Goal: Transaction & Acquisition: Book appointment/travel/reservation

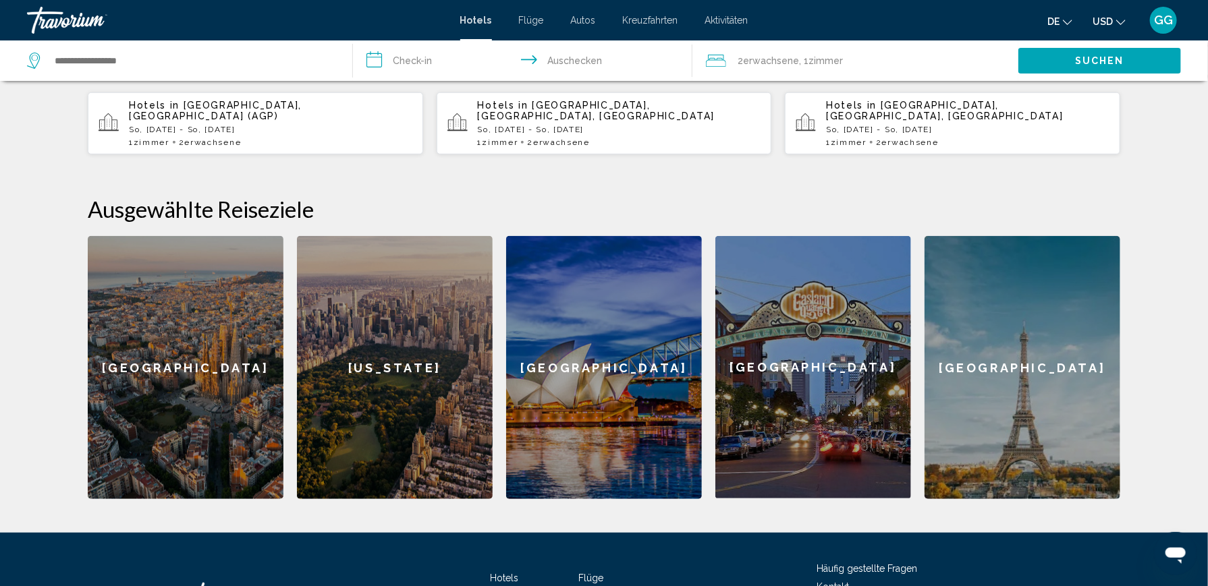
scroll to position [312, 0]
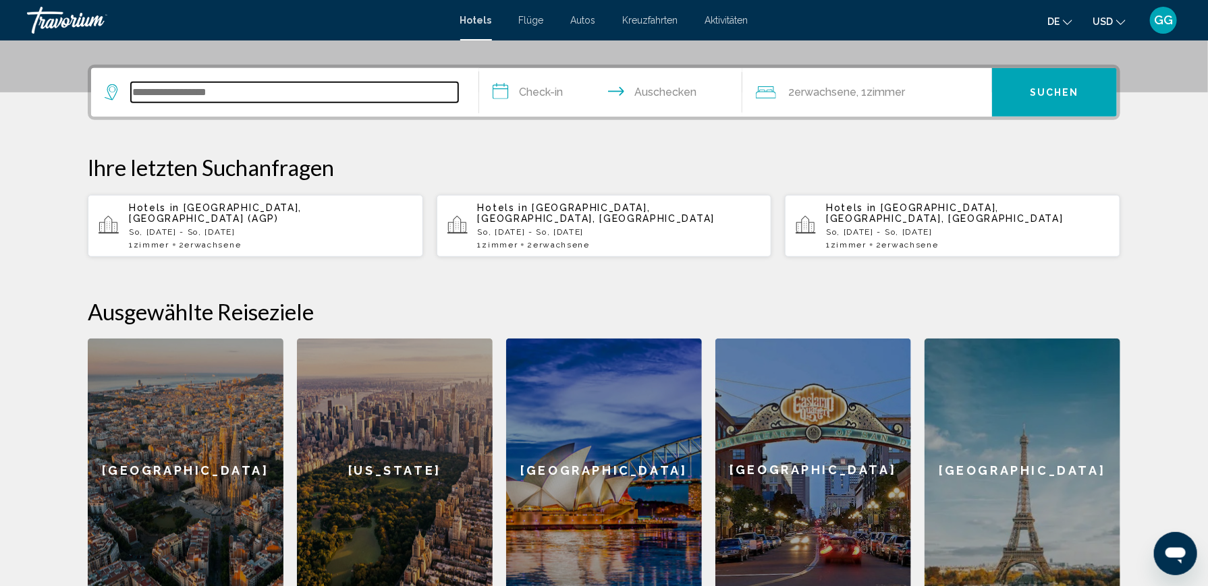
click at [142, 90] on input "Such-Widget" at bounding box center [294, 92] width 327 height 20
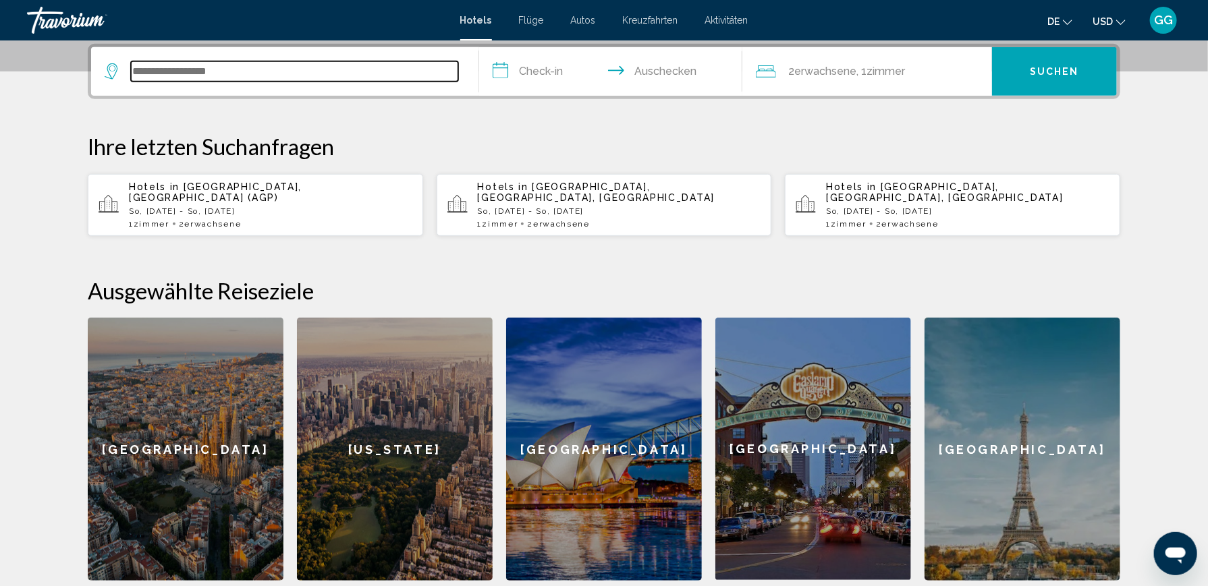
click at [153, 77] on input "Such-Widget" at bounding box center [294, 71] width 327 height 20
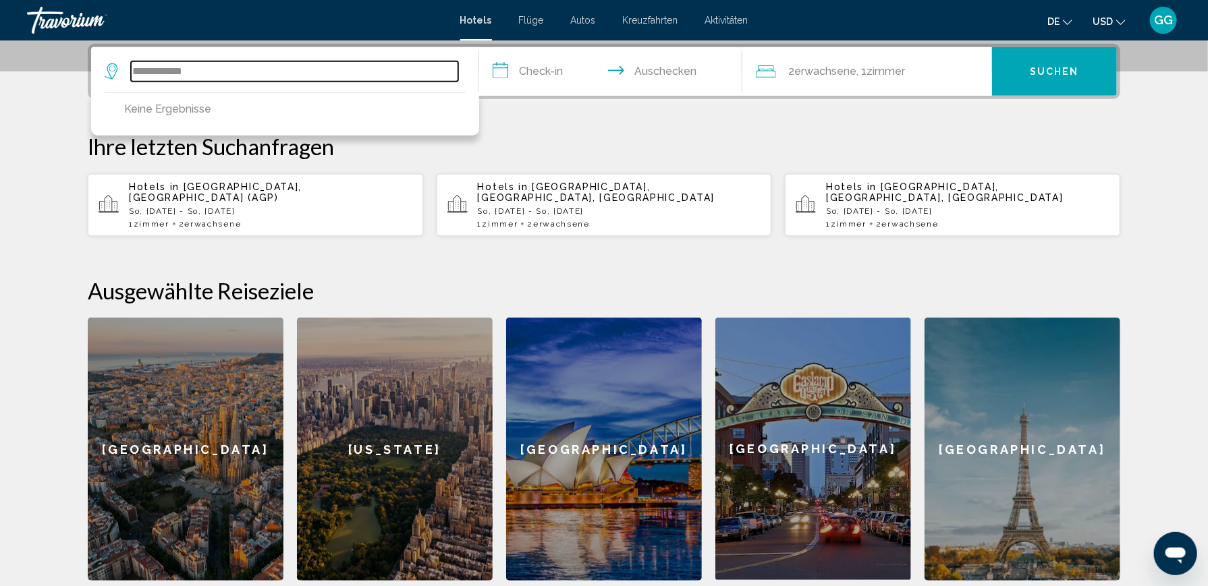
type input "**********"
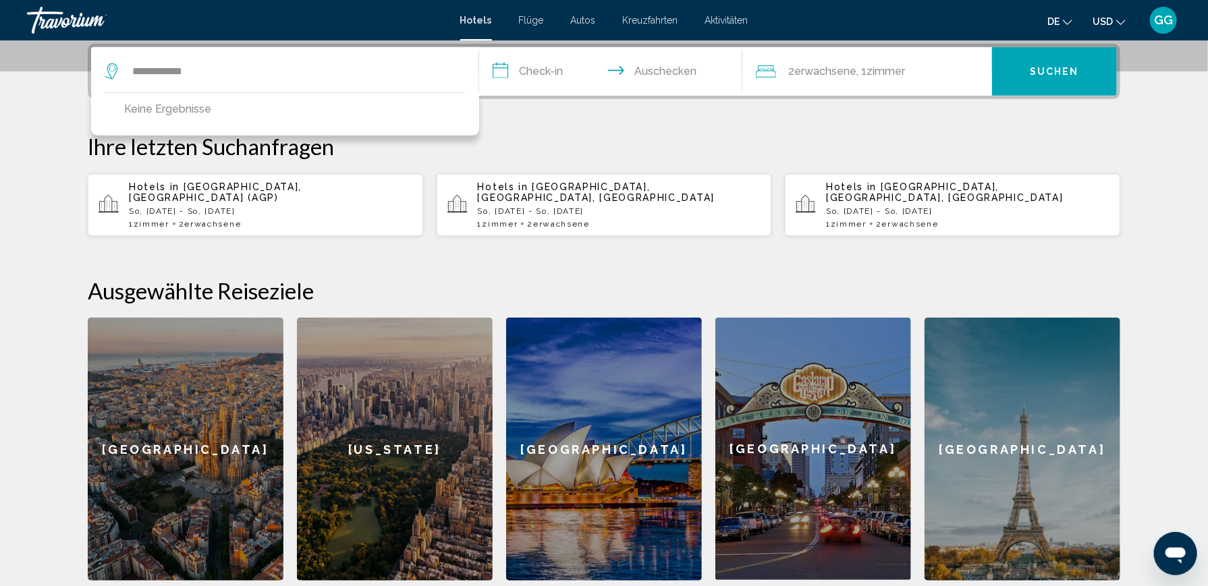
click at [528, 136] on p "Ihre letzten Suchanfragen" at bounding box center [604, 146] width 1032 height 27
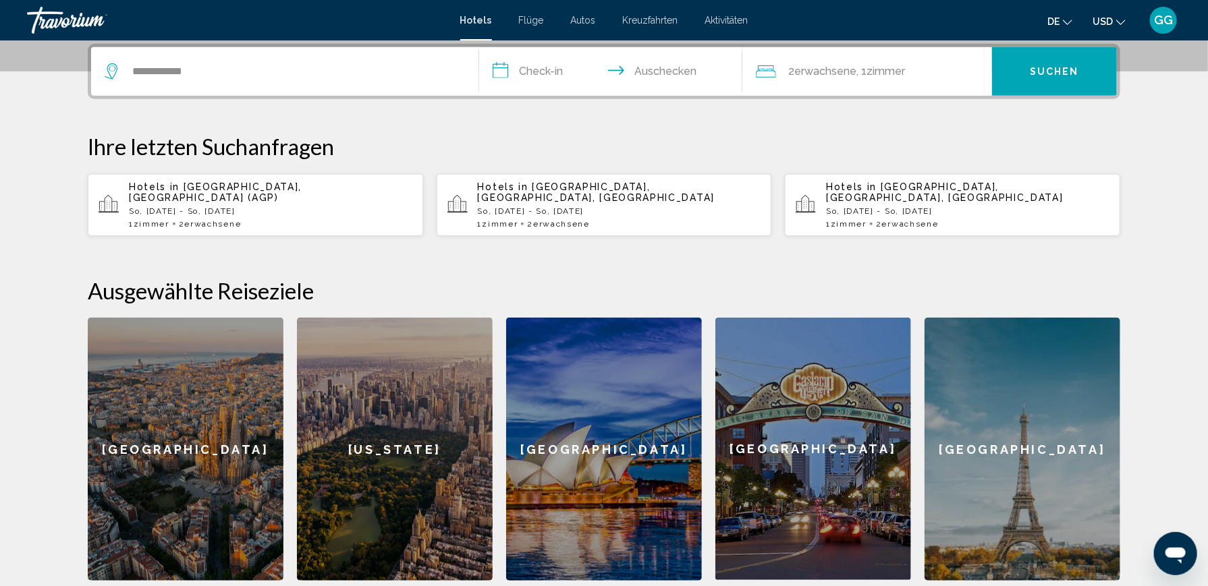
click at [530, 74] on input "**********" at bounding box center [613, 73] width 269 height 53
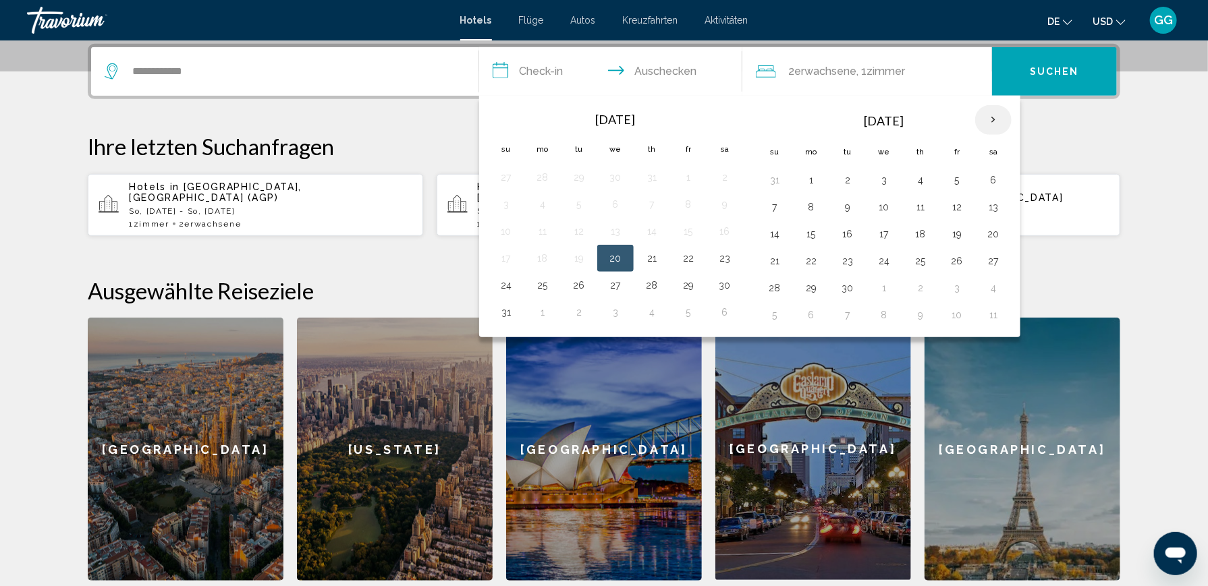
click at [991, 116] on th "Next month" at bounding box center [993, 120] width 36 height 30
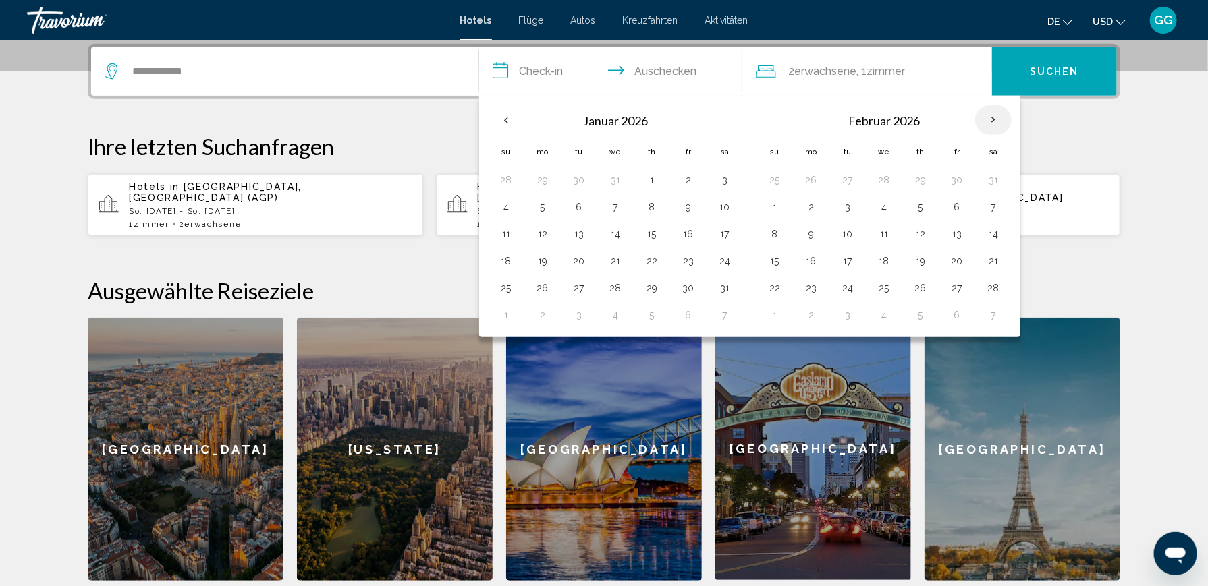
click at [991, 116] on th "Next month" at bounding box center [993, 120] width 36 height 30
click at [773, 258] on button "19" at bounding box center [775, 261] width 22 height 19
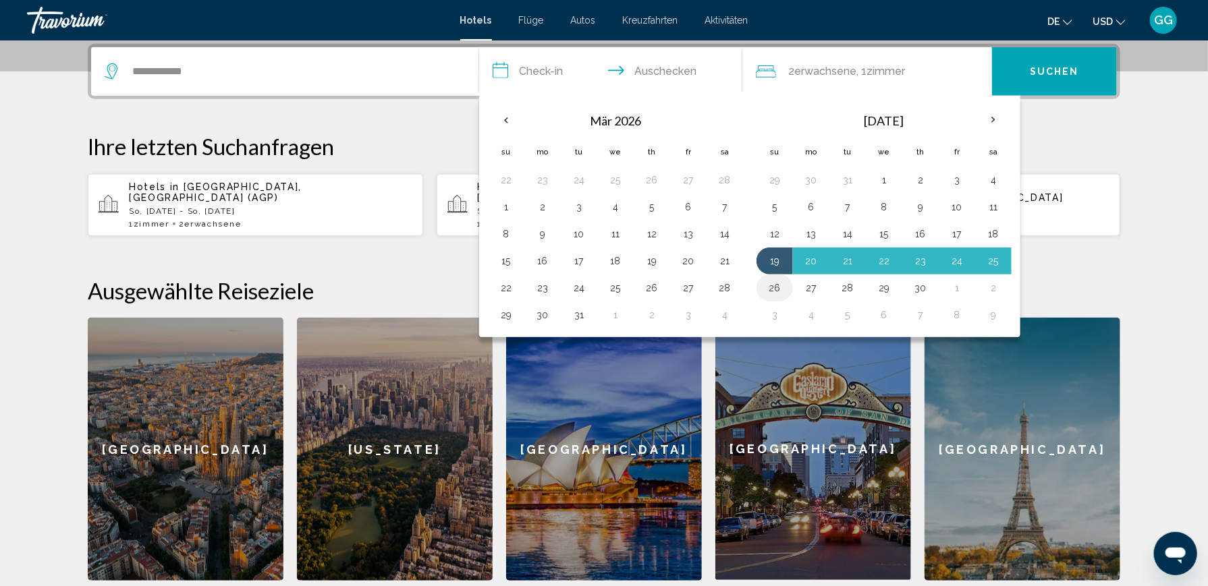
click at [767, 283] on button "26" at bounding box center [775, 288] width 22 height 19
type input "**********"
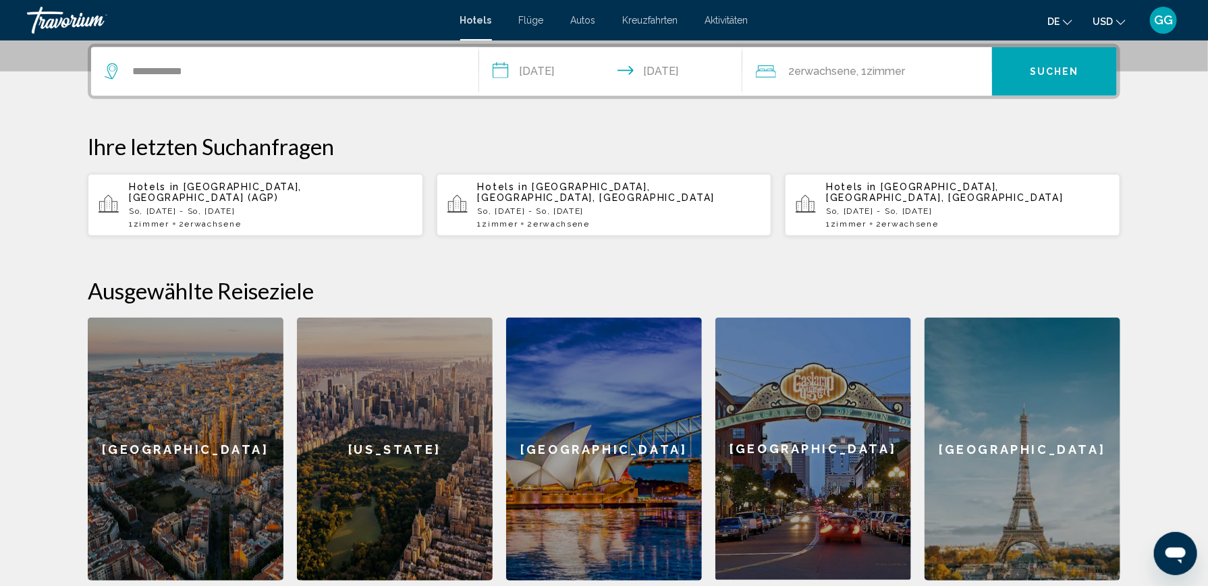
click at [1059, 65] on span "Suchen" at bounding box center [1054, 70] width 49 height 11
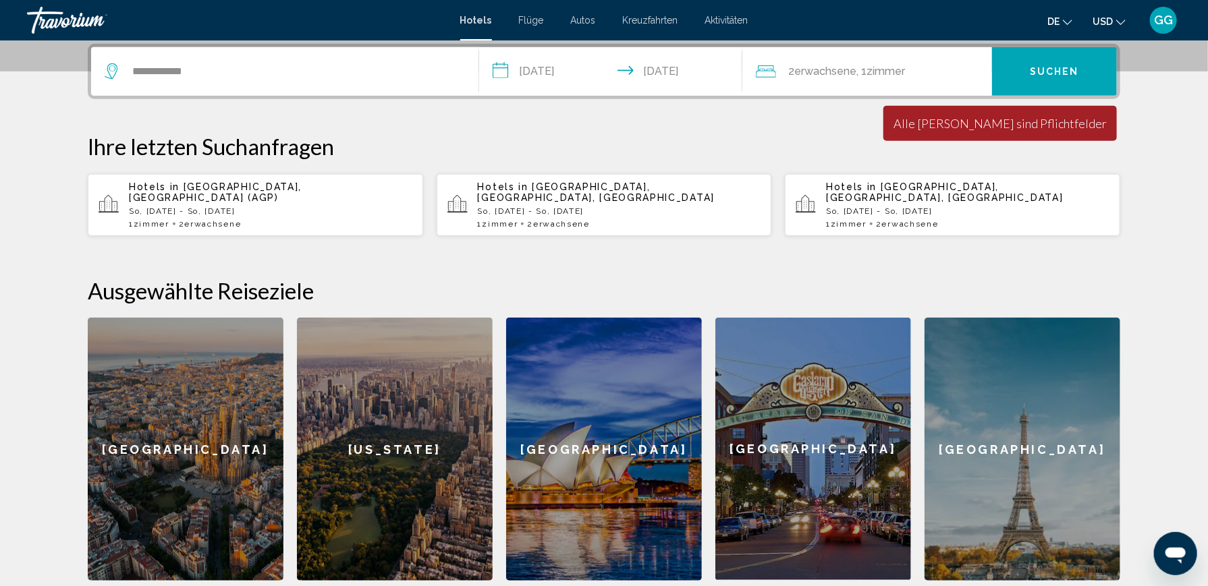
click at [1024, 73] on button "Suchen" at bounding box center [1054, 71] width 125 height 49
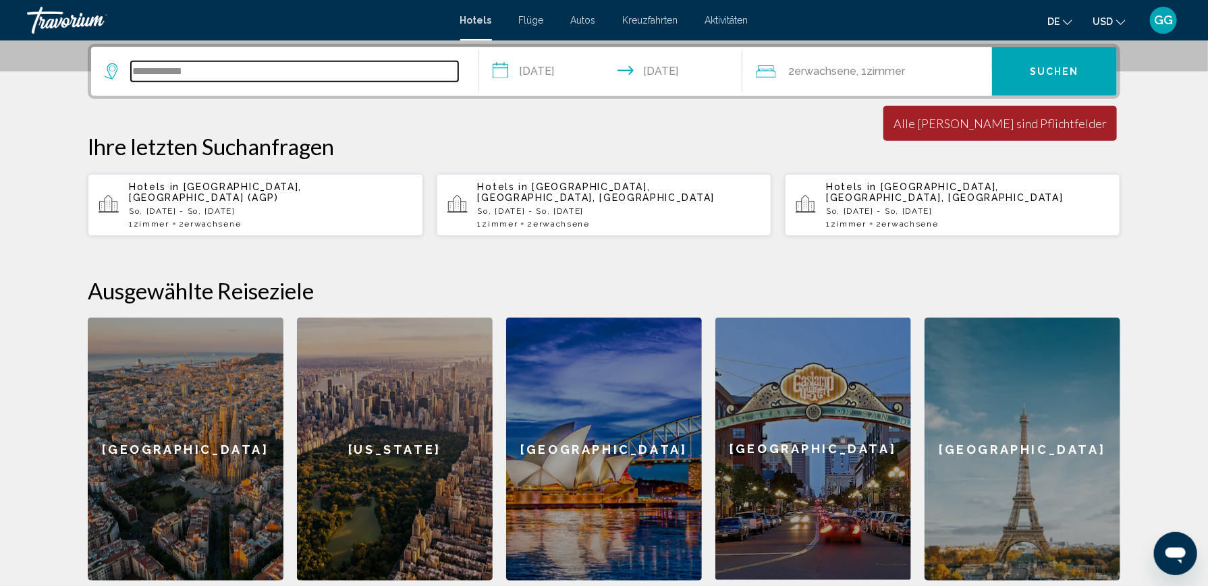
click at [202, 71] on input "**********" at bounding box center [294, 71] width 327 height 20
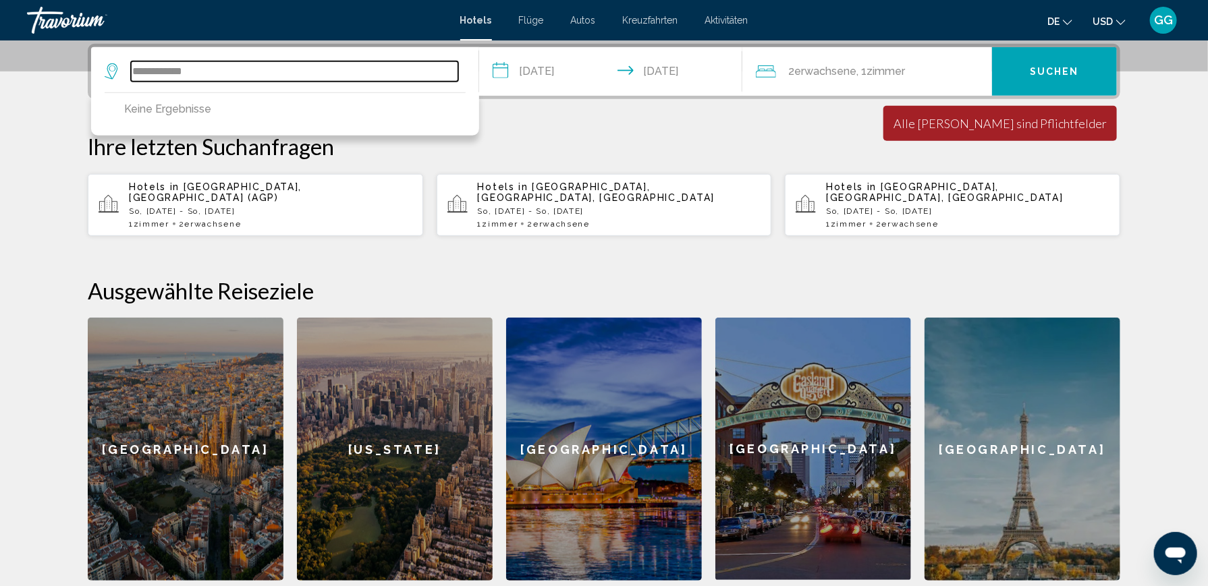
click at [159, 71] on input "**********" at bounding box center [294, 71] width 327 height 20
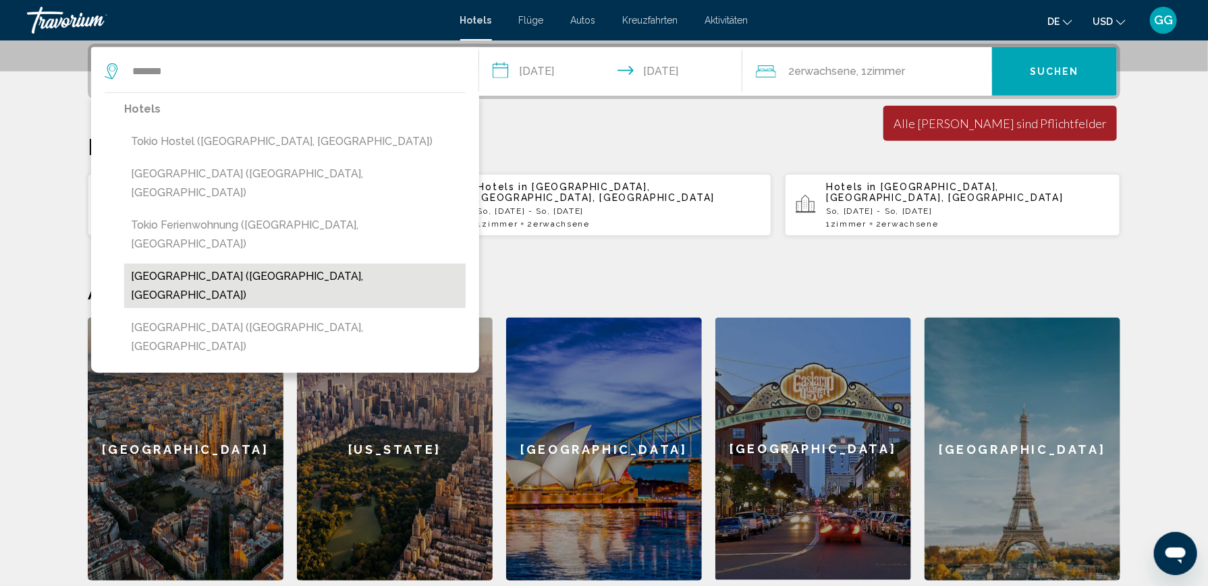
click at [221, 264] on button "[GEOGRAPHIC_DATA] ([GEOGRAPHIC_DATA], [GEOGRAPHIC_DATA])" at bounding box center [294, 286] width 341 height 45
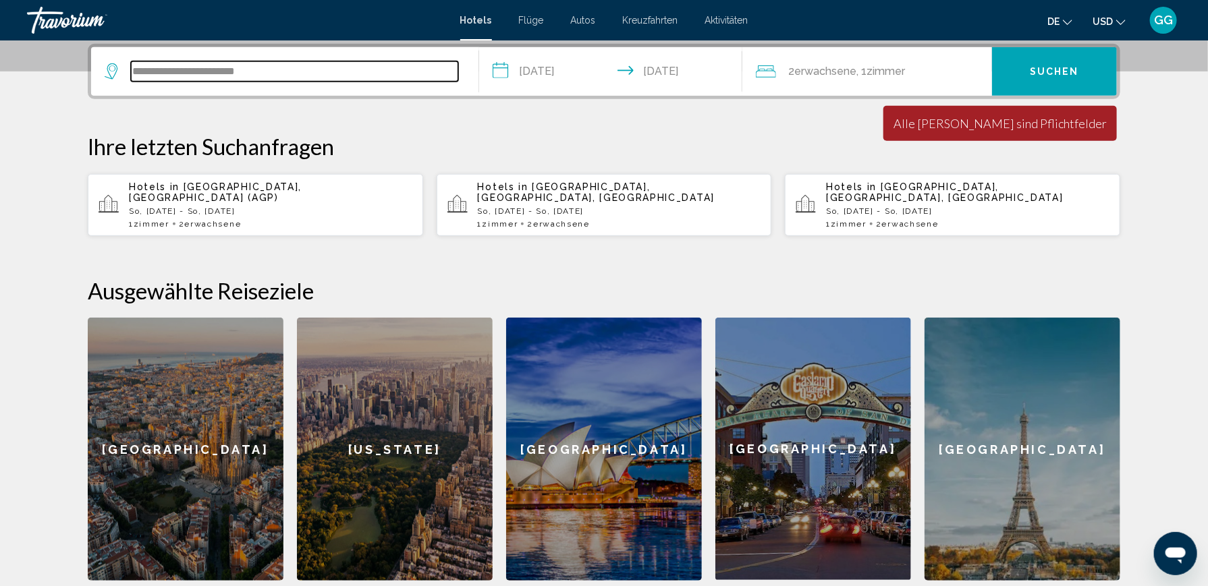
click at [195, 72] on input "**********" at bounding box center [294, 71] width 327 height 20
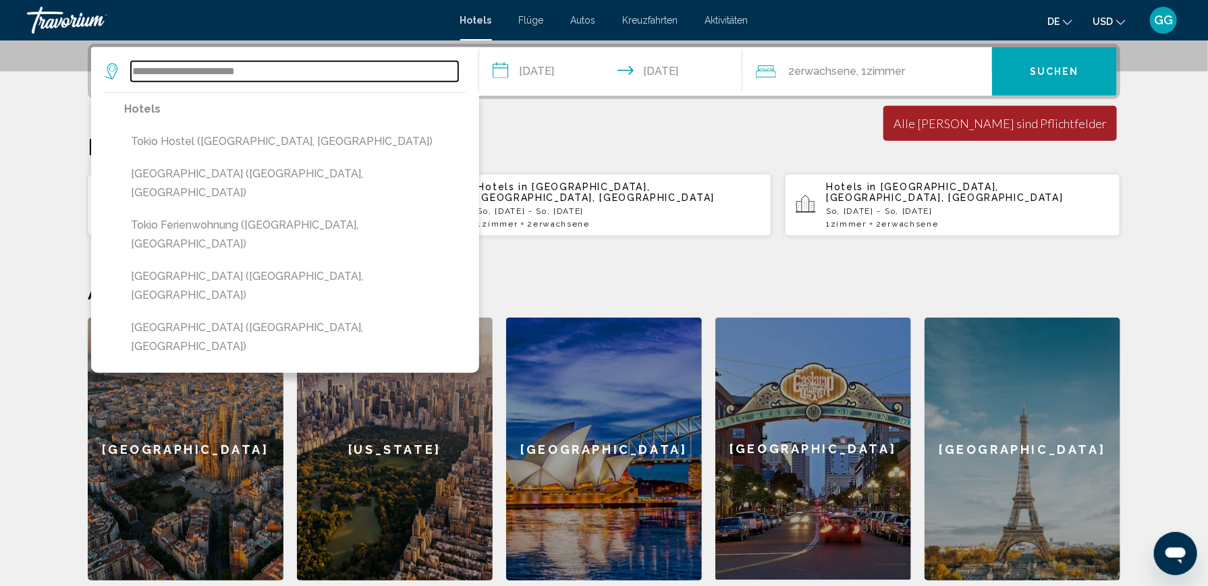
drag, startPoint x: 195, startPoint y: 72, endPoint x: 130, endPoint y: 71, distance: 65.5
click at [130, 71] on div "**********" at bounding box center [282, 71] width 354 height 20
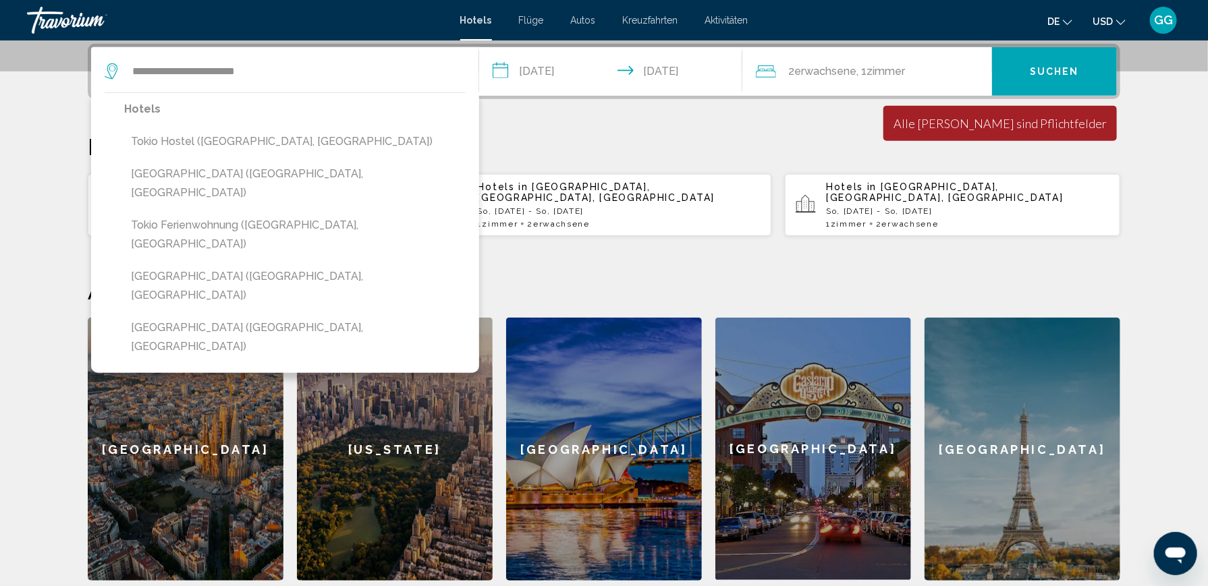
click at [130, 71] on div "**********" at bounding box center [282, 71] width 354 height 20
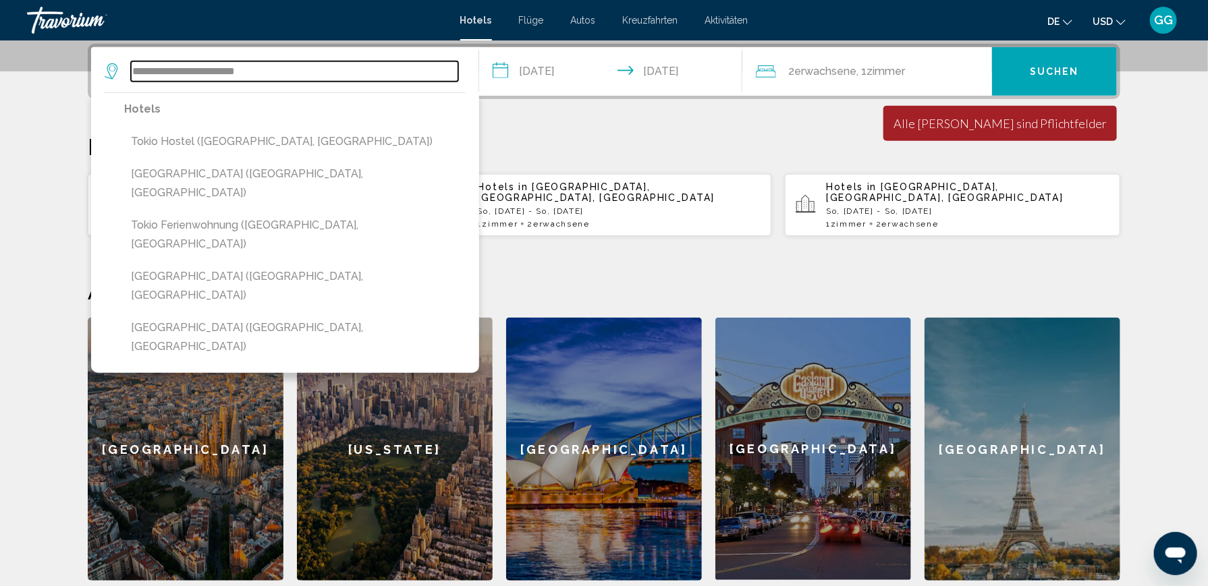
click at [196, 72] on input "**********" at bounding box center [294, 71] width 327 height 20
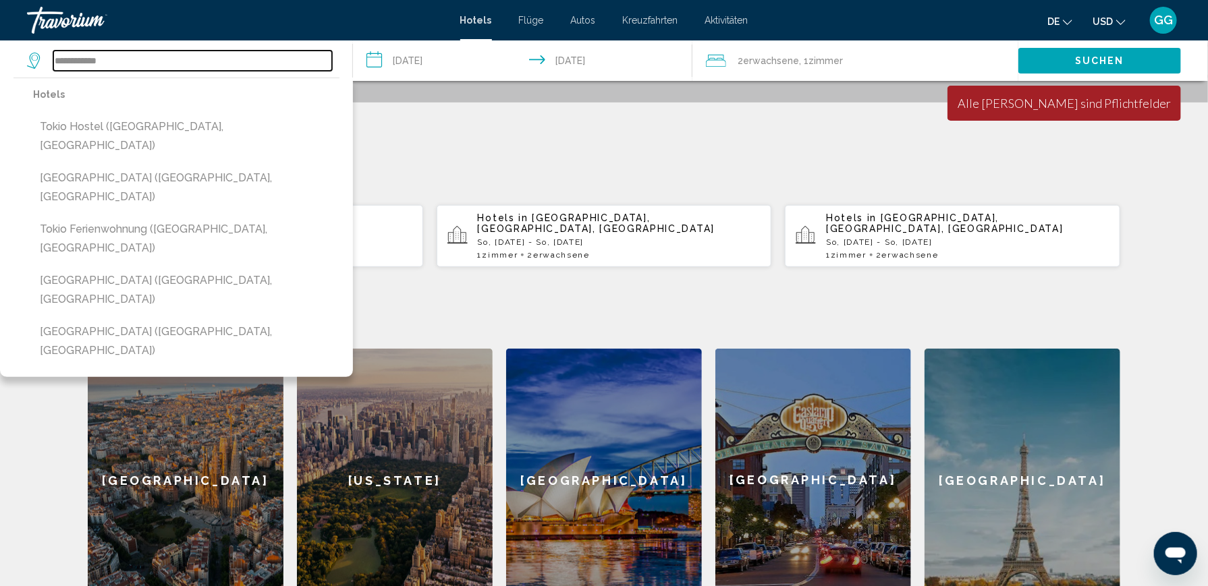
scroll to position [178, 0]
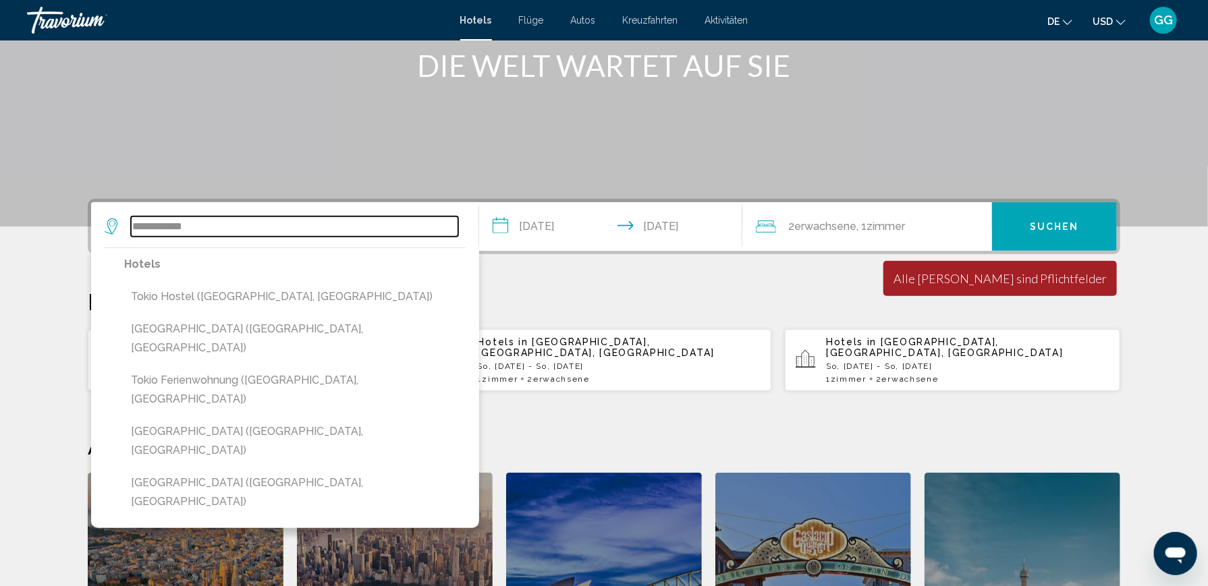
click at [190, 227] on input "**********" at bounding box center [294, 227] width 327 height 20
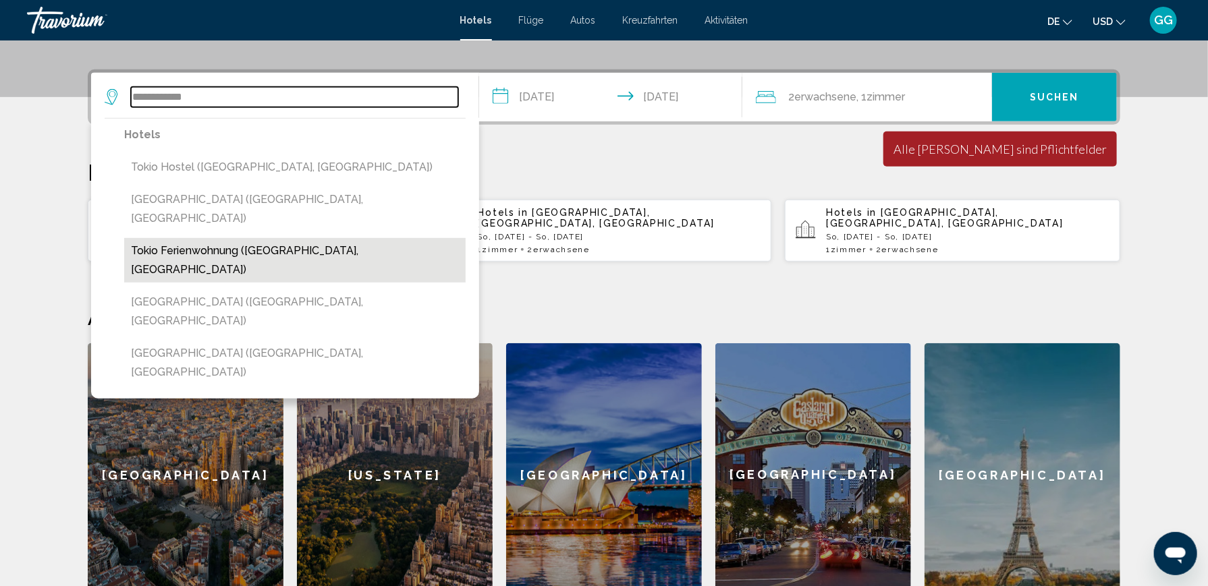
scroll to position [333, 0]
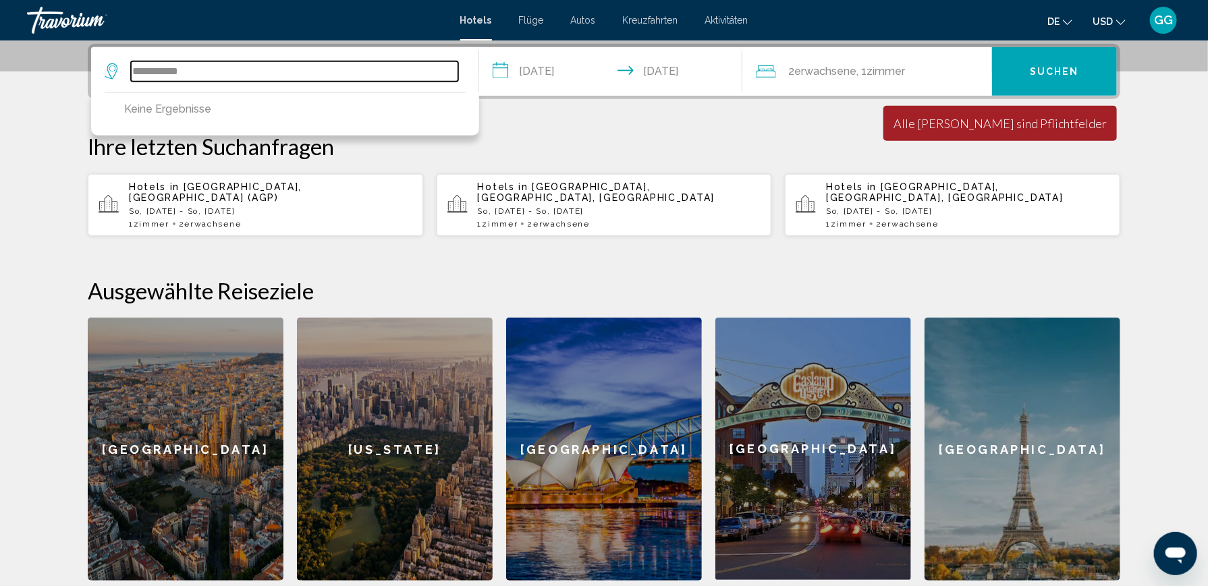
click at [140, 72] on input "**********" at bounding box center [294, 71] width 327 height 20
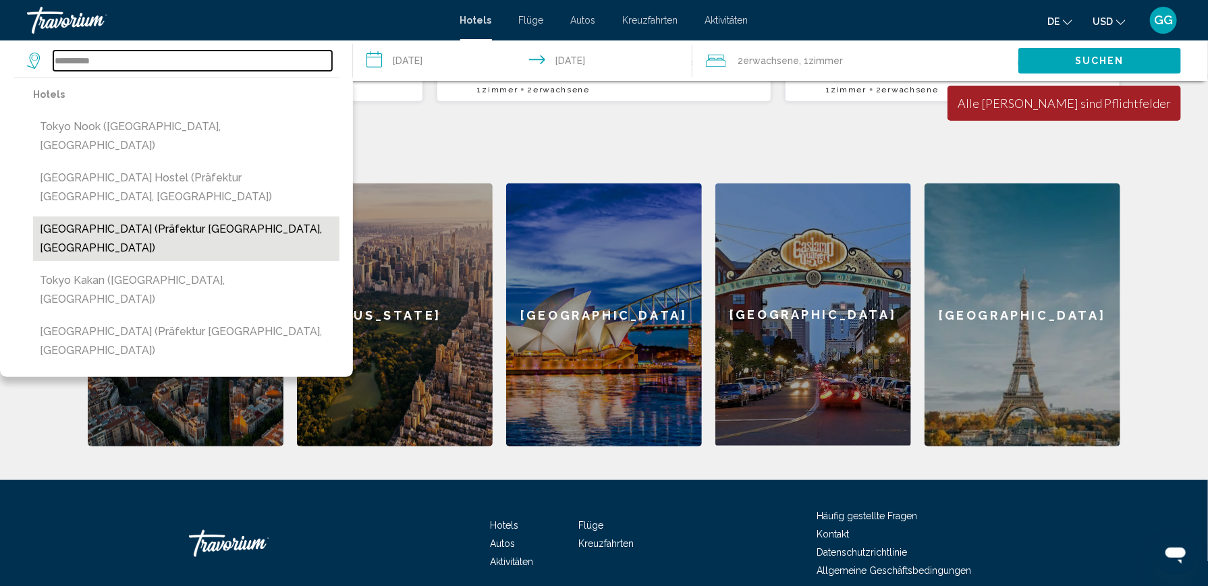
scroll to position [198, 0]
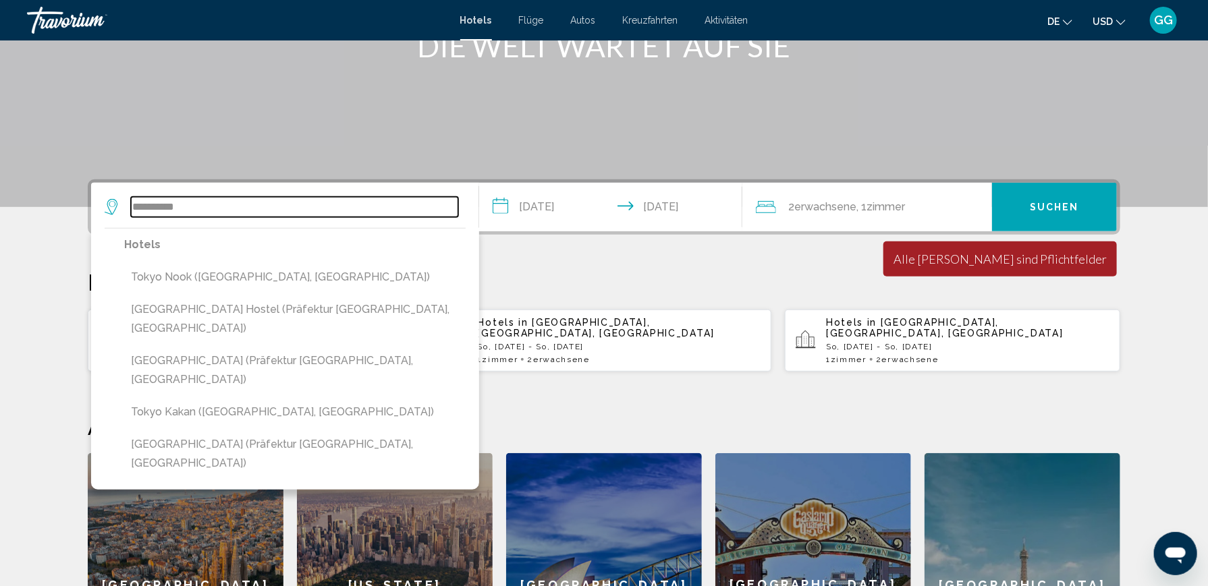
drag, startPoint x: 167, startPoint y: 206, endPoint x: 130, endPoint y: 206, distance: 37.1
click at [131, 206] on input "*********" at bounding box center [294, 207] width 327 height 20
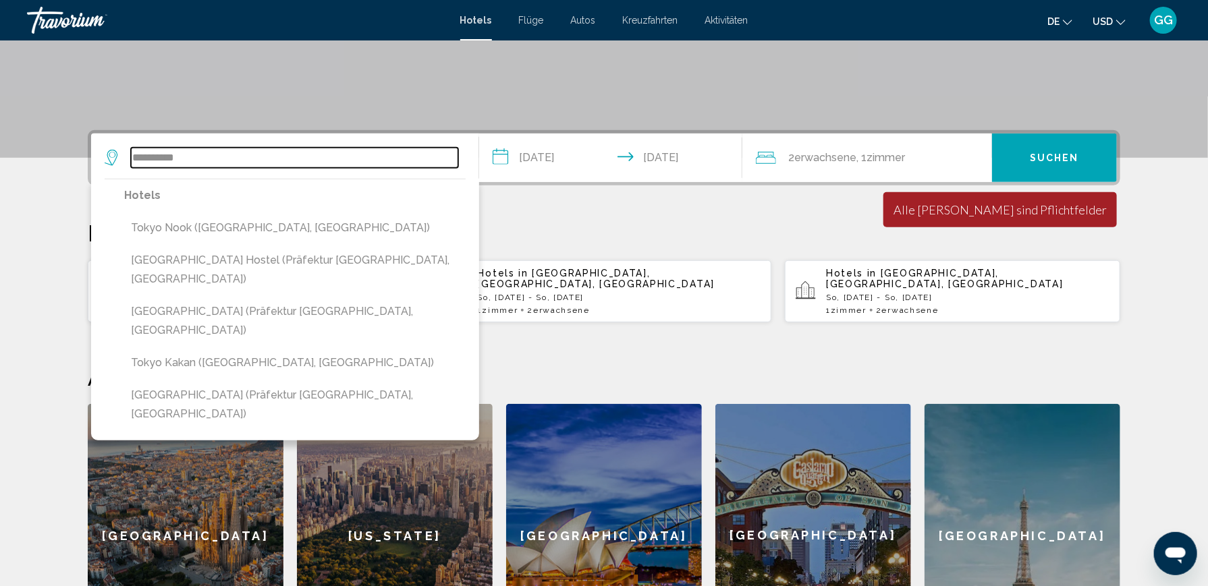
scroll to position [333, 0]
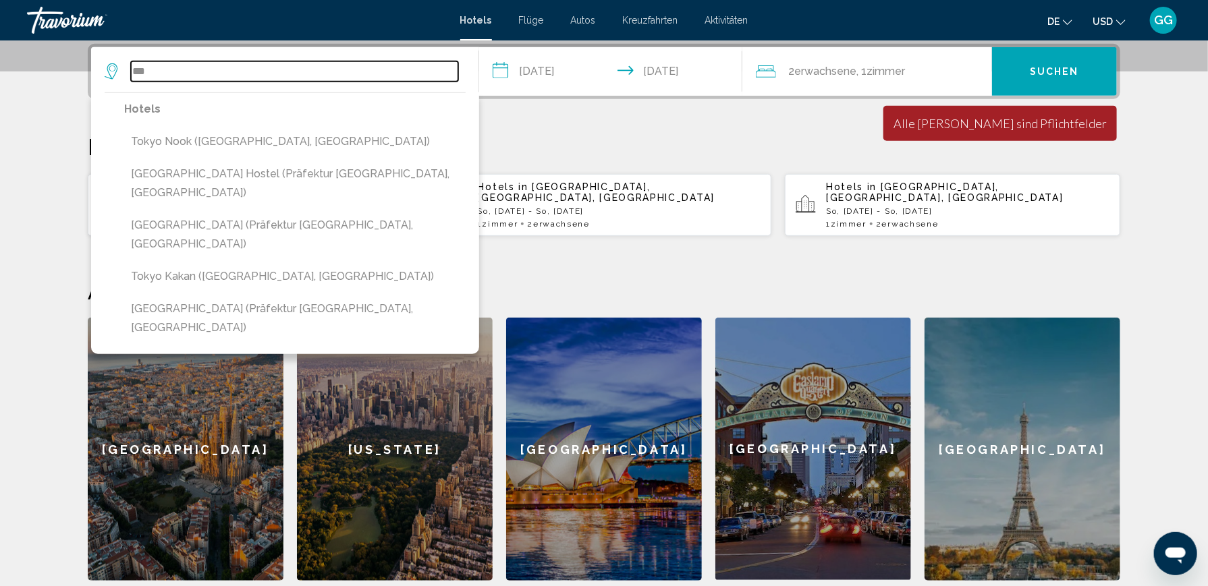
click at [161, 67] on input "**" at bounding box center [294, 71] width 327 height 20
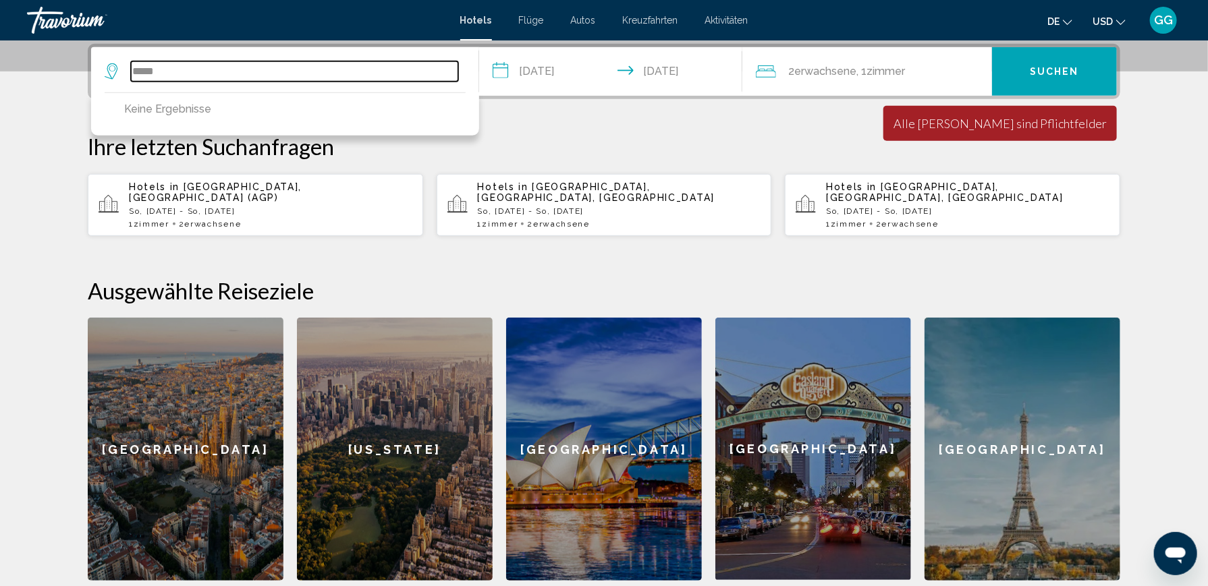
scroll to position [265, 0]
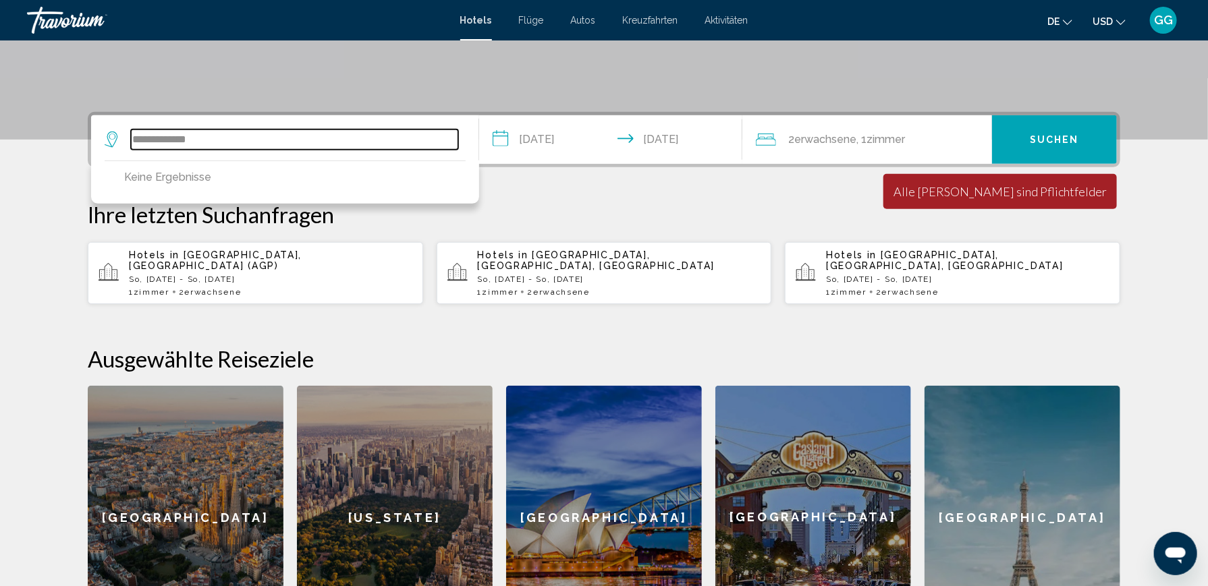
type input "**********"
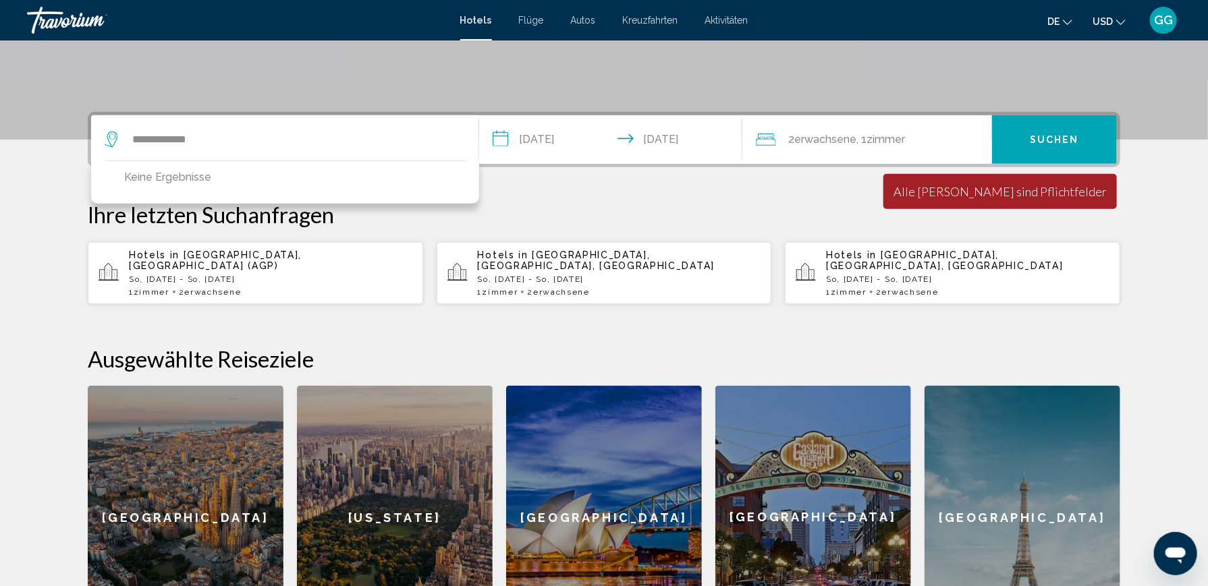
click at [307, 121] on div "**********" at bounding box center [285, 139] width 360 height 49
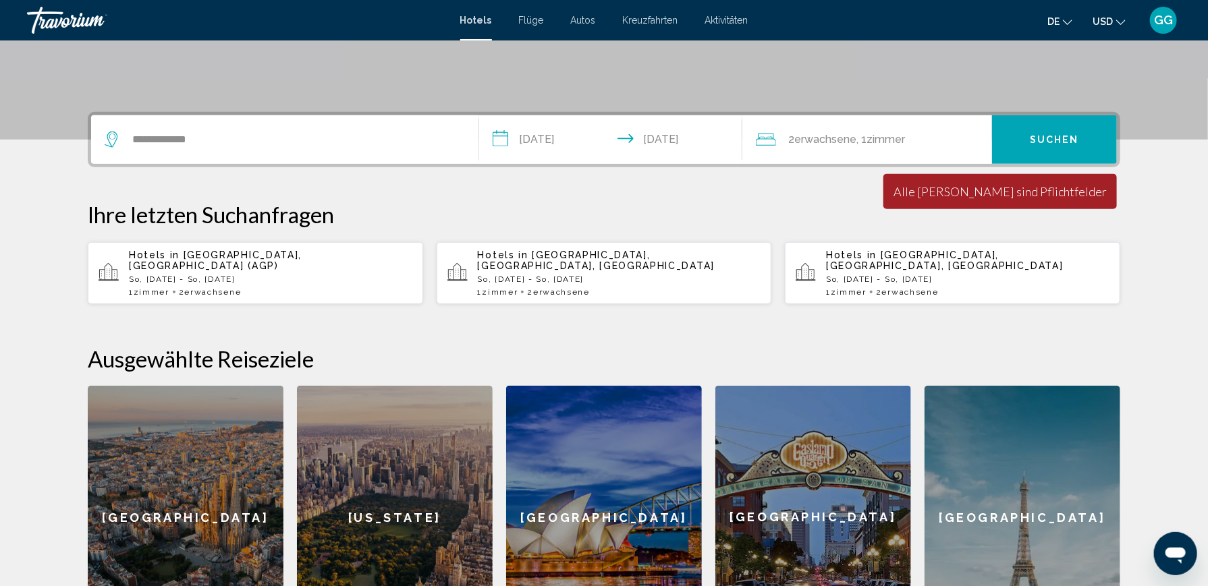
scroll to position [333, 0]
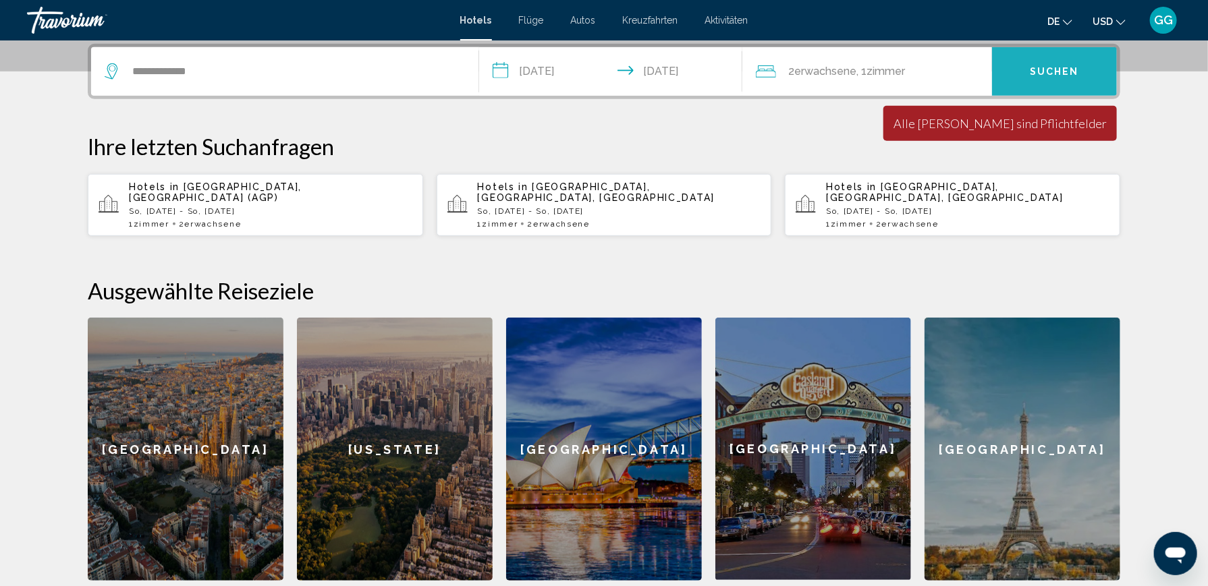
click at [1031, 76] on span "Suchen" at bounding box center [1054, 72] width 49 height 11
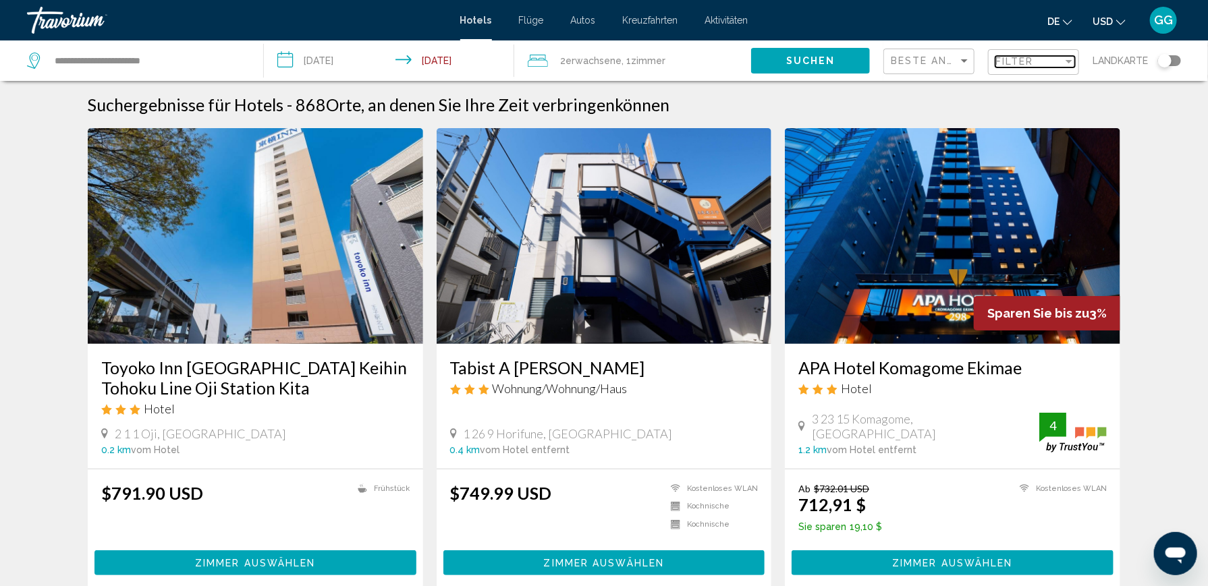
click at [1044, 61] on div "Filter" at bounding box center [1028, 61] width 67 height 11
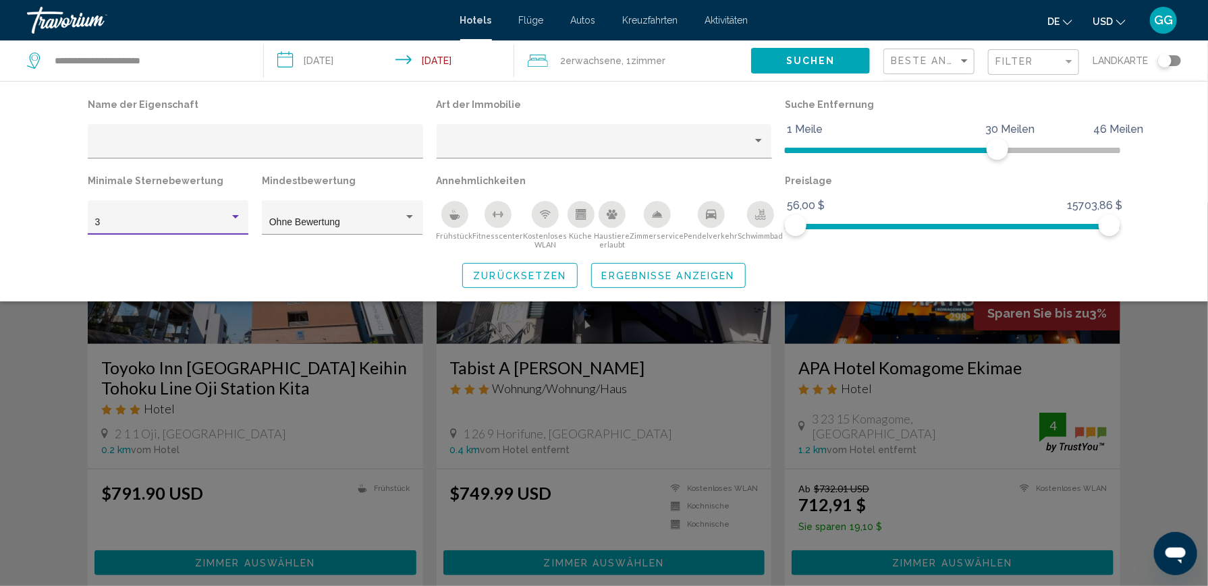
click at [236, 216] on div "Hotel-Filter" at bounding box center [235, 216] width 7 height 3
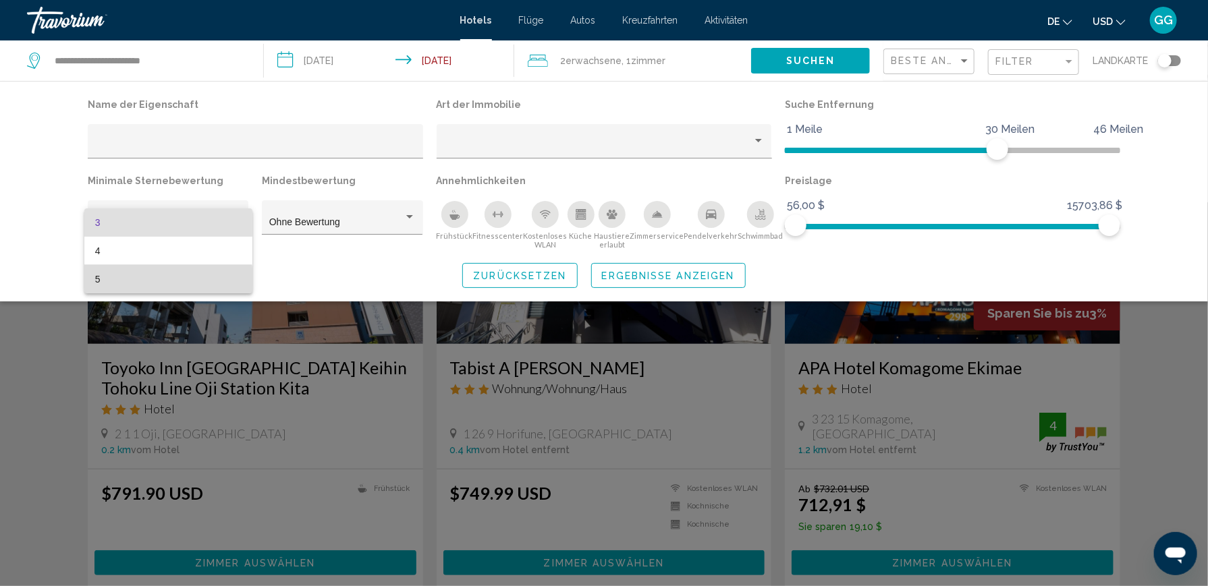
click at [128, 280] on span "5" at bounding box center [168, 279] width 146 height 28
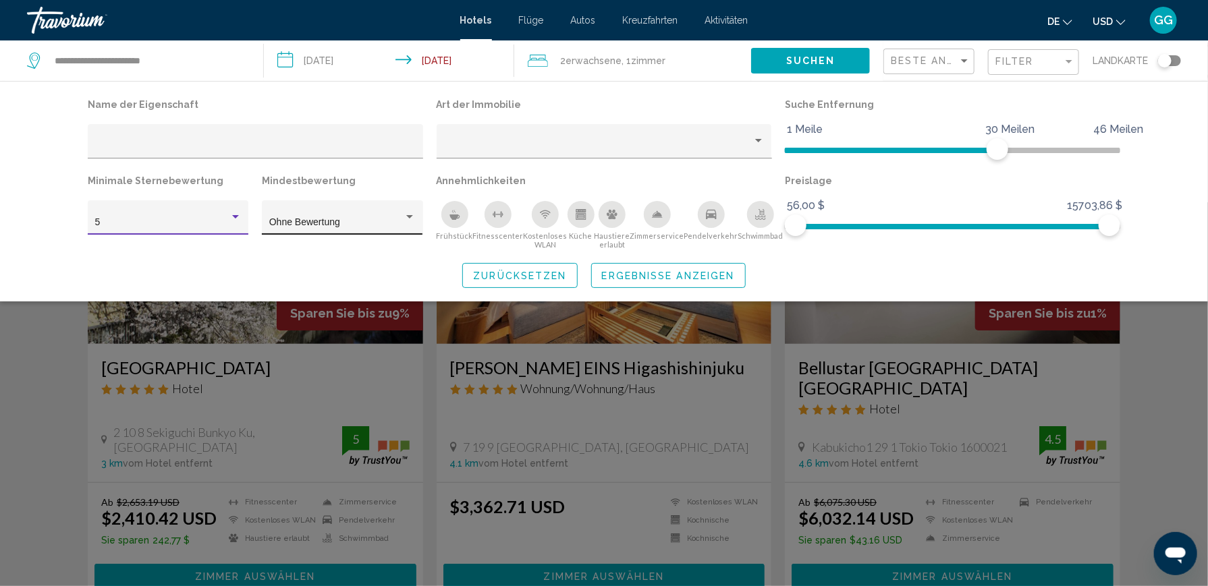
click at [408, 218] on div "Hotel-Filter" at bounding box center [409, 216] width 7 height 3
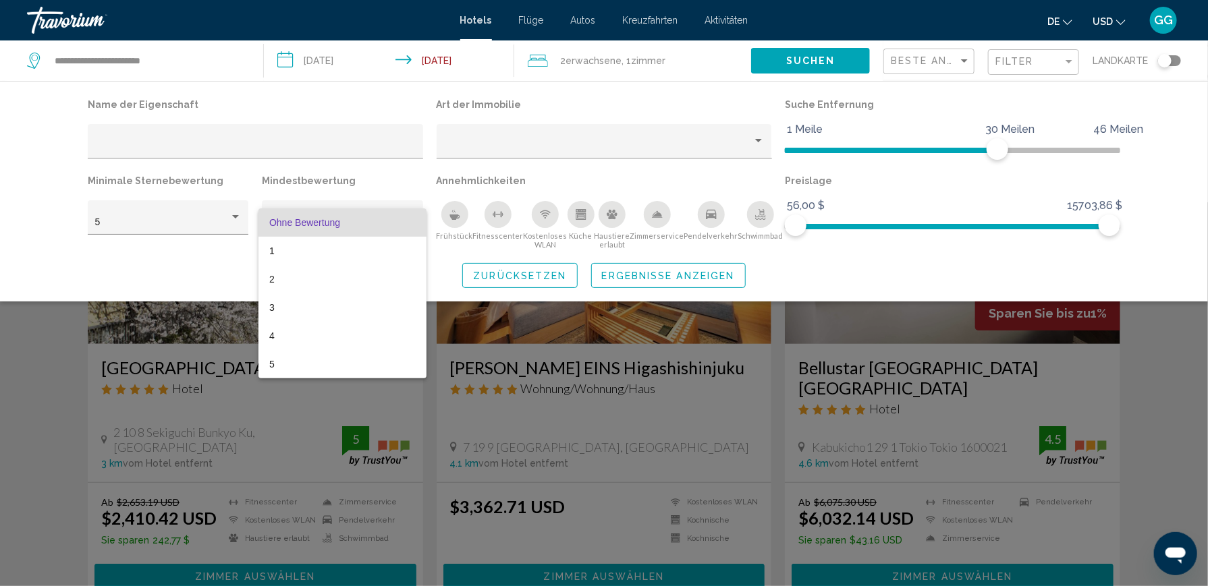
click at [364, 175] on div at bounding box center [604, 293] width 1208 height 586
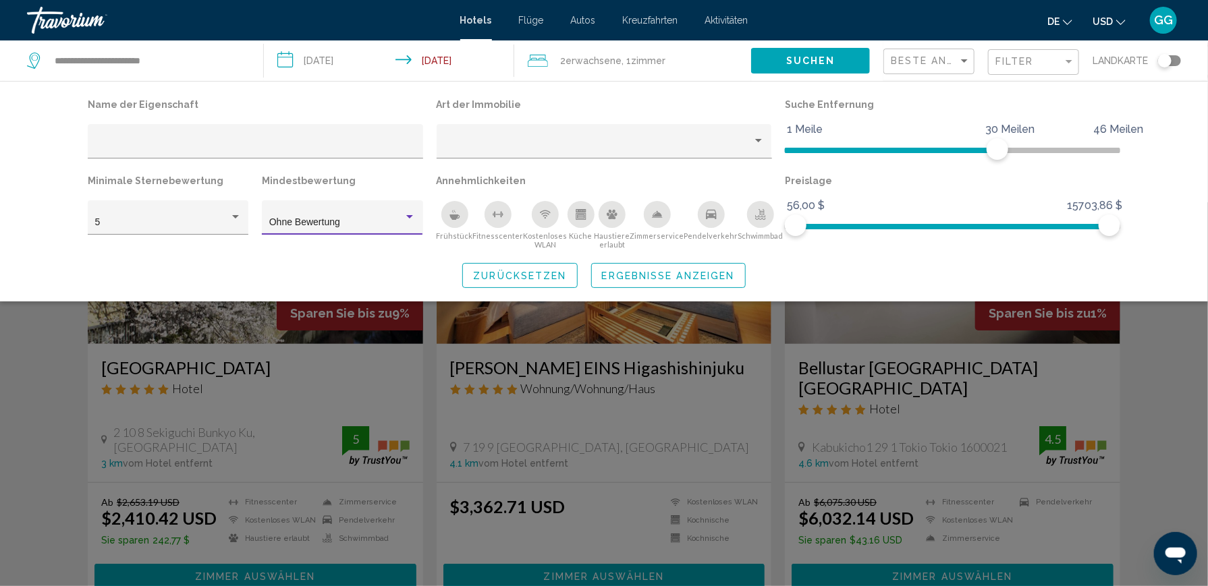
click at [404, 213] on div "Hotel-Filter" at bounding box center [409, 217] width 12 height 11
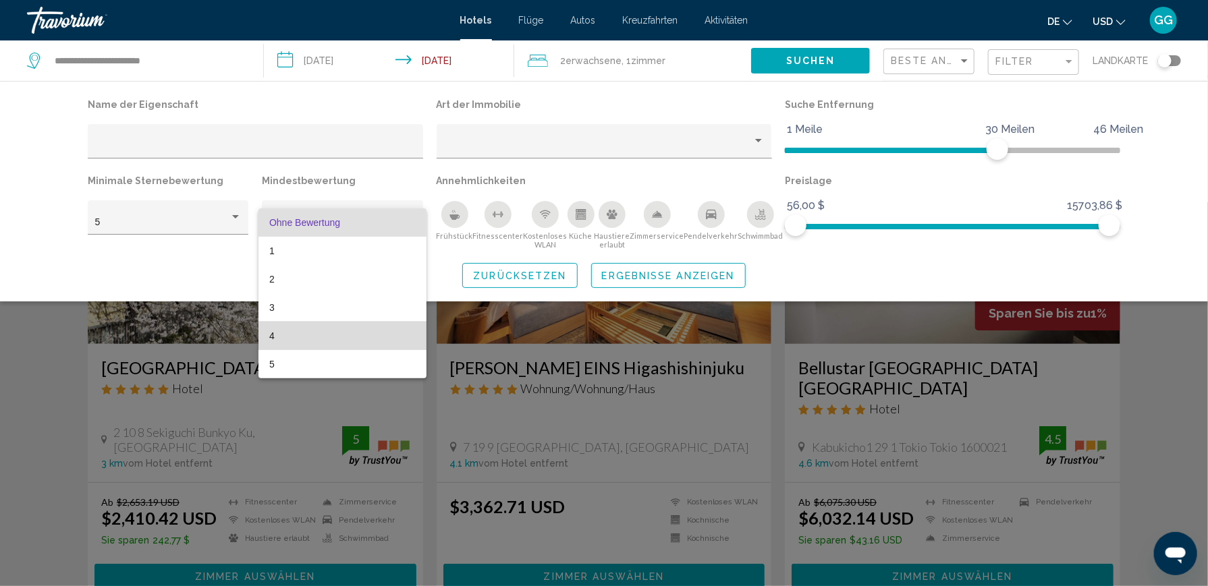
click at [271, 333] on span "4" at bounding box center [342, 336] width 146 height 28
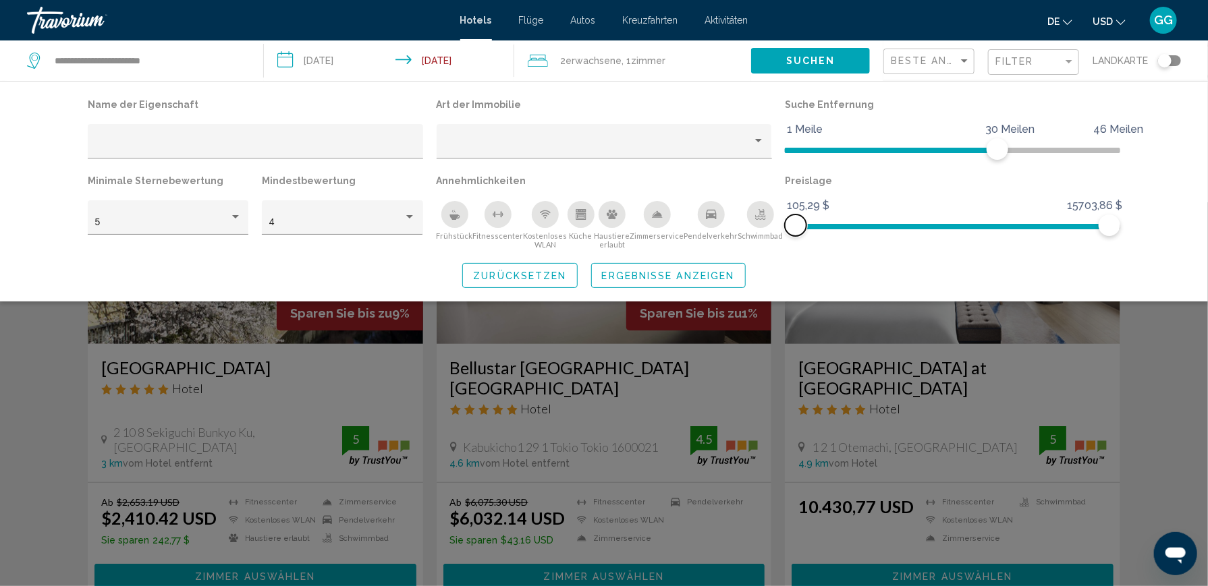
drag, startPoint x: 798, startPoint y: 219, endPoint x: 751, endPoint y: 214, distance: 47.5
click at [759, 231] on div "Name der Eigenschaft Art der Immobilie Suche Entfernung 1 Meile 46 Meilen 30 Me…" at bounding box center [604, 172] width 1046 height 155
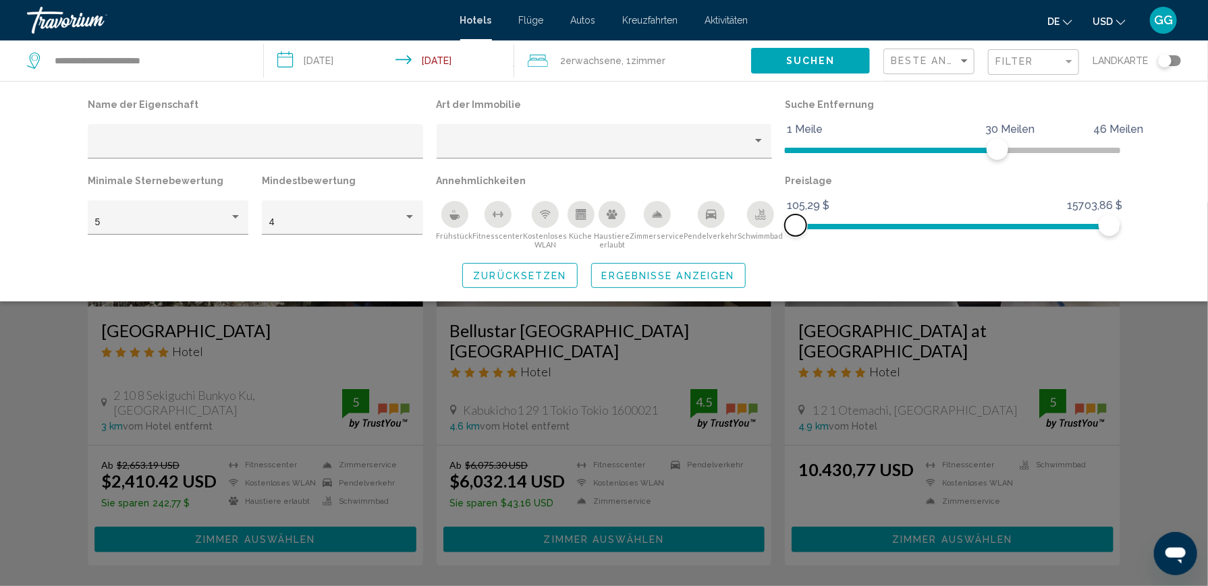
scroll to position [67, 0]
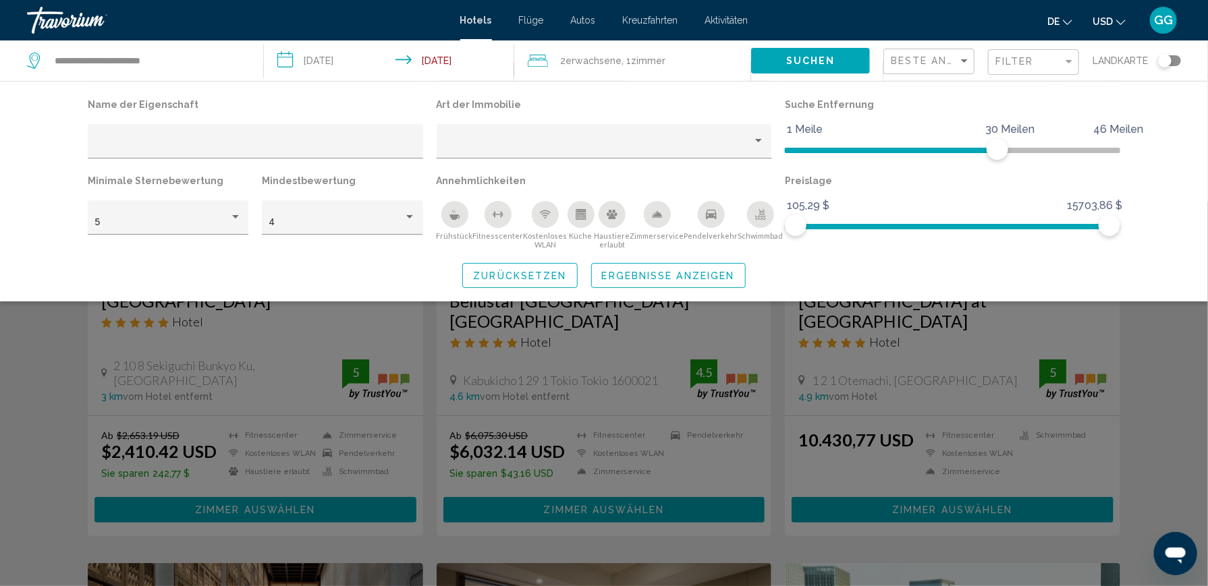
click at [622, 272] on span "Ergebnisse anzeigen" at bounding box center [668, 276] width 133 height 11
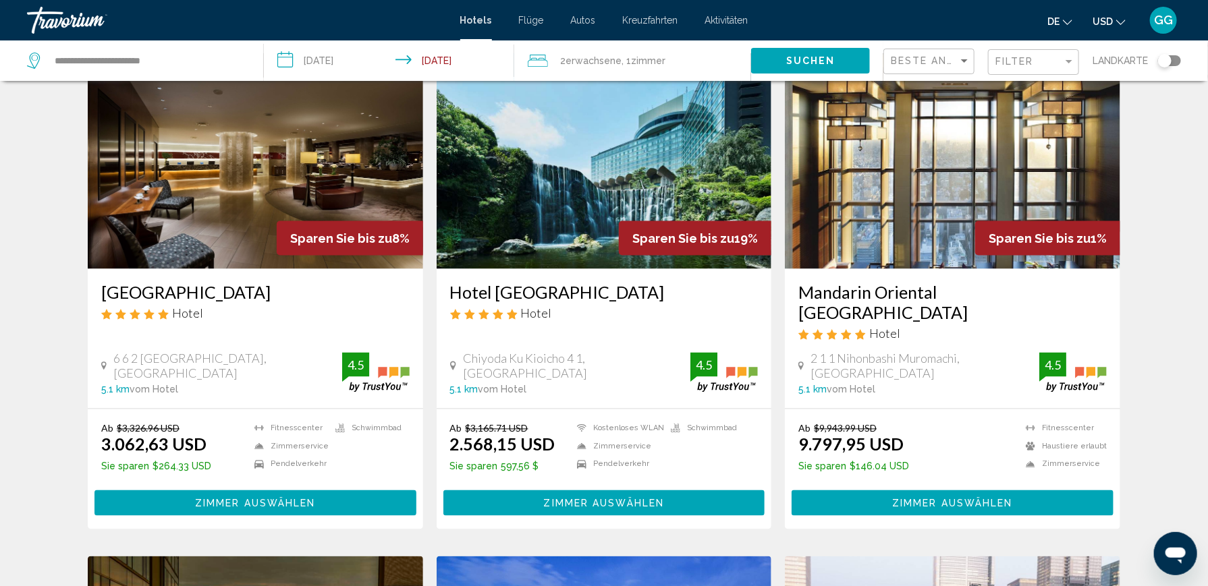
scroll to position [945, 0]
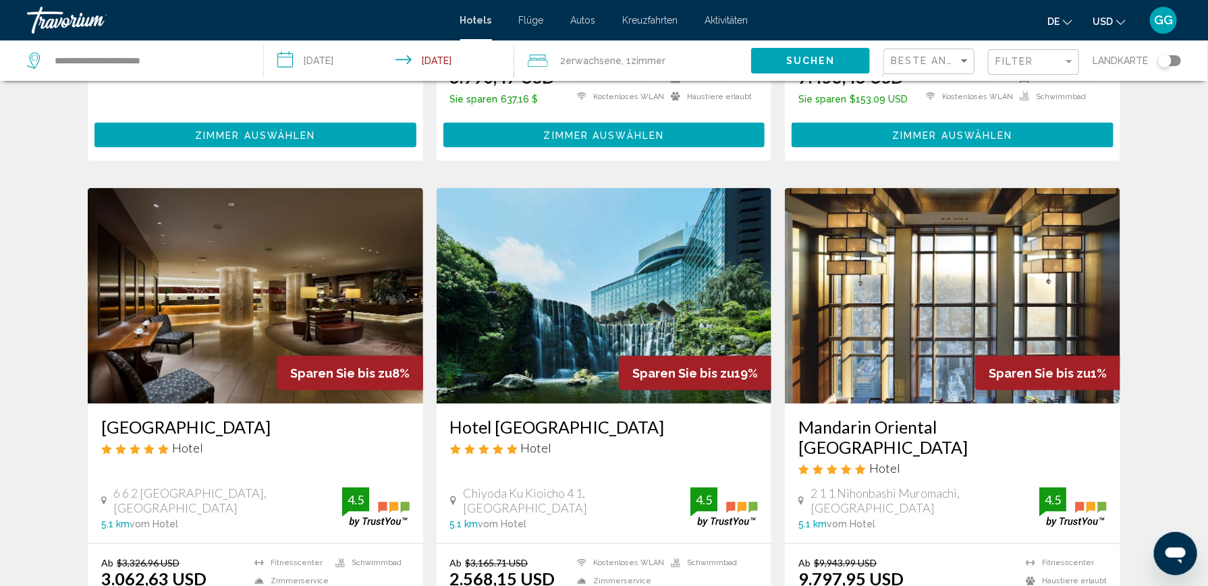
click at [538, 248] on img "Hauptinhalt" at bounding box center [604, 296] width 335 height 216
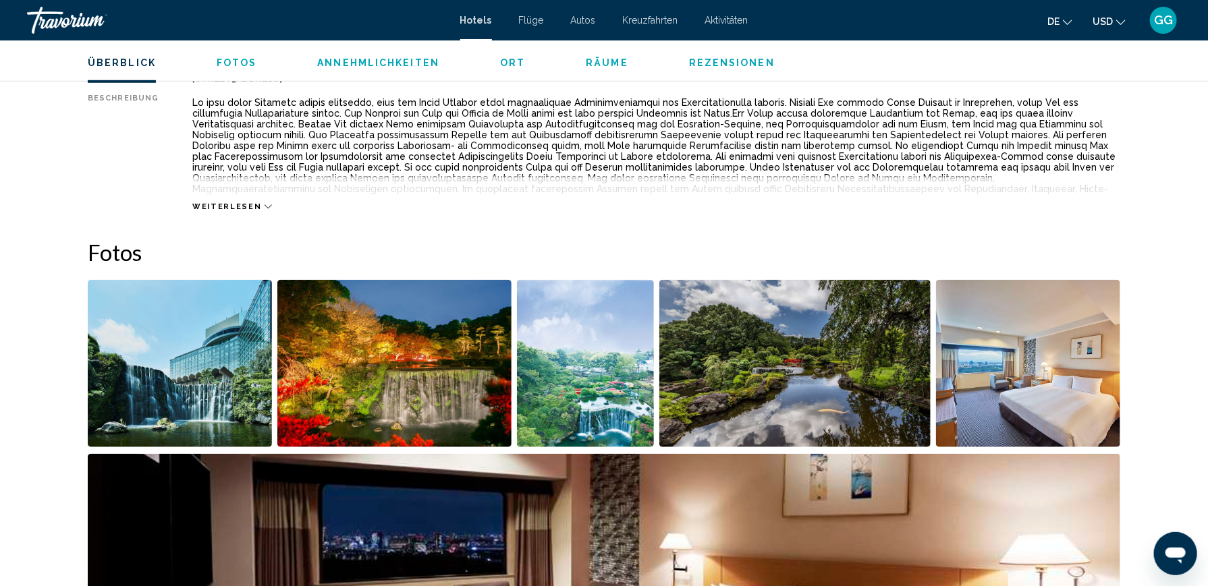
scroll to position [472, 0]
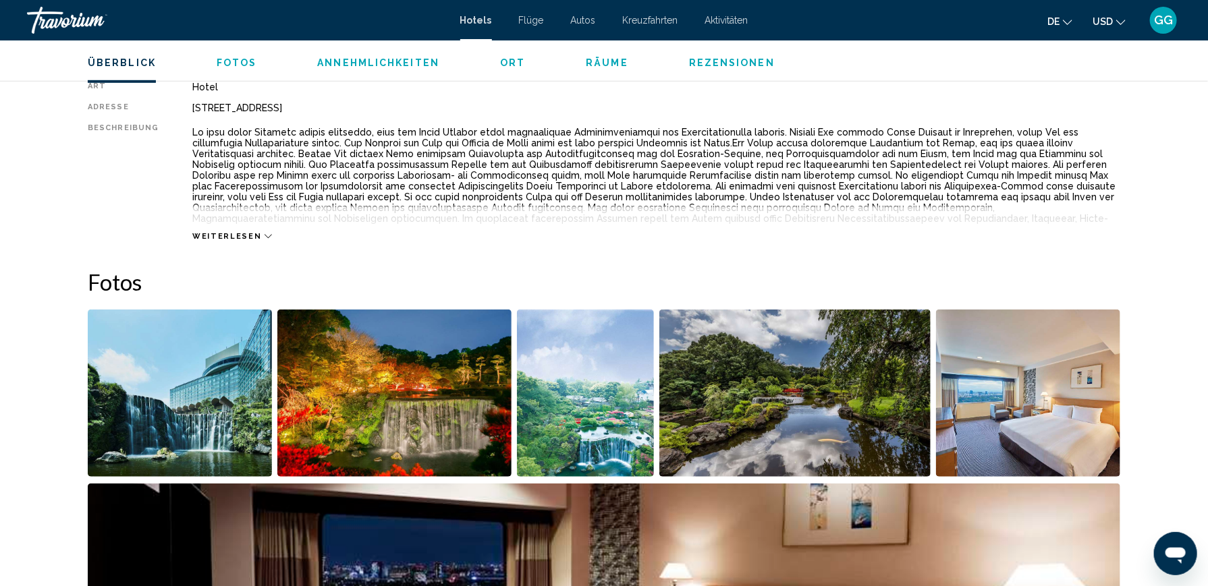
click at [1009, 384] on img "Bildschieberegler im Vollbildmodus öffnen" at bounding box center [1028, 393] width 184 height 167
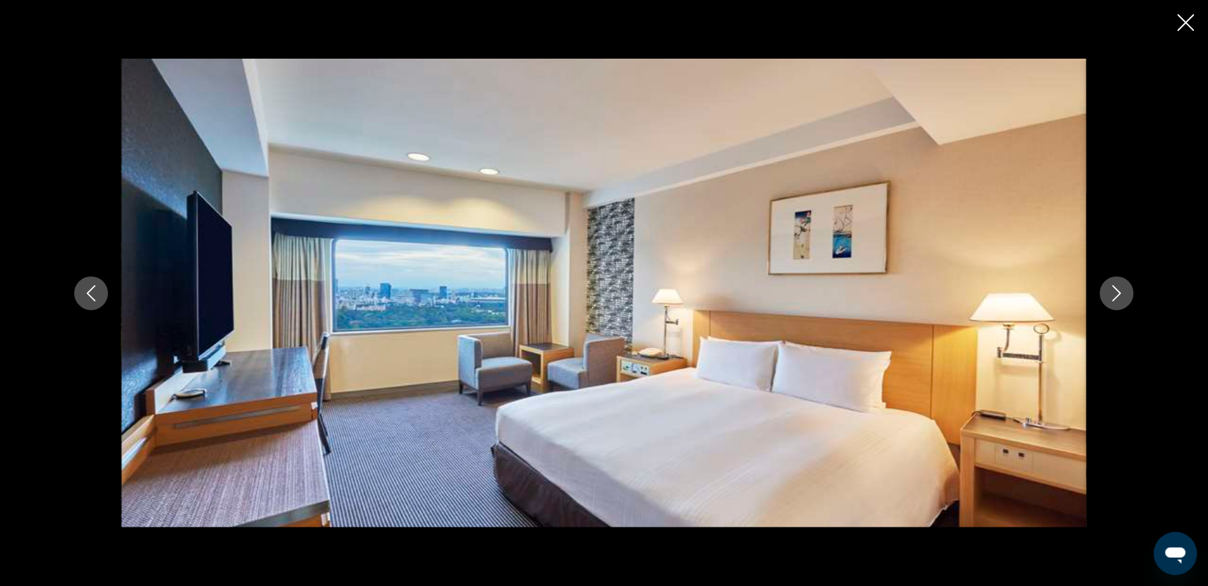
click at [1110, 295] on icon "Nächstes Bild" at bounding box center [1117, 293] width 16 height 16
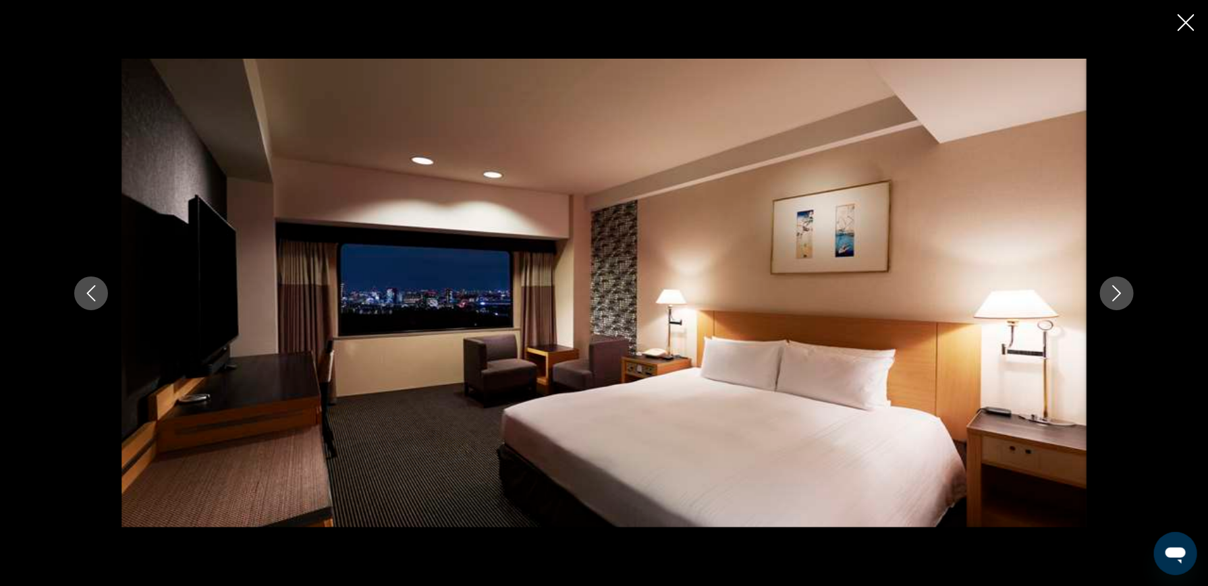
click at [1116, 295] on icon "Nächstes Bild" at bounding box center [1117, 293] width 16 height 16
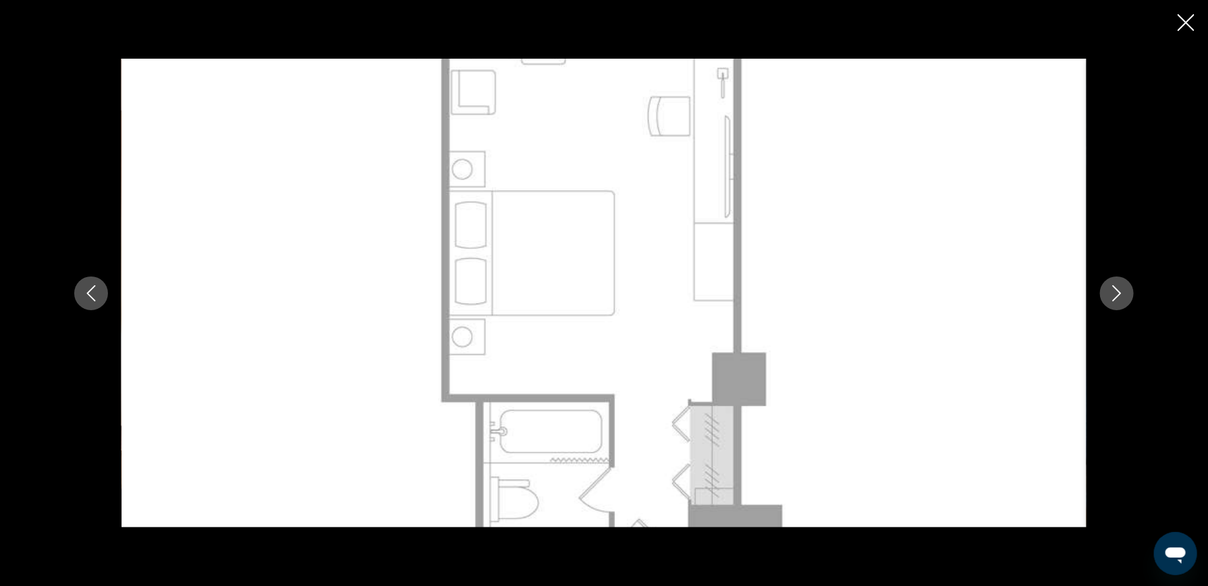
click at [1116, 295] on icon "Nächstes Bild" at bounding box center [1117, 293] width 16 height 16
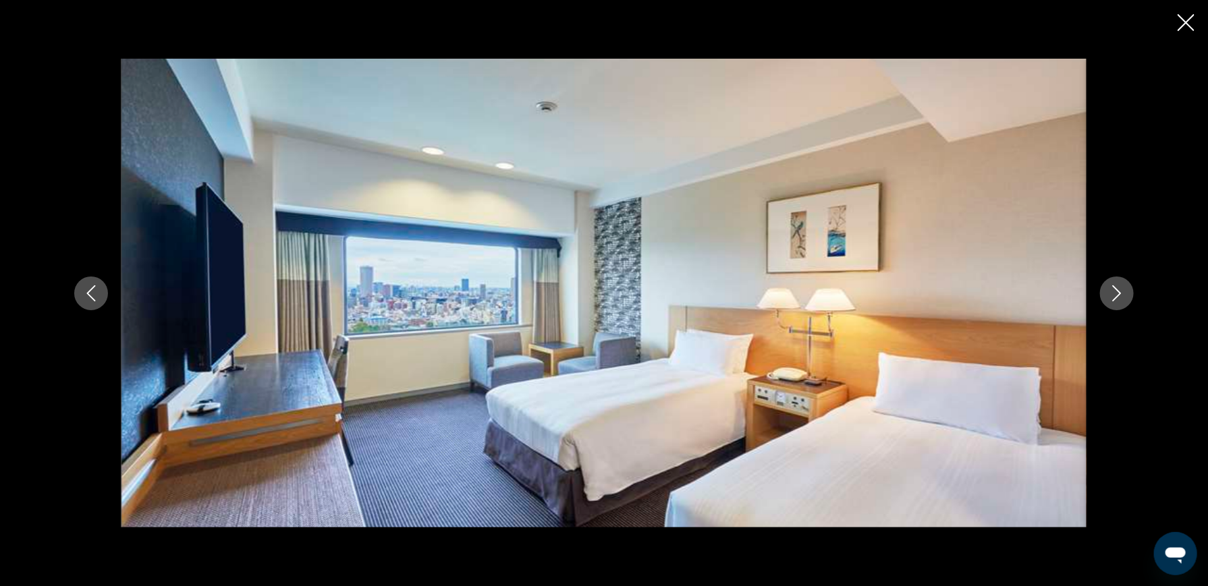
click at [1116, 295] on icon "Nächstes Bild" at bounding box center [1117, 293] width 16 height 16
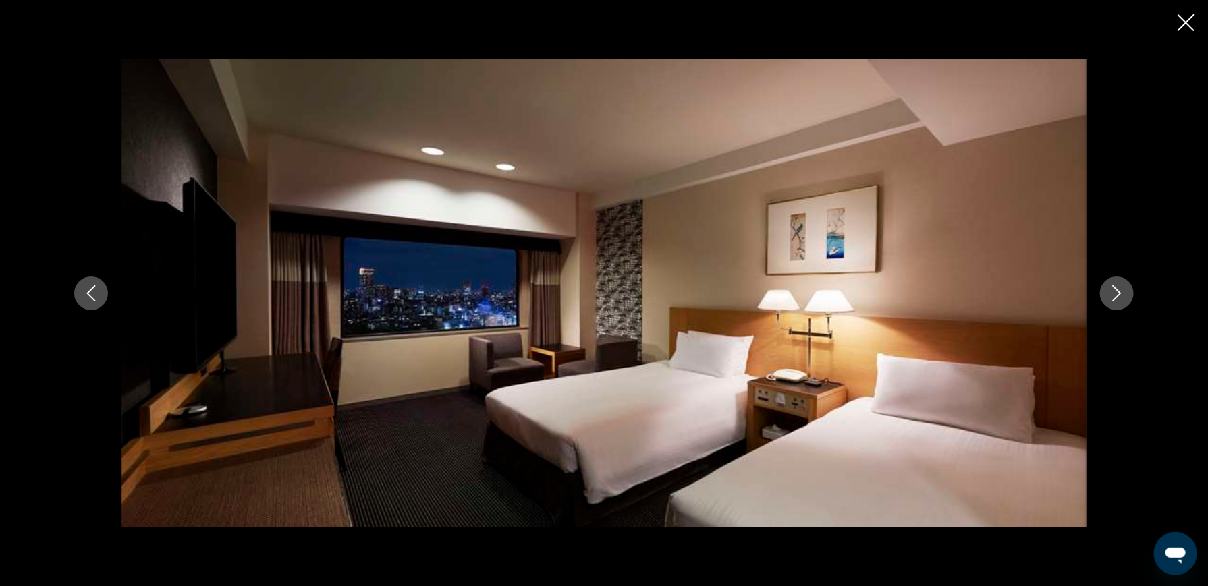
click at [1116, 295] on icon "Nächstes Bild" at bounding box center [1117, 293] width 16 height 16
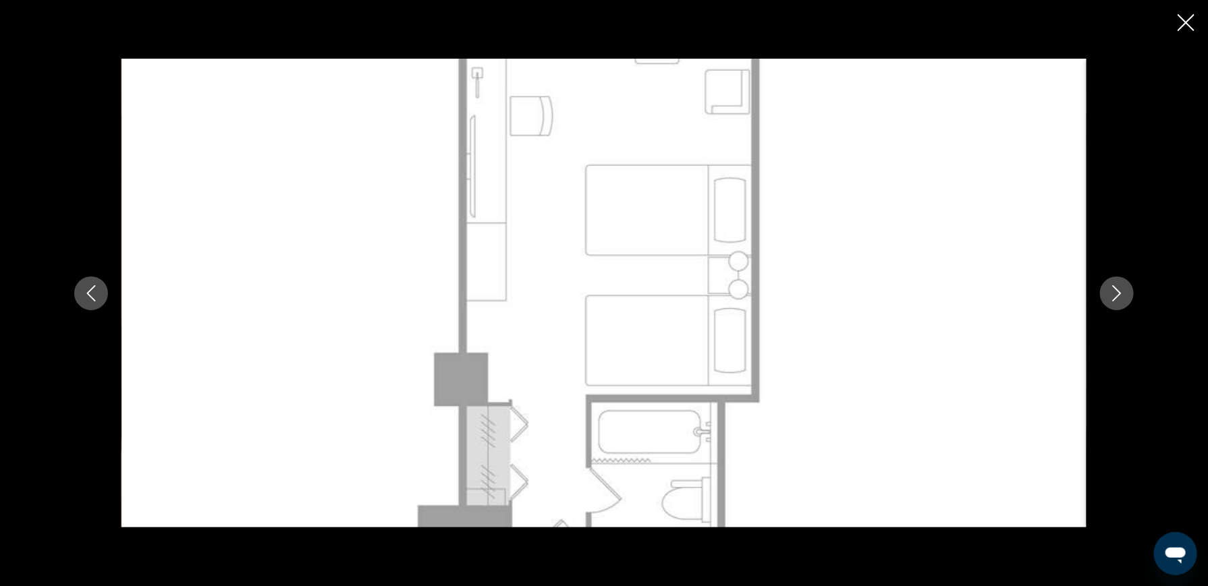
click at [1116, 295] on icon "Nächstes Bild" at bounding box center [1117, 293] width 16 height 16
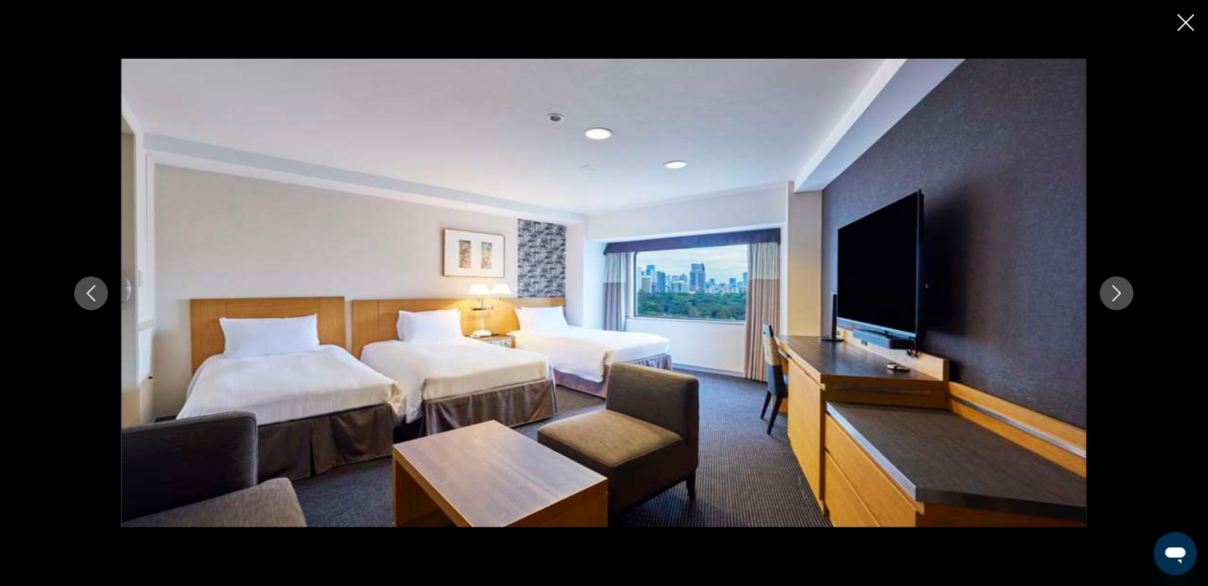
click at [1177, 22] on div "Hauptinhalt" at bounding box center [604, 293] width 1208 height 586
click at [1184, 23] on icon "Diashow schließen" at bounding box center [1185, 22] width 17 height 17
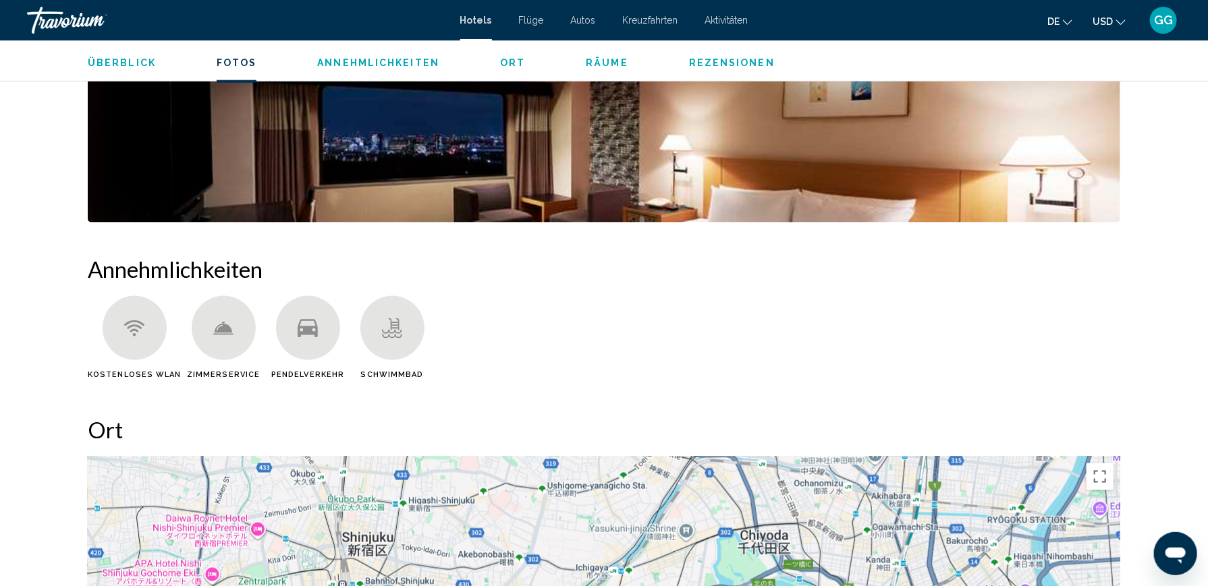
scroll to position [742, 0]
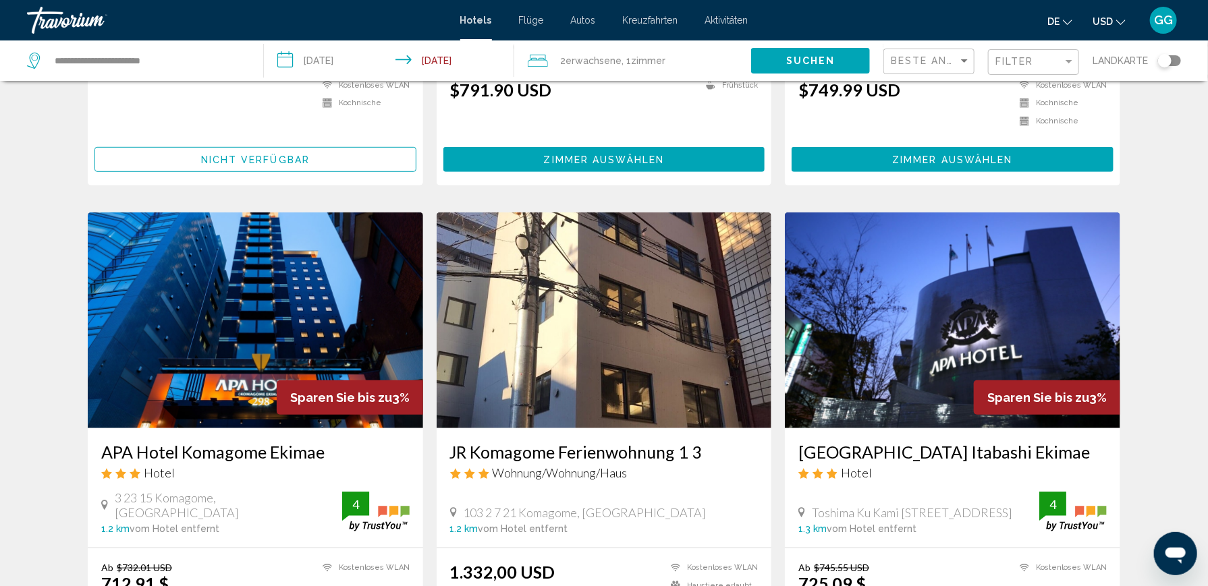
scroll to position [405, 0]
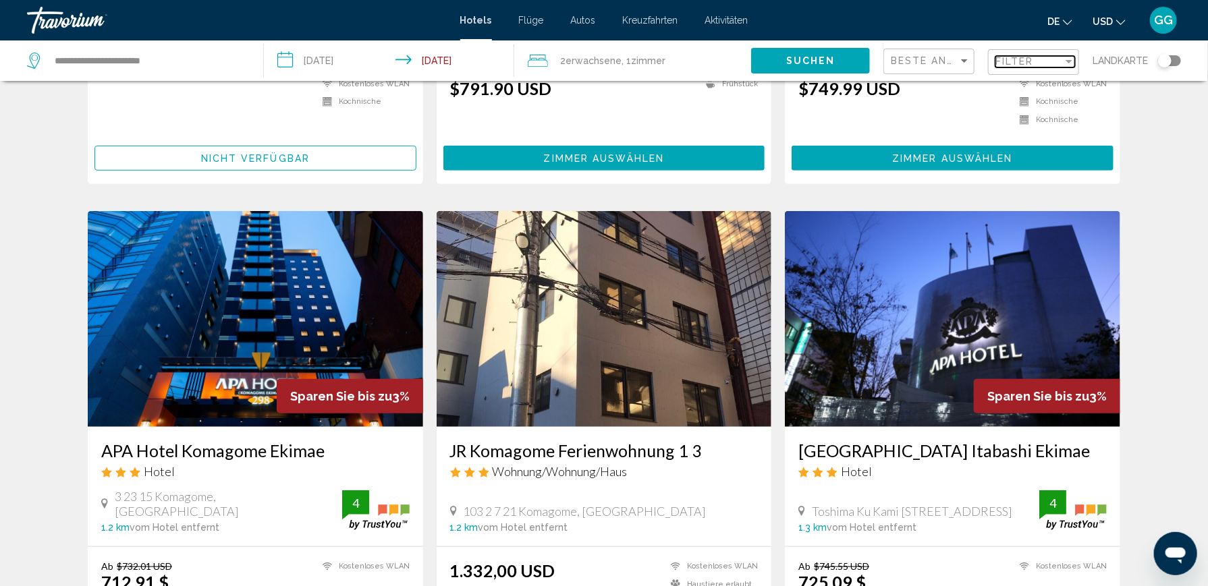
click at [1013, 65] on span "Filter" at bounding box center [1014, 61] width 38 height 11
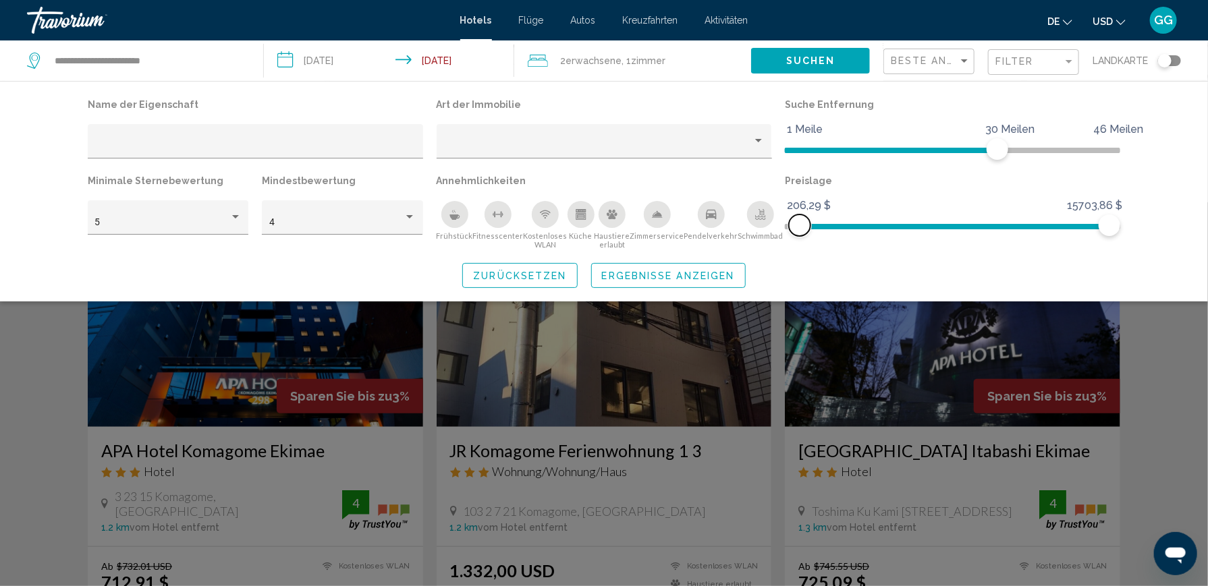
click at [800, 227] on span "Hotel-Filter" at bounding box center [800, 226] width 22 height 22
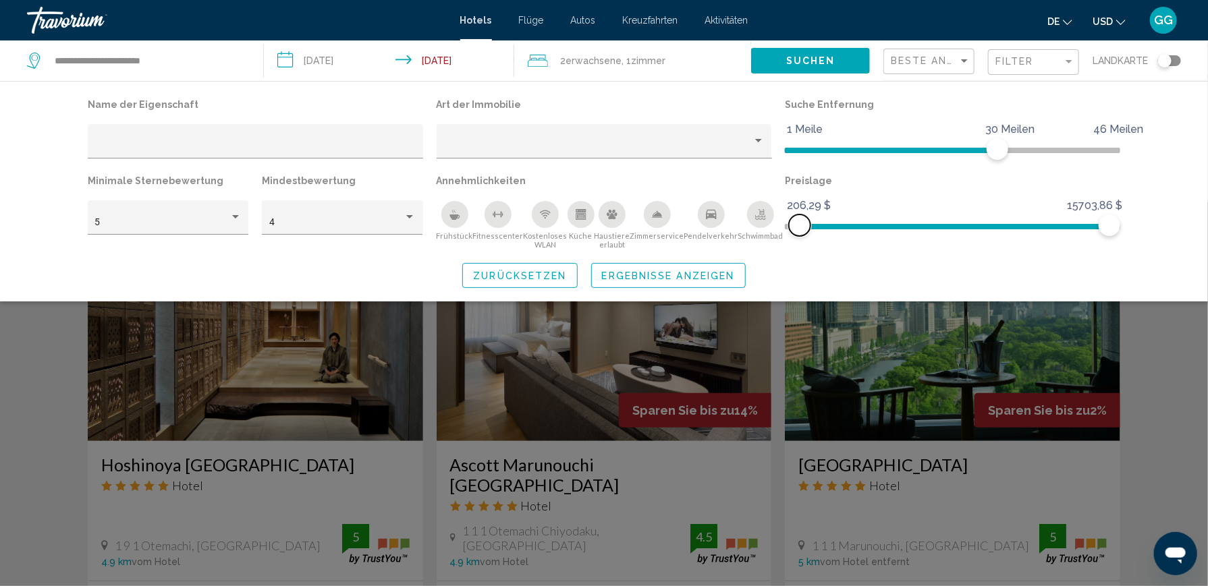
scroll to position [472, 0]
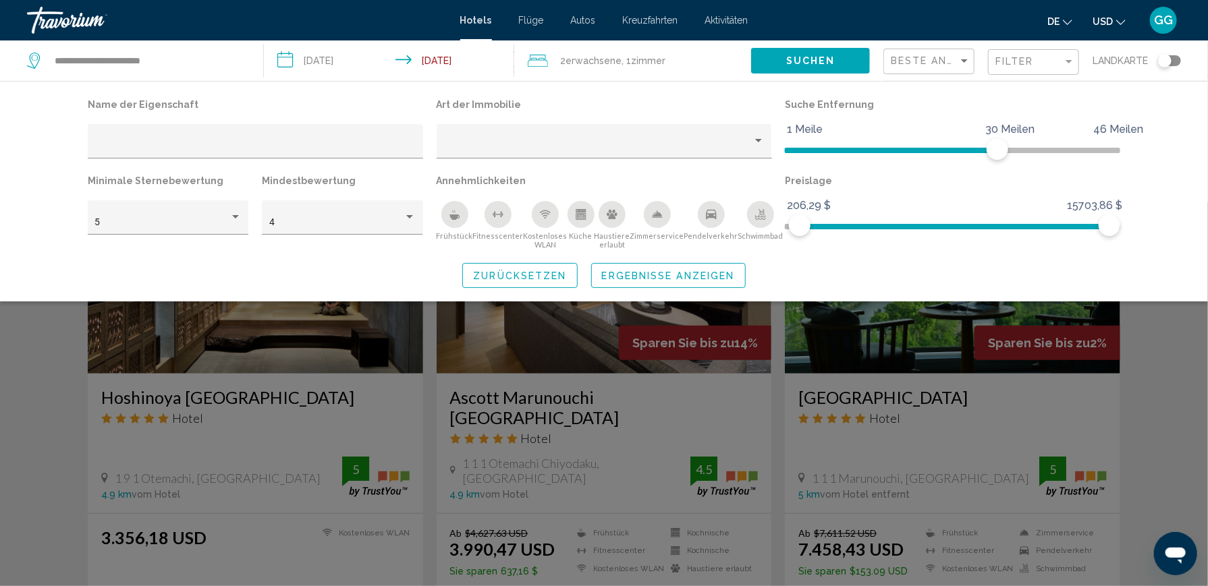
click at [702, 278] on span "Ergebnisse anzeigen" at bounding box center [668, 276] width 133 height 11
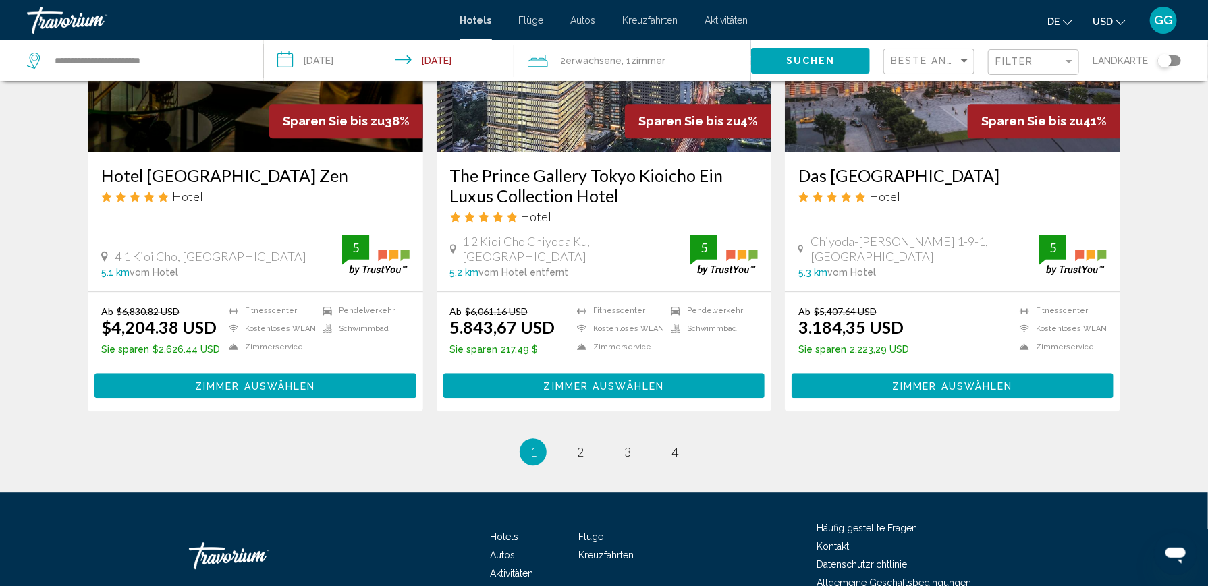
scroll to position [1706, 0]
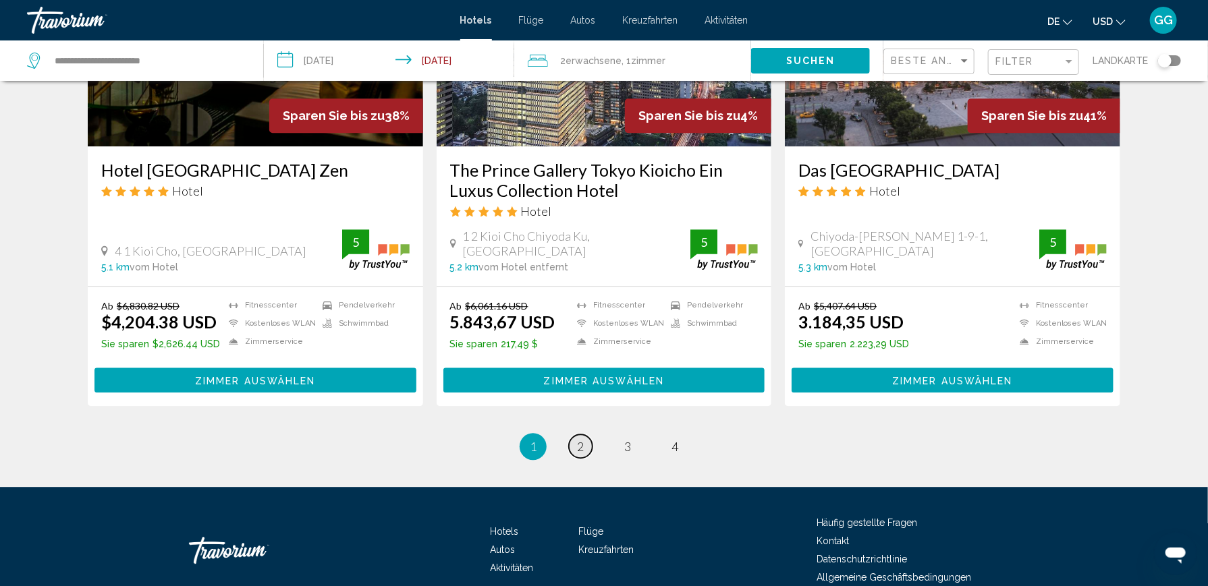
click at [582, 439] on span "2" at bounding box center [580, 446] width 7 height 15
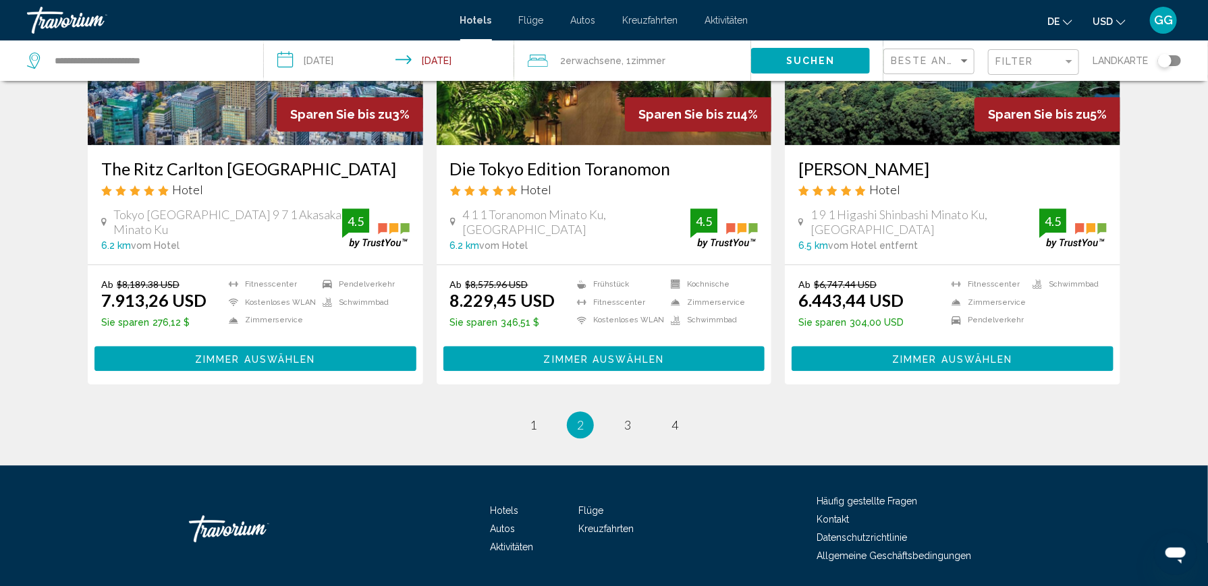
scroll to position [1706, 0]
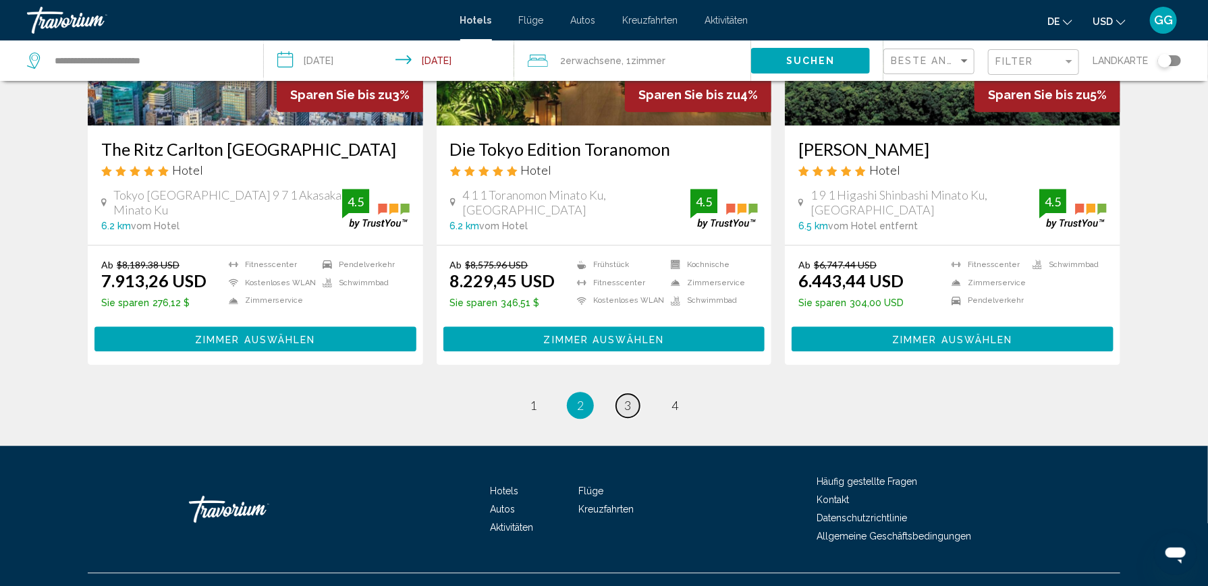
click at [625, 398] on span "3" at bounding box center [627, 405] width 7 height 15
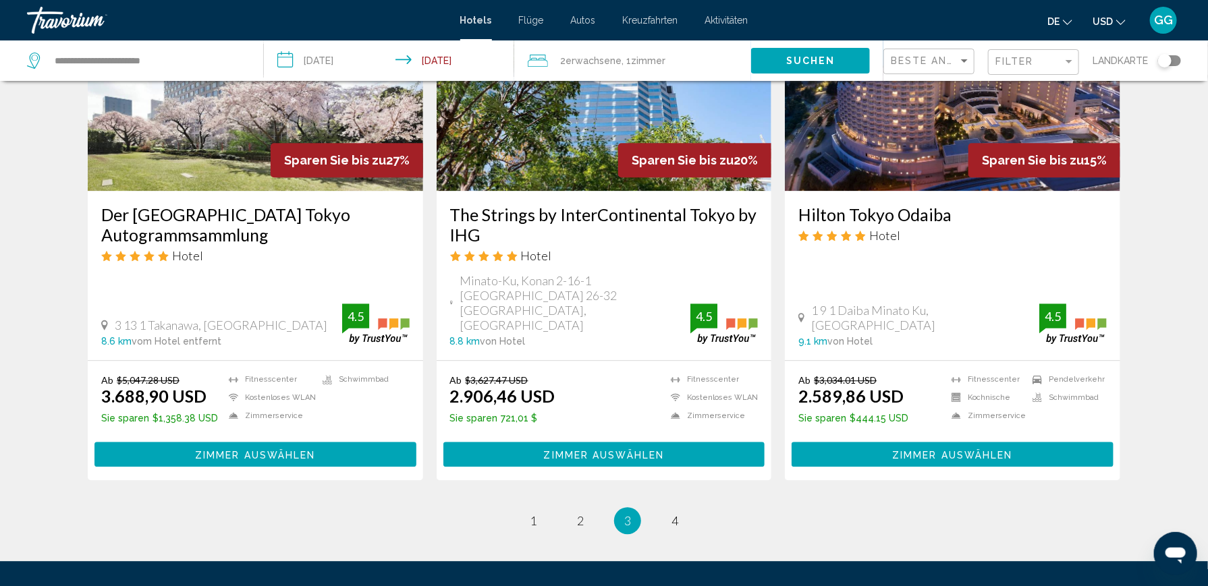
scroll to position [1748, 0]
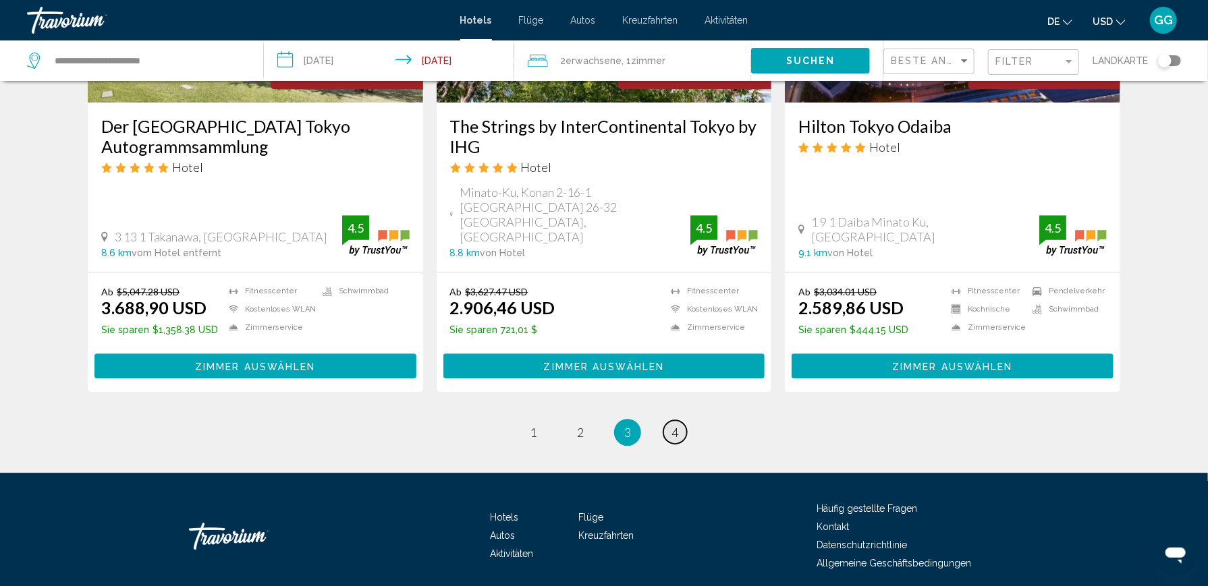
click at [677, 425] on span "4" at bounding box center [674, 432] width 7 height 15
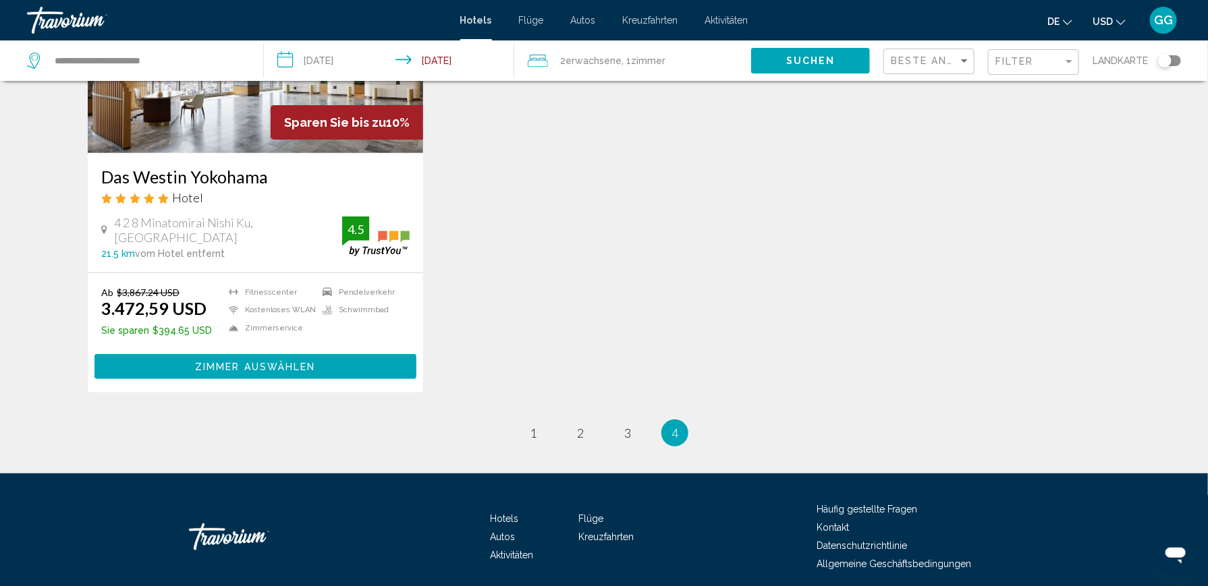
scroll to position [242, 0]
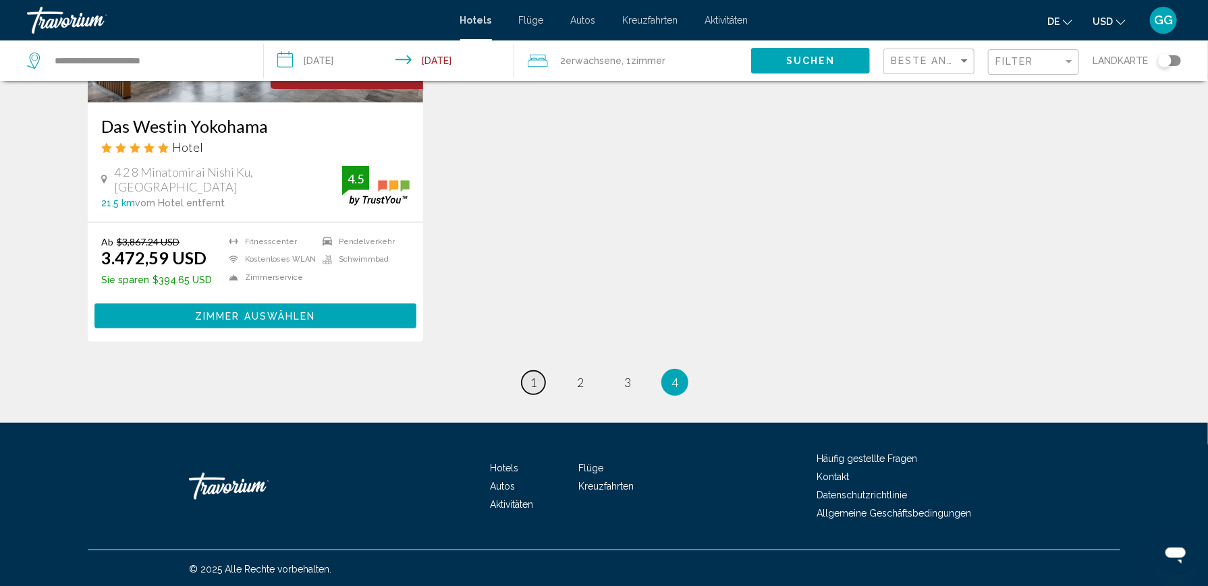
click at [536, 385] on span "1" at bounding box center [533, 382] width 7 height 15
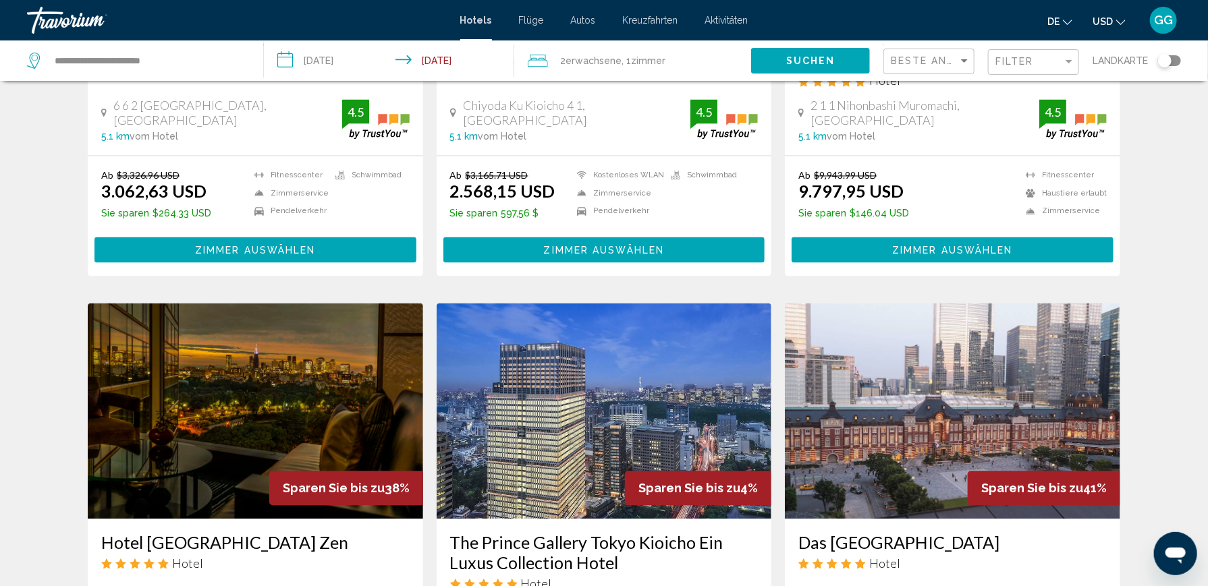
scroll to position [1484, 0]
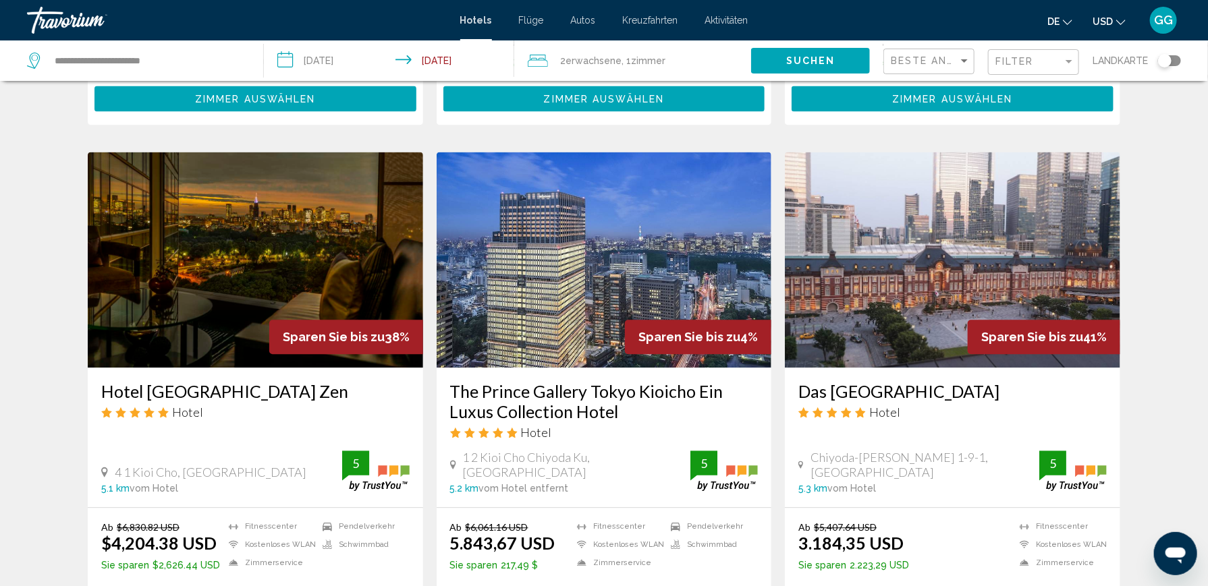
click at [293, 232] on img "Hauptinhalt" at bounding box center [255, 260] width 335 height 216
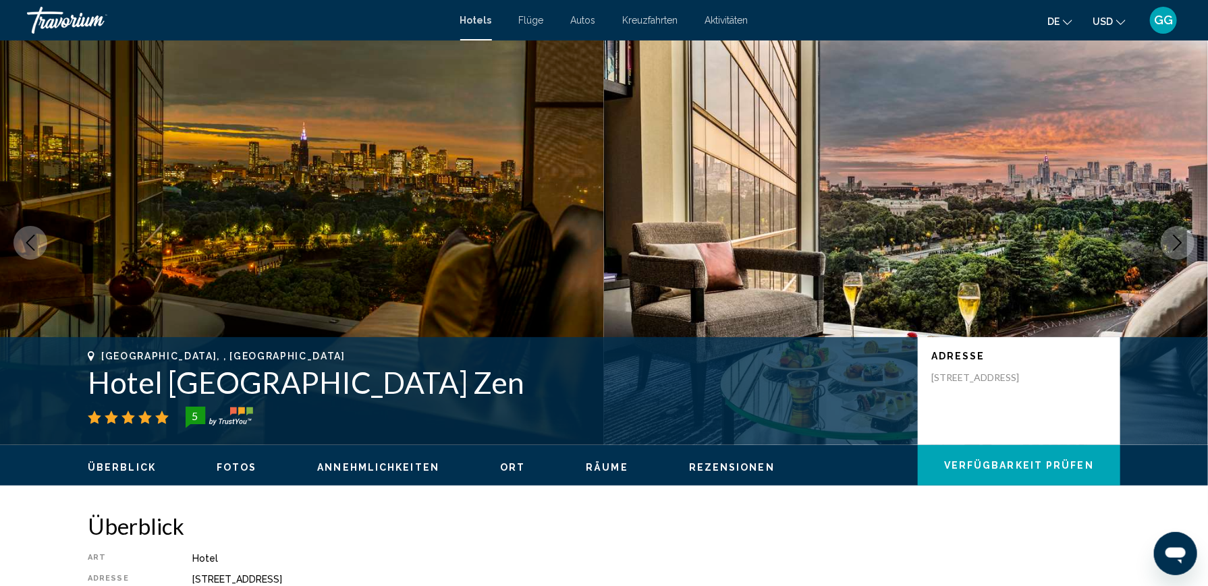
click at [1175, 240] on icon "Nächstes Bild" at bounding box center [1177, 243] width 16 height 16
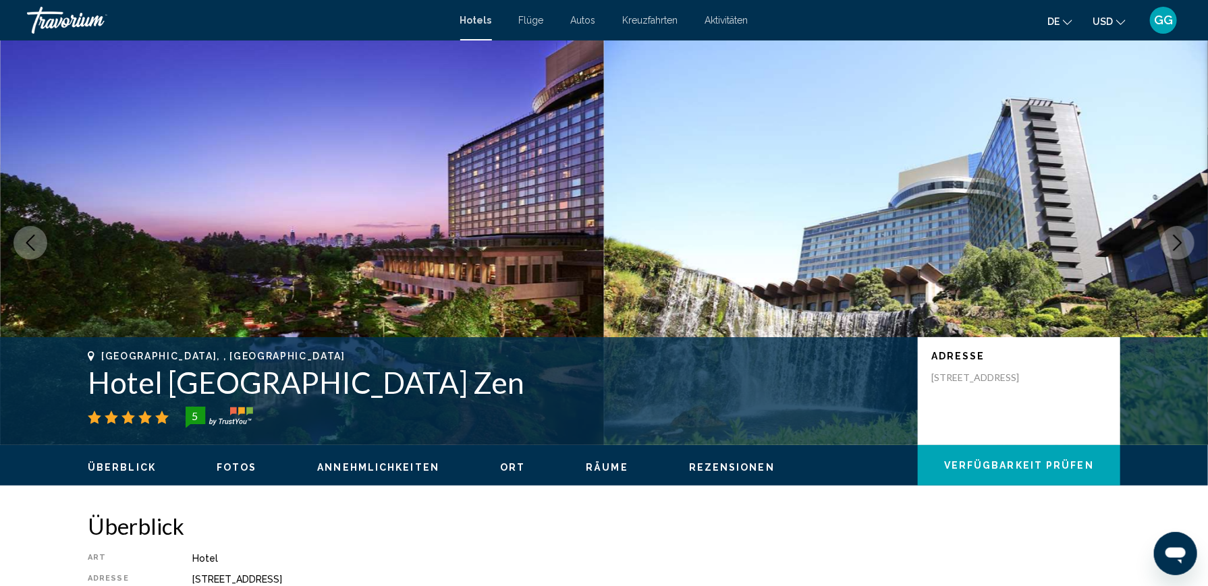
click at [1175, 240] on icon "Nächstes Bild" at bounding box center [1177, 243] width 16 height 16
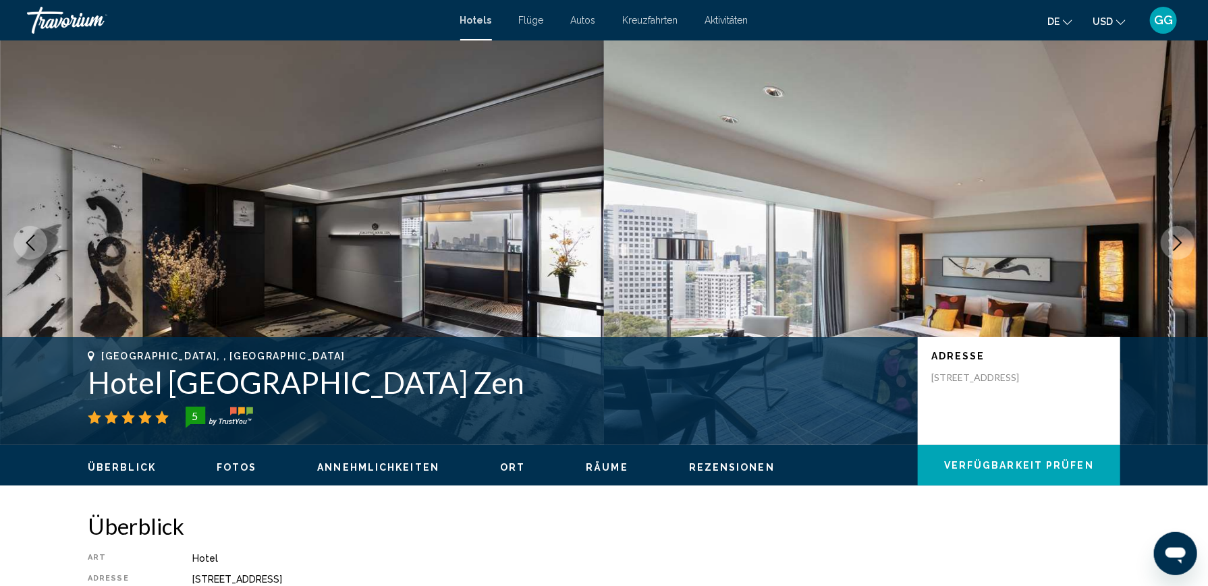
click at [1175, 240] on icon "Nächstes Bild" at bounding box center [1177, 243] width 16 height 16
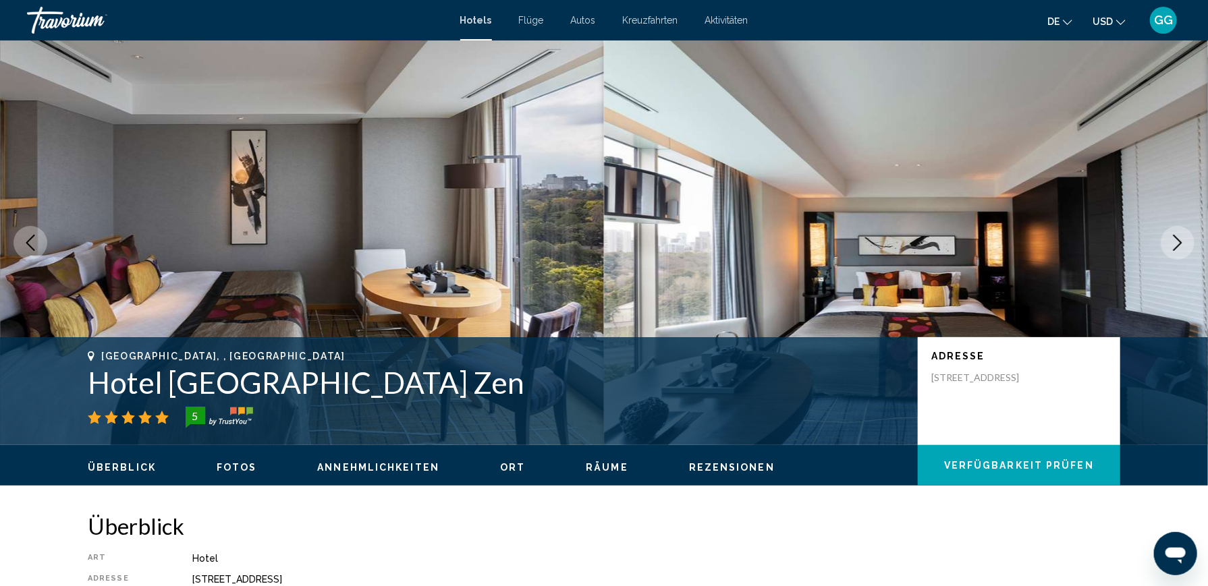
click at [1175, 240] on icon "Nächstes Bild" at bounding box center [1177, 243] width 16 height 16
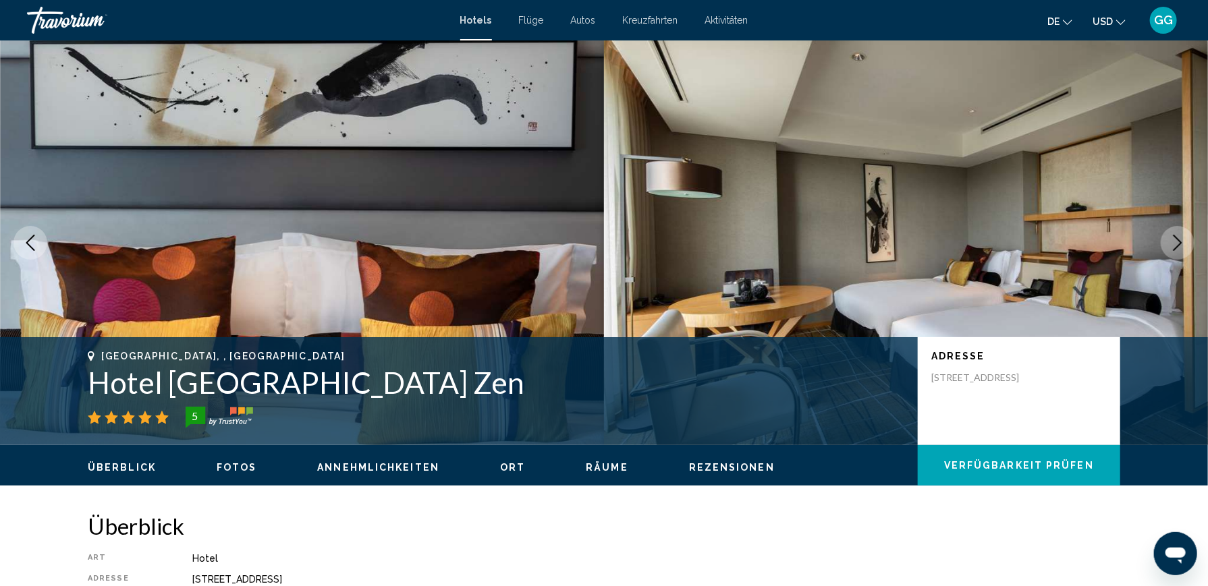
click at [1175, 240] on icon "Nächstes Bild" at bounding box center [1177, 243] width 16 height 16
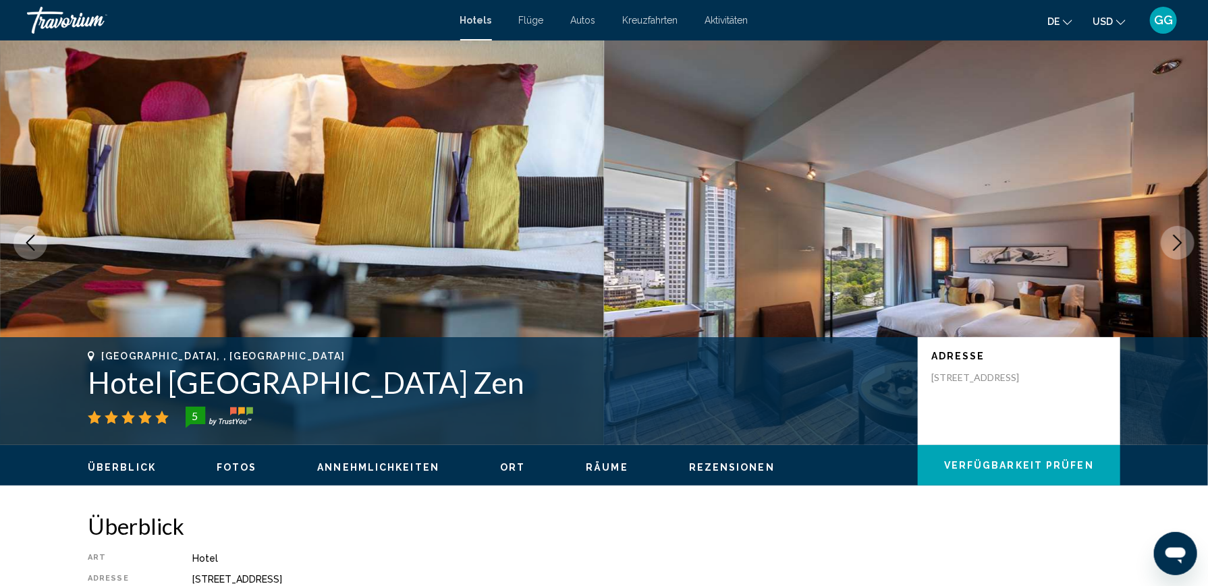
click at [1175, 240] on icon "Nächstes Bild" at bounding box center [1177, 243] width 16 height 16
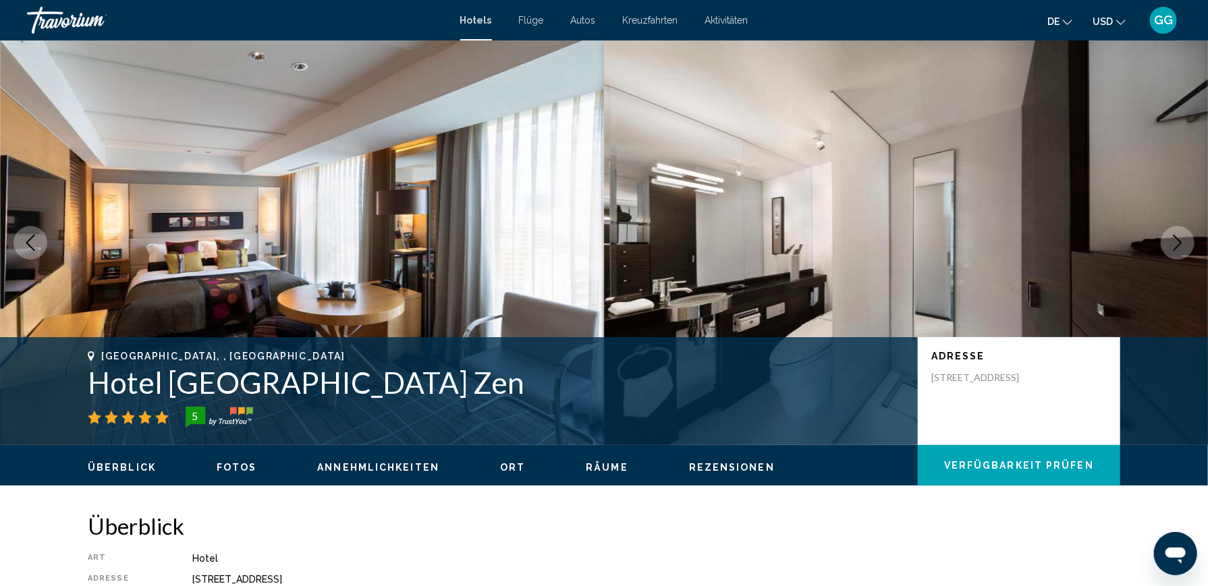
click at [1175, 240] on icon "Nächstes Bild" at bounding box center [1177, 243] width 16 height 16
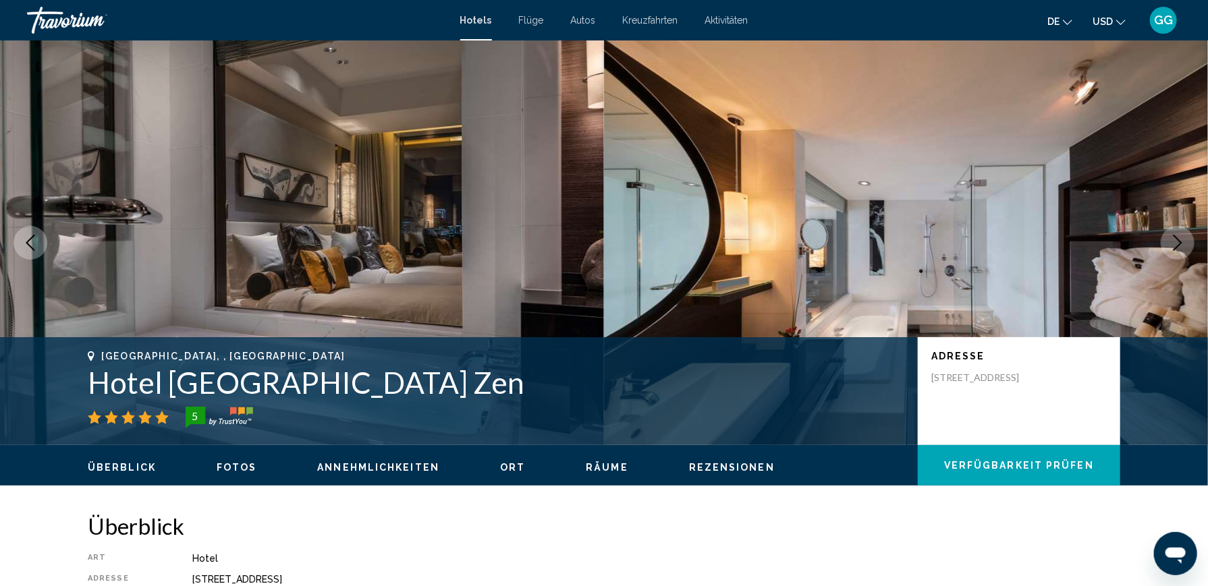
click at [1175, 240] on icon "Nächstes Bild" at bounding box center [1177, 243] width 16 height 16
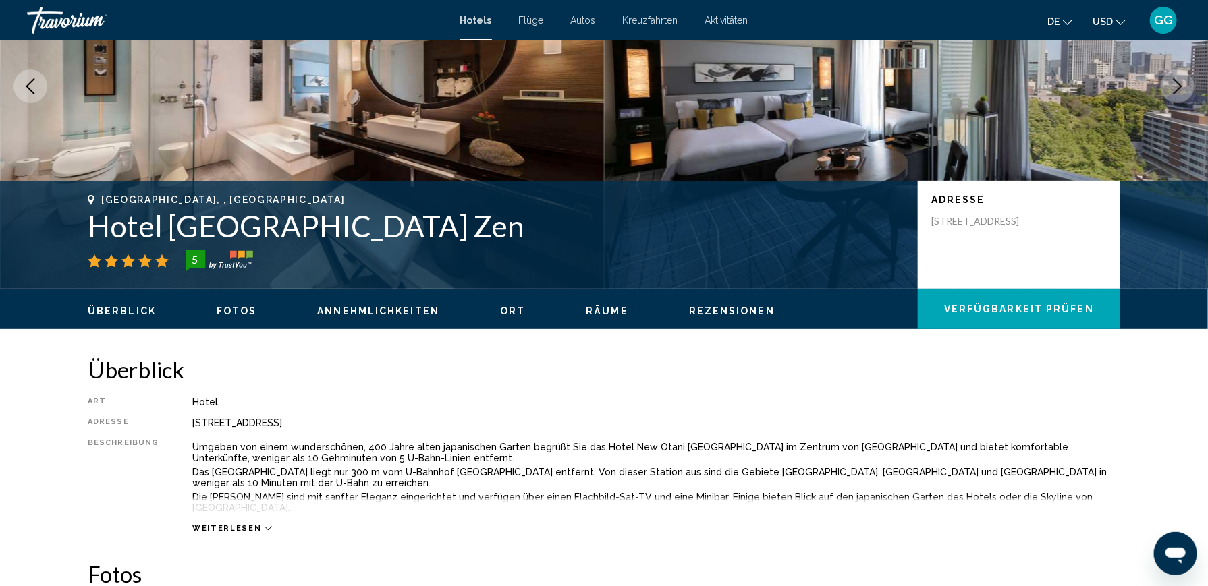
scroll to position [337, 0]
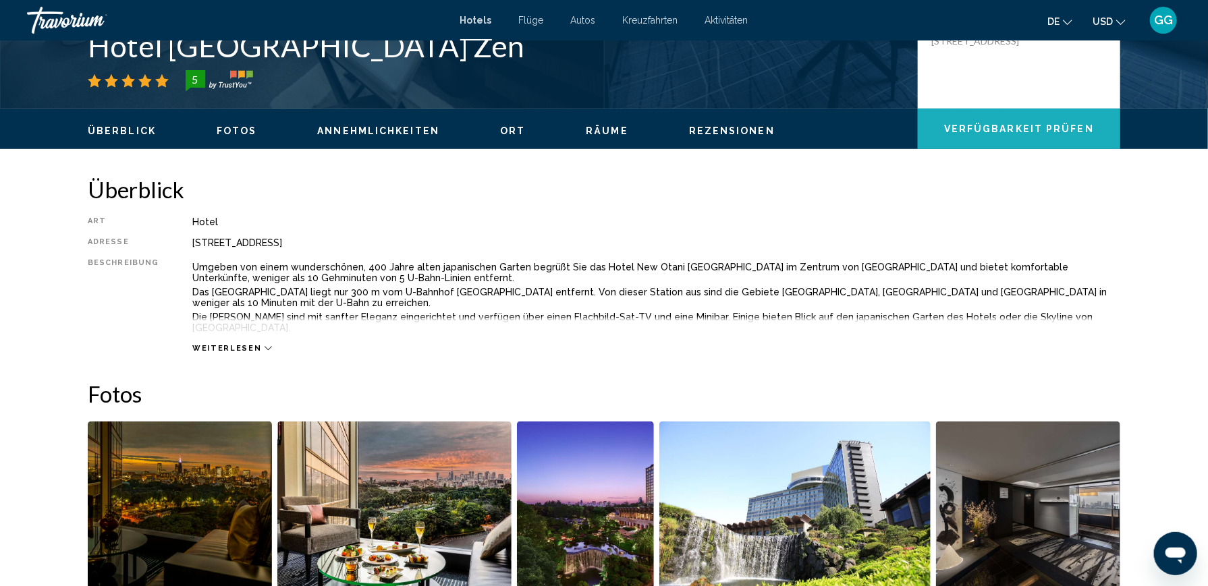
click at [996, 126] on span "Verfügbarkeit prüfen" at bounding box center [1019, 129] width 150 height 11
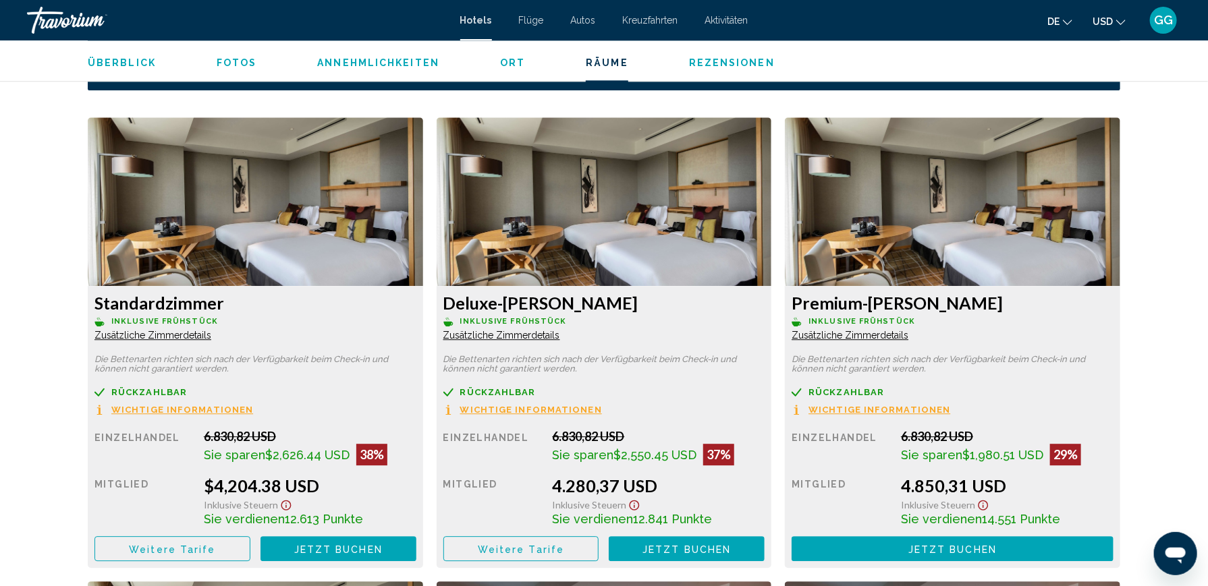
scroll to position [1797, 0]
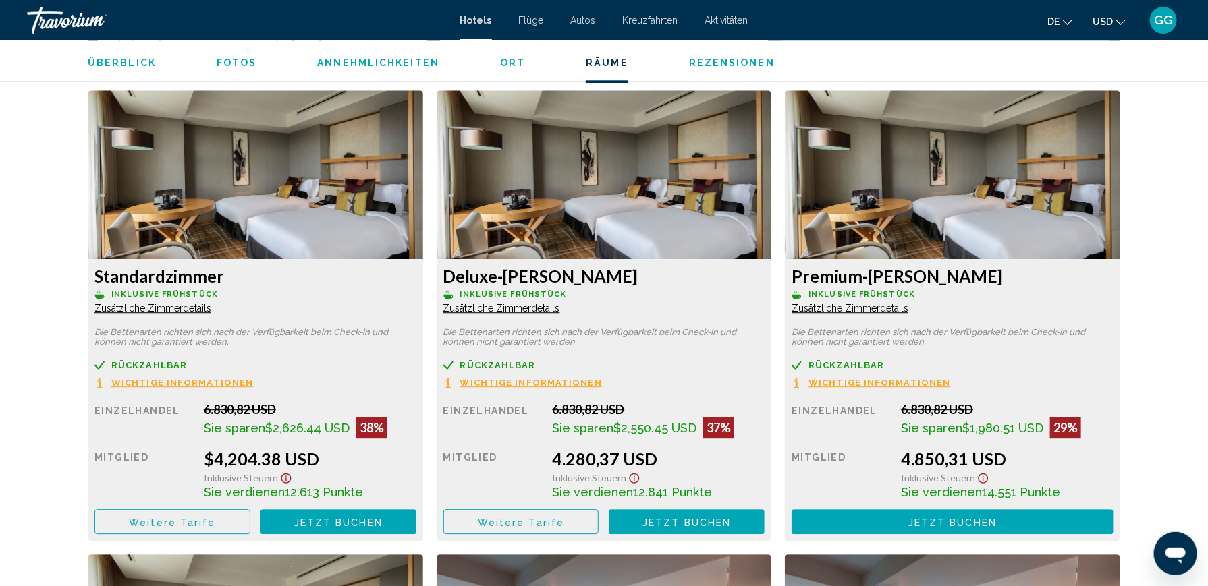
click at [156, 379] on span "Wichtige Informationen" at bounding box center [182, 383] width 142 height 9
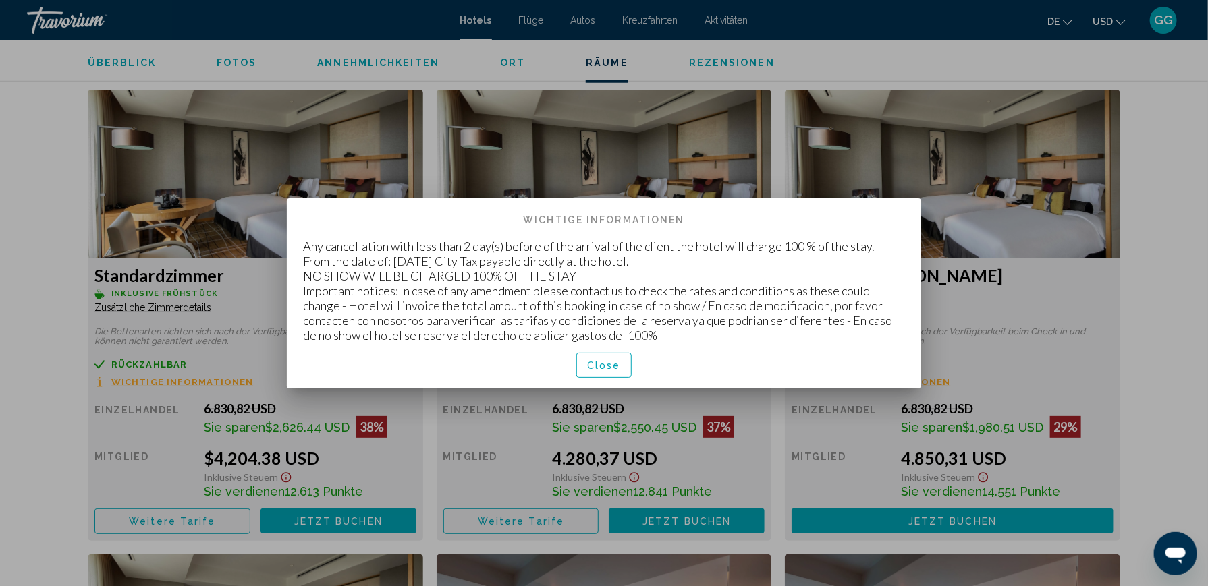
scroll to position [0, 0]
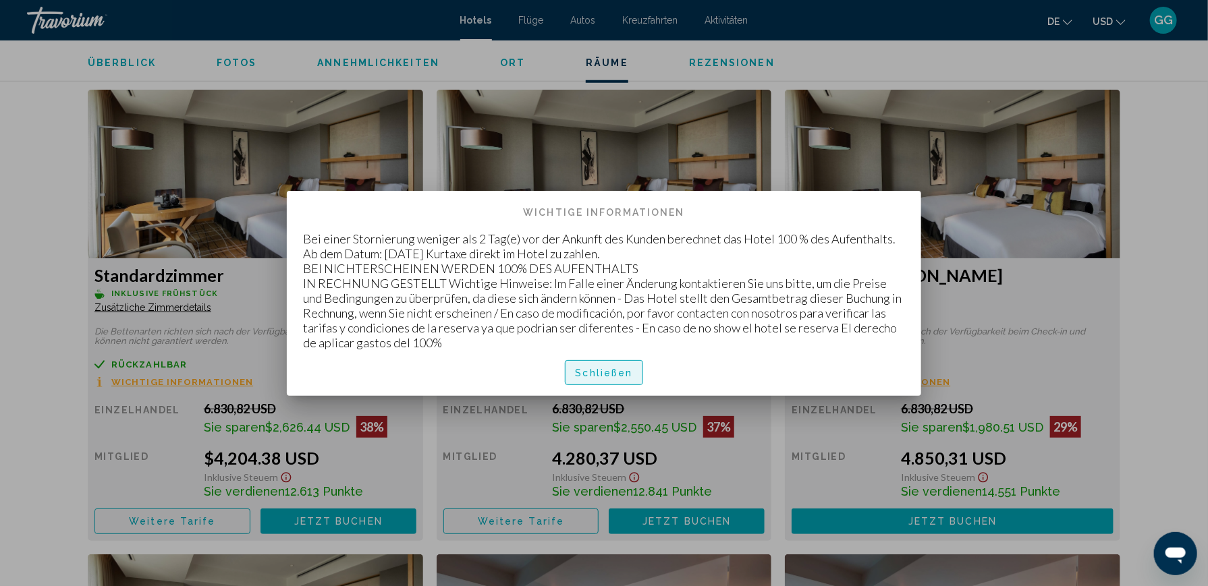
click at [598, 368] on span "Schließen" at bounding box center [604, 373] width 57 height 11
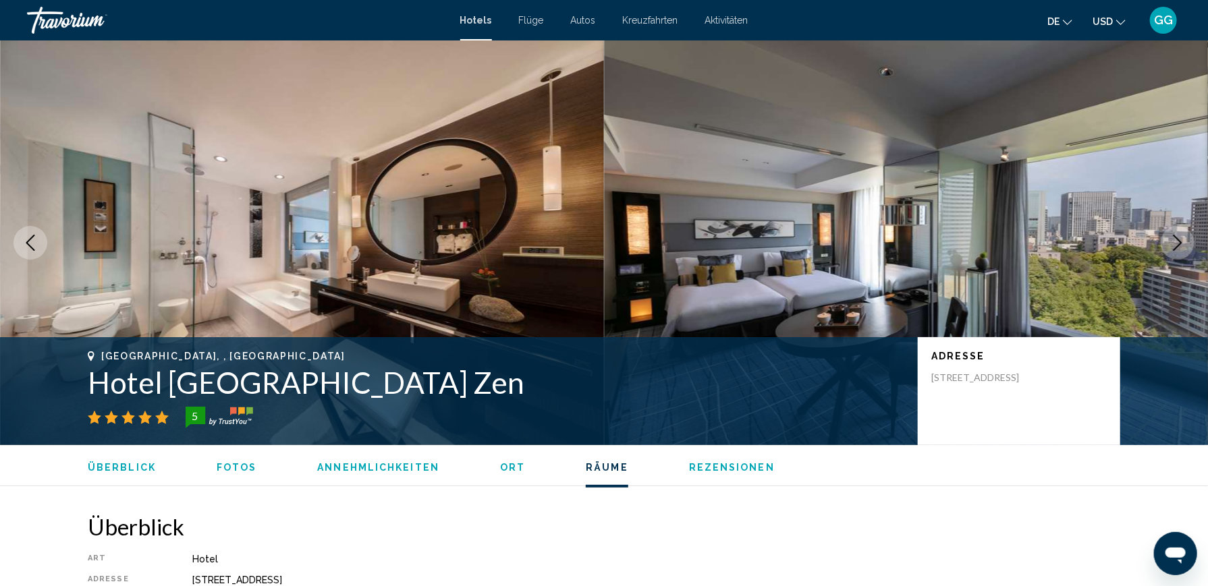
scroll to position [1797, 0]
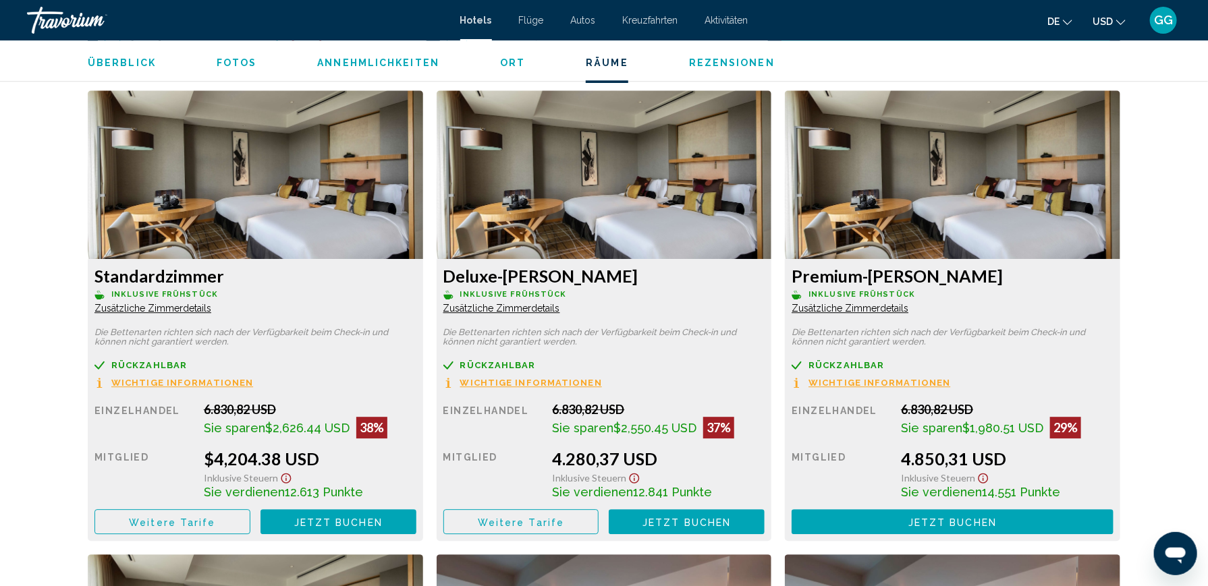
click at [100, 360] on icon "Hauptinhalt" at bounding box center [99, 365] width 10 height 10
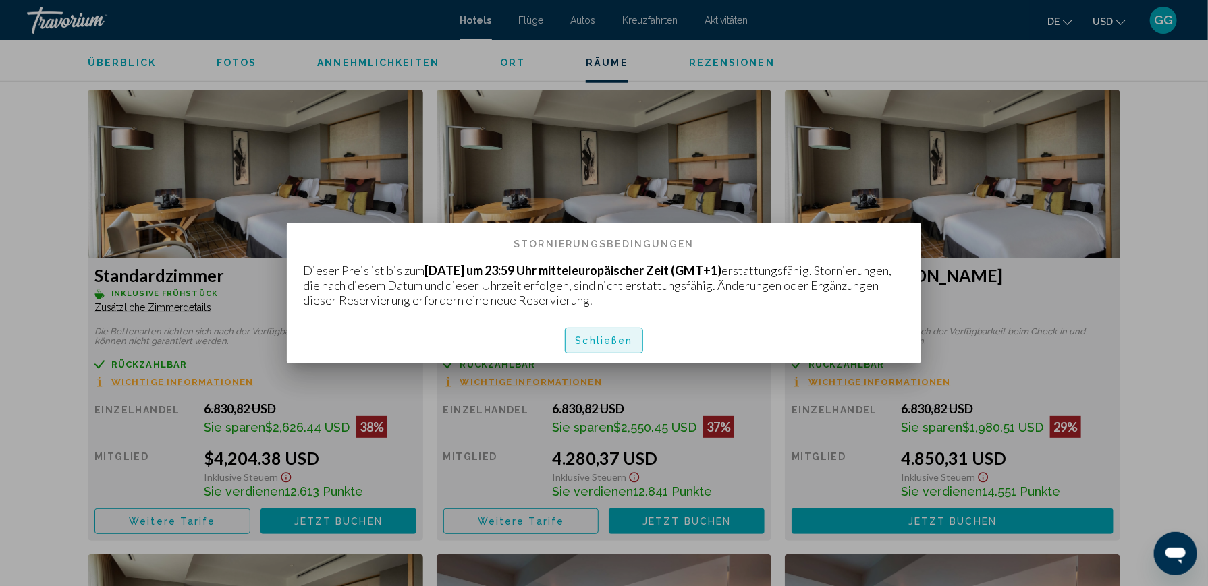
click at [599, 345] on span "Schließen" at bounding box center [604, 341] width 57 height 11
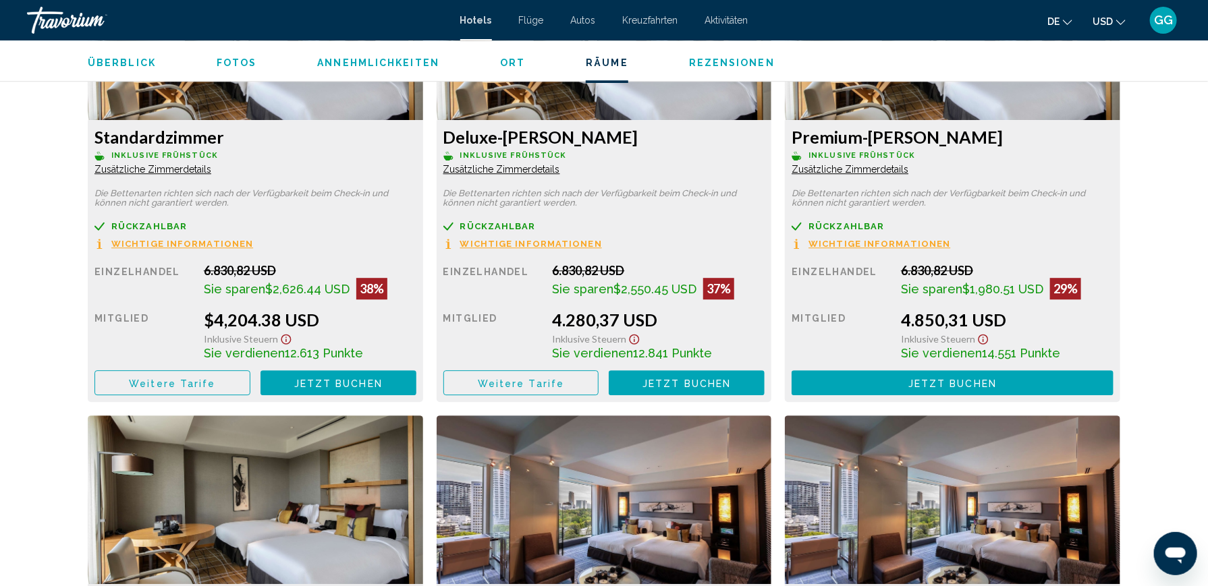
scroll to position [1933, 0]
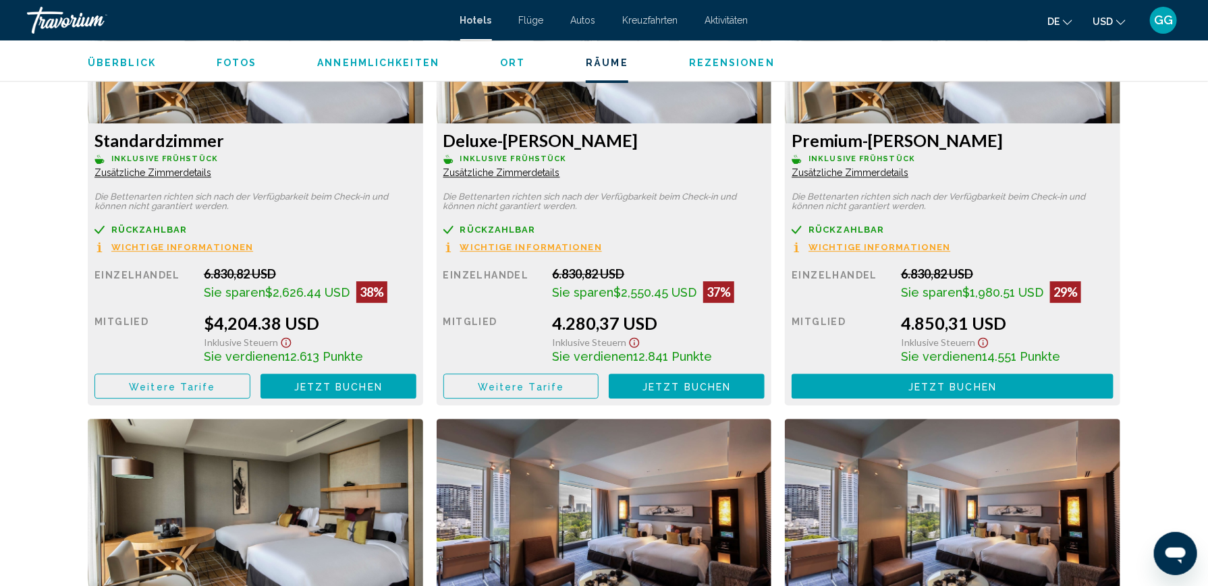
click at [196, 381] on span "Weitere Tarife" at bounding box center [172, 386] width 86 height 11
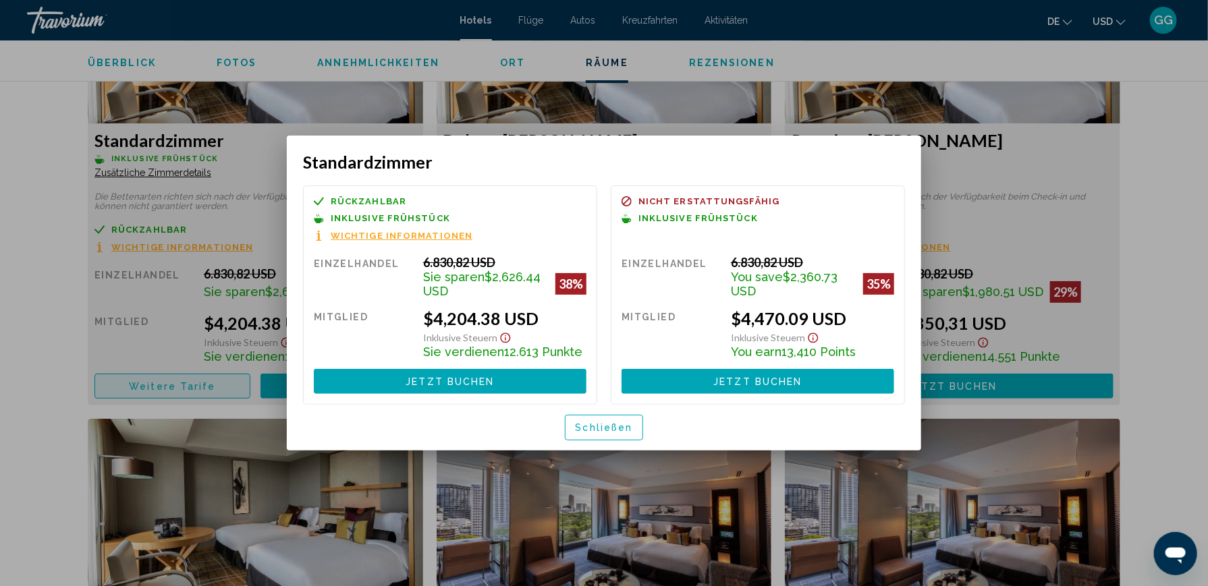
scroll to position [0, 0]
click at [51, 333] on div at bounding box center [604, 293] width 1208 height 586
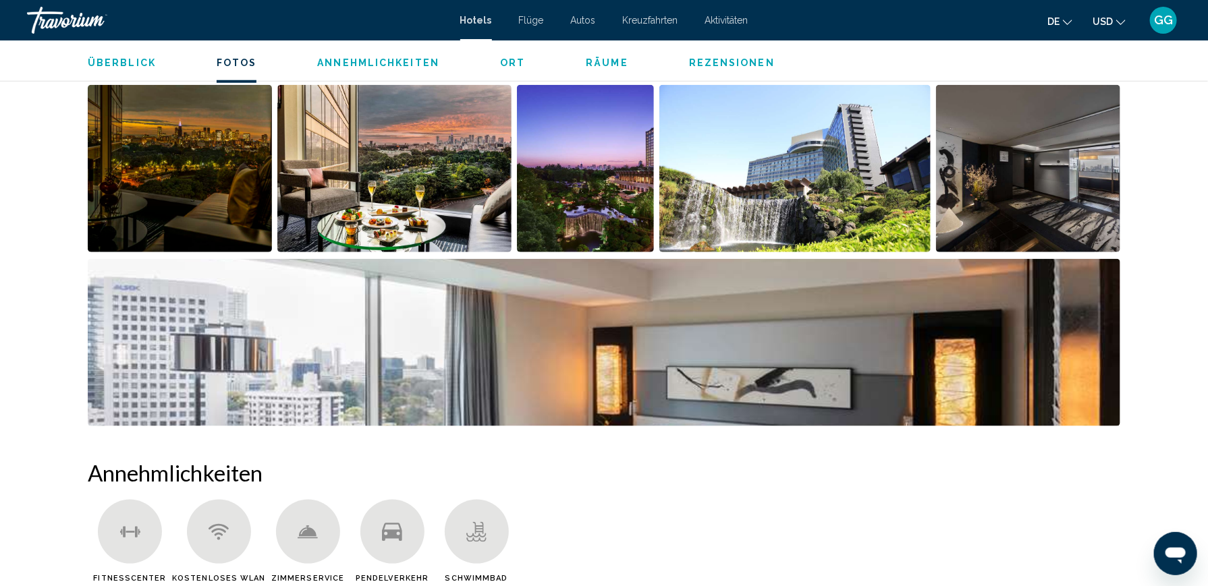
scroll to position [650, 0]
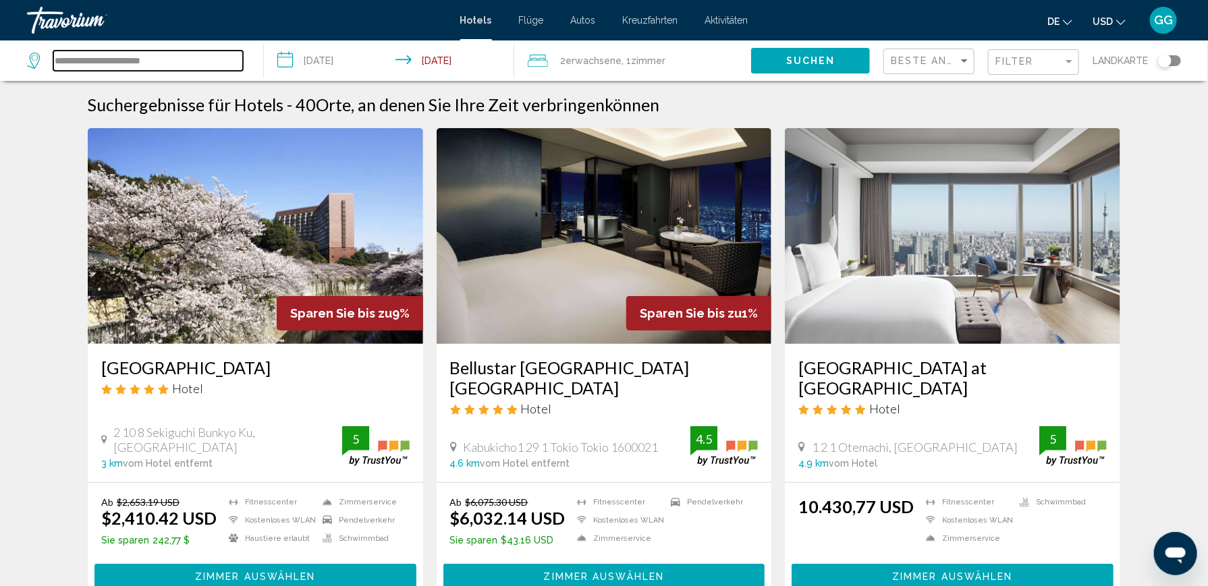
click at [102, 61] on input "**********" at bounding box center [148, 61] width 190 height 20
click at [174, 59] on input "**********" at bounding box center [148, 61] width 190 height 20
type input "*"
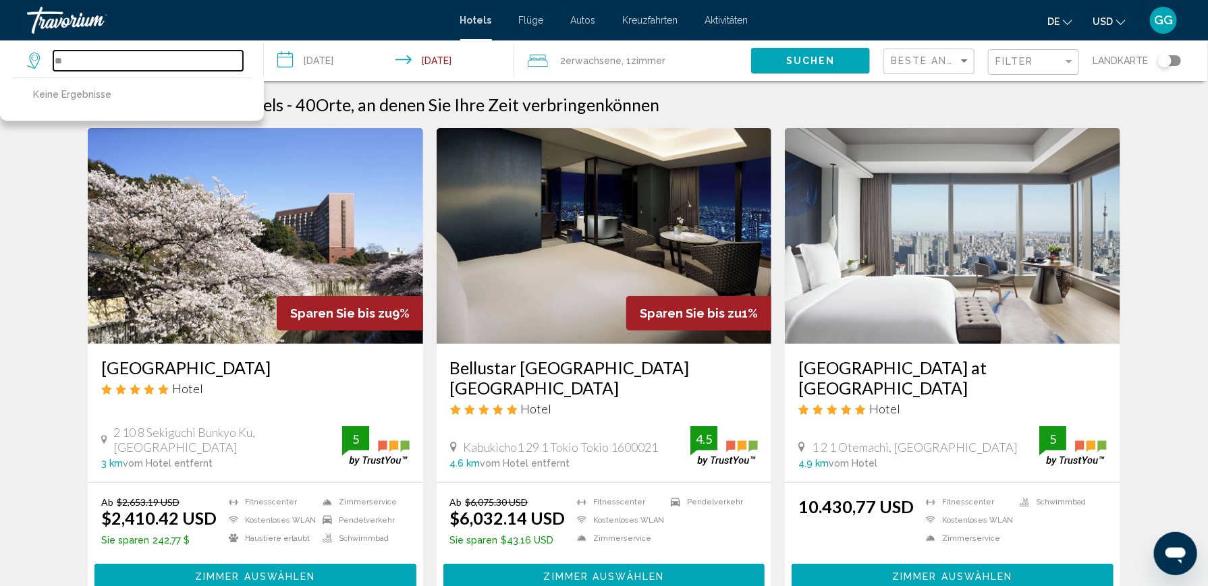
type input "*"
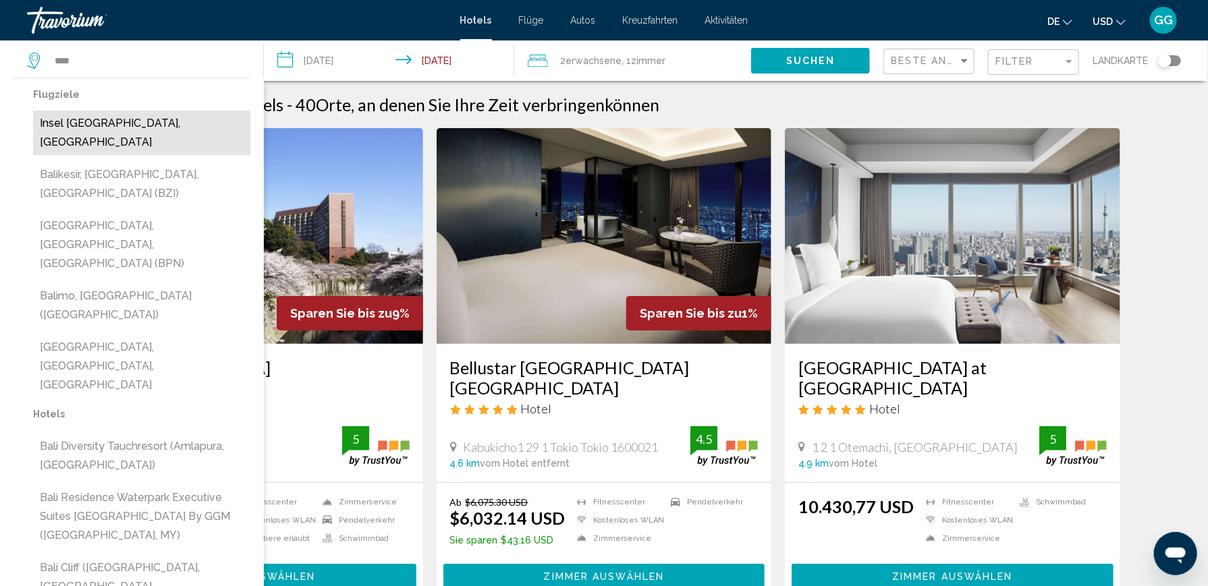
click at [88, 121] on button "Insel [GEOGRAPHIC_DATA], [GEOGRAPHIC_DATA]" at bounding box center [141, 133] width 217 height 45
type input "**********"
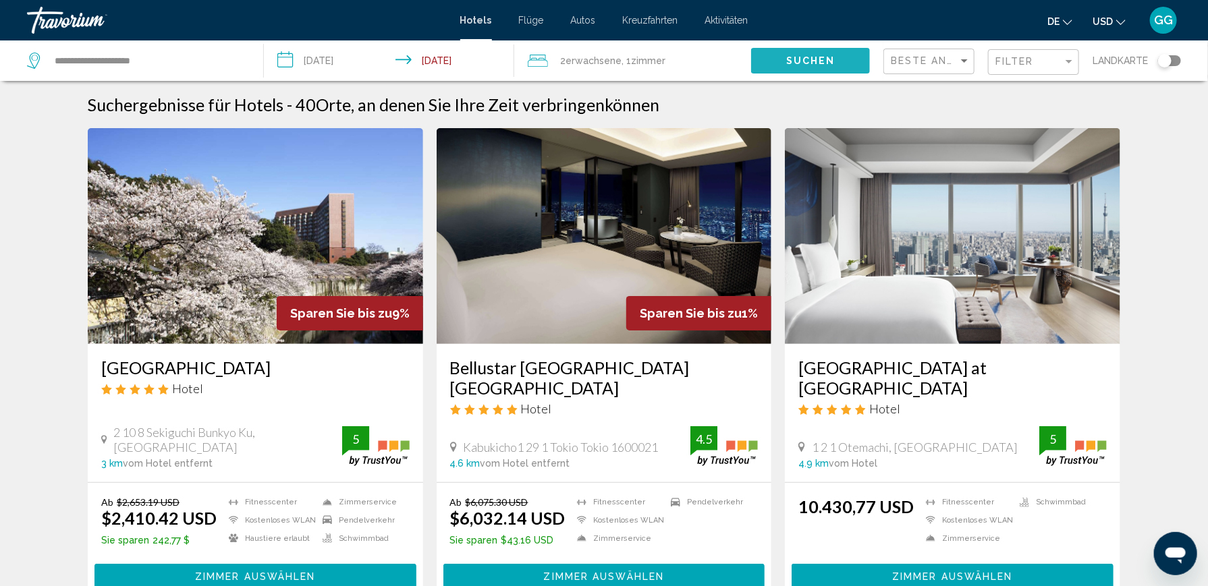
click at [794, 57] on span "Suchen" at bounding box center [810, 61] width 49 height 11
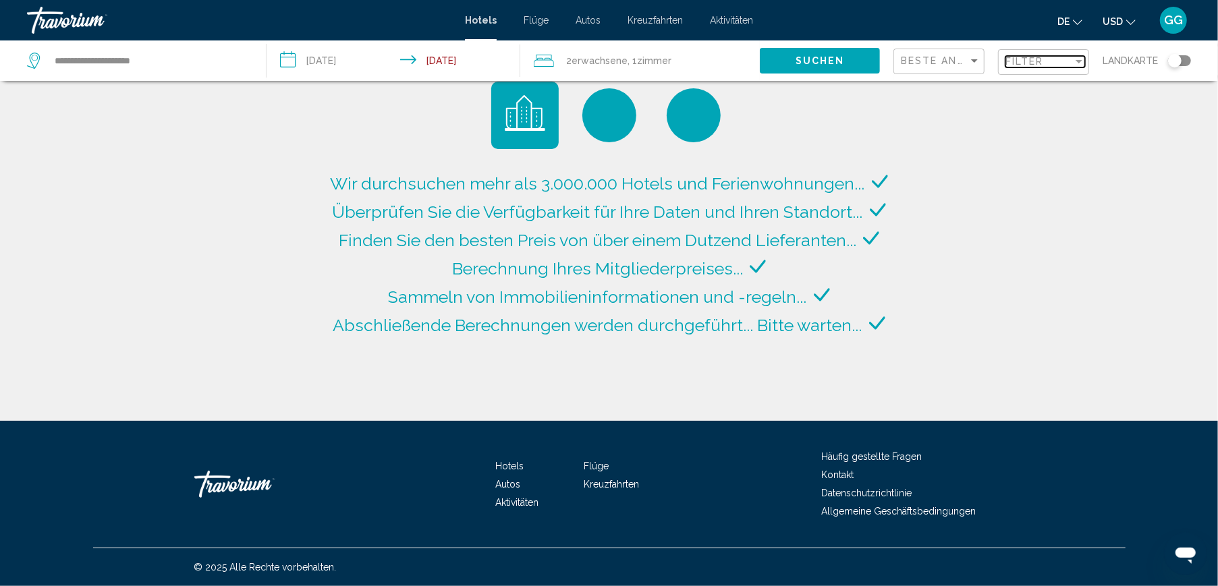
click at [1036, 61] on div "Filter" at bounding box center [1038, 61] width 67 height 11
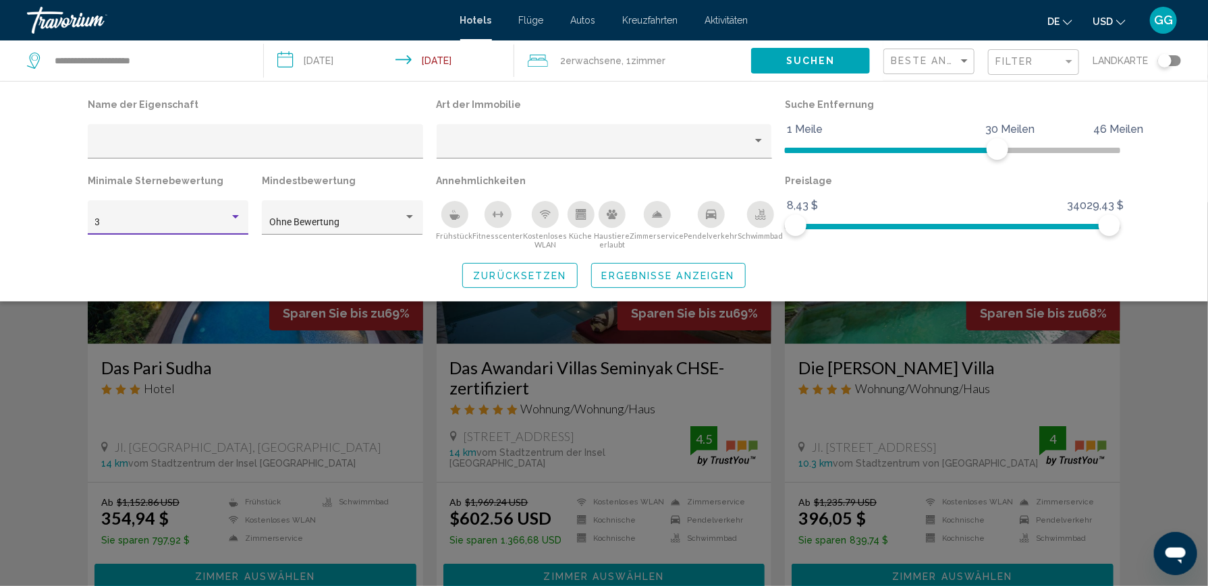
click at [231, 215] on div "Hotel-Filter" at bounding box center [235, 217] width 12 height 11
click at [142, 282] on span "5" at bounding box center [168, 279] width 146 height 28
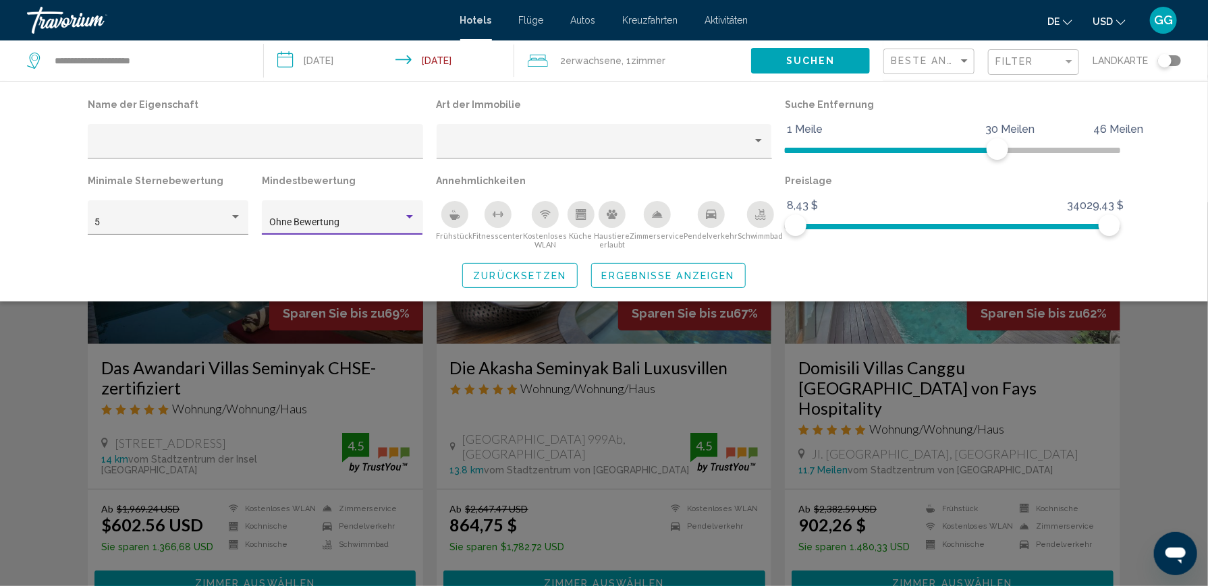
click at [411, 219] on div "Hotel-Filter" at bounding box center [409, 217] width 12 height 11
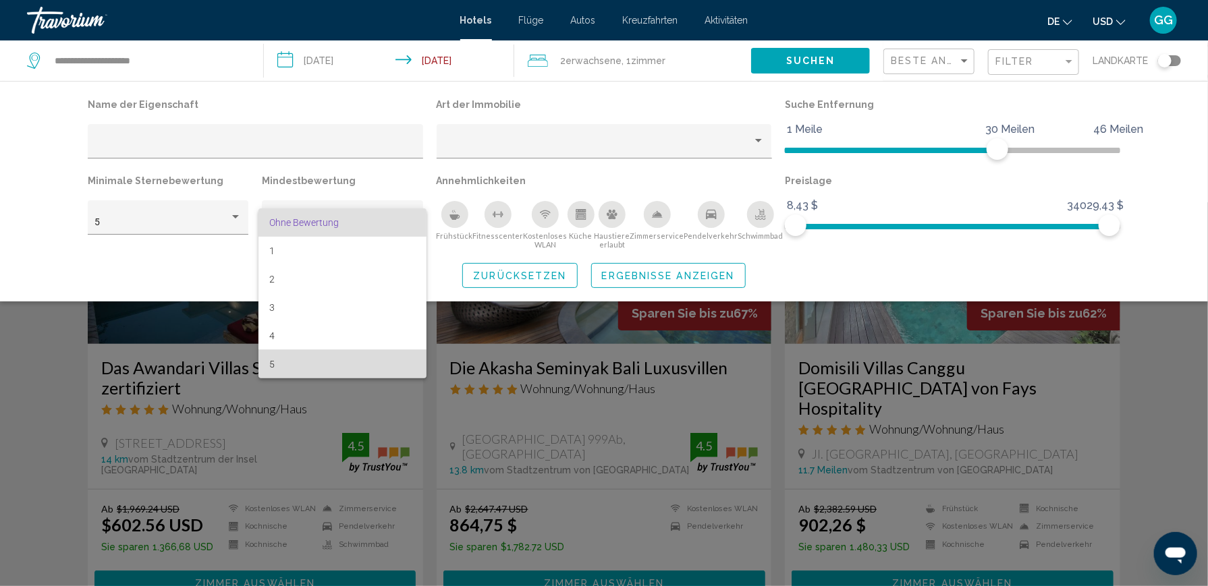
click at [300, 360] on span "5" at bounding box center [342, 364] width 146 height 28
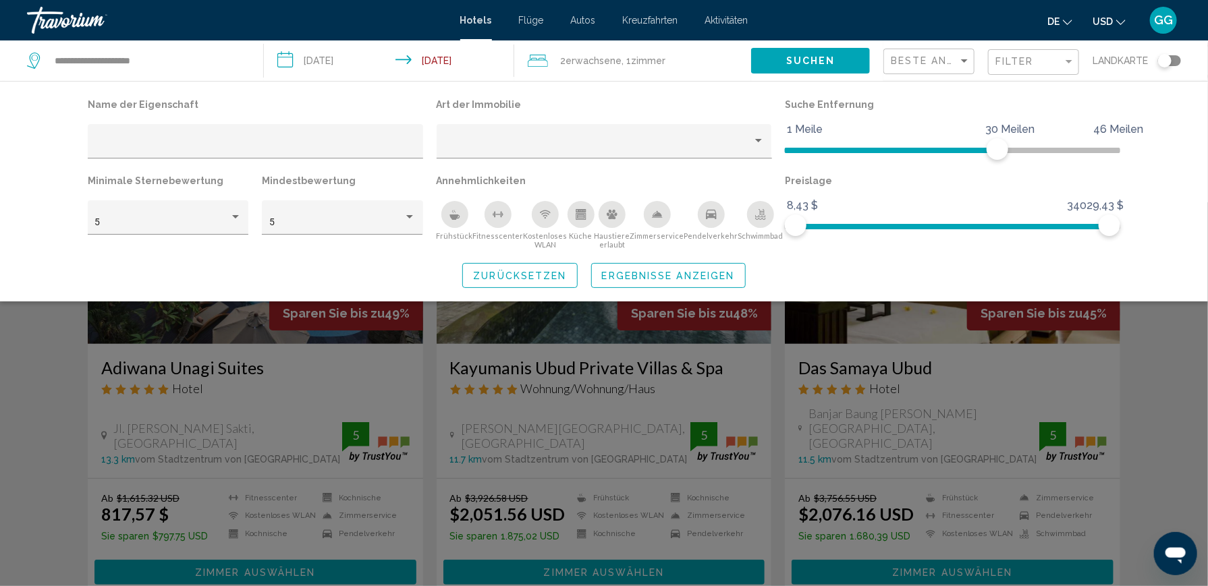
click at [1165, 363] on div "Such-Widget" at bounding box center [604, 394] width 1208 height 384
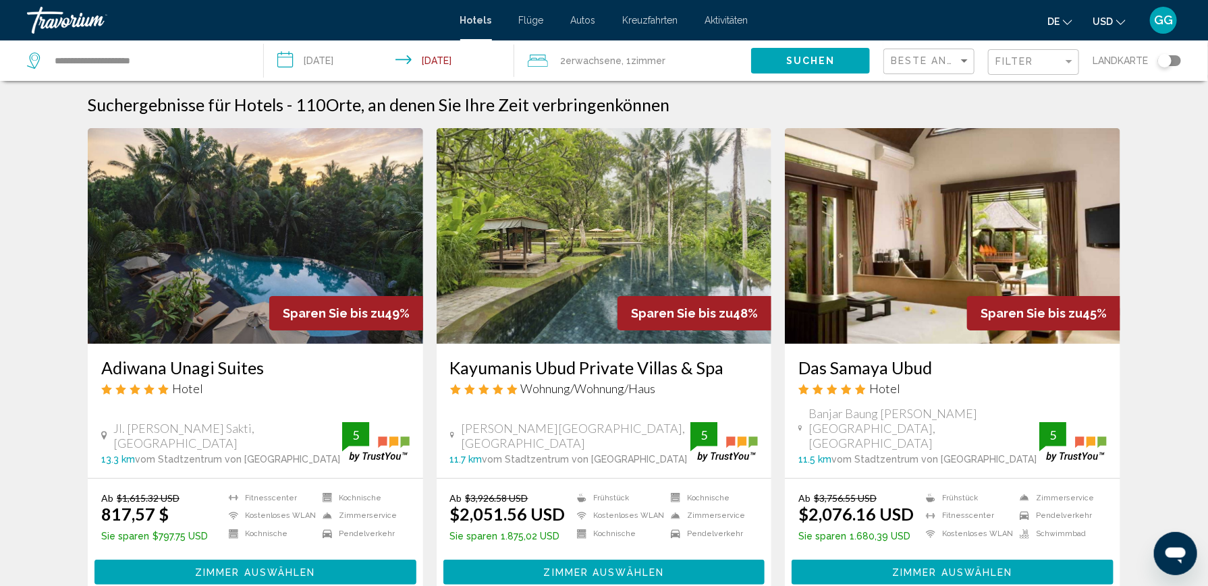
scroll to position [67, 0]
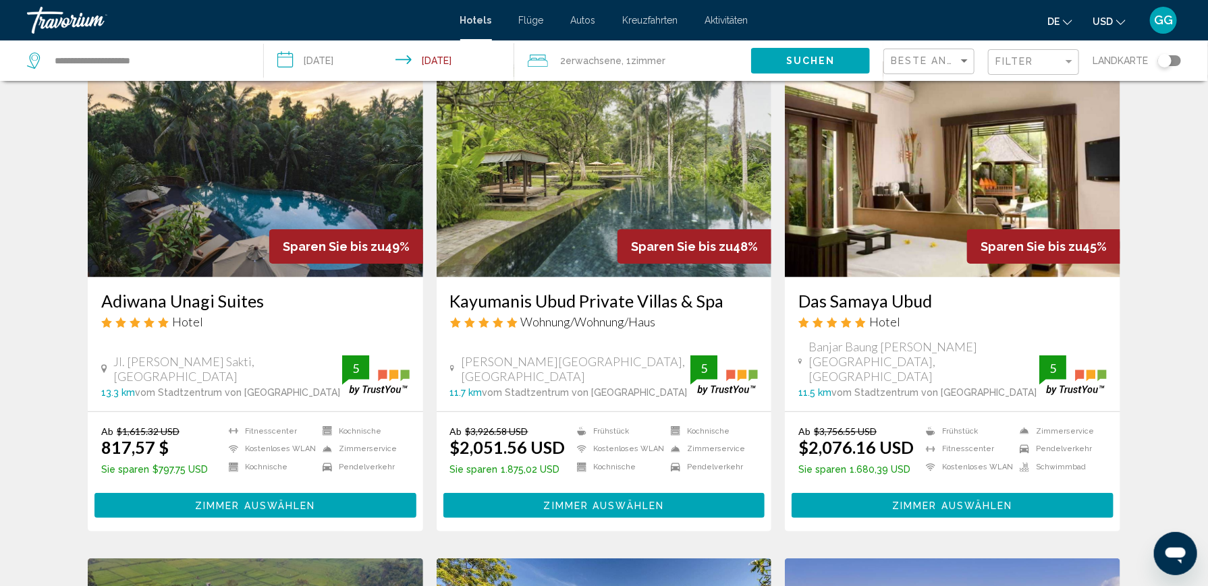
click at [323, 200] on img "Hauptinhalt" at bounding box center [255, 169] width 335 height 216
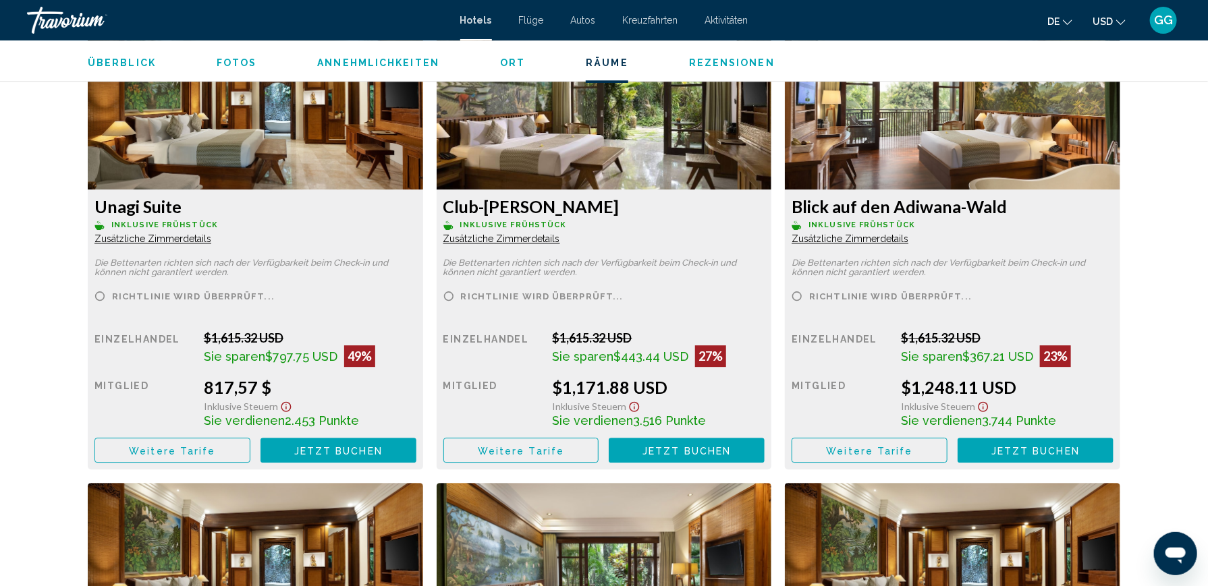
scroll to position [1889, 0]
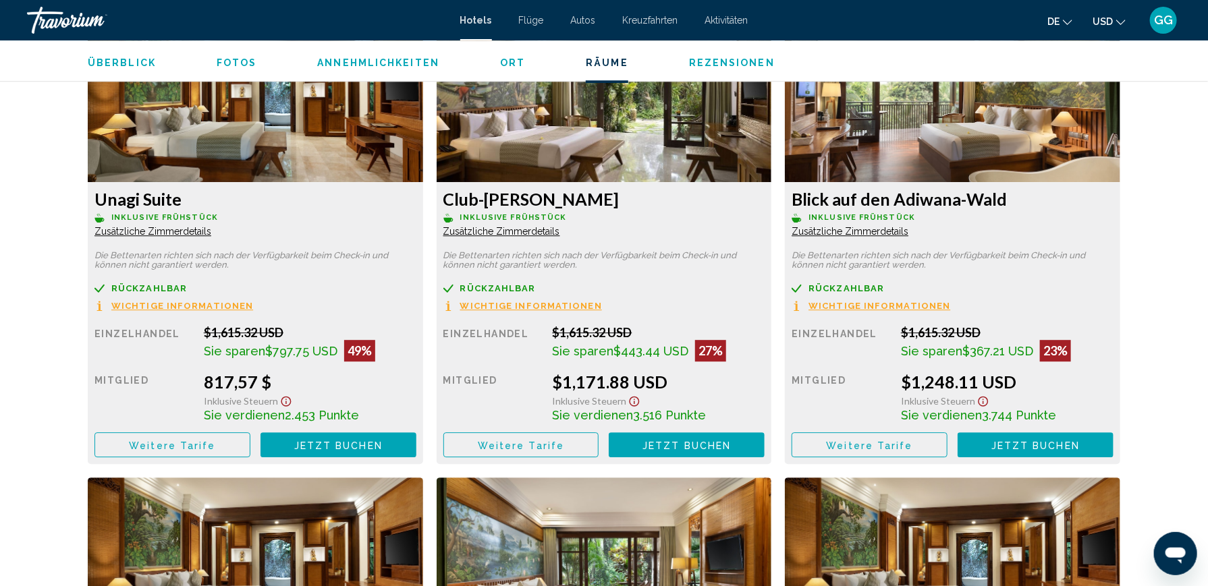
click at [144, 440] on span "Weitere Tarife" at bounding box center [172, 445] width 86 height 11
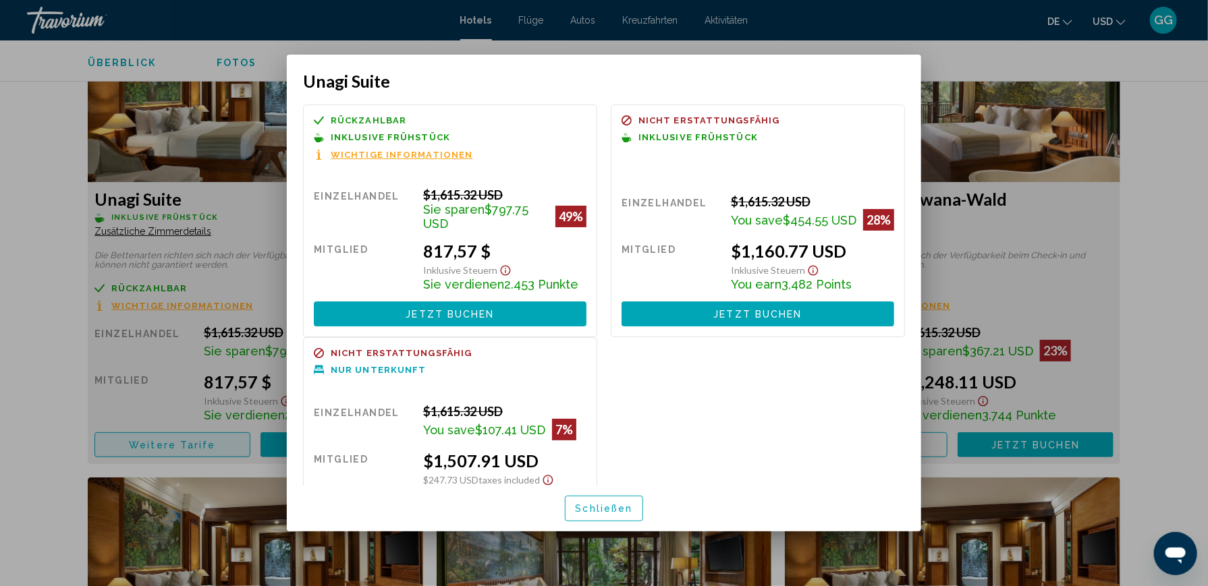
scroll to position [0, 0]
click at [144, 433] on div at bounding box center [604, 293] width 1208 height 586
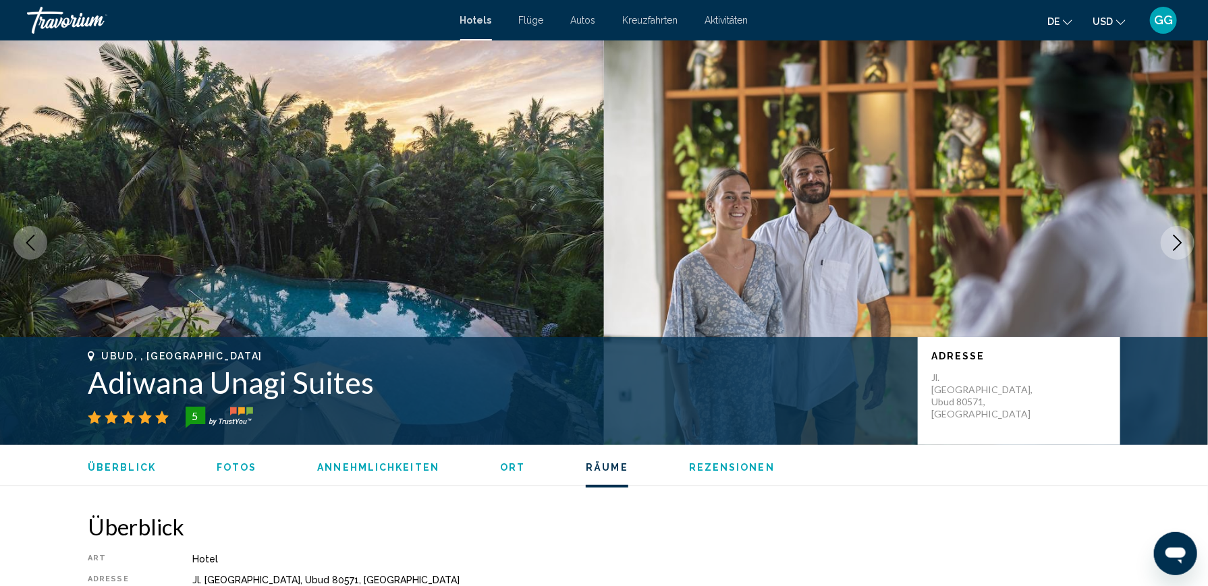
scroll to position [1889, 0]
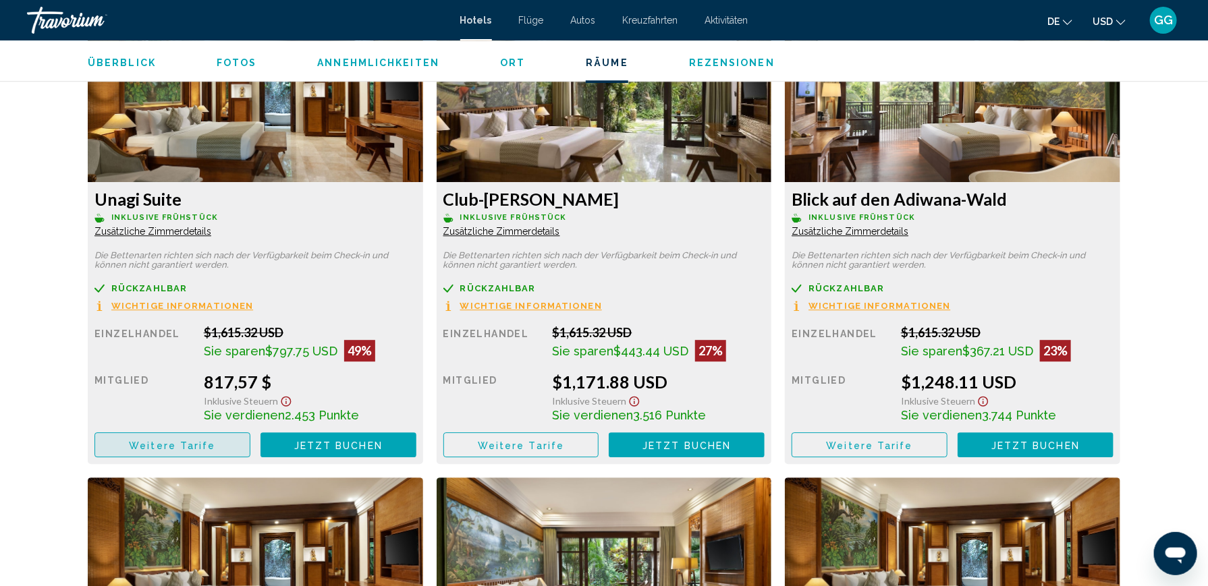
click at [149, 439] on span "Weitere Tarife" at bounding box center [172, 444] width 86 height 11
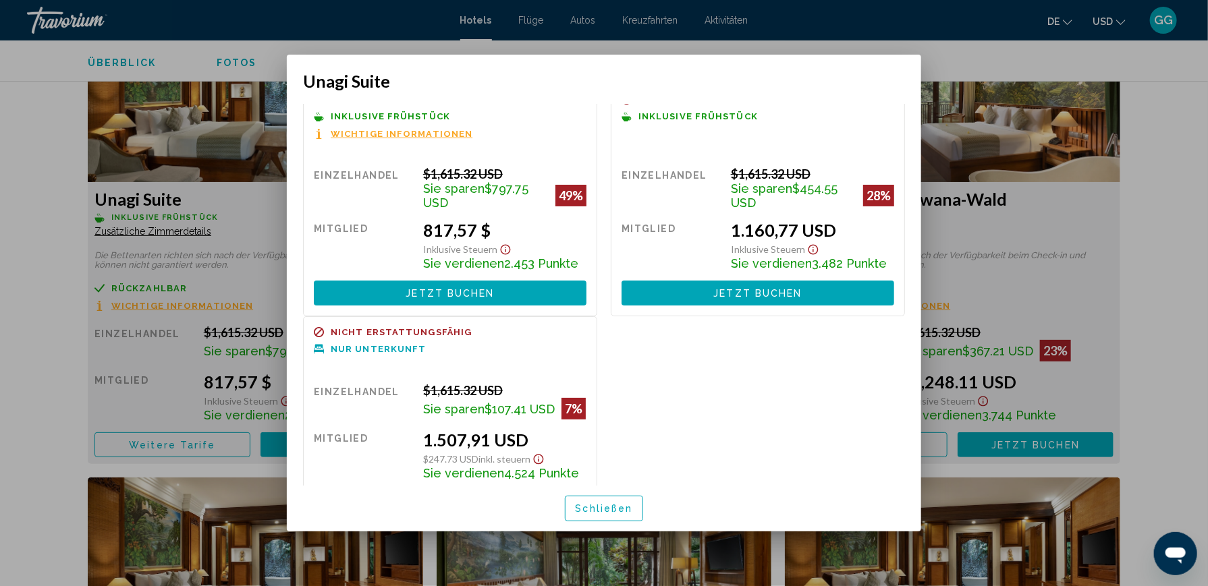
scroll to position [0, 0]
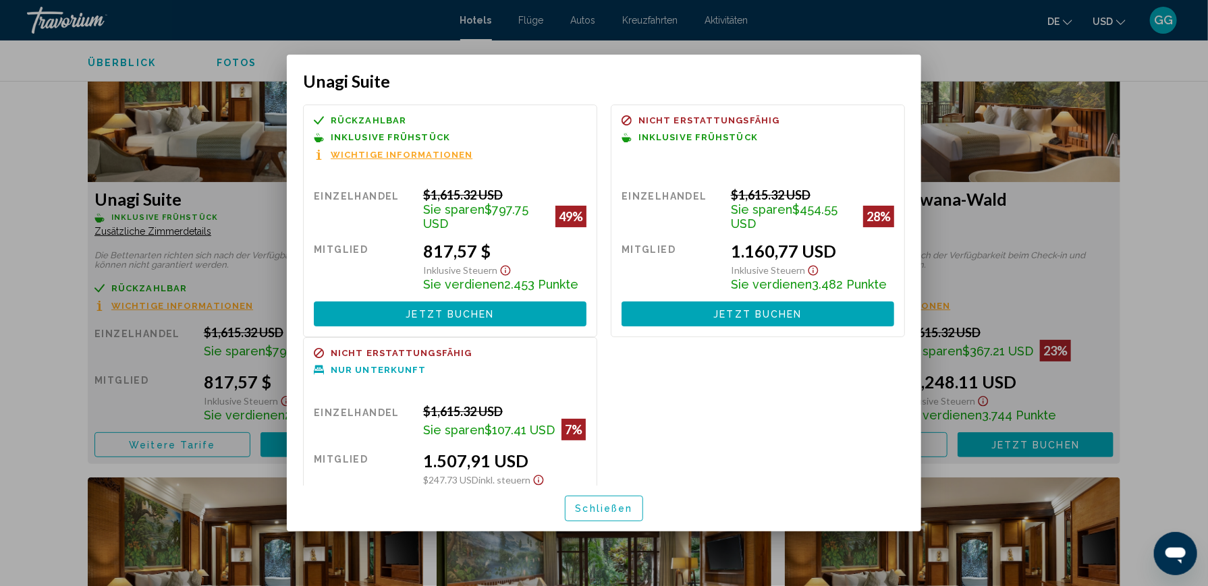
click at [677, 44] on div at bounding box center [604, 293] width 1208 height 586
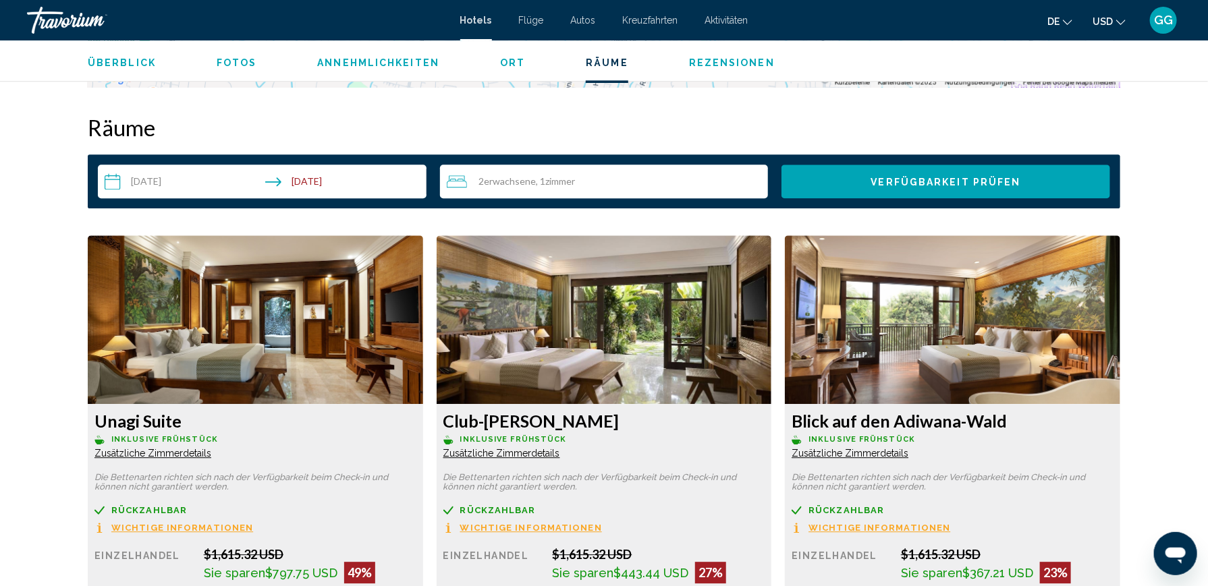
scroll to position [1822, 0]
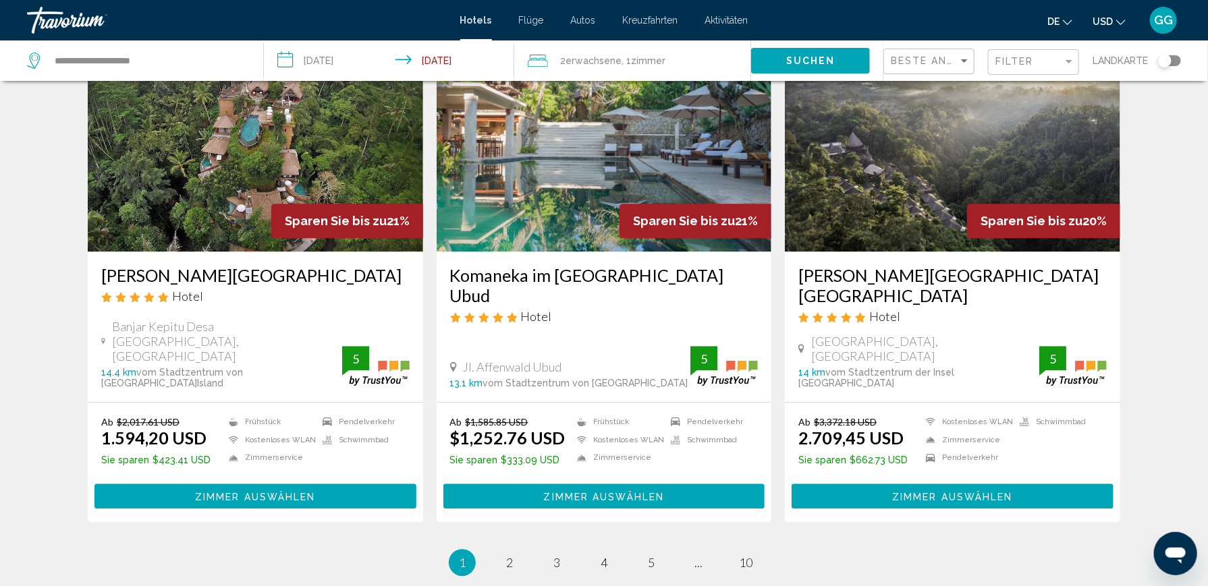
scroll to position [1686, 0]
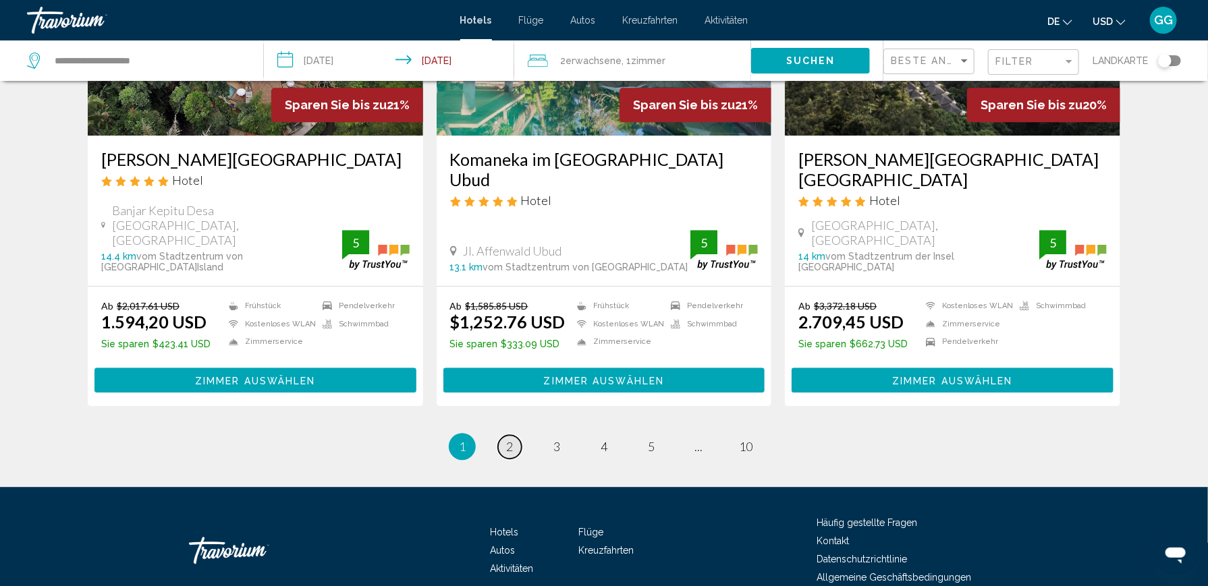
click at [505, 435] on link "Seite 2" at bounding box center [510, 447] width 24 height 24
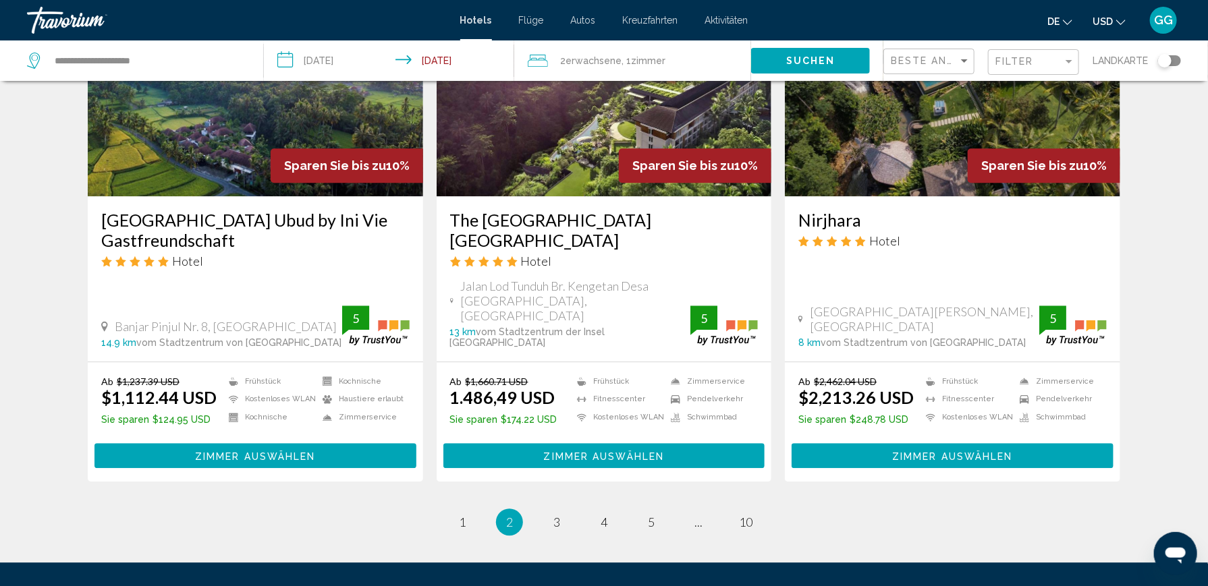
scroll to position [1748, 0]
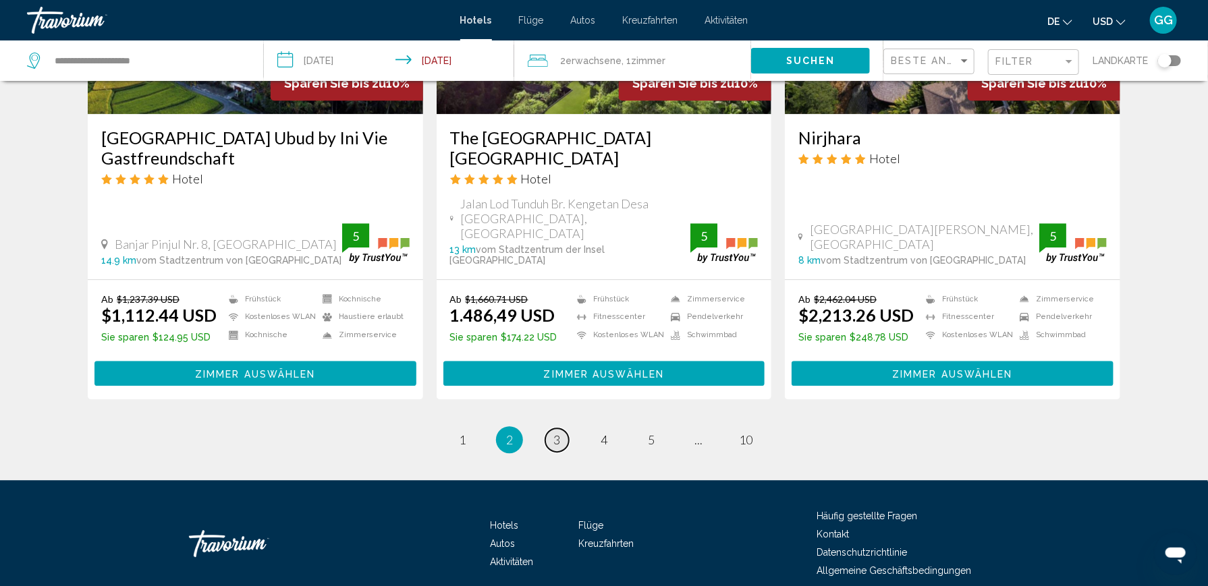
click at [557, 432] on span "3" at bounding box center [556, 439] width 7 height 15
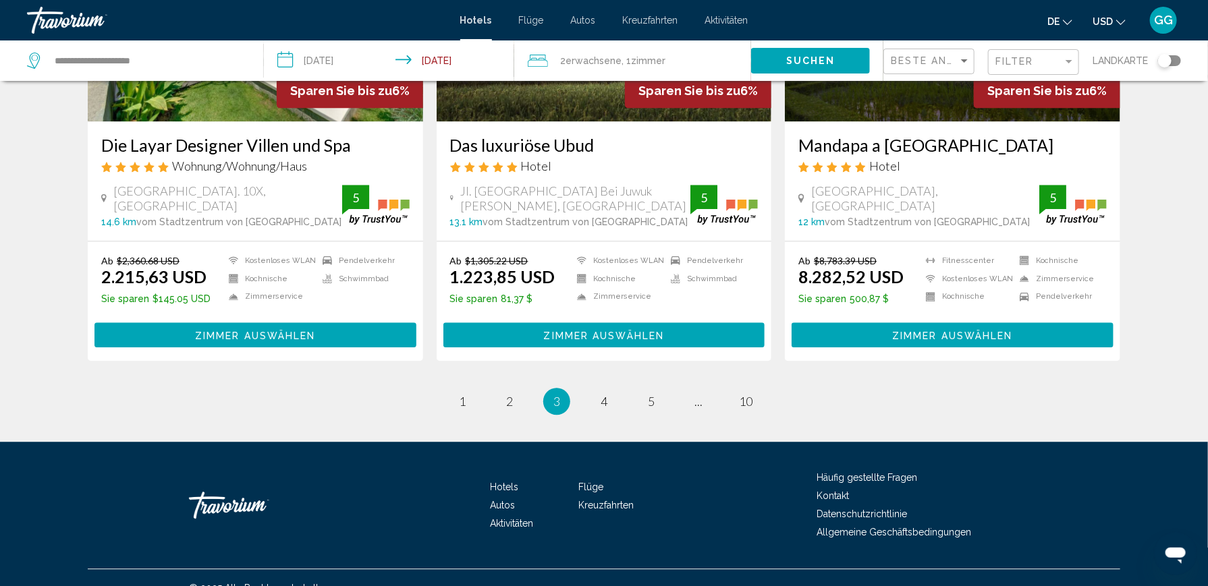
scroll to position [1686, 0]
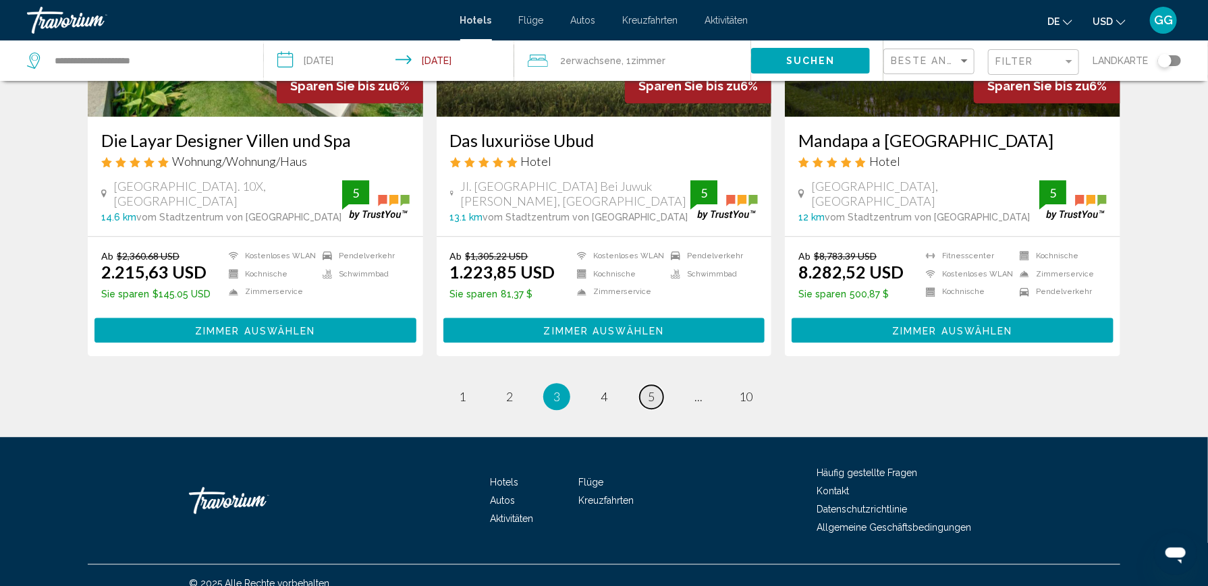
click at [648, 389] on span "5" at bounding box center [651, 396] width 7 height 15
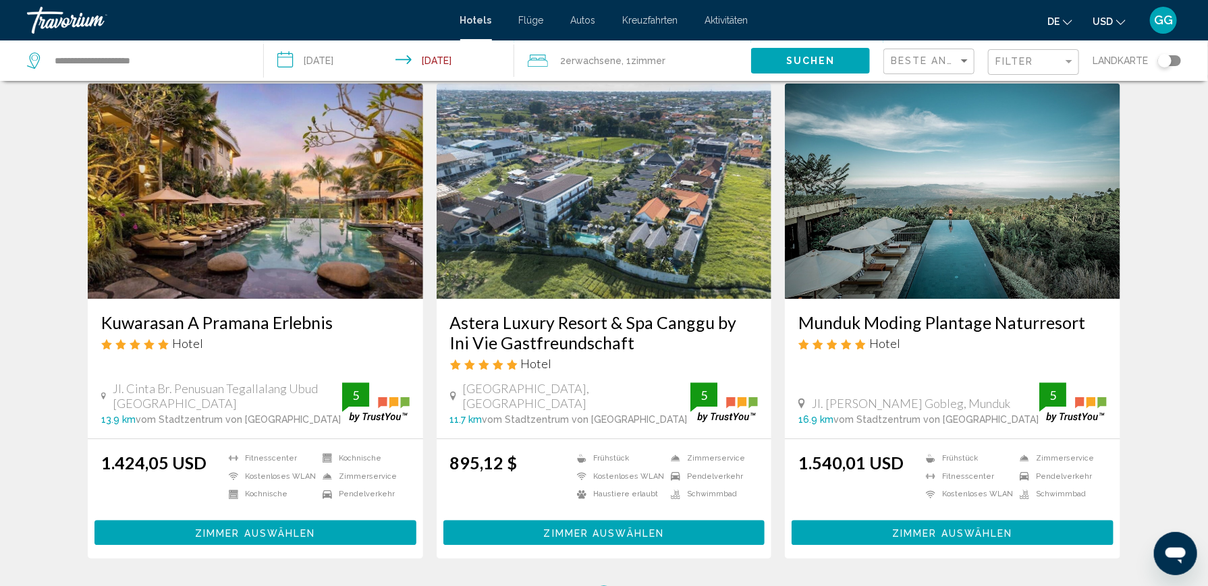
scroll to position [1728, 0]
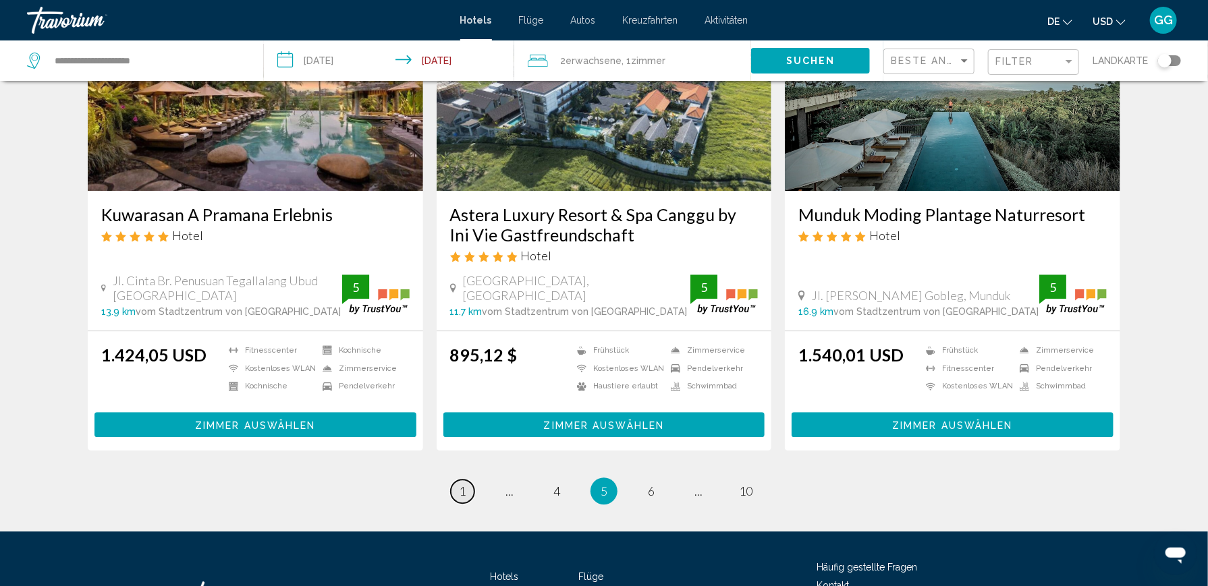
click at [459, 484] on span "1" at bounding box center [462, 491] width 7 height 15
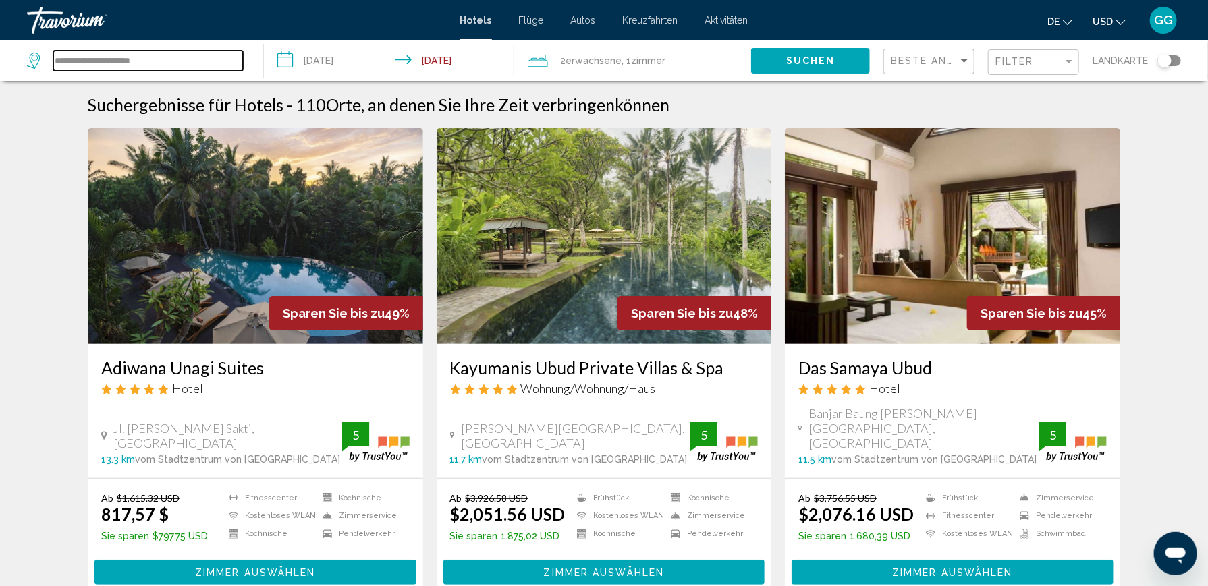
drag, startPoint x: 157, startPoint y: 57, endPoint x: 49, endPoint y: 70, distance: 108.0
click at [49, 70] on div "**********" at bounding box center [135, 61] width 216 height 20
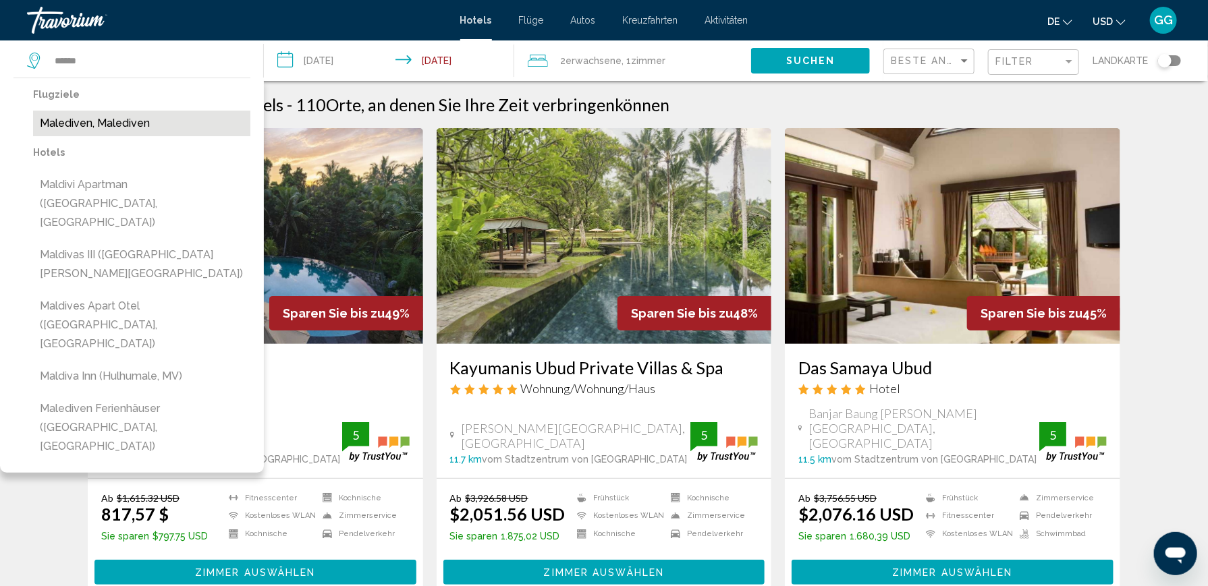
click at [115, 123] on button "Malediven, Malediven" at bounding box center [141, 124] width 217 height 26
type input "**********"
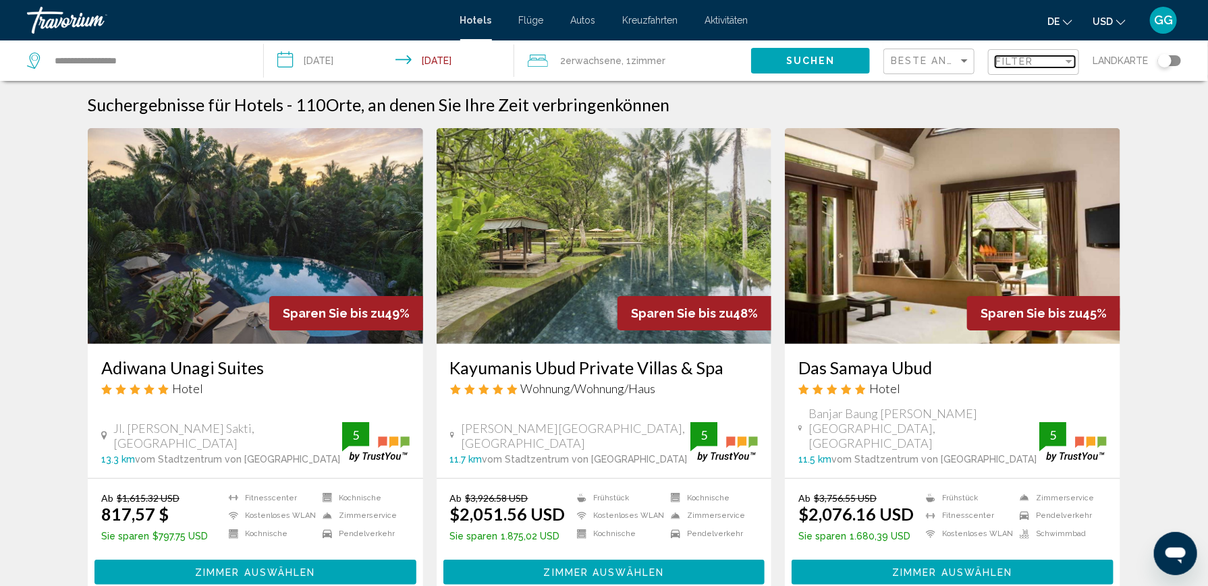
click at [1010, 59] on span "Filter" at bounding box center [1014, 61] width 38 height 11
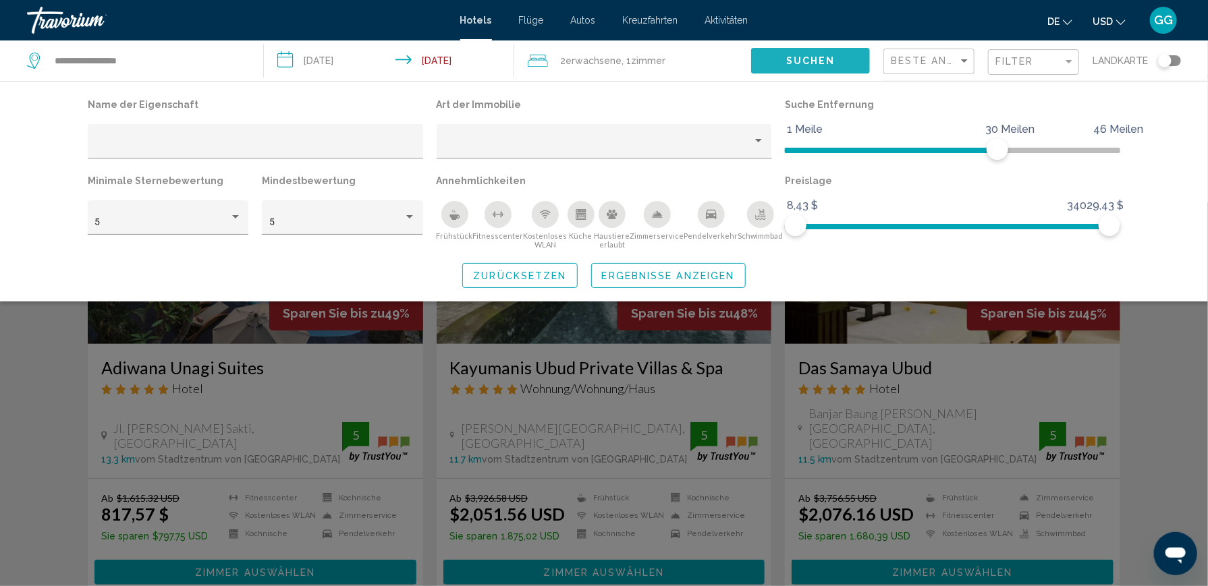
click at [812, 61] on span "Suchen" at bounding box center [810, 61] width 49 height 11
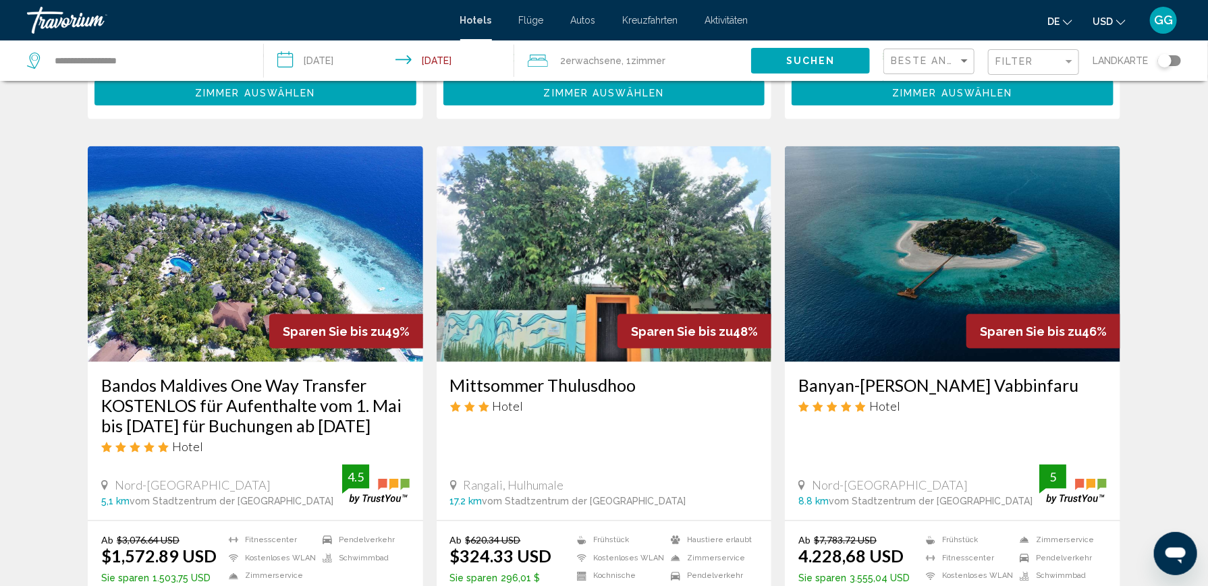
scroll to position [1080, 0]
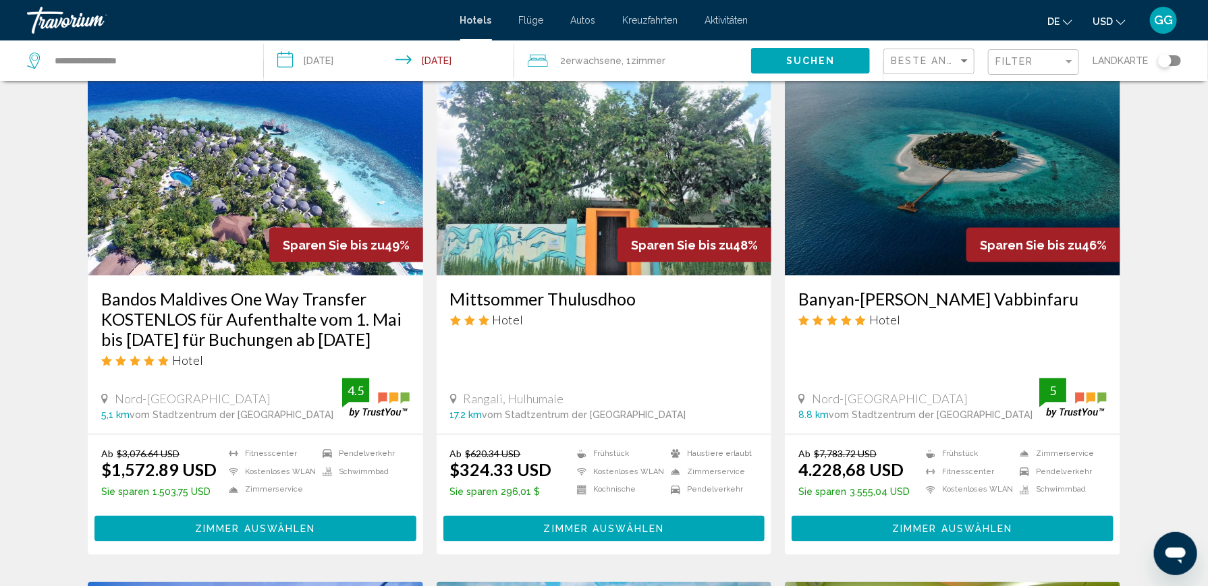
click at [279, 62] on input "**********" at bounding box center [392, 62] width 256 height 45
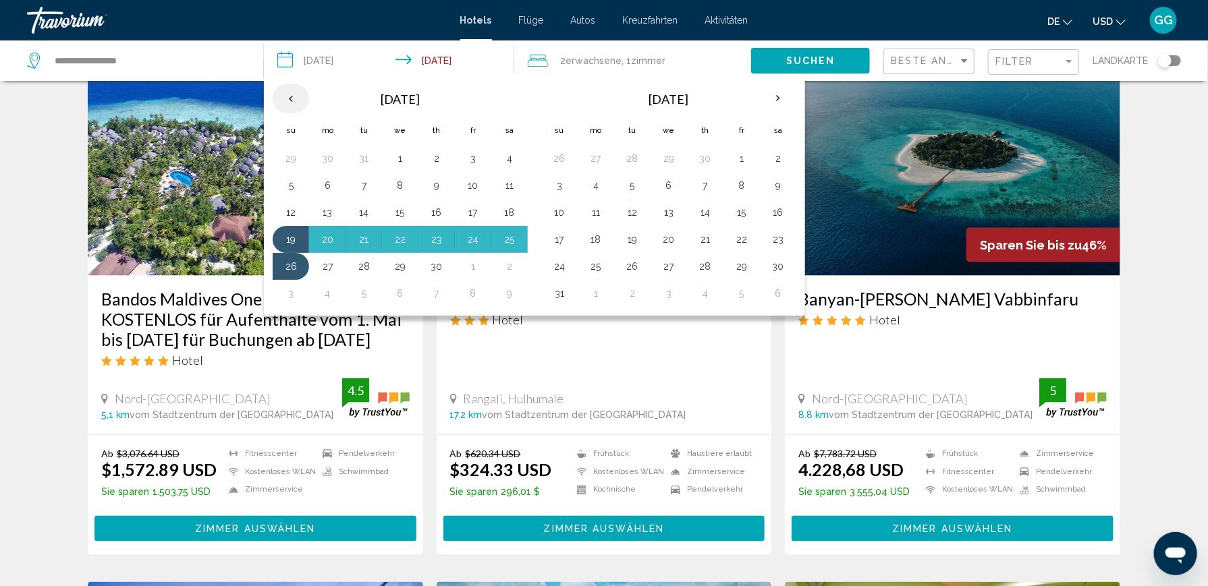
click at [290, 98] on th "Previous month" at bounding box center [291, 99] width 36 height 30
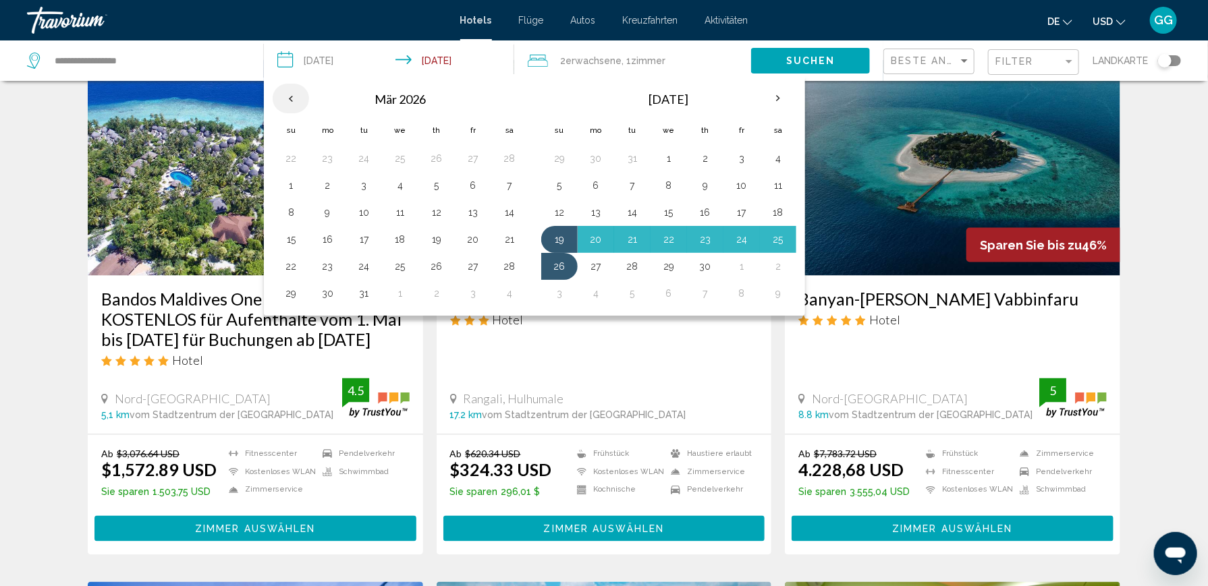
click at [290, 98] on th "Previous month" at bounding box center [291, 99] width 36 height 30
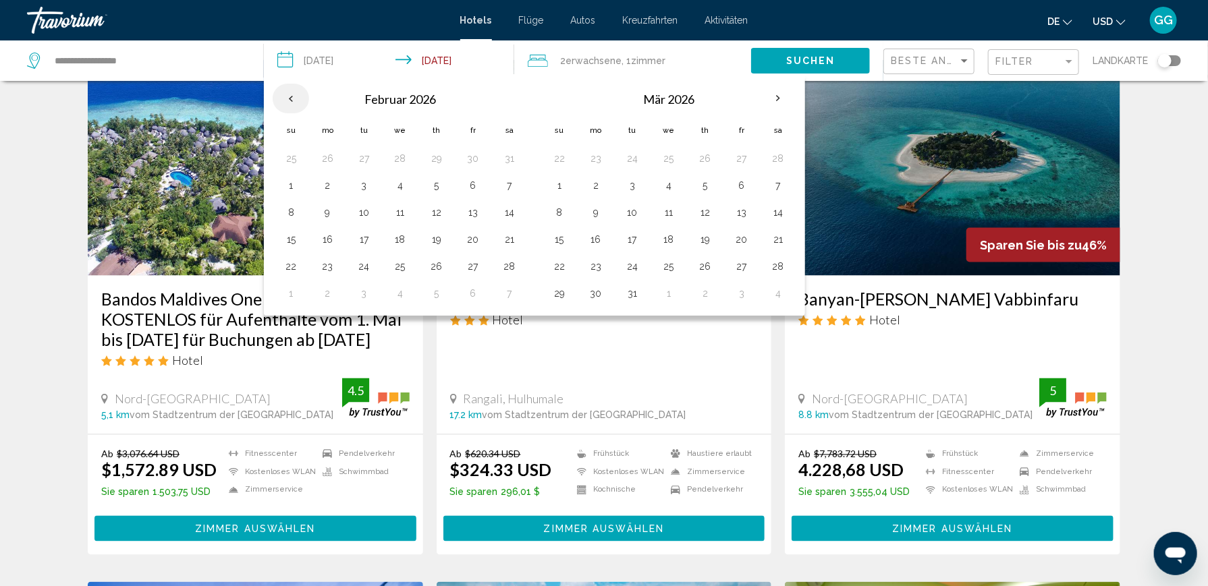
click at [290, 98] on th "Previous month" at bounding box center [291, 99] width 36 height 30
click at [429, 238] on button "22" at bounding box center [437, 239] width 22 height 19
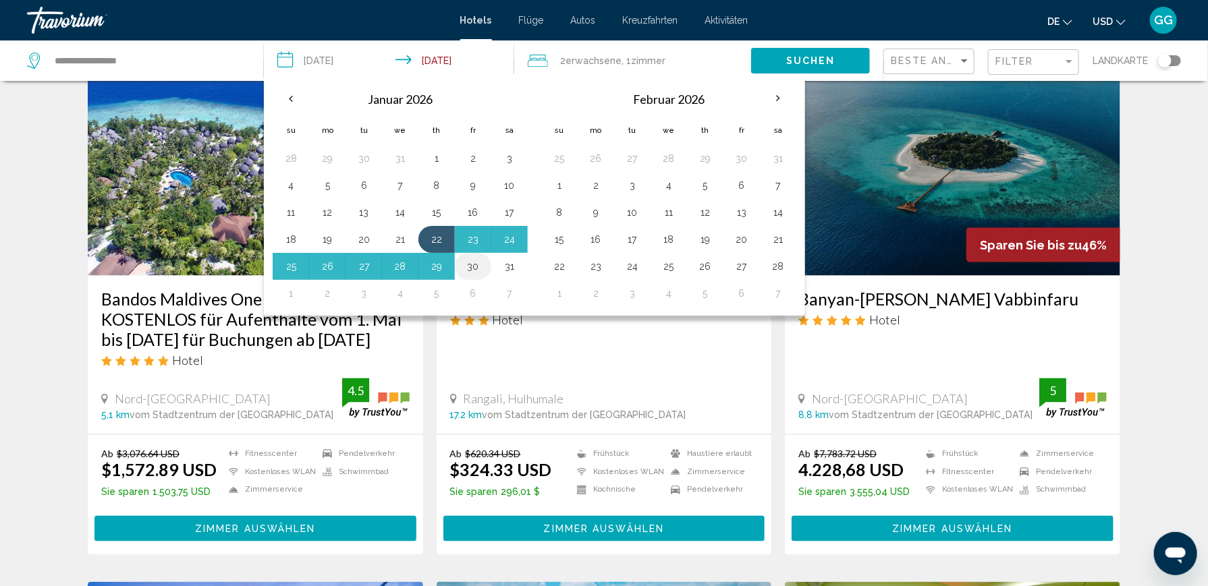
click at [466, 266] on button "30" at bounding box center [473, 266] width 22 height 19
type input "**********"
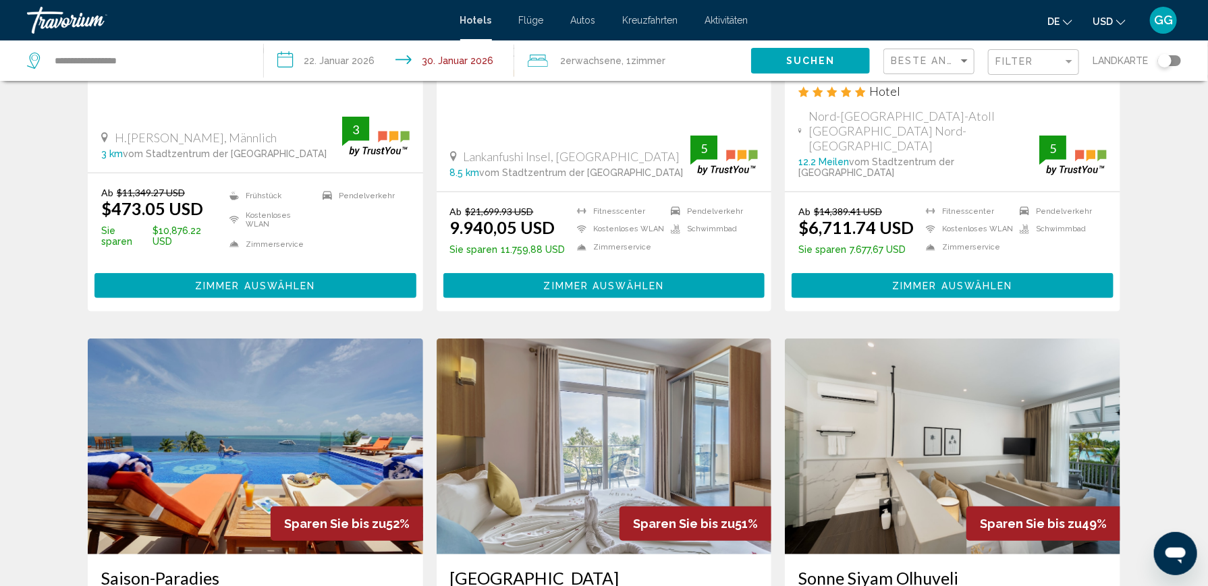
scroll to position [202, 0]
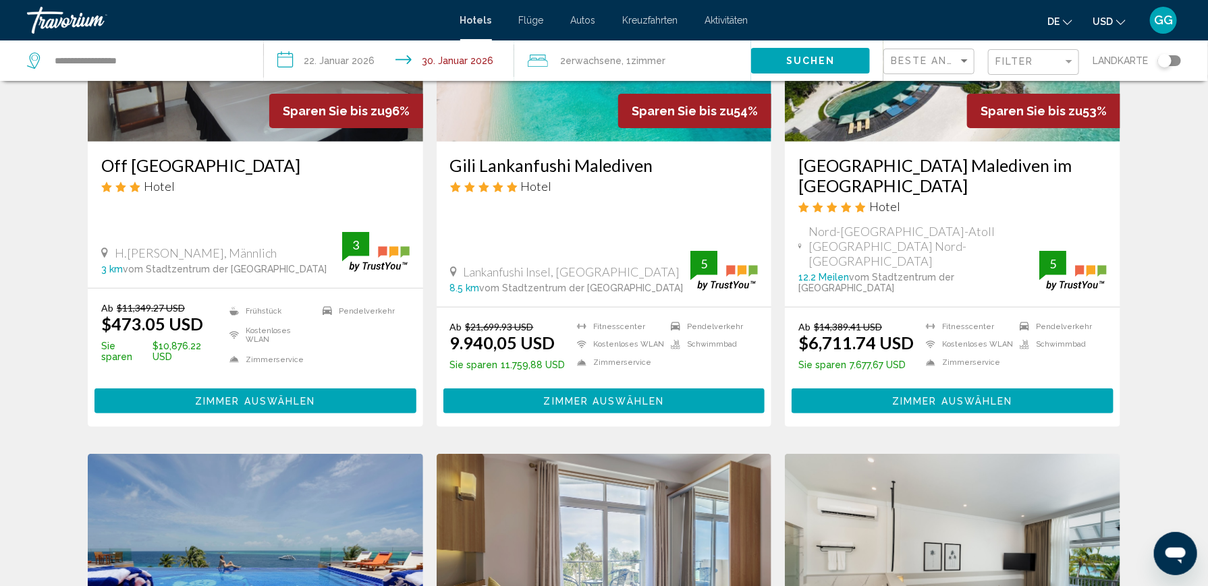
click at [777, 59] on button "Suchen" at bounding box center [810, 60] width 119 height 25
click at [621, 59] on span "Erwachsene" at bounding box center [593, 60] width 56 height 11
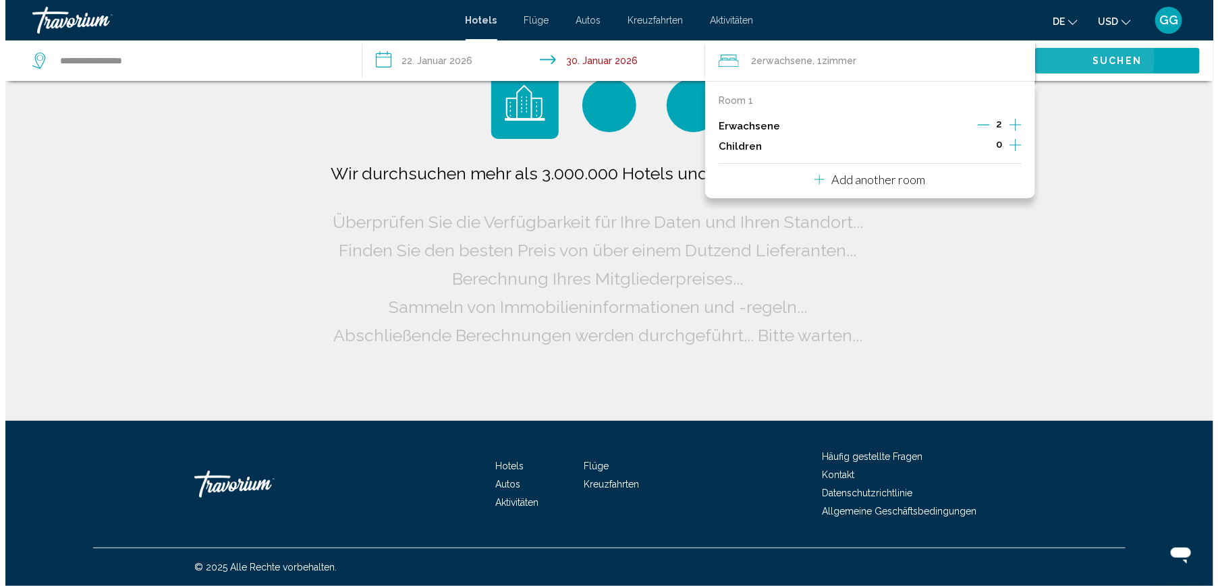
scroll to position [0, 0]
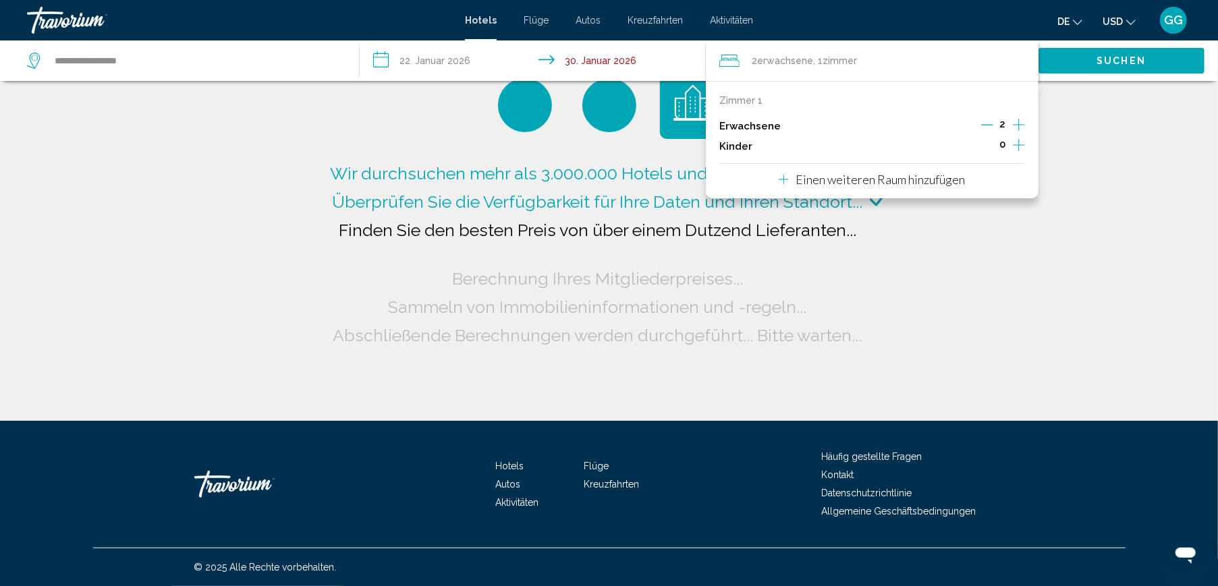
click at [990, 125] on icon "Dekrementierung Erwachsene" at bounding box center [987, 125] width 12 height 1
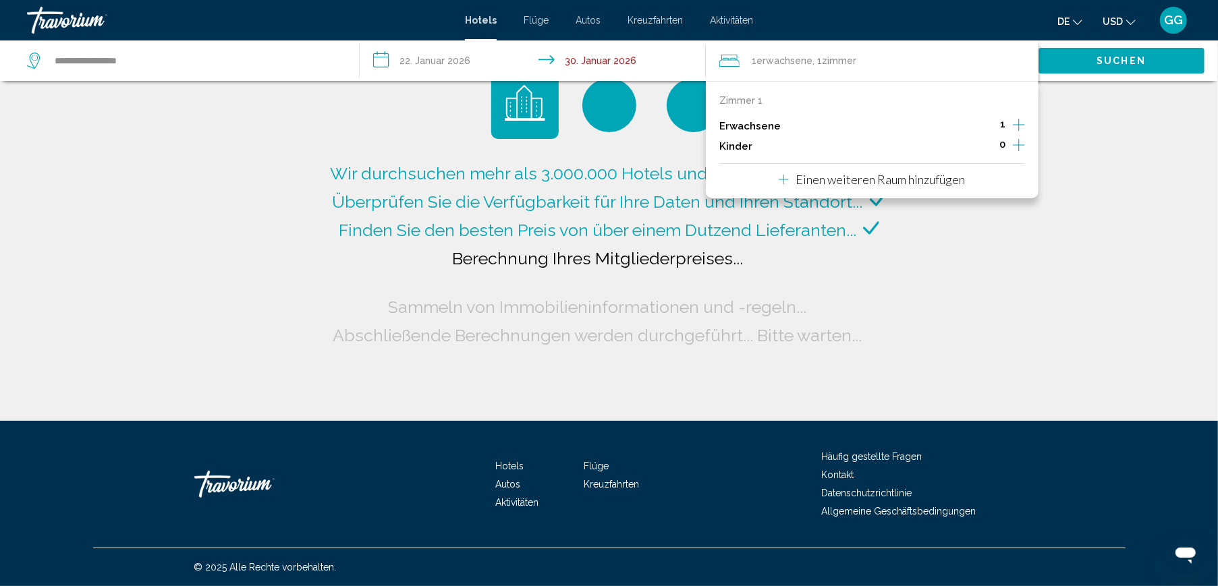
click at [1013, 144] on icon "Untergeordnete Elemente inkrementieren" at bounding box center [1019, 145] width 12 height 12
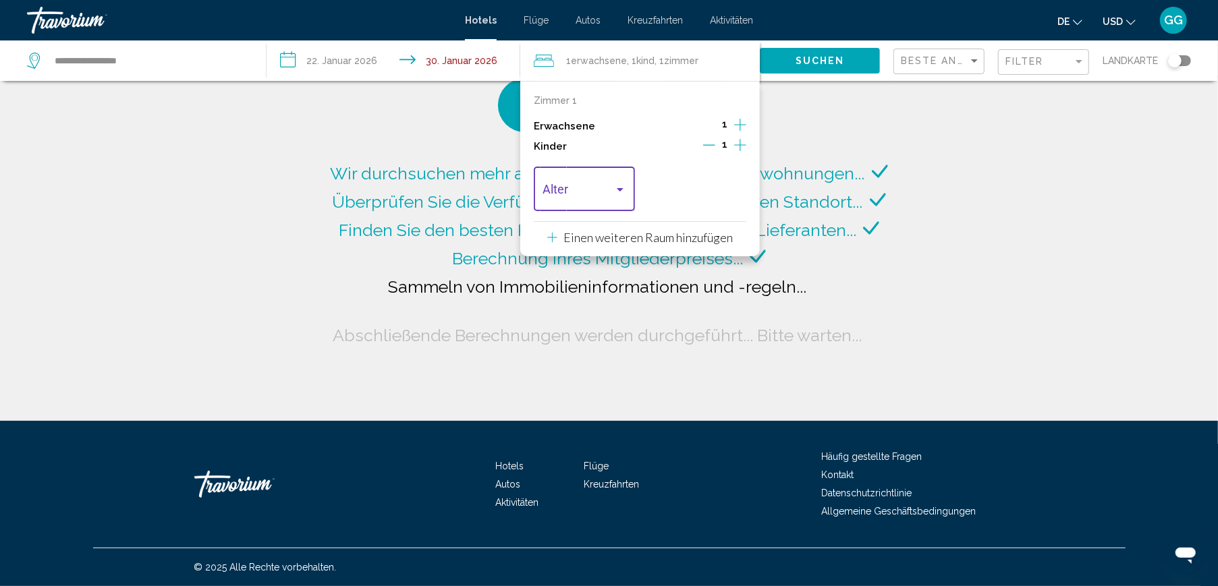
click at [616, 191] on div "Reisende: 1 Erwachsener, 1 Kind" at bounding box center [620, 189] width 12 height 11
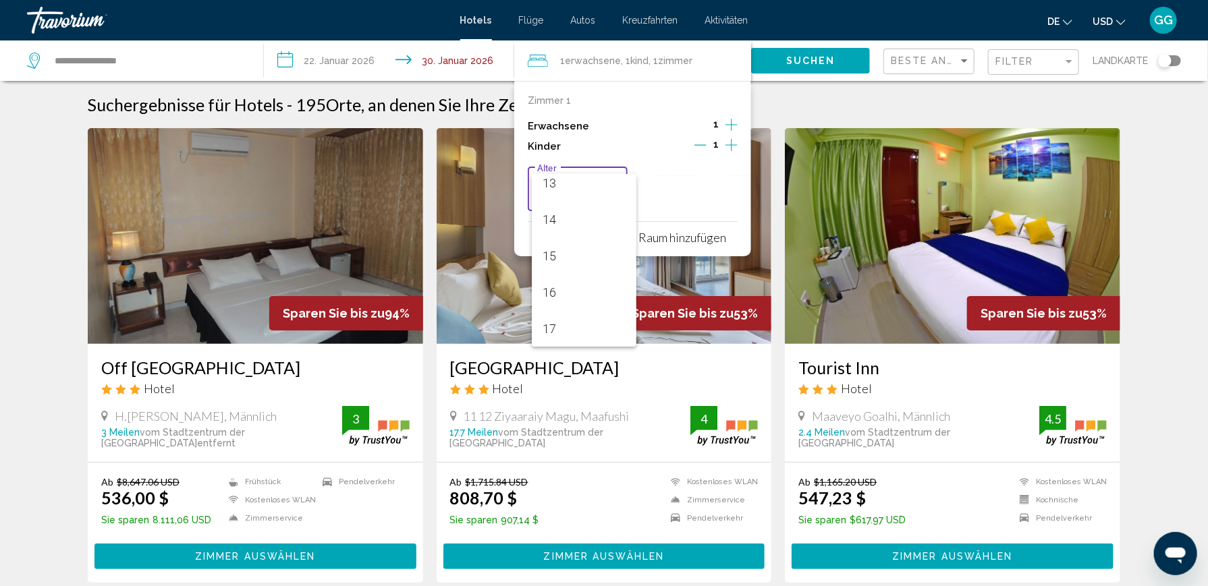
scroll to position [415, 0]
click at [554, 215] on span "12" at bounding box center [583, 214] width 83 height 36
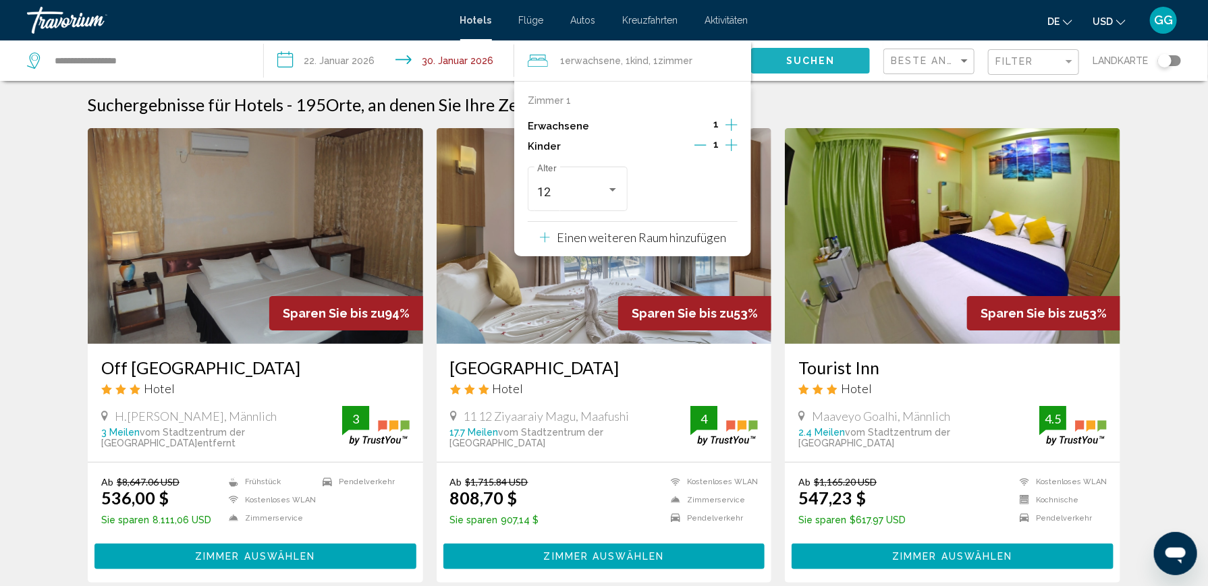
click at [818, 56] on span "Suchen" at bounding box center [810, 61] width 49 height 11
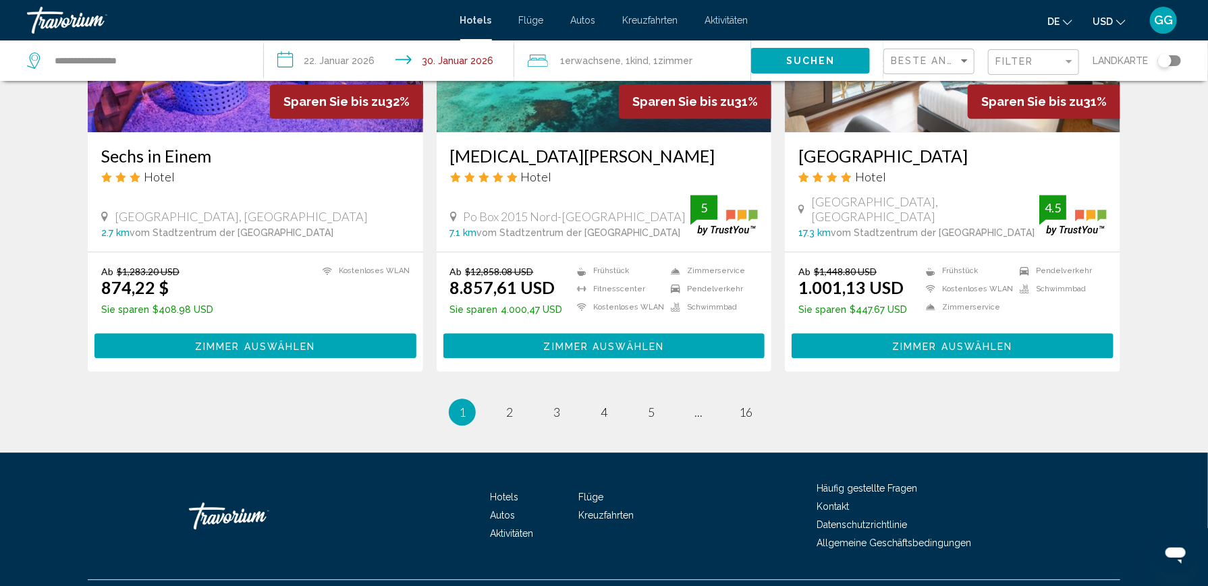
scroll to position [1708, 0]
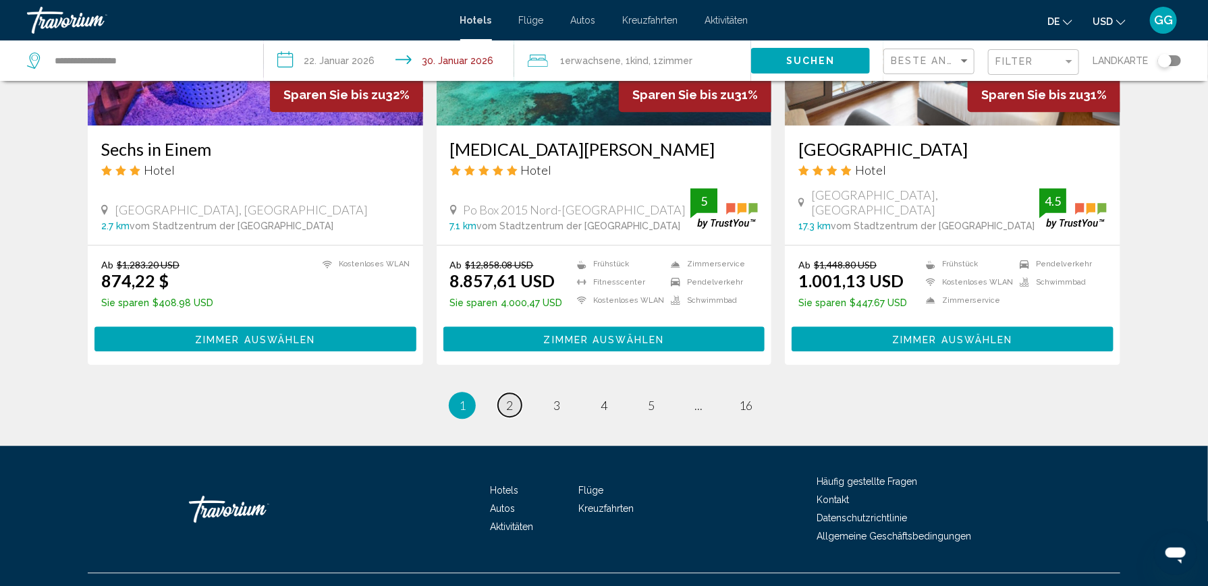
click at [507, 398] on span "2" at bounding box center [509, 405] width 7 height 15
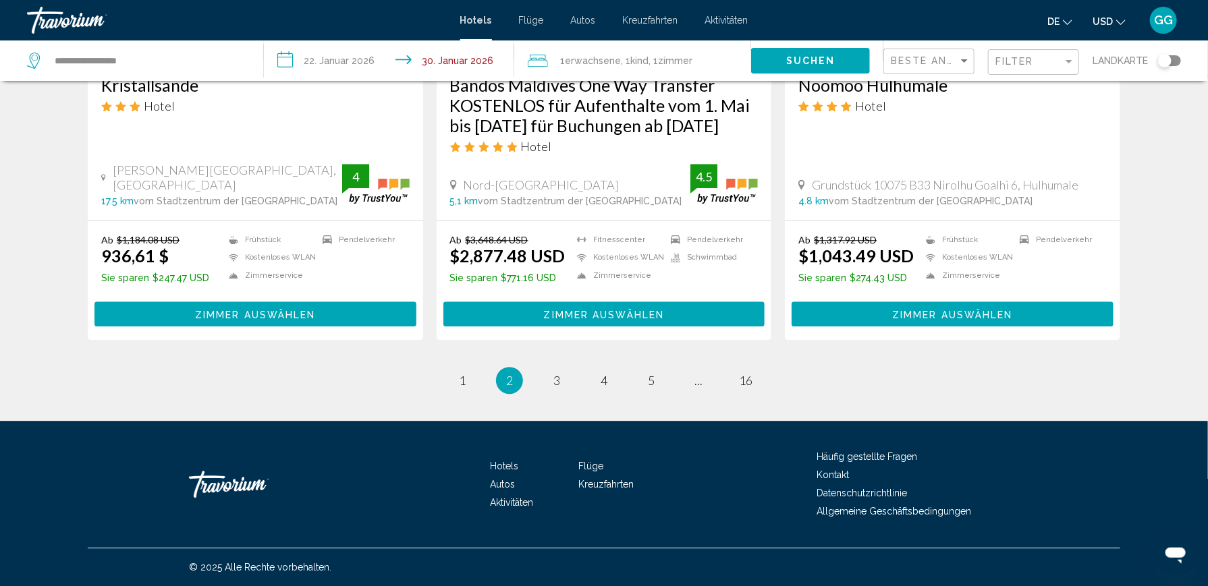
scroll to position [1767, 0]
click at [553, 379] on span "3" at bounding box center [556, 380] width 7 height 15
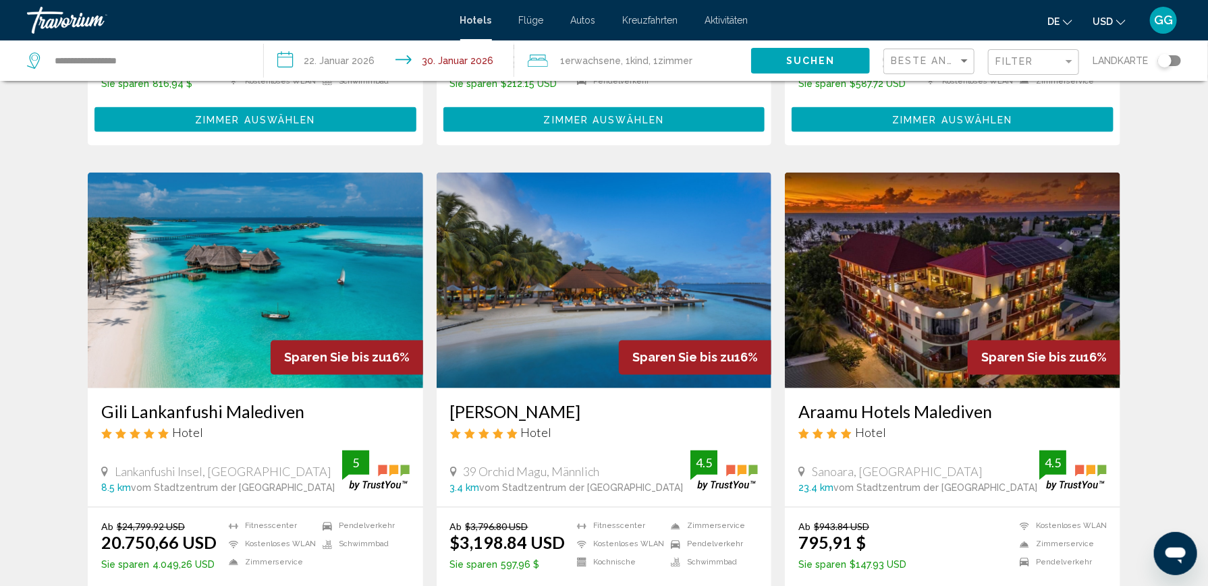
scroll to position [1080, 0]
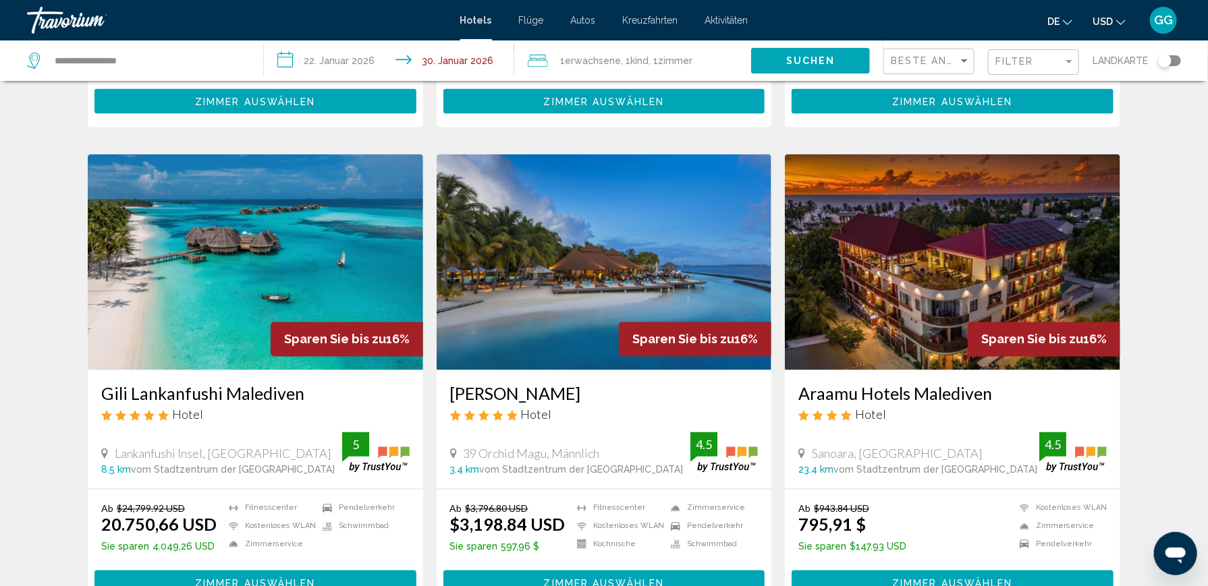
click at [571, 256] on img "Hauptinhalt" at bounding box center [604, 263] width 335 height 216
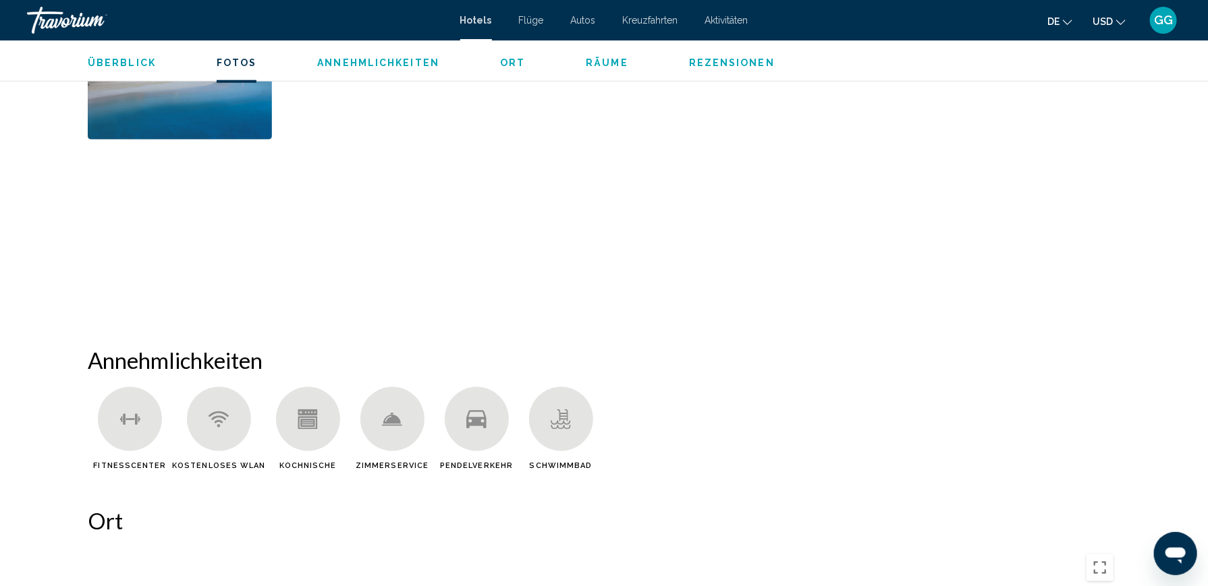
scroll to position [607, 0]
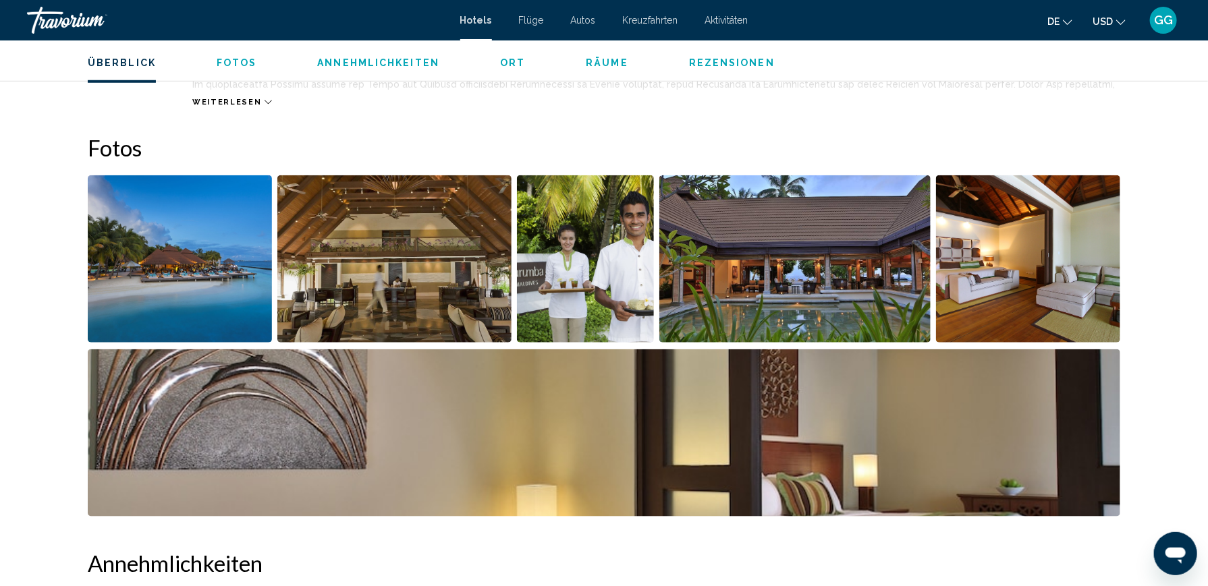
click at [241, 250] on img "Bildschieberegler im Vollbildmodus öffnen" at bounding box center [180, 258] width 184 height 167
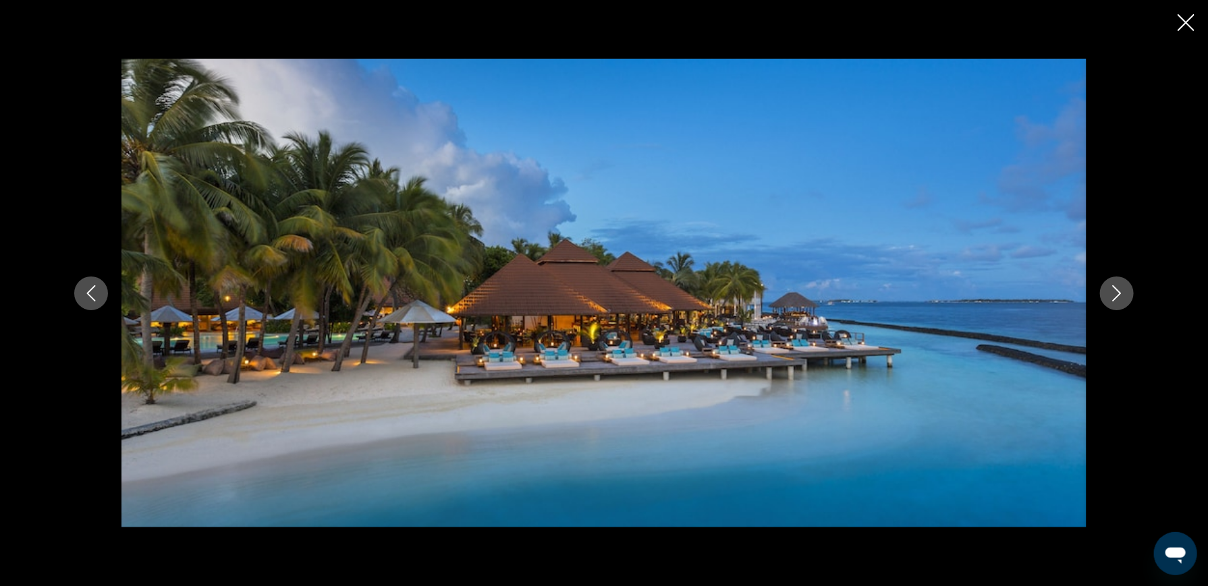
click at [1114, 291] on icon "Nächstes Bild" at bounding box center [1117, 293] width 16 height 16
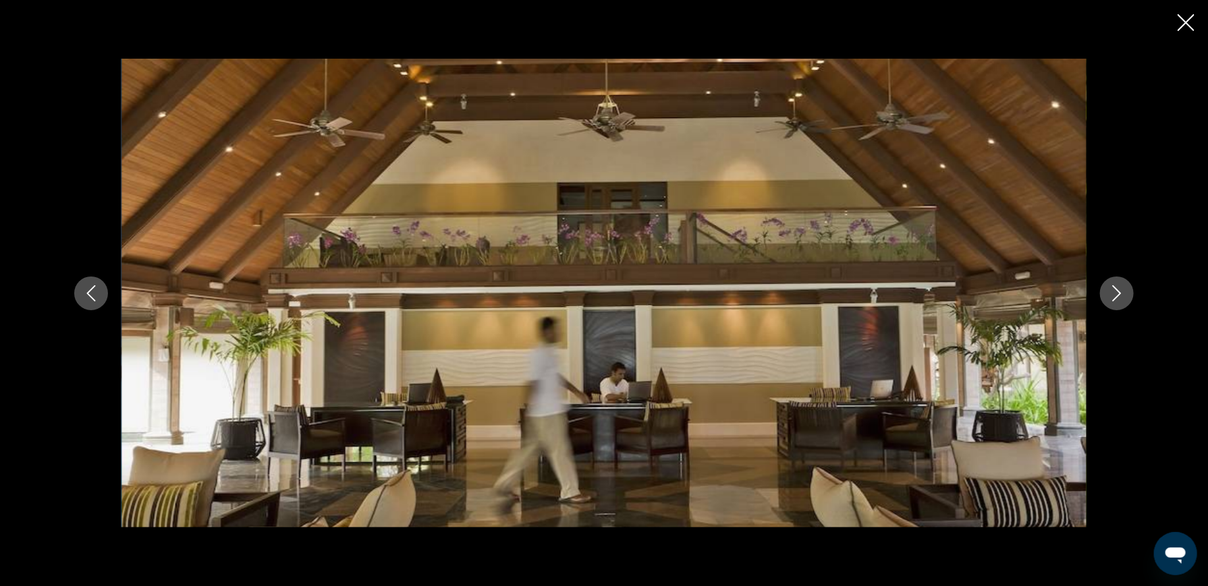
click at [1114, 291] on icon "Nächstes Bild" at bounding box center [1117, 293] width 16 height 16
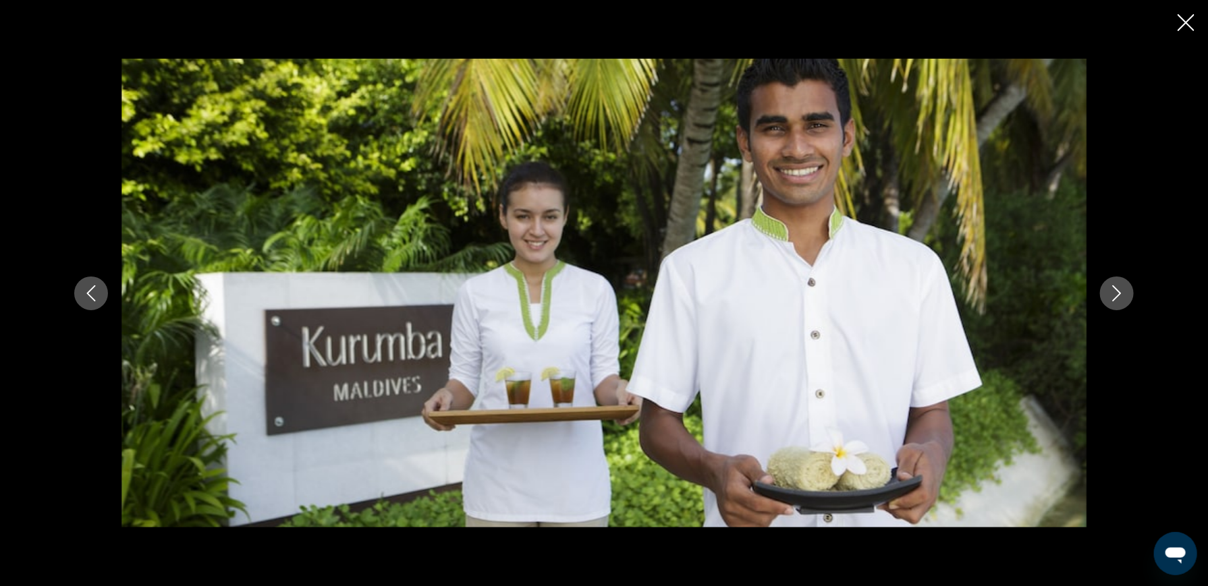
click at [1114, 291] on icon "Nächstes Bild" at bounding box center [1117, 293] width 16 height 16
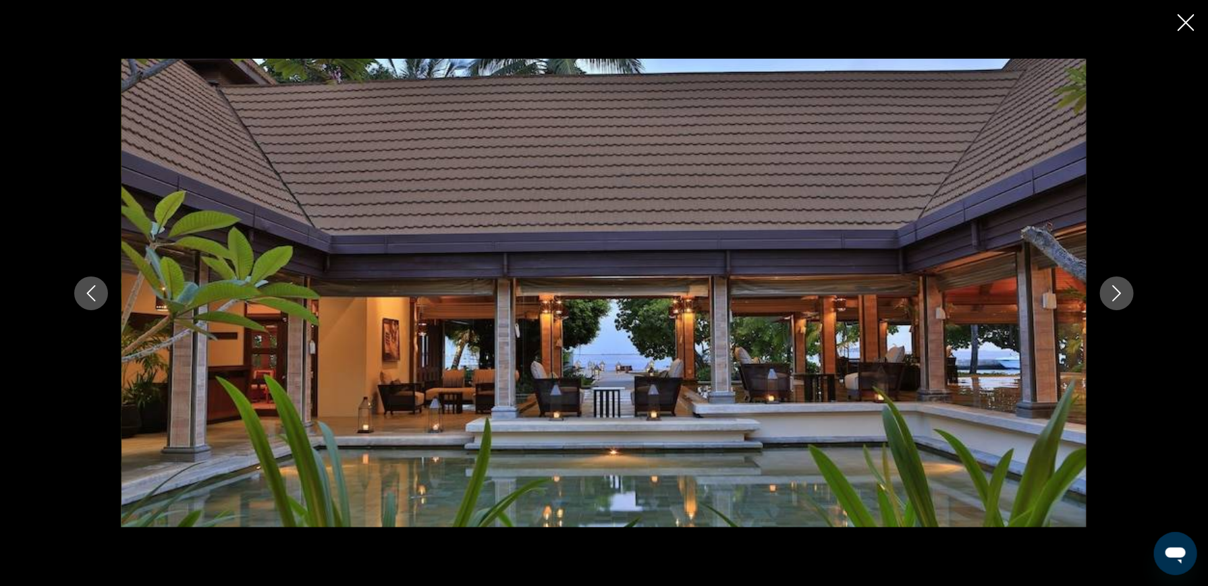
click at [1114, 291] on icon "Nächstes Bild" at bounding box center [1117, 293] width 16 height 16
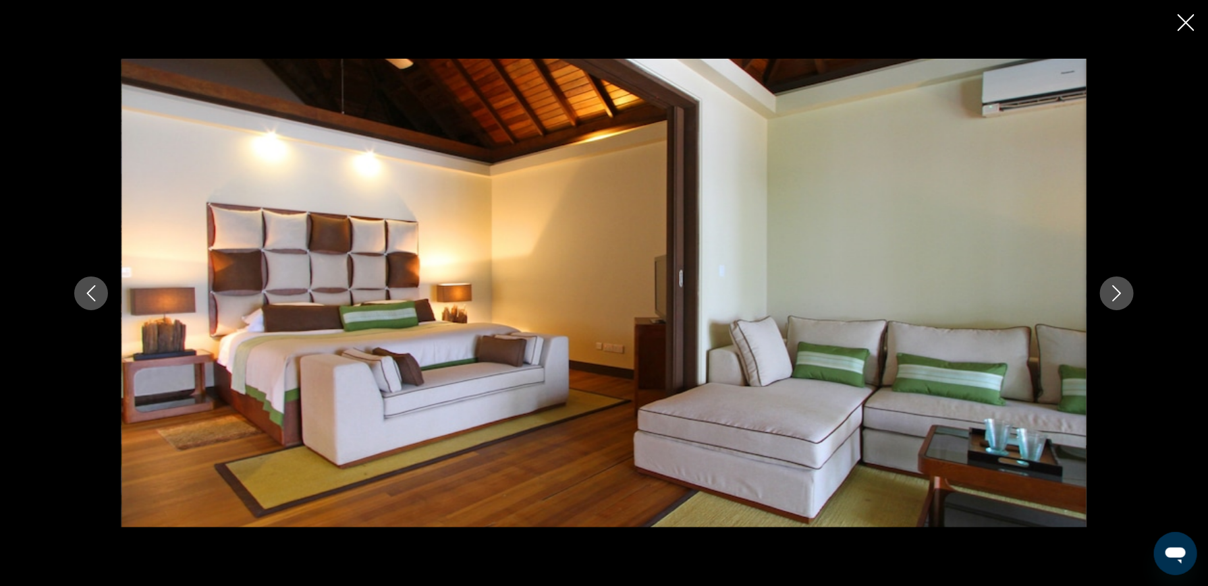
click at [1114, 291] on icon "Nächstes Bild" at bounding box center [1117, 293] width 16 height 16
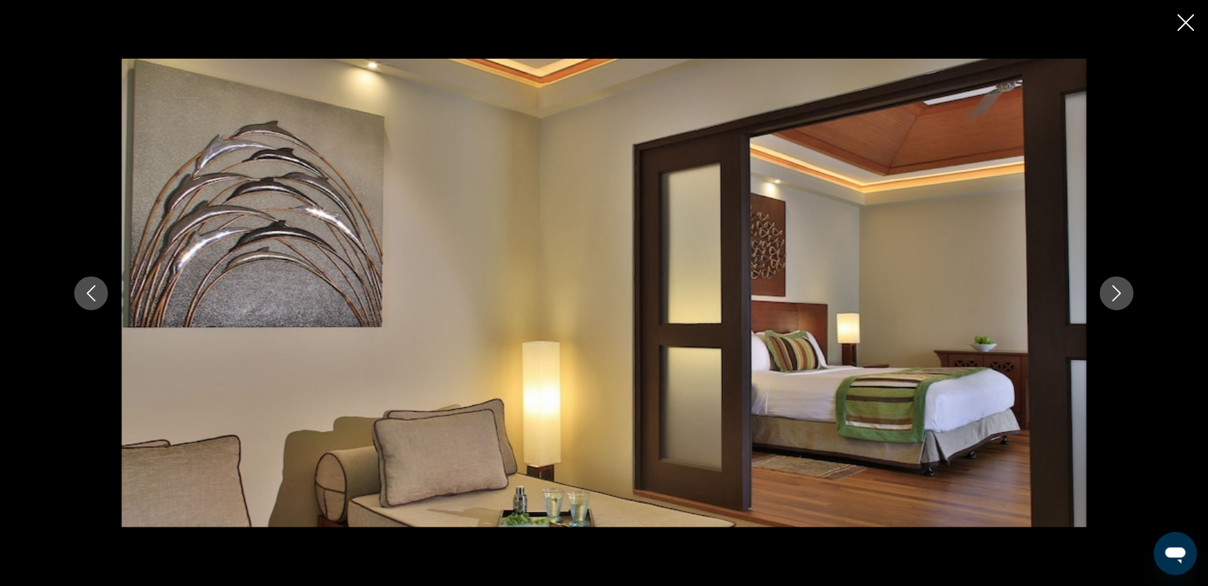
click at [1114, 291] on icon "Nächstes Bild" at bounding box center [1117, 293] width 16 height 16
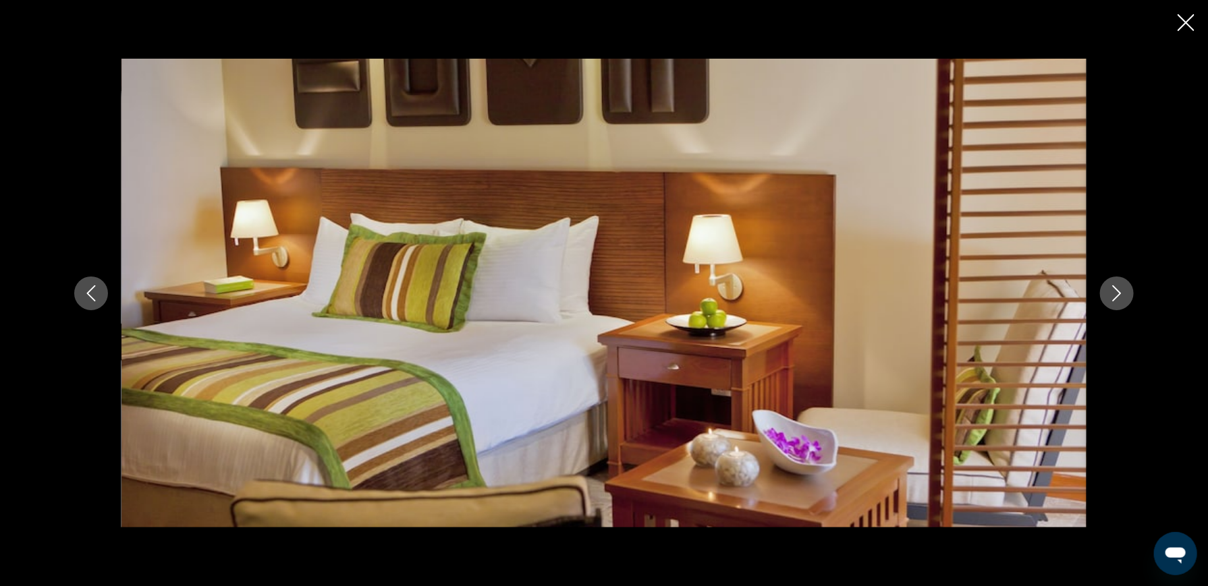
click at [1114, 291] on icon "Nächstes Bild" at bounding box center [1117, 293] width 16 height 16
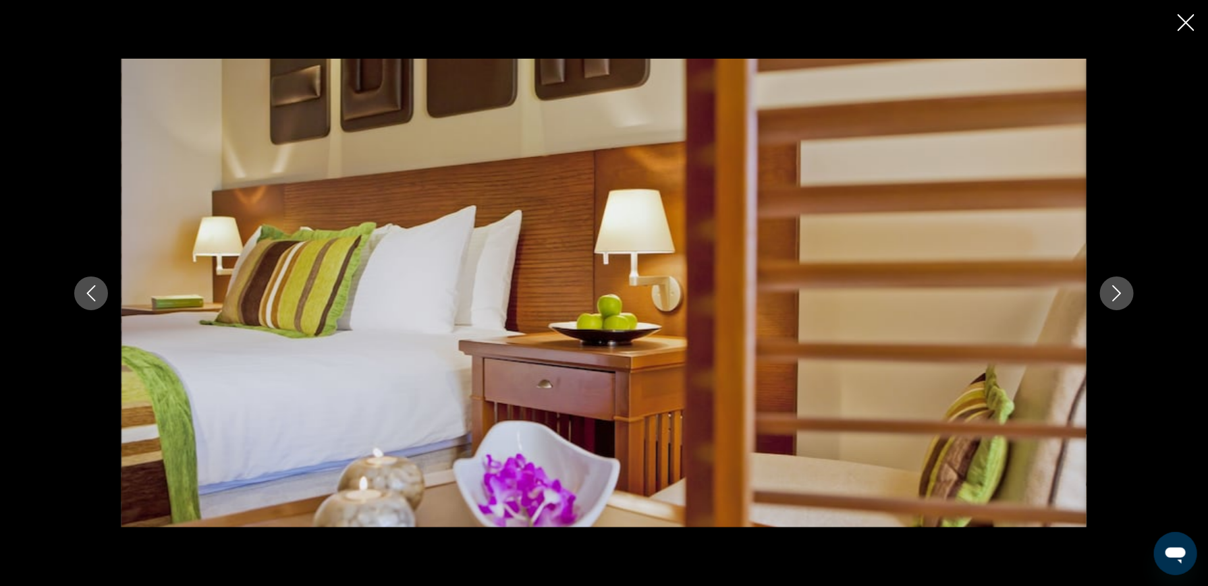
click at [1114, 291] on icon "Nächstes Bild" at bounding box center [1117, 293] width 16 height 16
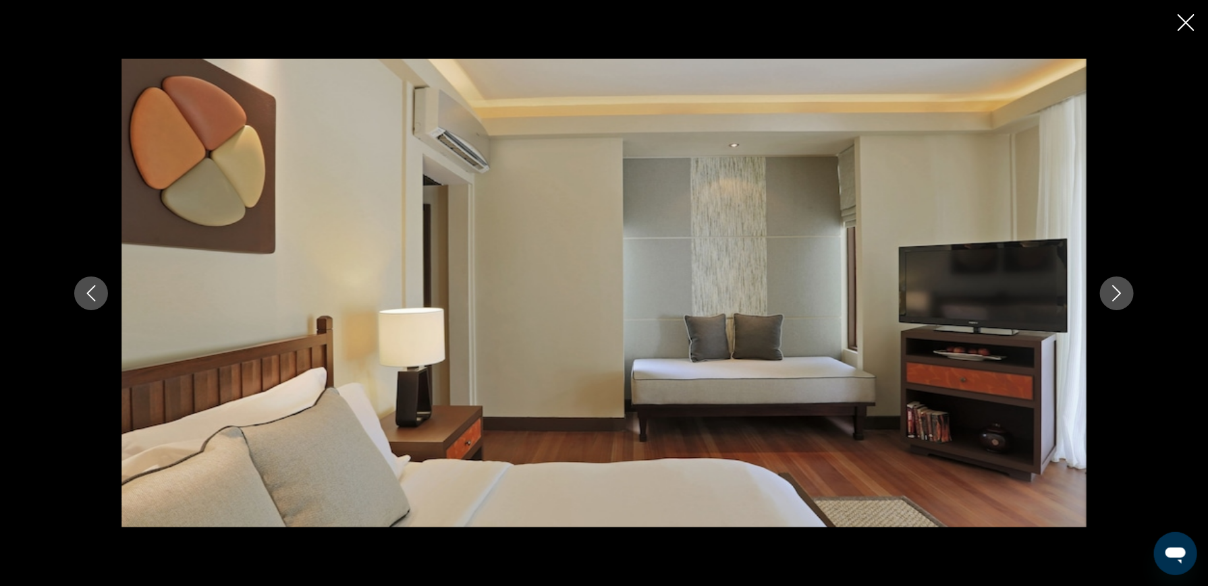
click at [1114, 291] on icon "Nächstes Bild" at bounding box center [1117, 293] width 16 height 16
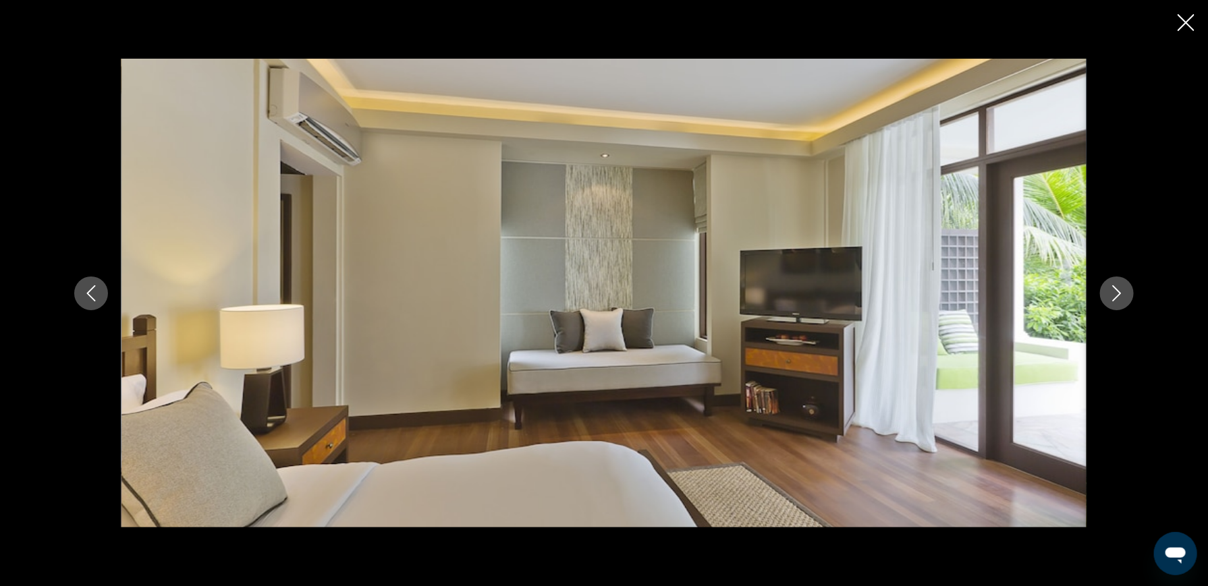
click at [1114, 291] on icon "Nächstes Bild" at bounding box center [1117, 293] width 16 height 16
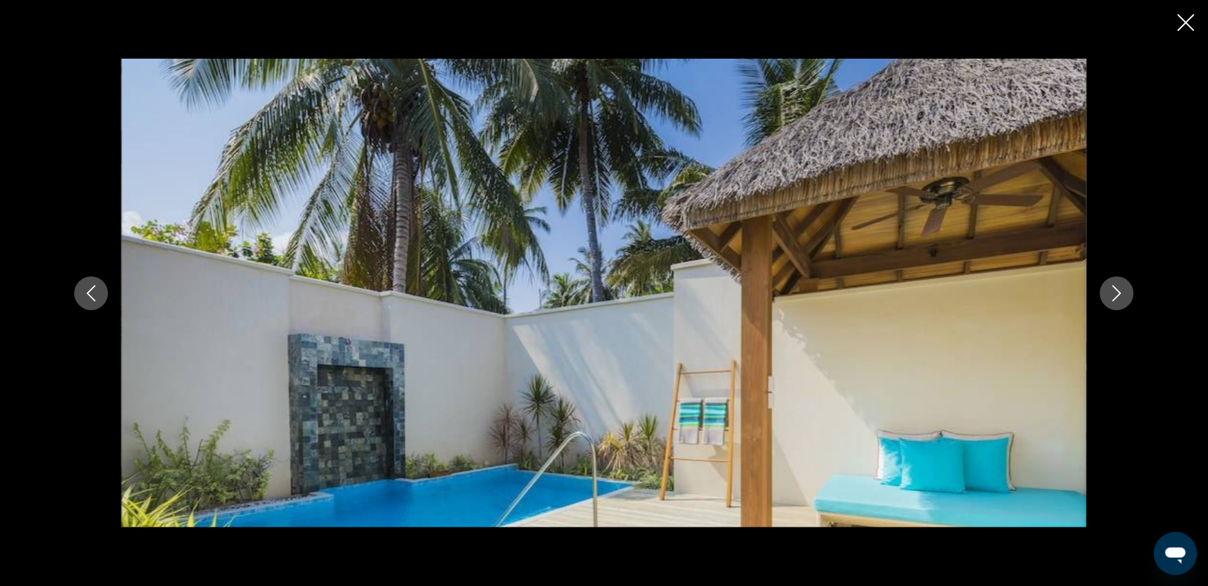
click at [1114, 291] on icon "Nächstes Bild" at bounding box center [1117, 293] width 16 height 16
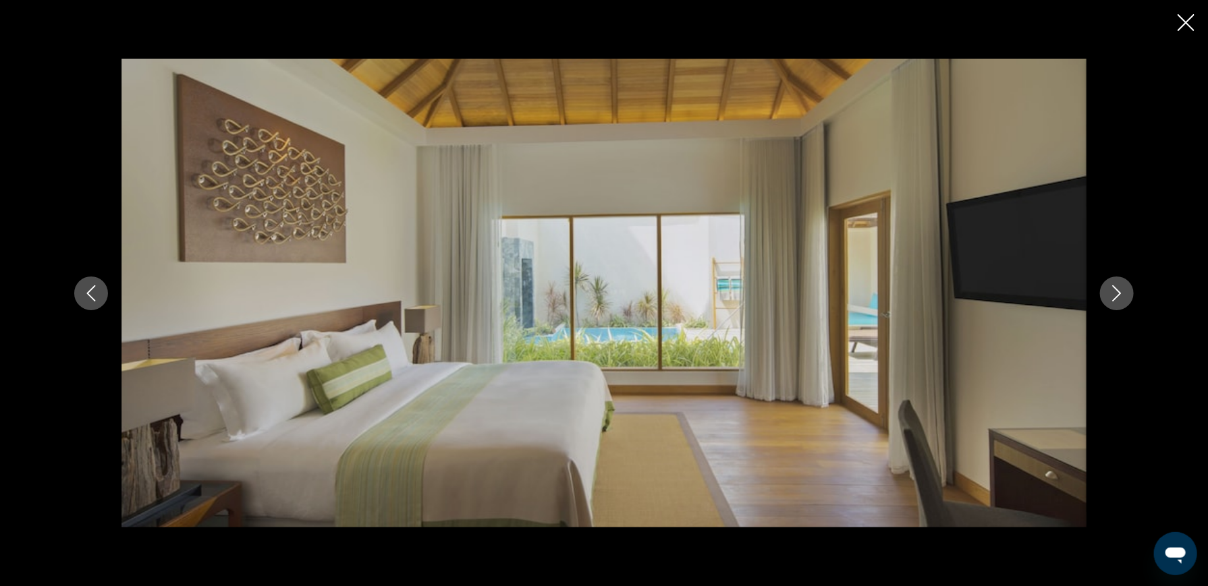
click at [1114, 291] on icon "Nächstes Bild" at bounding box center [1117, 293] width 16 height 16
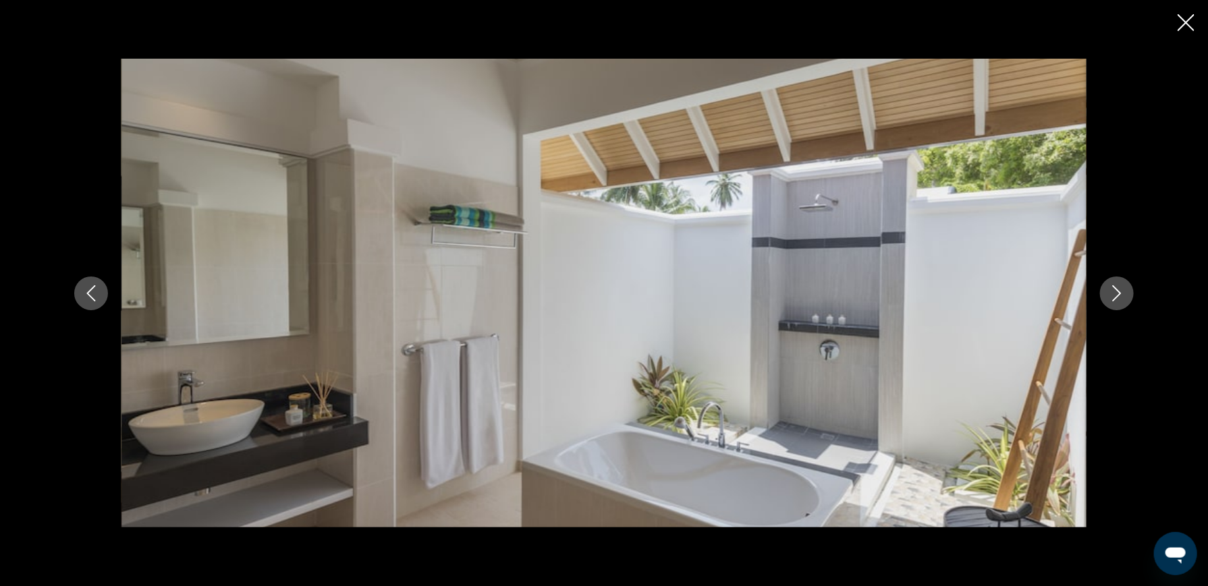
click at [1114, 291] on icon "Nächstes Bild" at bounding box center [1117, 293] width 16 height 16
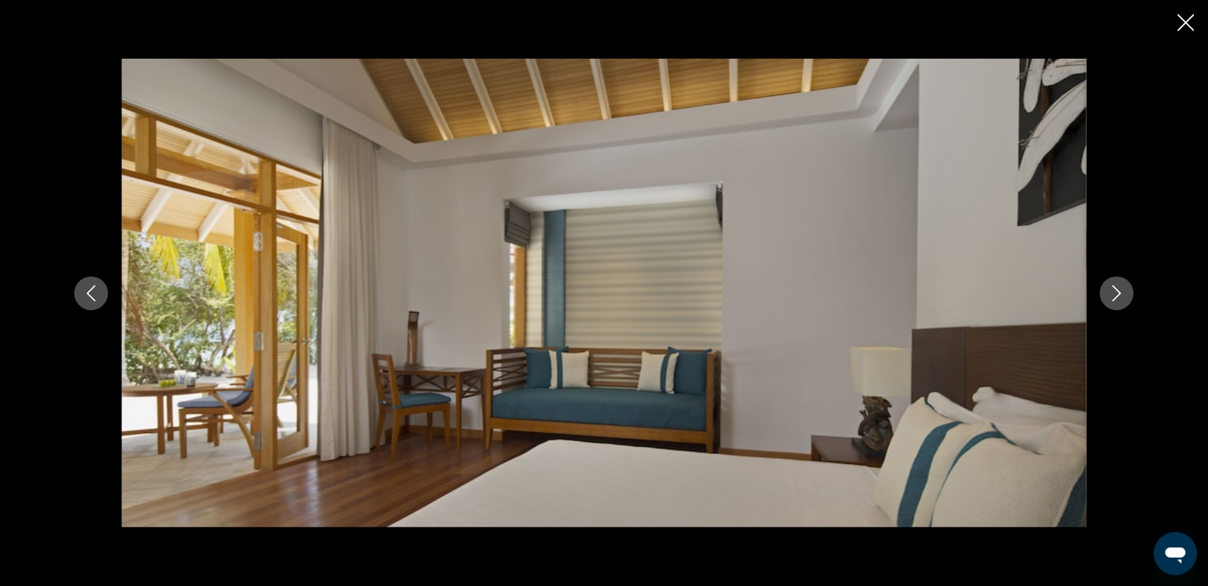
click at [1114, 291] on icon "Nächstes Bild" at bounding box center [1117, 293] width 16 height 16
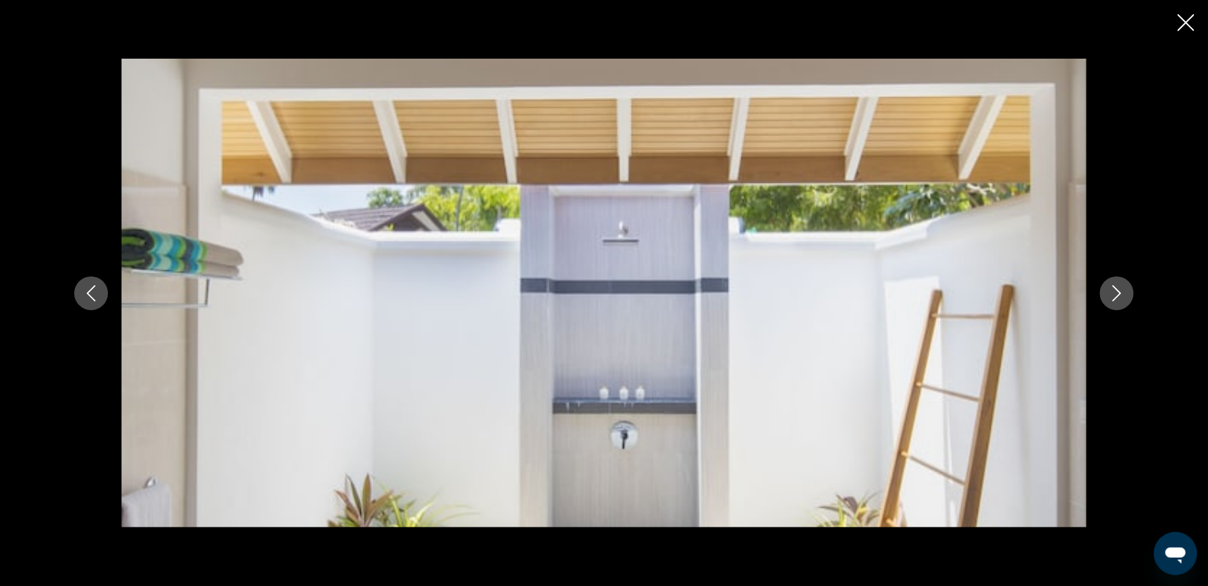
click at [1114, 291] on icon "Nächstes Bild" at bounding box center [1117, 293] width 16 height 16
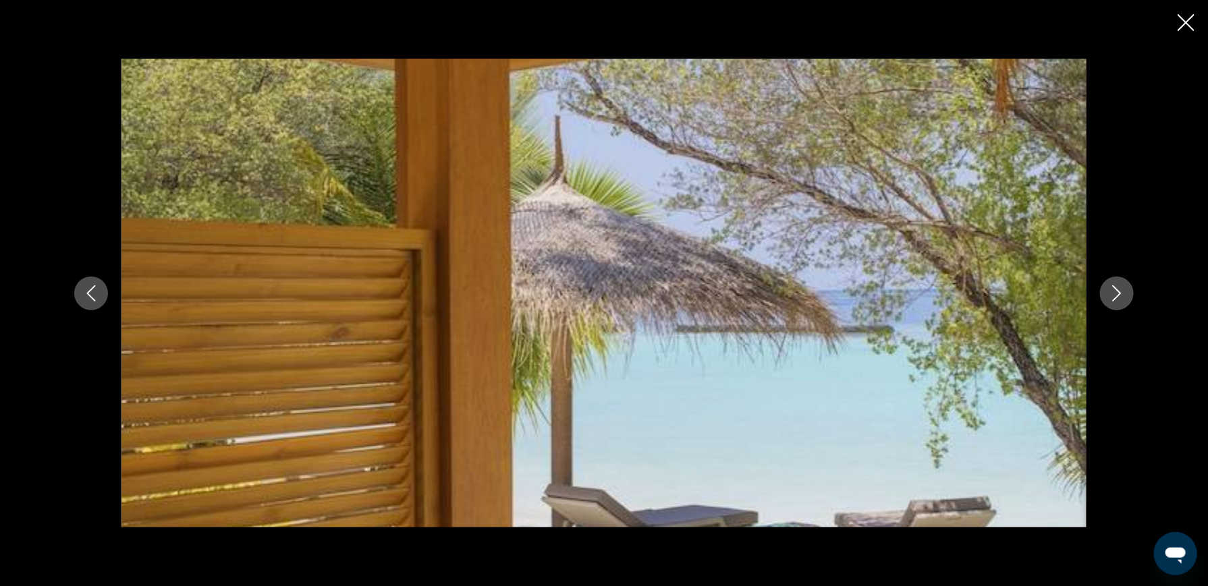
click at [1114, 291] on icon "Nächstes Bild" at bounding box center [1117, 293] width 16 height 16
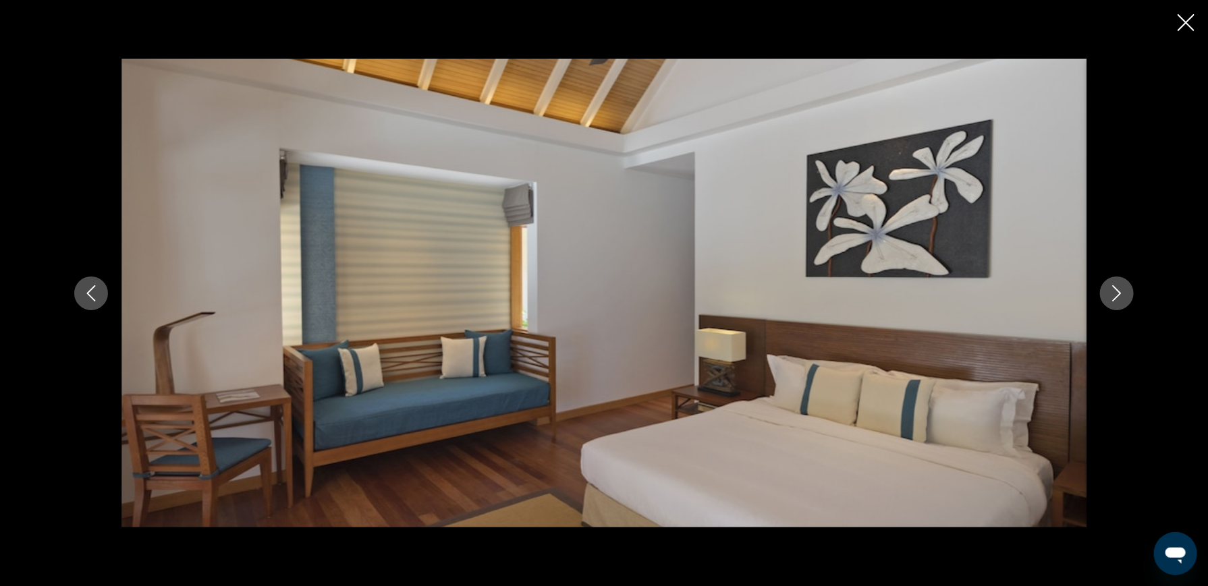
click at [1114, 291] on icon "Nächstes Bild" at bounding box center [1117, 293] width 16 height 16
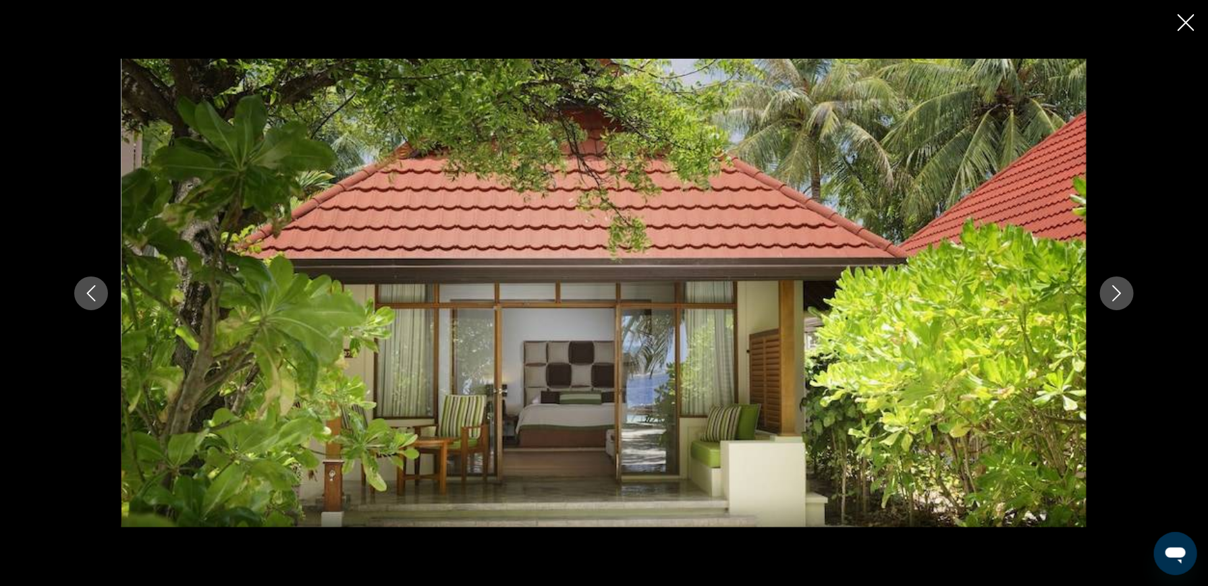
click at [1114, 291] on icon "Nächstes Bild" at bounding box center [1117, 293] width 16 height 16
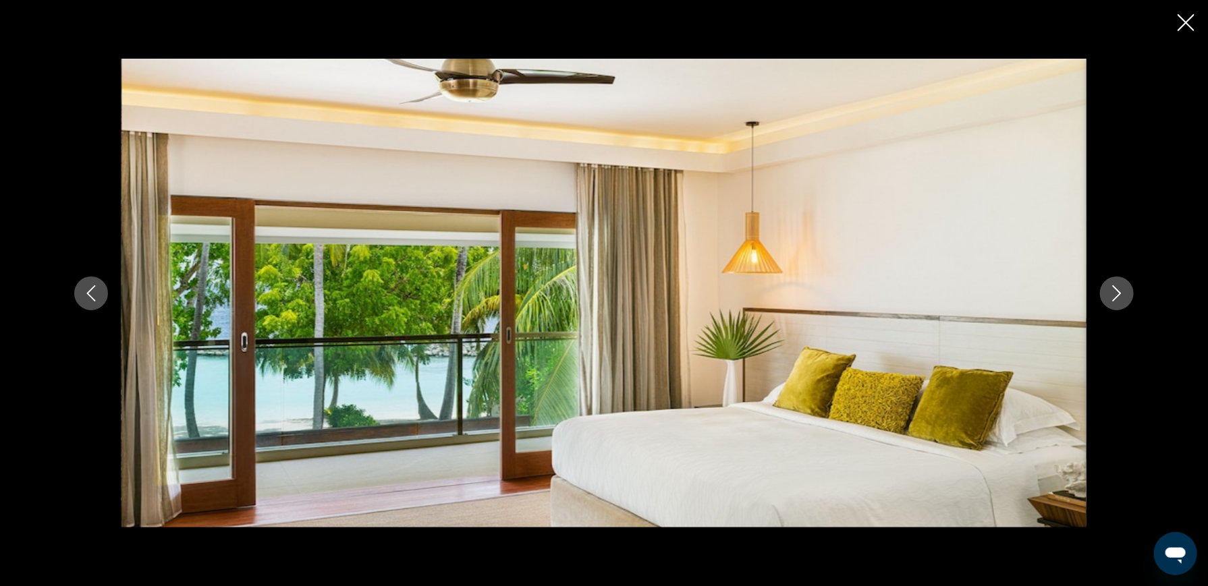
click at [1114, 291] on icon "Nächstes Bild" at bounding box center [1117, 293] width 16 height 16
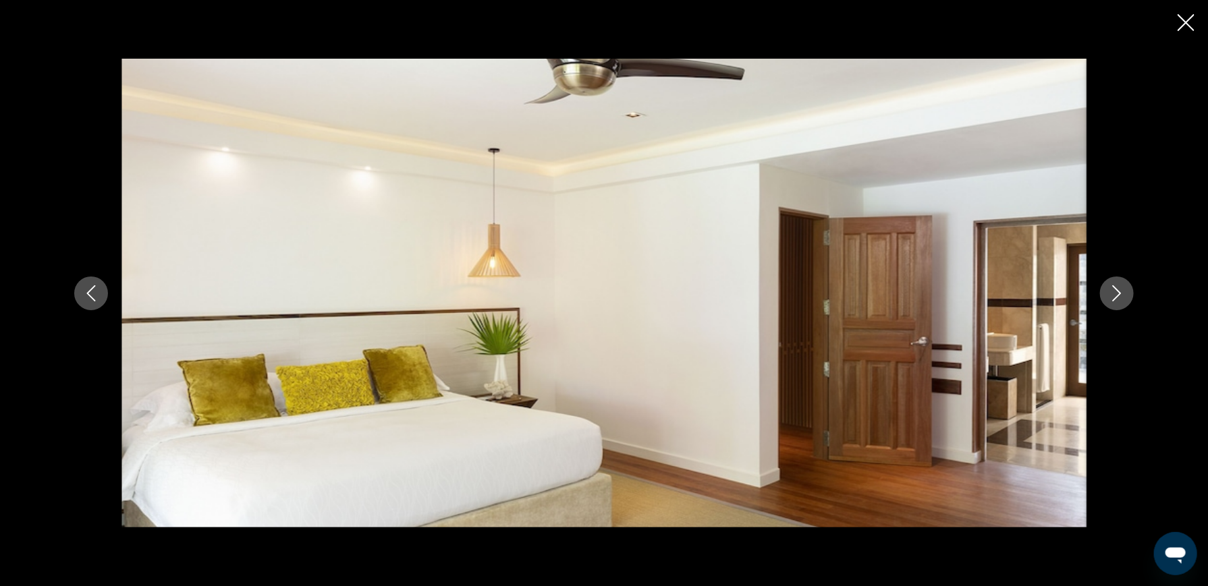
click at [1114, 291] on icon "Nächstes Bild" at bounding box center [1117, 293] width 16 height 16
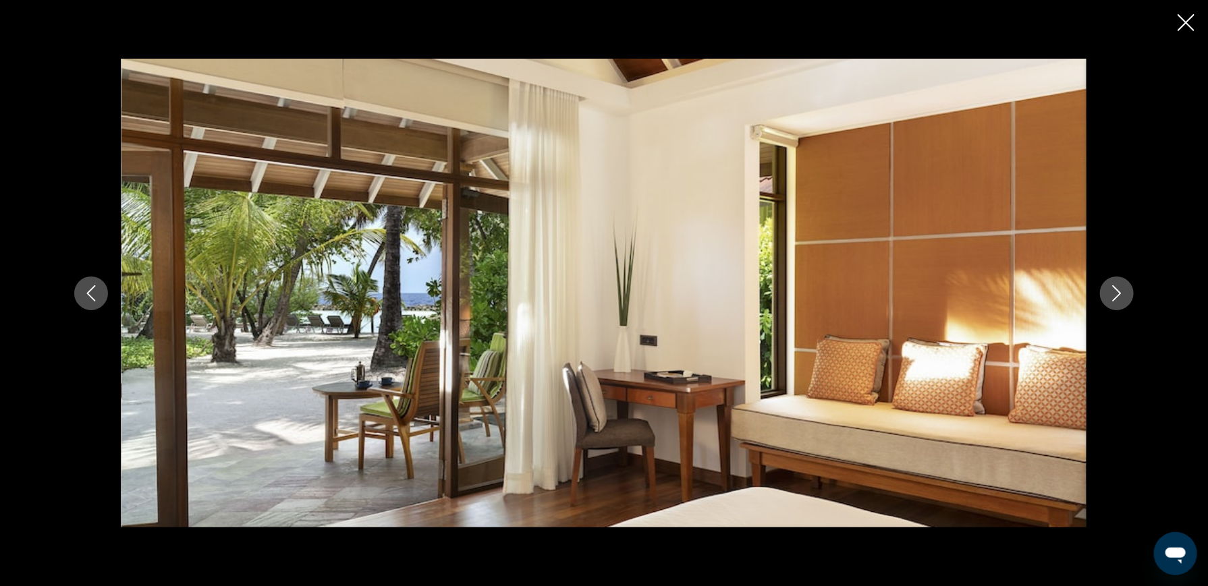
click at [1114, 291] on icon "Nächstes Bild" at bounding box center [1117, 293] width 16 height 16
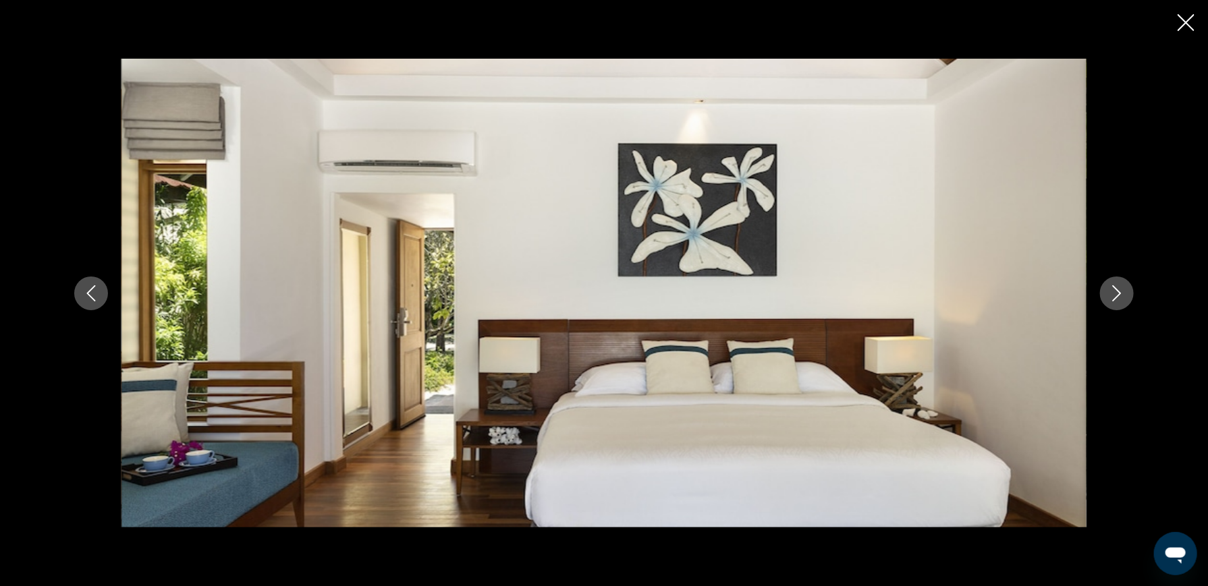
click at [1114, 291] on icon "Nächstes Bild" at bounding box center [1117, 293] width 16 height 16
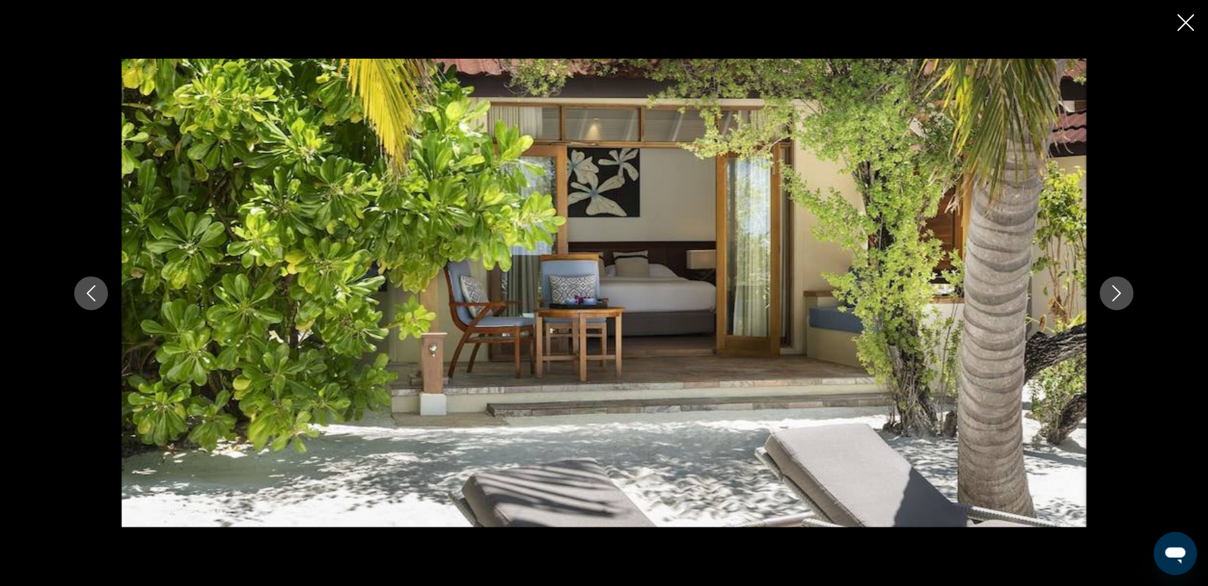
click at [1114, 291] on icon "Nächstes Bild" at bounding box center [1117, 293] width 16 height 16
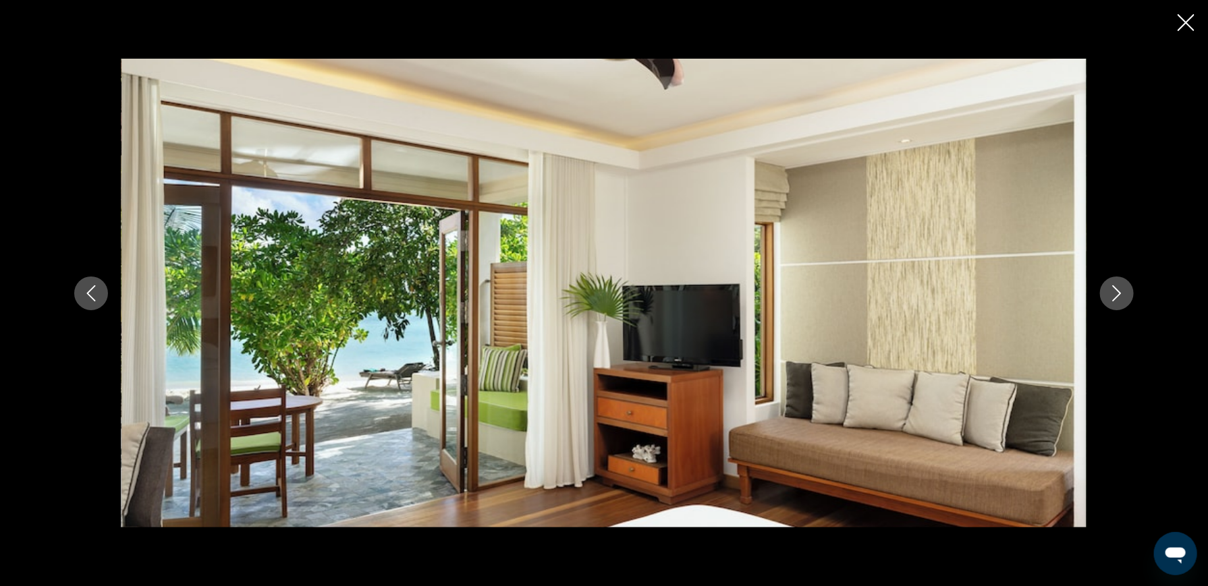
click at [1114, 291] on icon "Nächstes Bild" at bounding box center [1117, 293] width 16 height 16
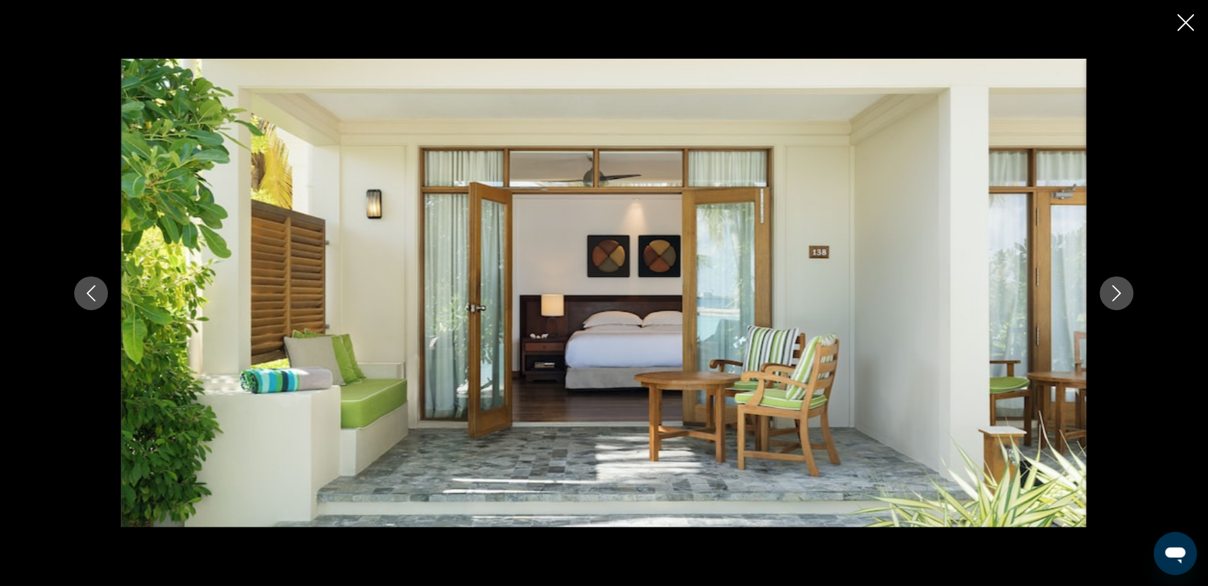
click at [1114, 291] on icon "Nächstes Bild" at bounding box center [1117, 293] width 16 height 16
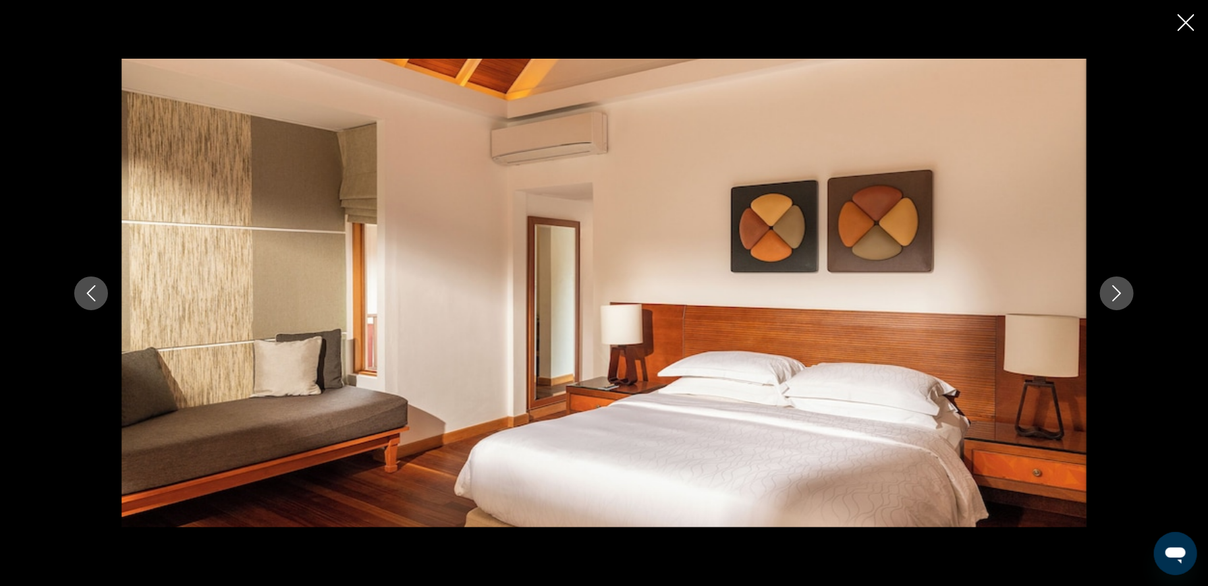
click at [1114, 291] on icon "Nächstes Bild" at bounding box center [1117, 293] width 16 height 16
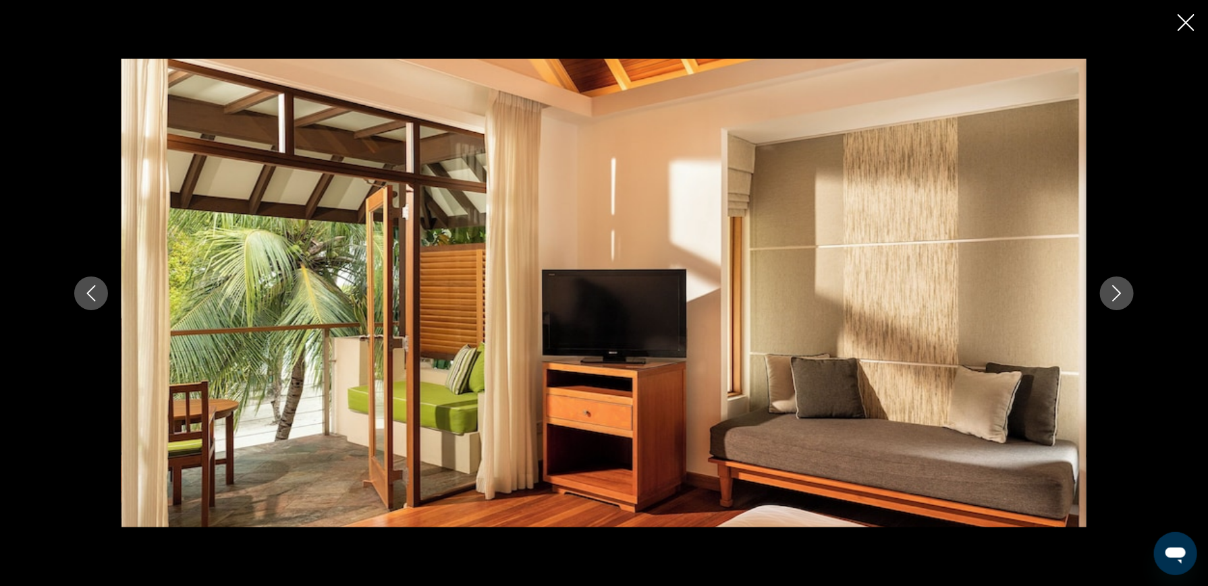
click at [1114, 291] on icon "Nächstes Bild" at bounding box center [1117, 293] width 16 height 16
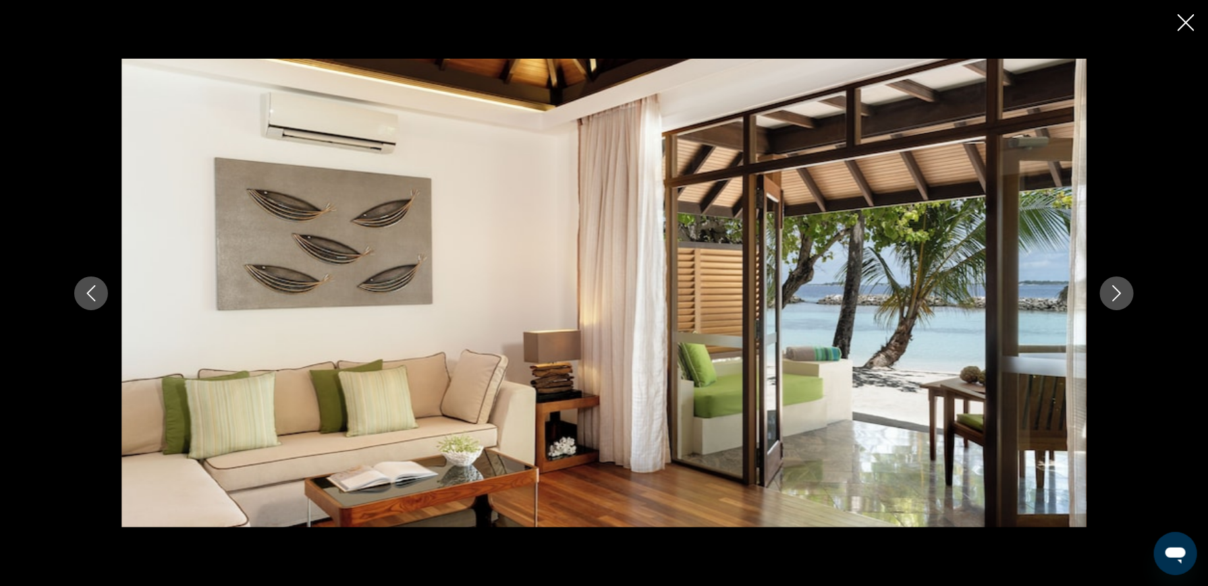
click at [1114, 291] on icon "Nächstes Bild" at bounding box center [1117, 293] width 16 height 16
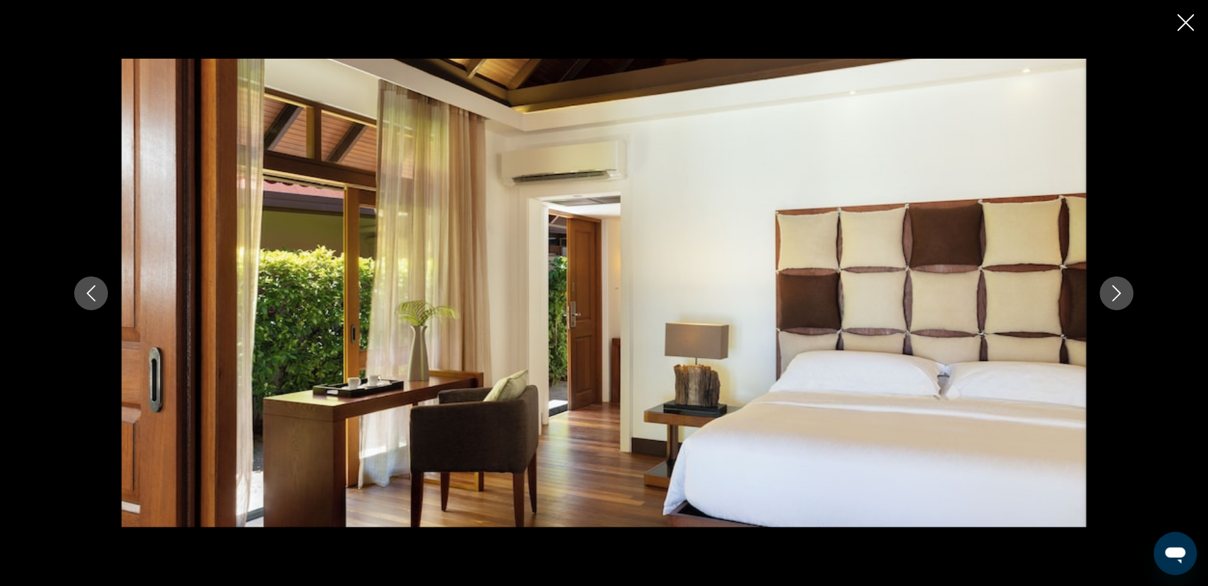
click at [1114, 291] on icon "Nächstes Bild" at bounding box center [1117, 293] width 16 height 16
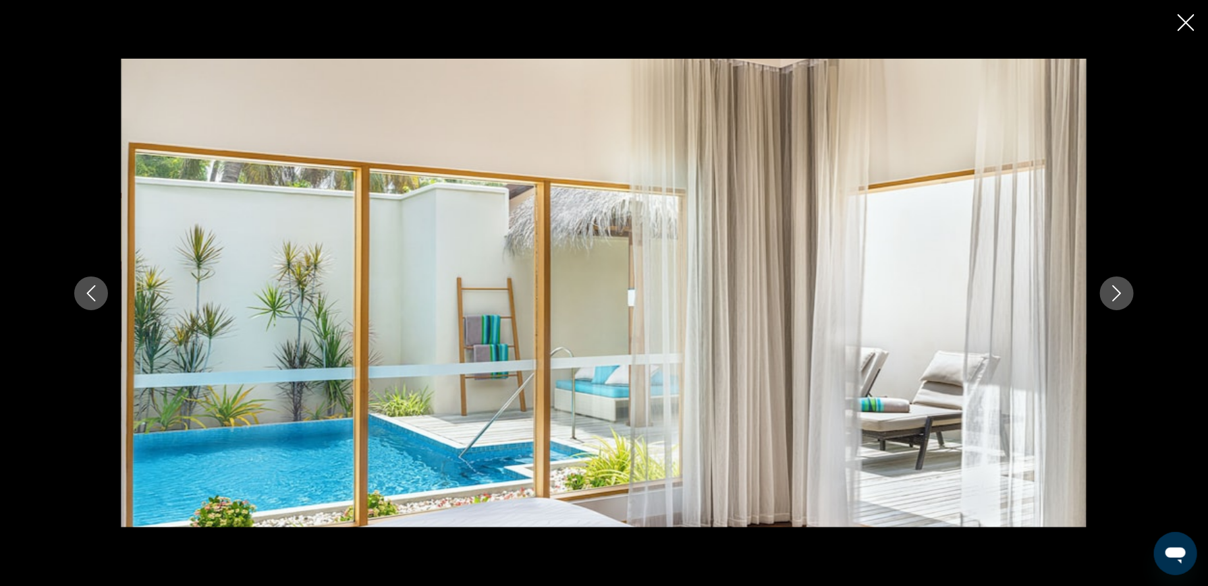
click at [1114, 291] on icon "Nächstes Bild" at bounding box center [1117, 293] width 16 height 16
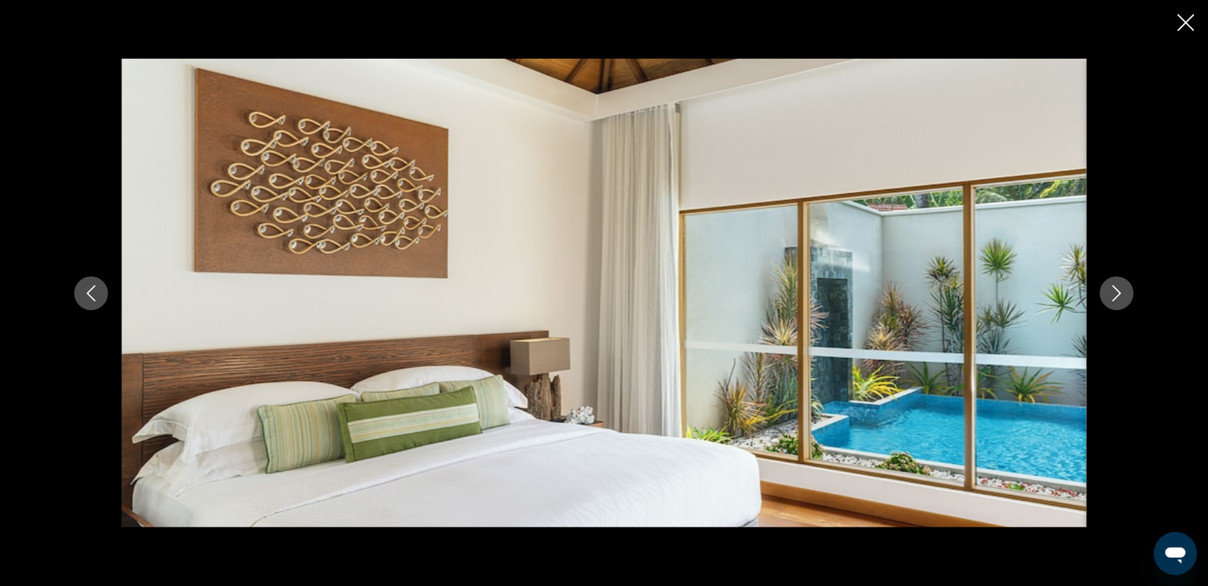
click at [1114, 291] on icon "Nächstes Bild" at bounding box center [1117, 293] width 16 height 16
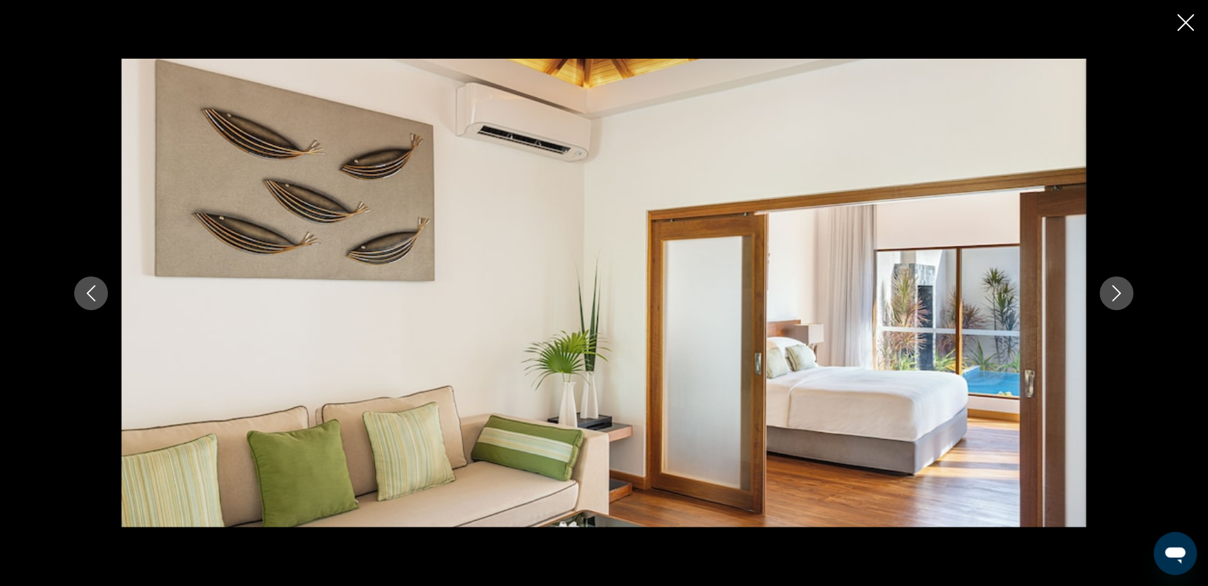
click at [1114, 291] on icon "Nächstes Bild" at bounding box center [1117, 293] width 16 height 16
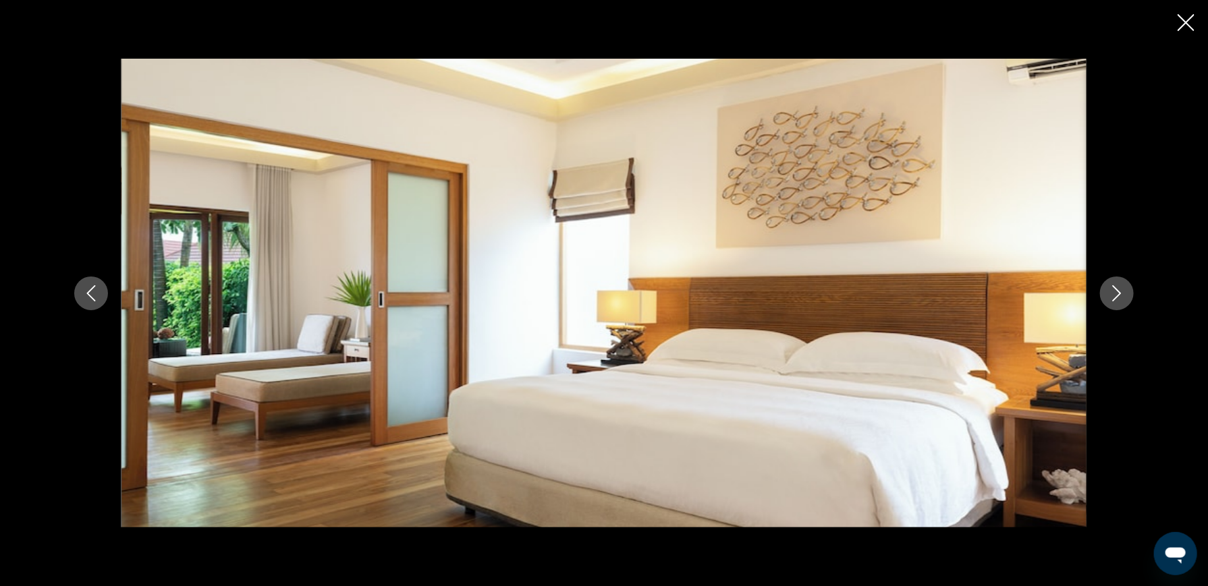
click at [1114, 291] on icon "Nächstes Bild" at bounding box center [1117, 293] width 16 height 16
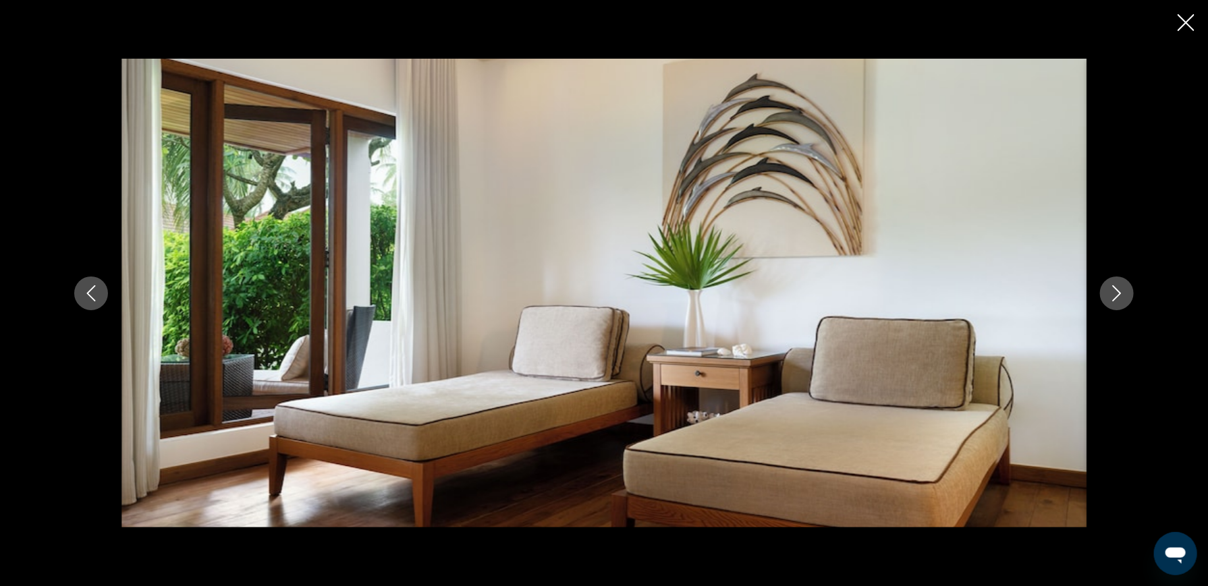
click at [1114, 291] on icon "Nächstes Bild" at bounding box center [1117, 293] width 16 height 16
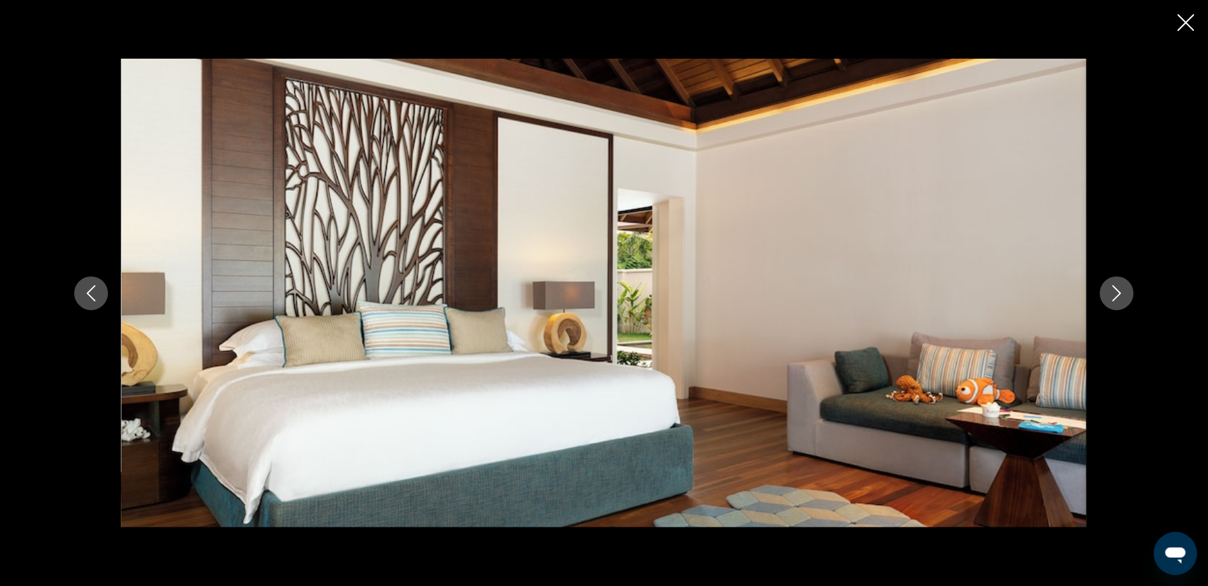
click at [1114, 291] on icon "Nächstes Bild" at bounding box center [1117, 293] width 16 height 16
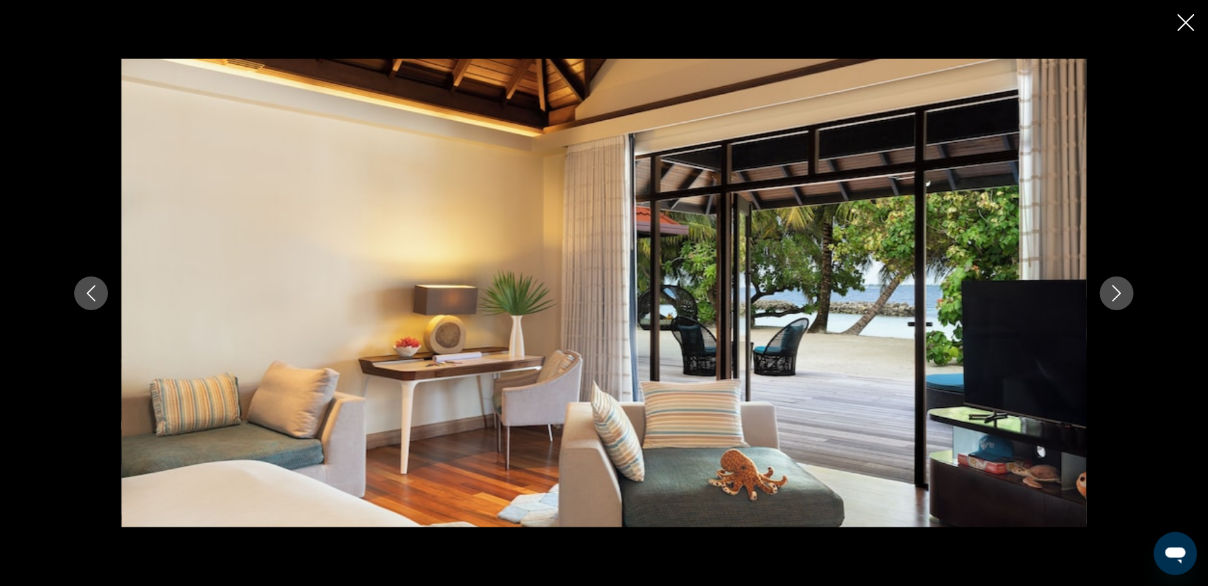
click at [1114, 291] on icon "Nächstes Bild" at bounding box center [1117, 293] width 16 height 16
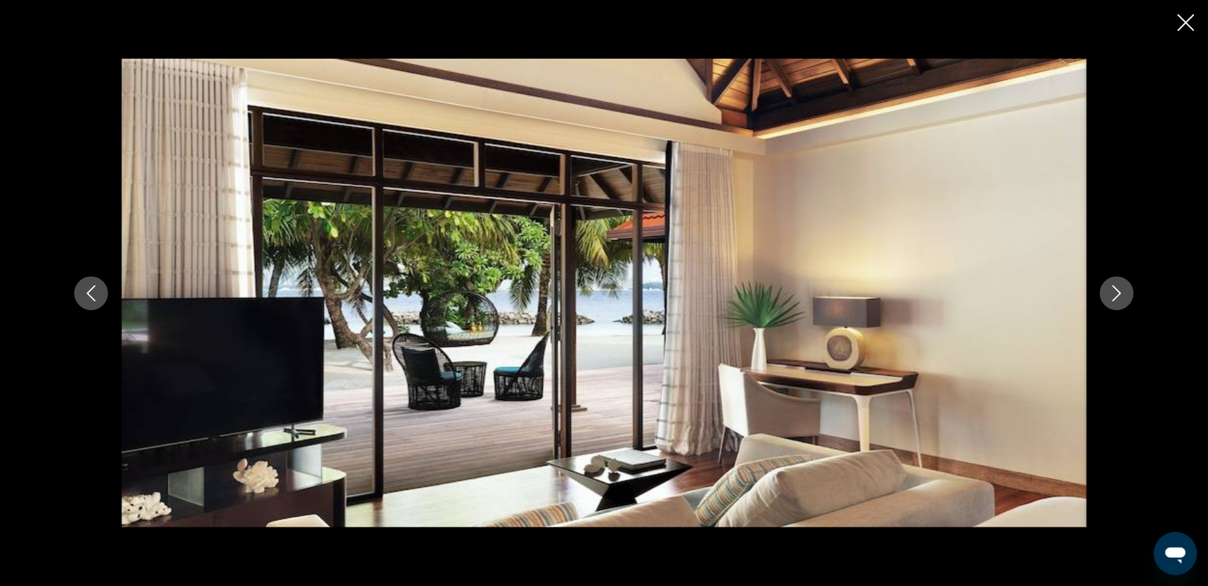
click at [1114, 291] on icon "Nächstes Bild" at bounding box center [1117, 293] width 16 height 16
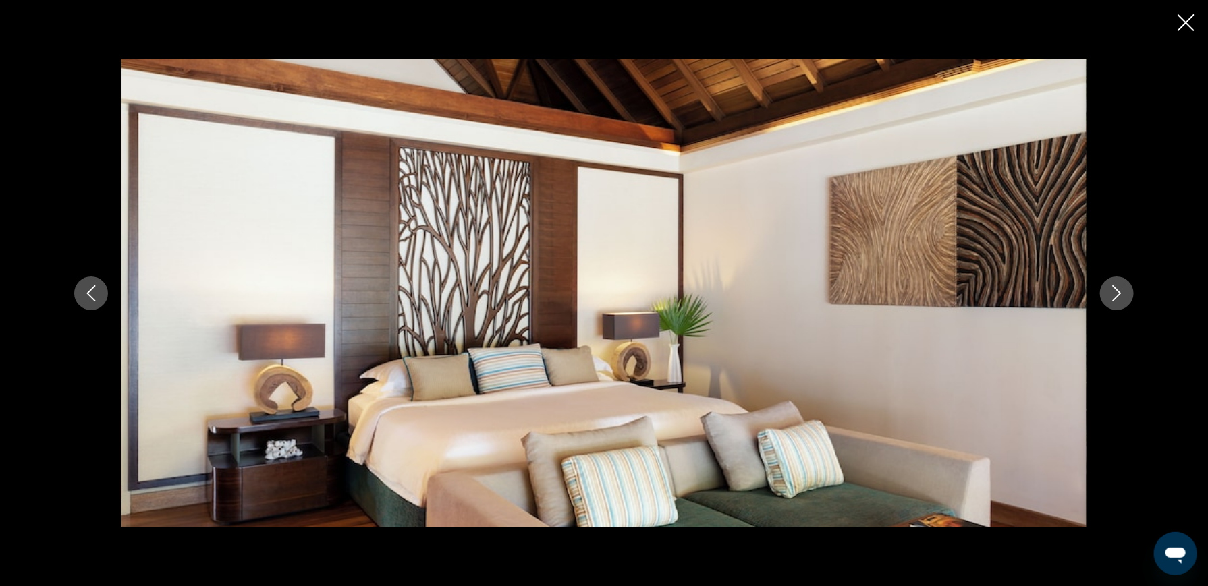
click at [1114, 291] on icon "Nächstes Bild" at bounding box center [1117, 293] width 16 height 16
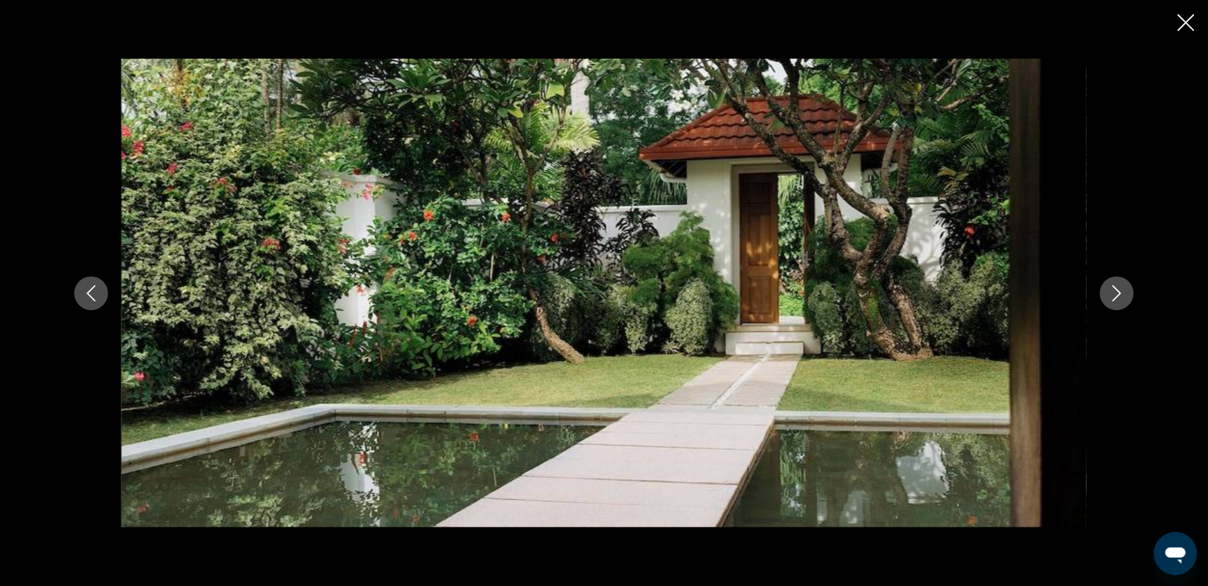
click at [1114, 291] on icon "Nächstes Bild" at bounding box center [1117, 293] width 16 height 16
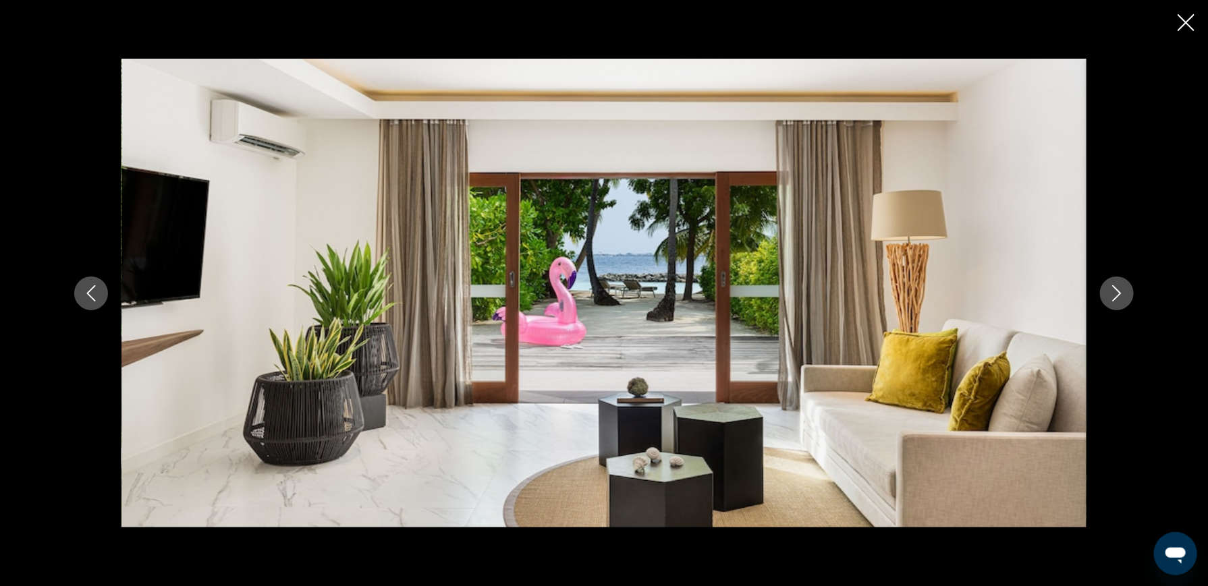
click at [1114, 291] on icon "Nächstes Bild" at bounding box center [1117, 293] width 16 height 16
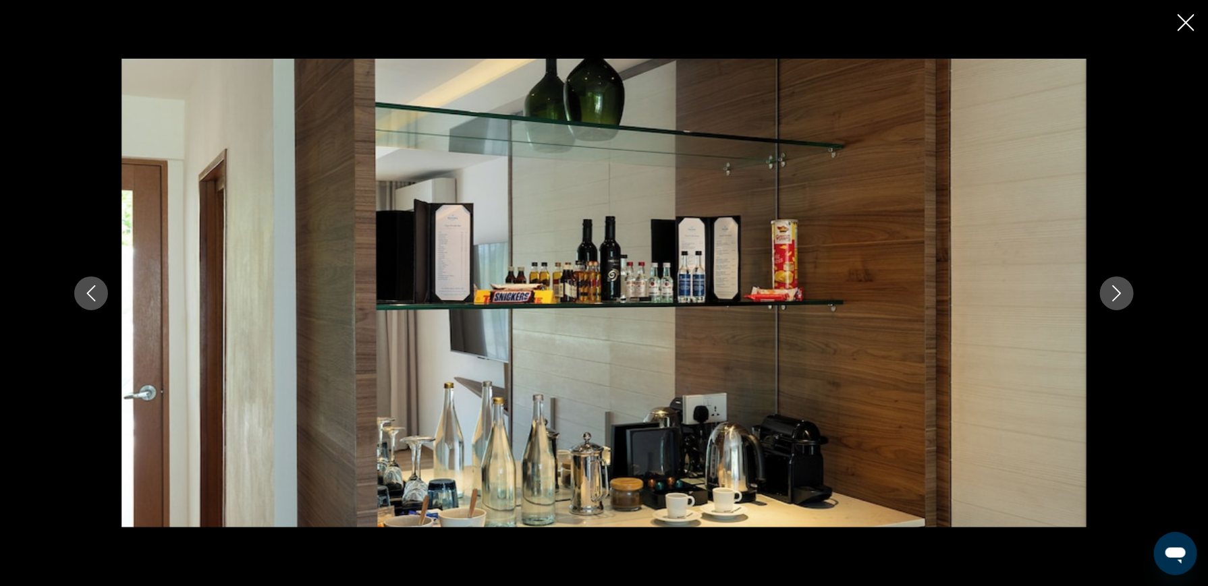
click at [1114, 291] on icon "Nächstes Bild" at bounding box center [1117, 293] width 16 height 16
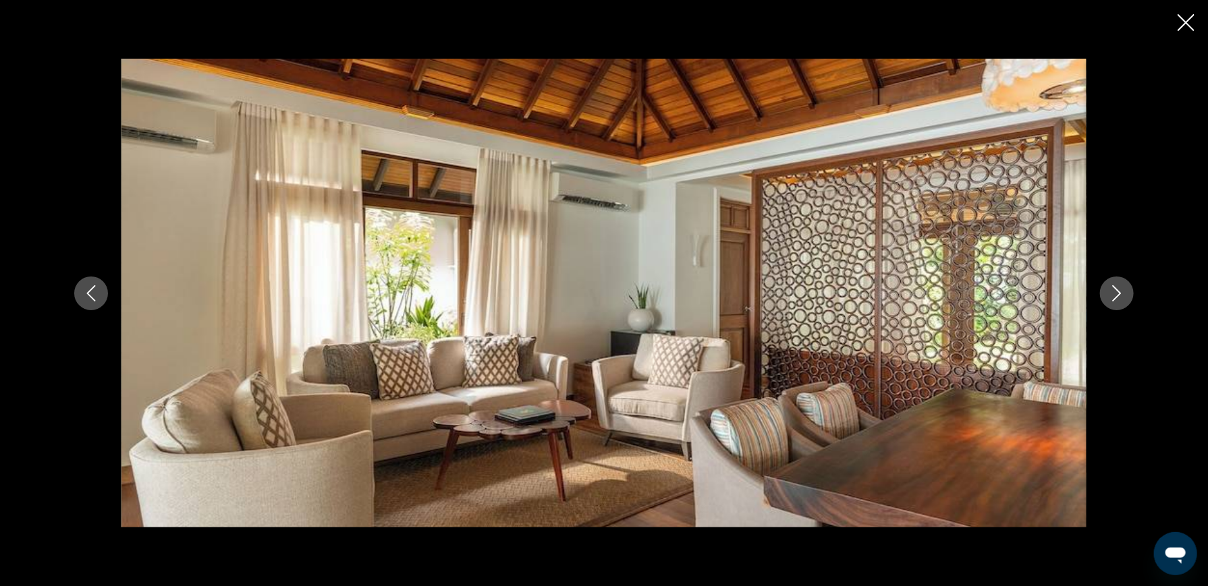
click at [1114, 291] on icon "Nächstes Bild" at bounding box center [1117, 293] width 16 height 16
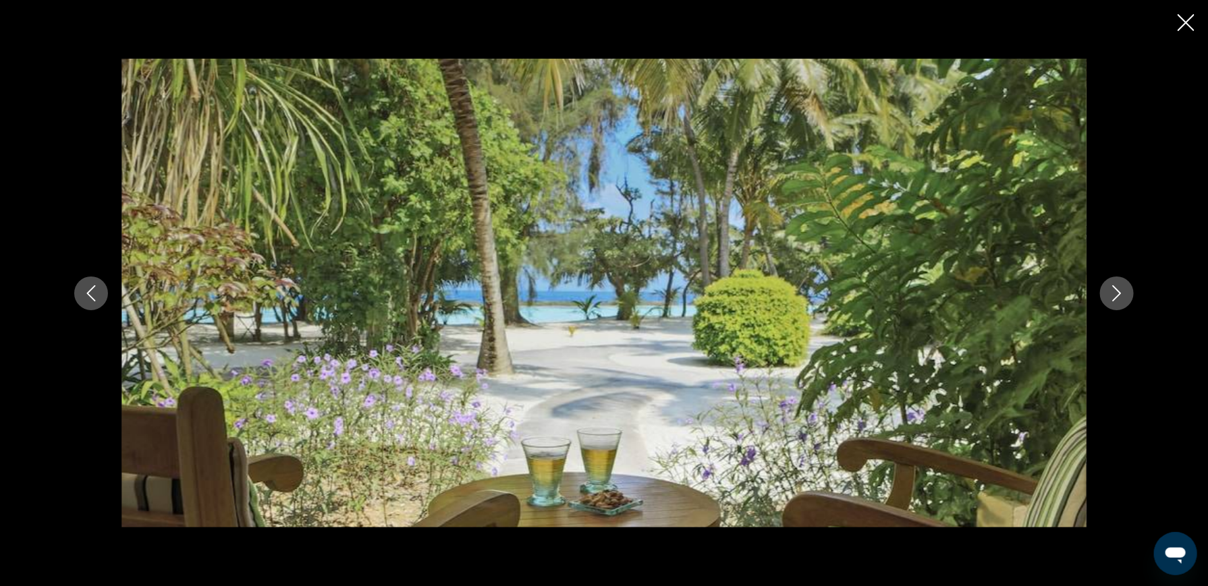
click at [1114, 291] on icon "Nächstes Bild" at bounding box center [1117, 293] width 16 height 16
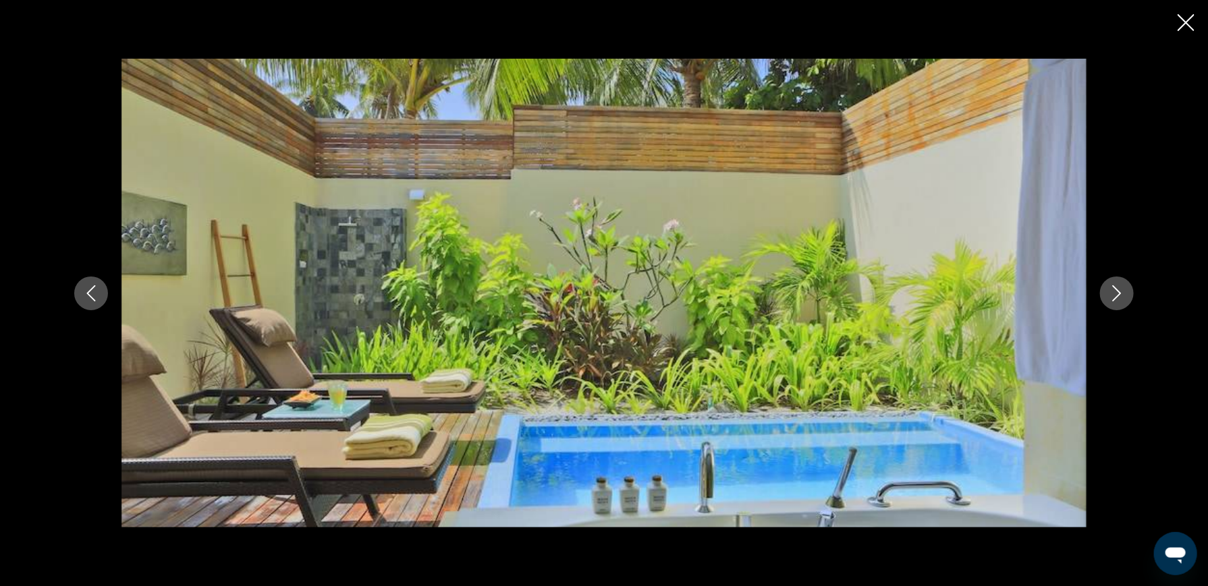
click at [1114, 291] on icon "Nächstes Bild" at bounding box center [1117, 293] width 16 height 16
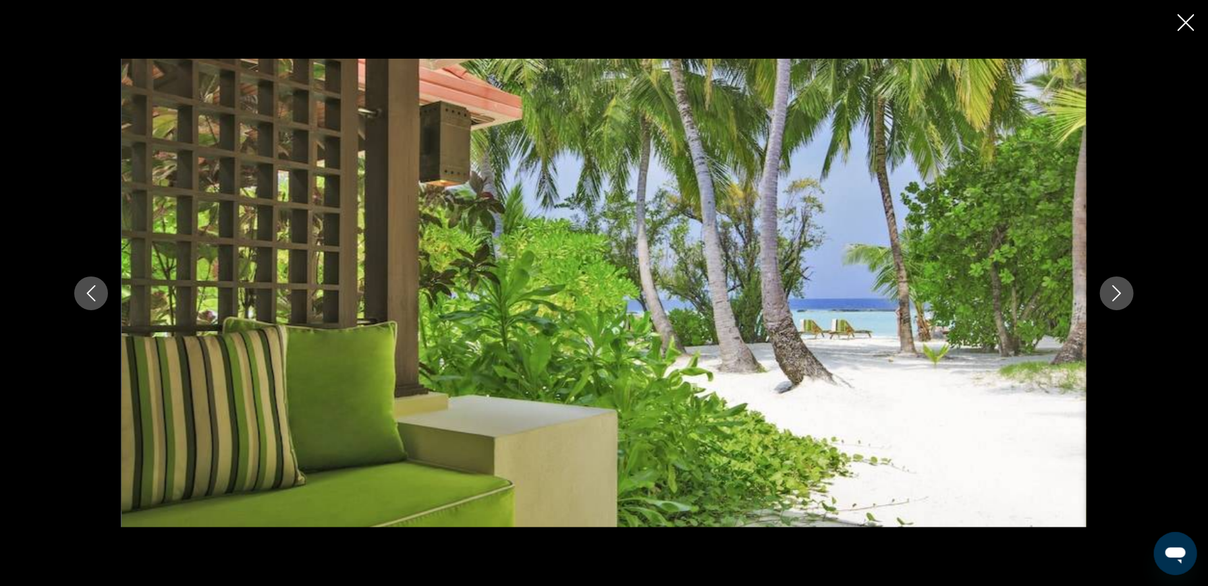
click at [1114, 291] on icon "Nächstes Bild" at bounding box center [1117, 293] width 16 height 16
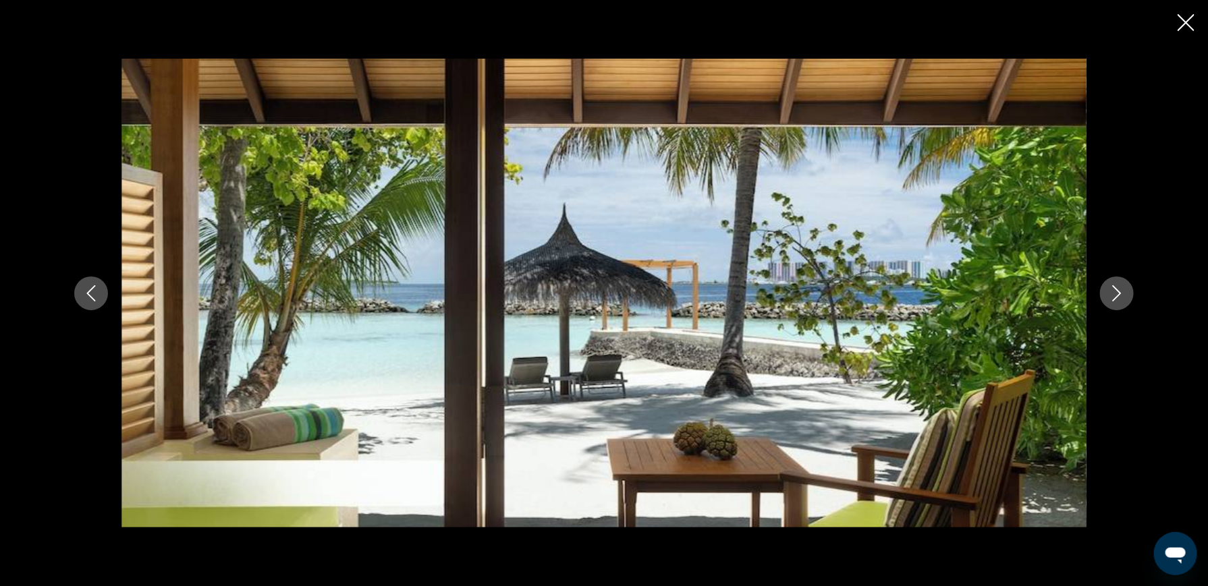
click at [1114, 291] on icon "Nächstes Bild" at bounding box center [1117, 293] width 16 height 16
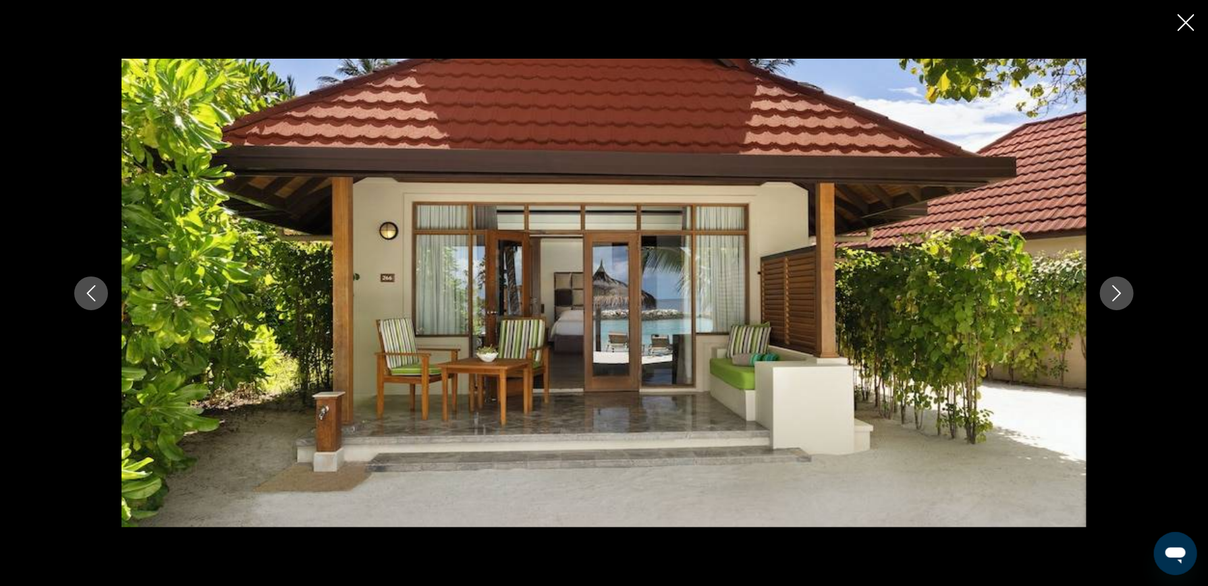
click at [1114, 291] on icon "Nächstes Bild" at bounding box center [1117, 293] width 16 height 16
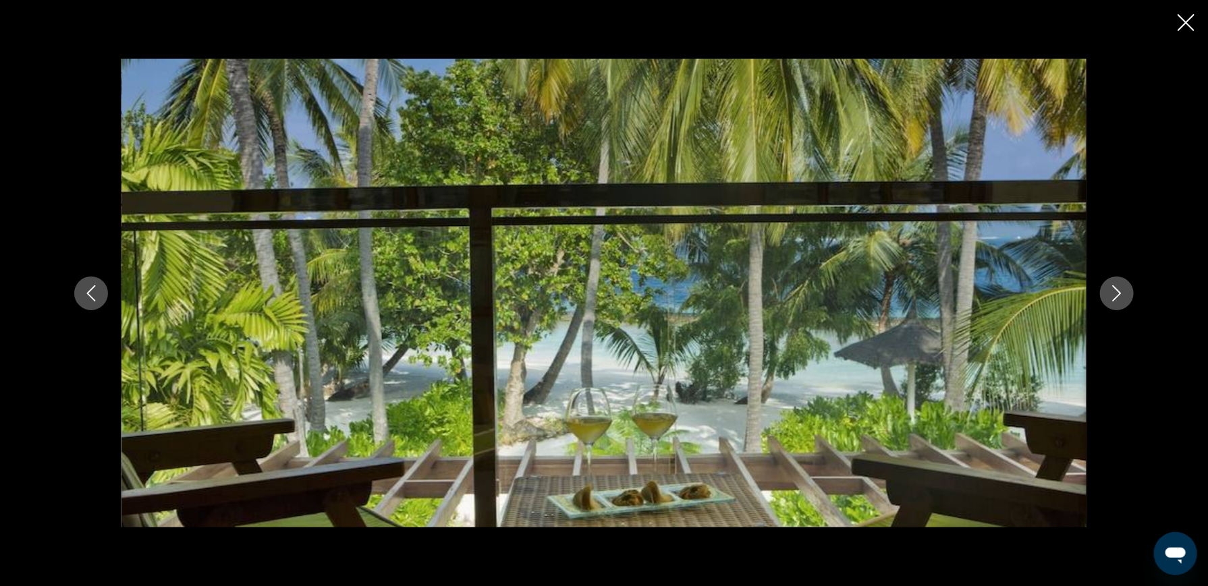
click at [1114, 291] on icon "Nächstes Bild" at bounding box center [1117, 293] width 16 height 16
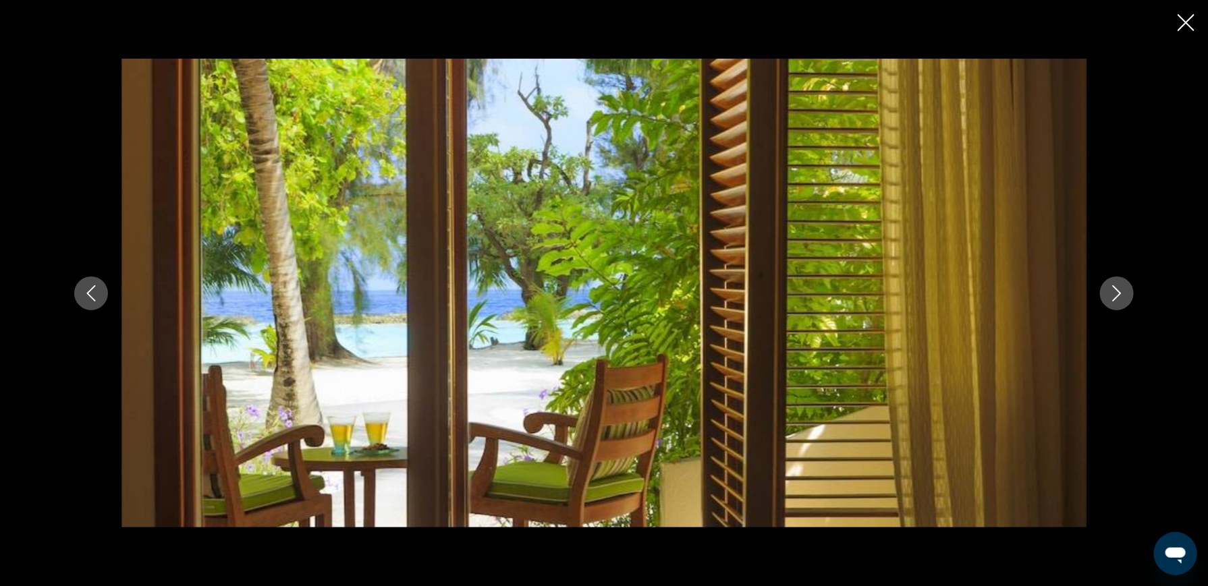
click at [1114, 291] on icon "Nächstes Bild" at bounding box center [1117, 293] width 16 height 16
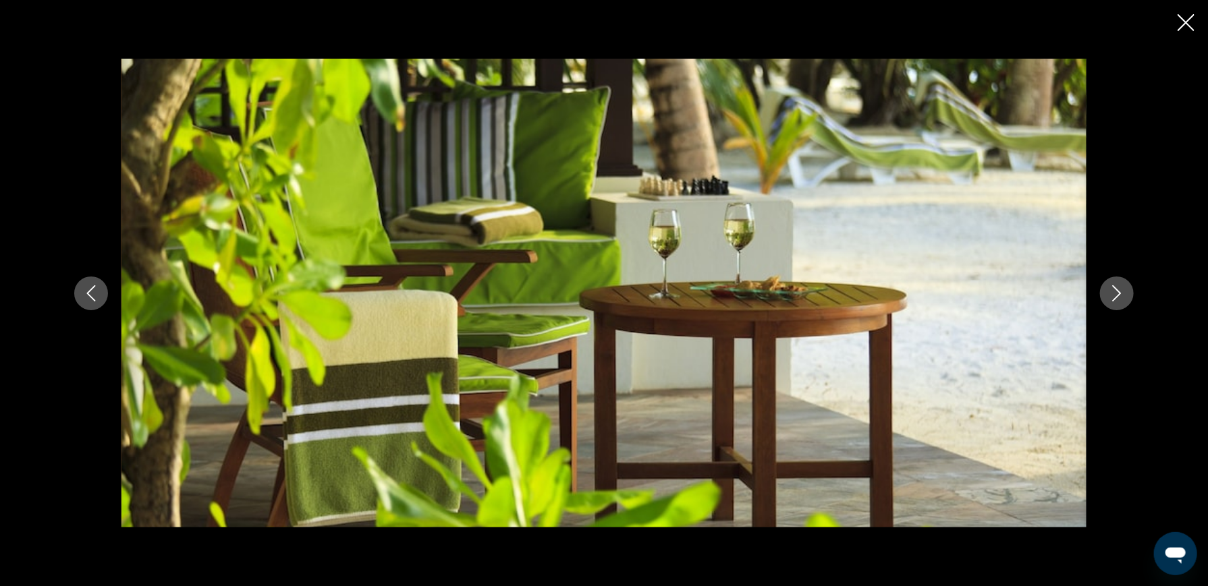
click at [1114, 291] on icon "Nächstes Bild" at bounding box center [1117, 293] width 16 height 16
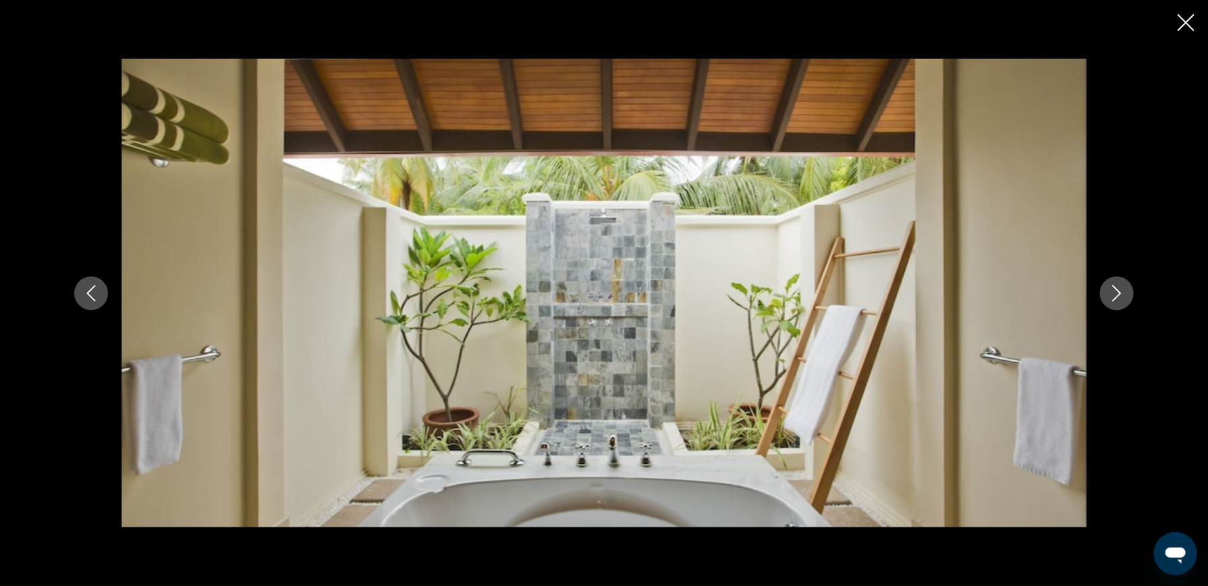
click at [1114, 291] on icon "Nächstes Bild" at bounding box center [1117, 293] width 16 height 16
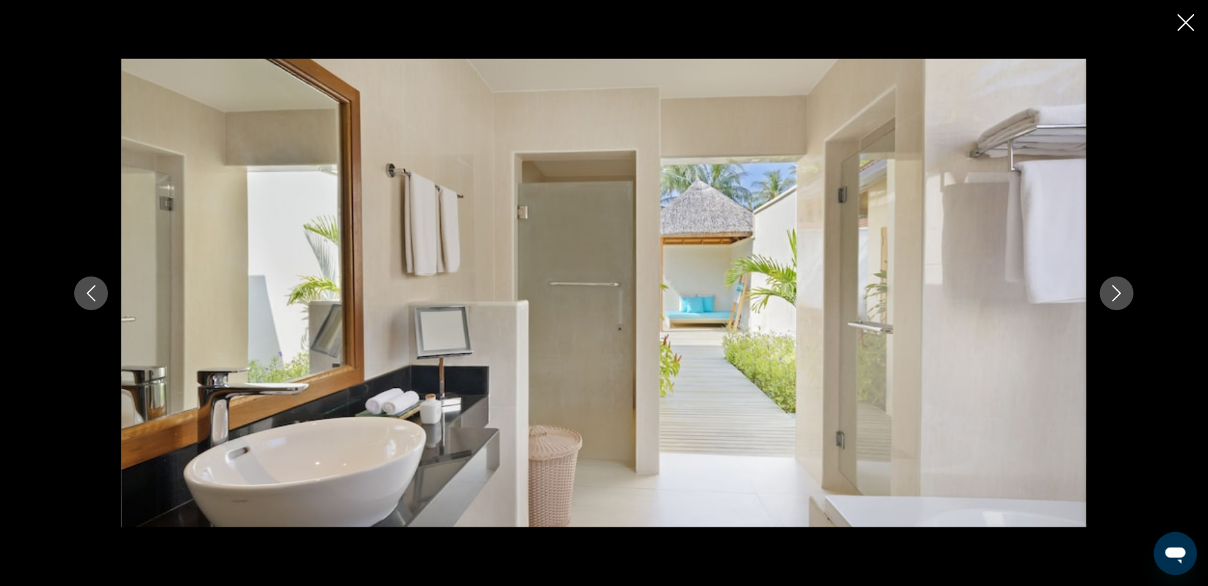
click at [1114, 291] on icon "Nächstes Bild" at bounding box center [1117, 293] width 16 height 16
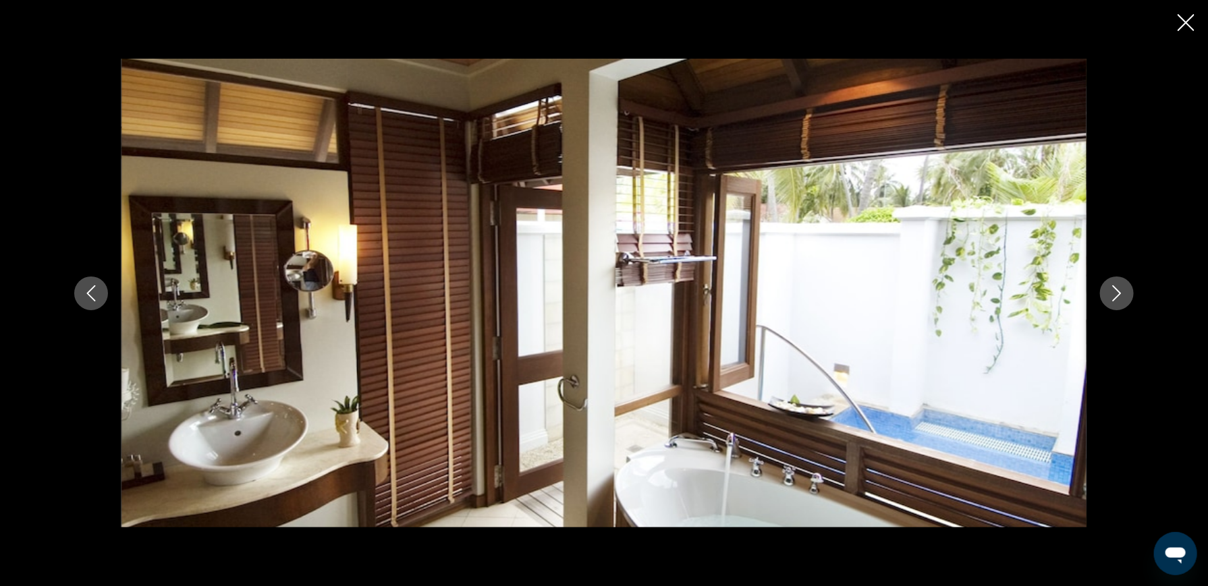
click at [1114, 291] on icon "Nächstes Bild" at bounding box center [1117, 293] width 16 height 16
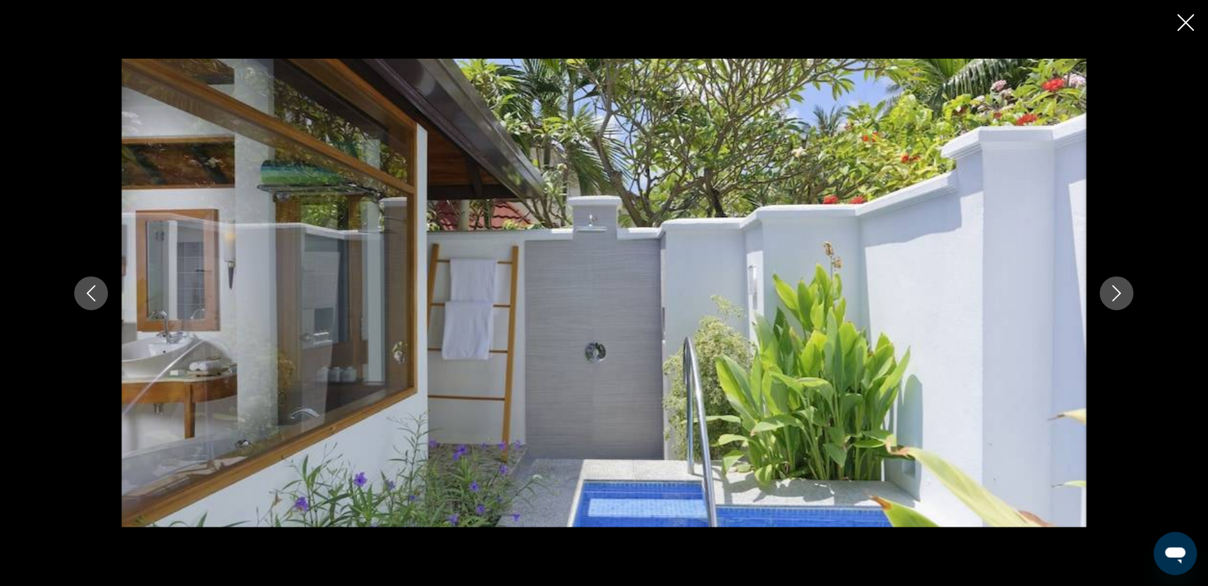
click at [1114, 291] on icon "Nächstes Bild" at bounding box center [1117, 293] width 16 height 16
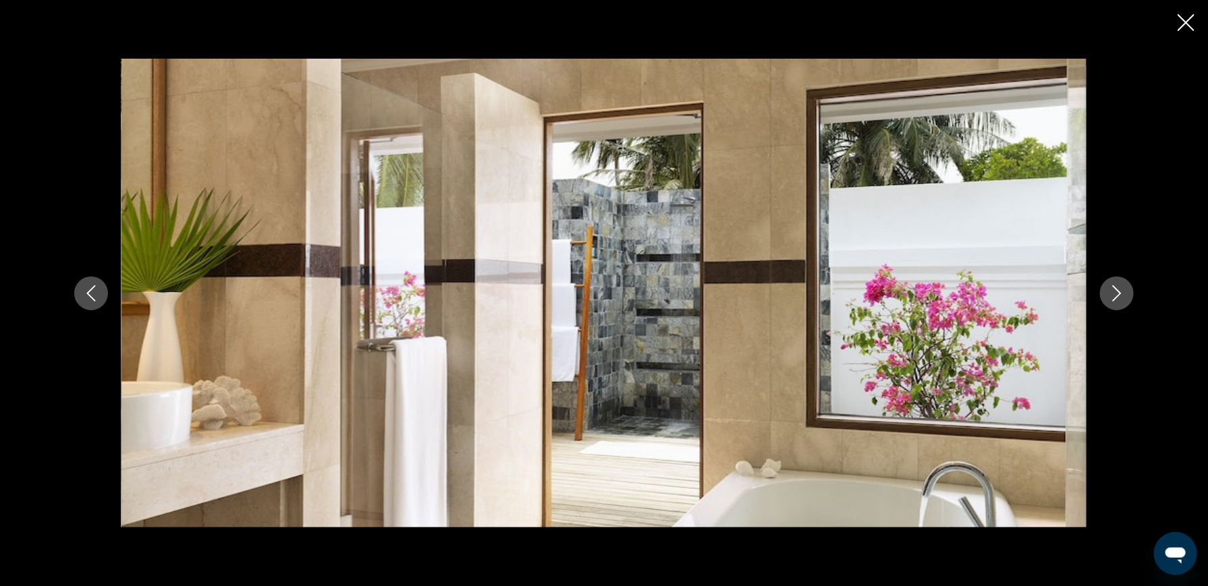
click at [1114, 291] on icon "Nächstes Bild" at bounding box center [1117, 293] width 16 height 16
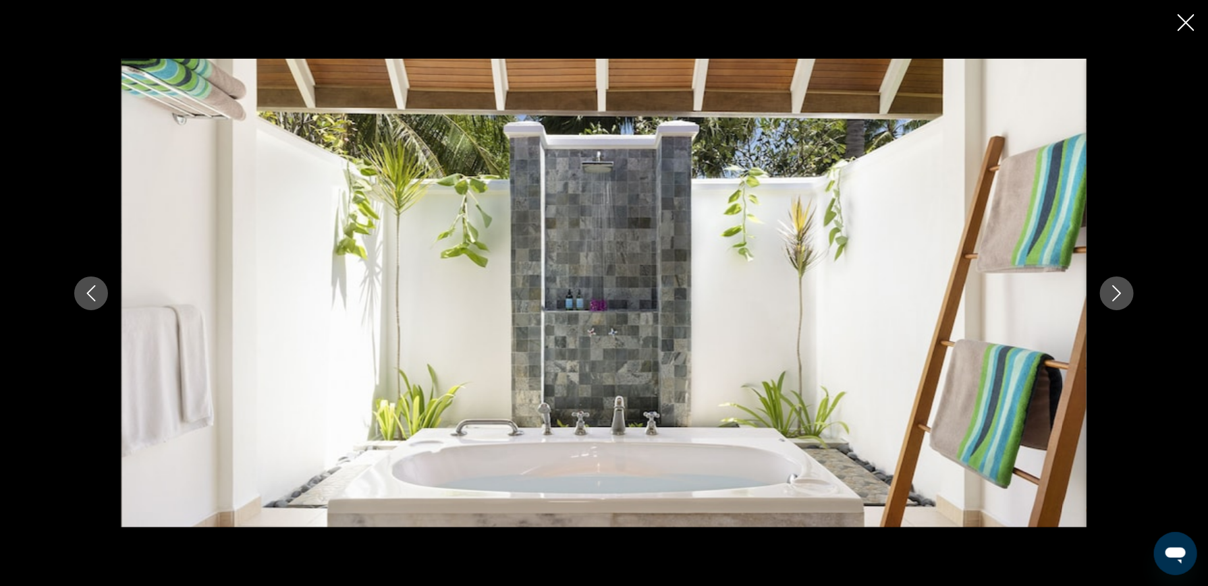
click at [1114, 291] on icon "Nächstes Bild" at bounding box center [1117, 293] width 16 height 16
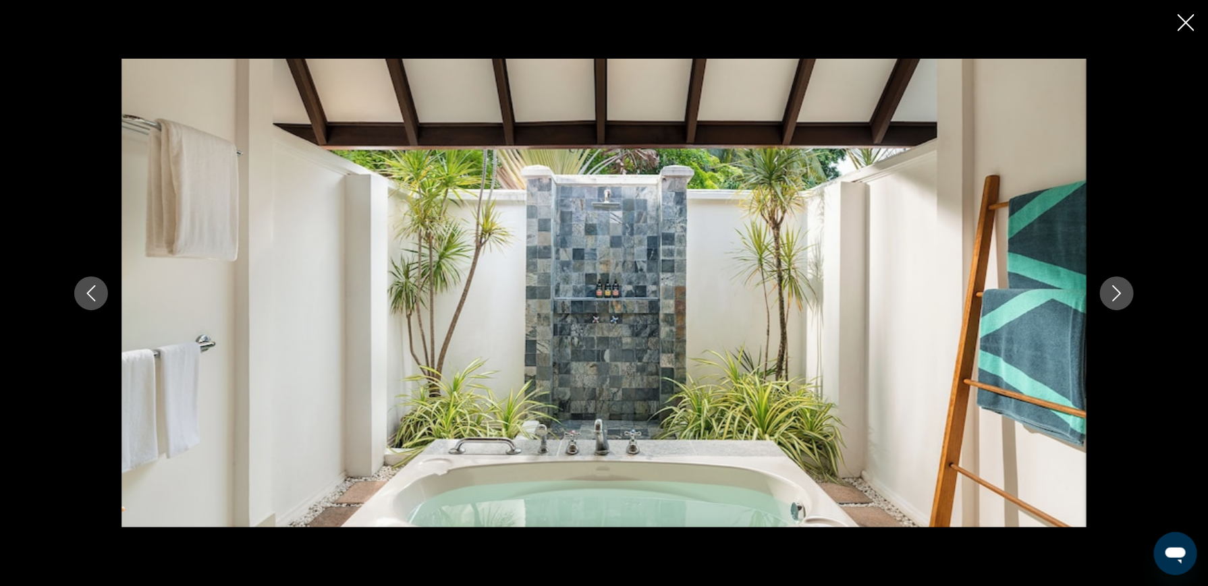
click at [1114, 291] on icon "Nächstes Bild" at bounding box center [1117, 293] width 16 height 16
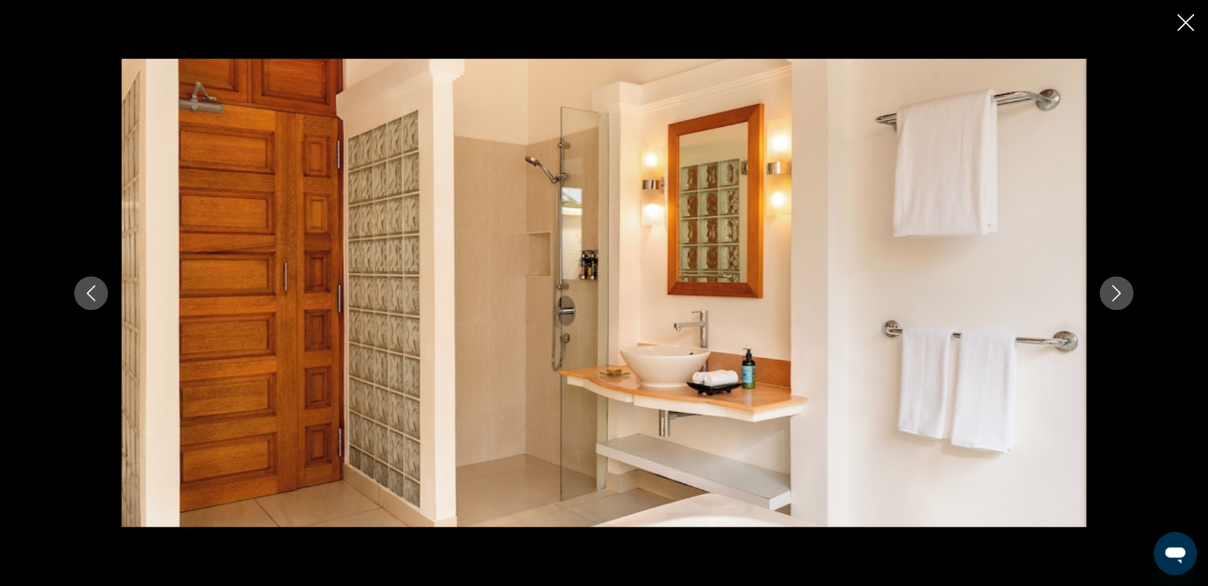
click at [1114, 291] on icon "Nächstes Bild" at bounding box center [1117, 293] width 16 height 16
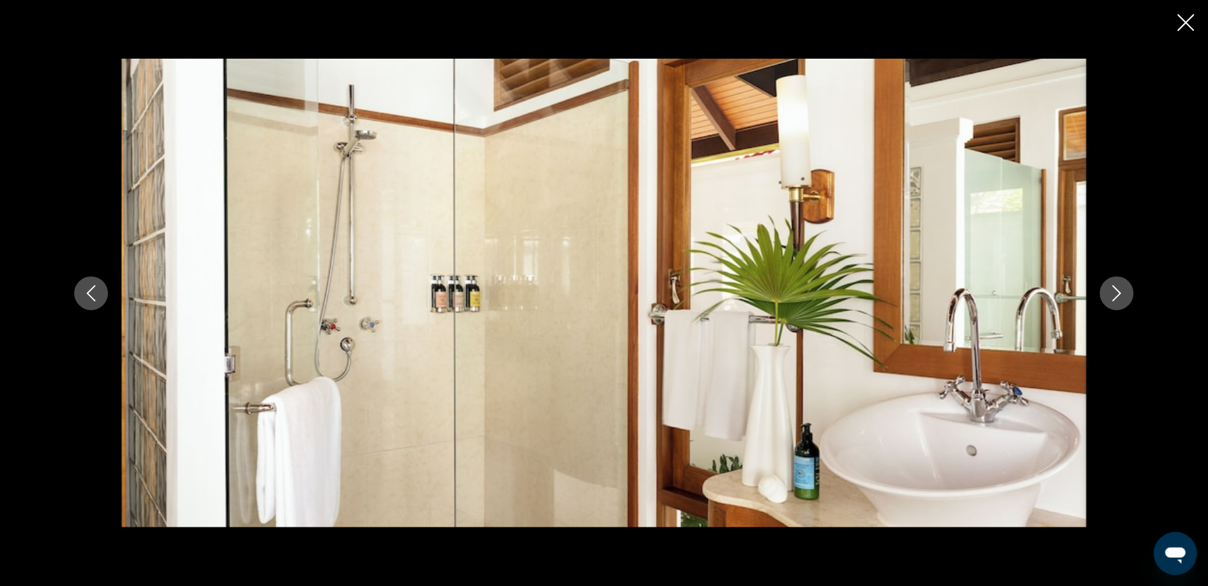
click at [1114, 291] on icon "Nächstes Bild" at bounding box center [1117, 293] width 16 height 16
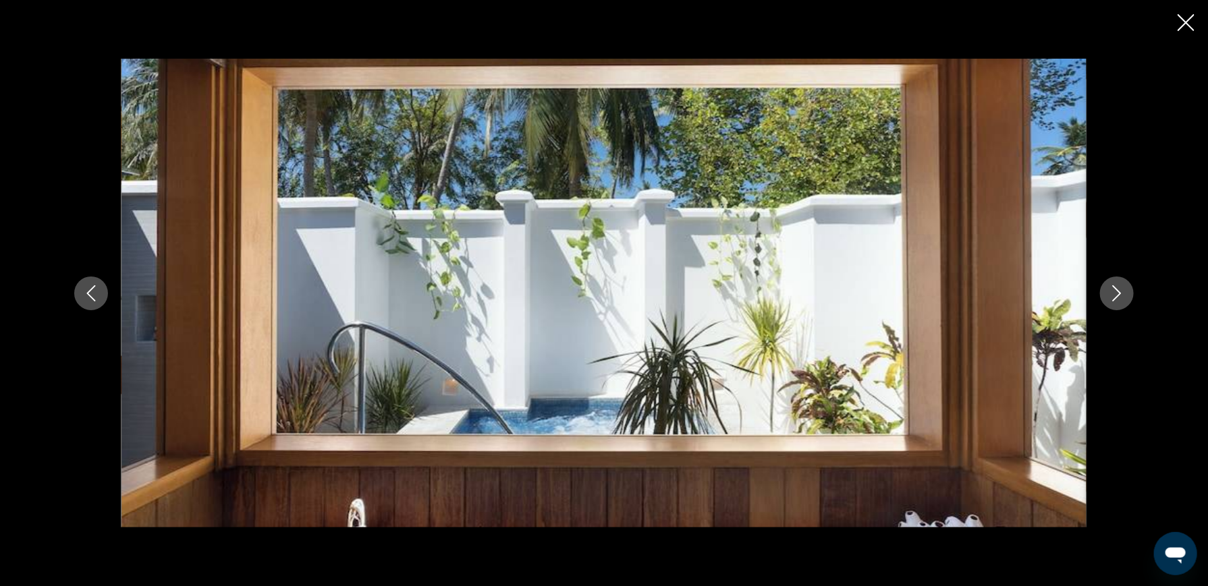
click at [1114, 291] on icon "Nächstes Bild" at bounding box center [1117, 293] width 16 height 16
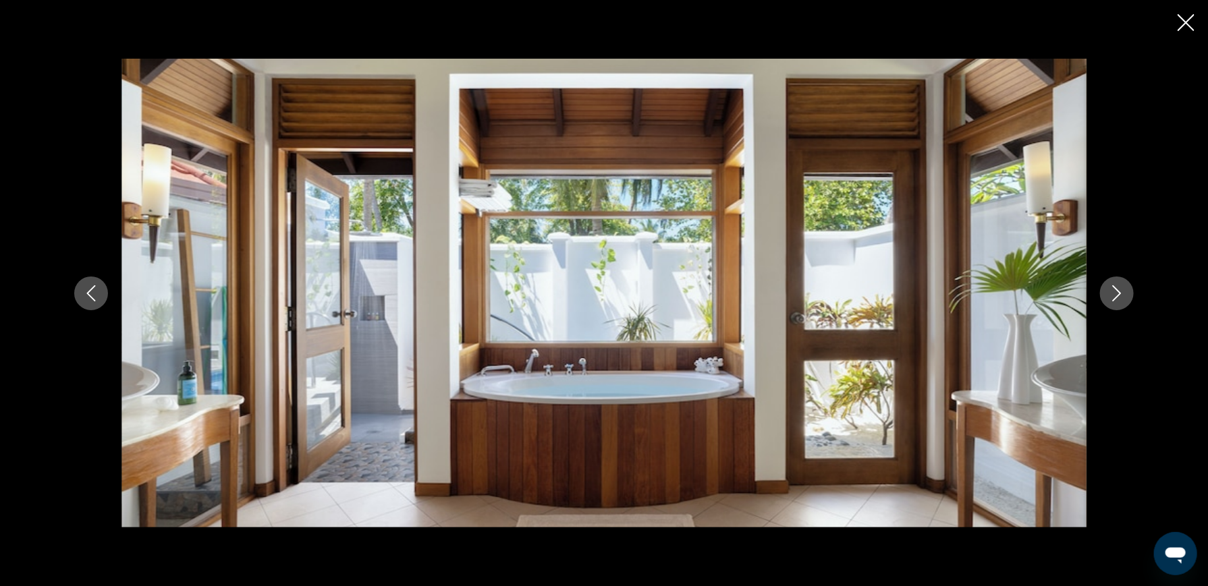
click at [1114, 291] on icon "Nächstes Bild" at bounding box center [1117, 293] width 16 height 16
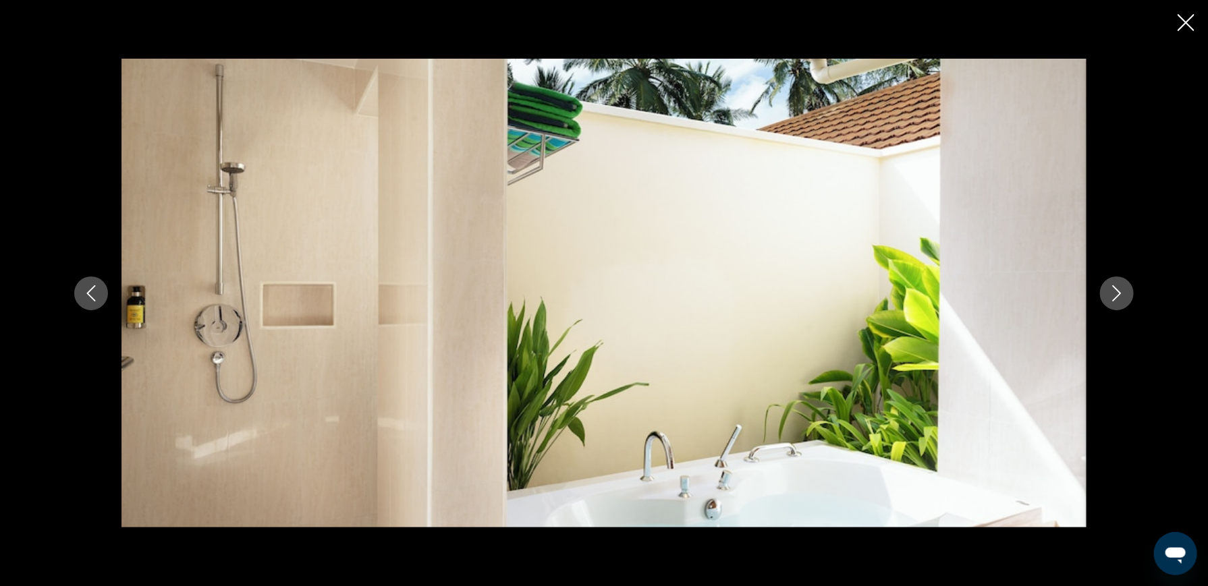
click at [1114, 291] on icon "Nächstes Bild" at bounding box center [1117, 293] width 16 height 16
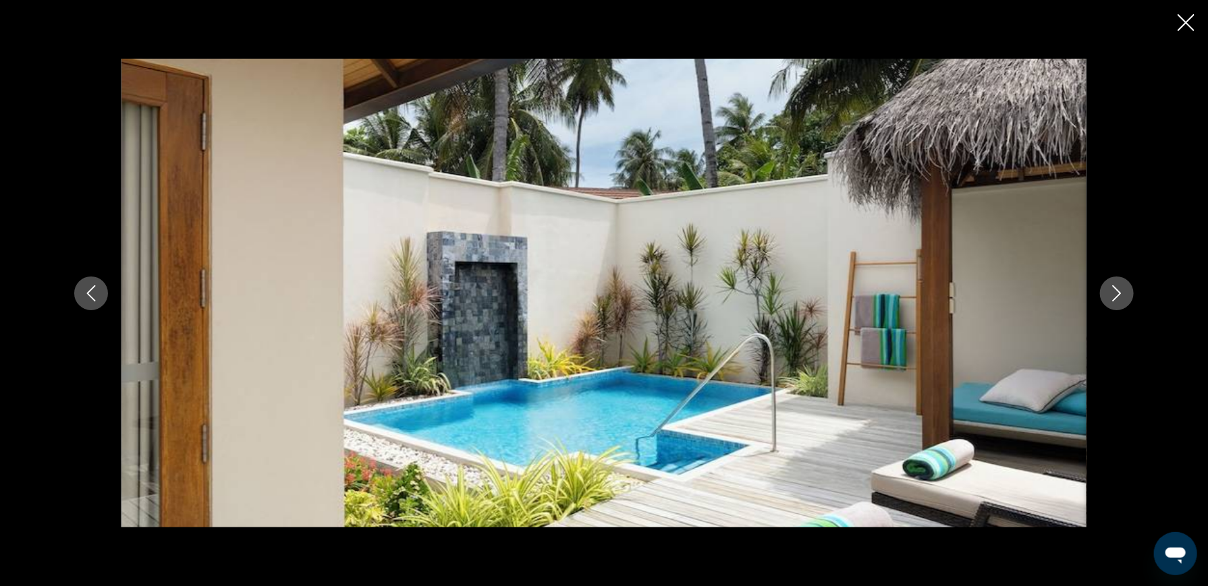
click at [1114, 291] on icon "Nächstes Bild" at bounding box center [1117, 293] width 16 height 16
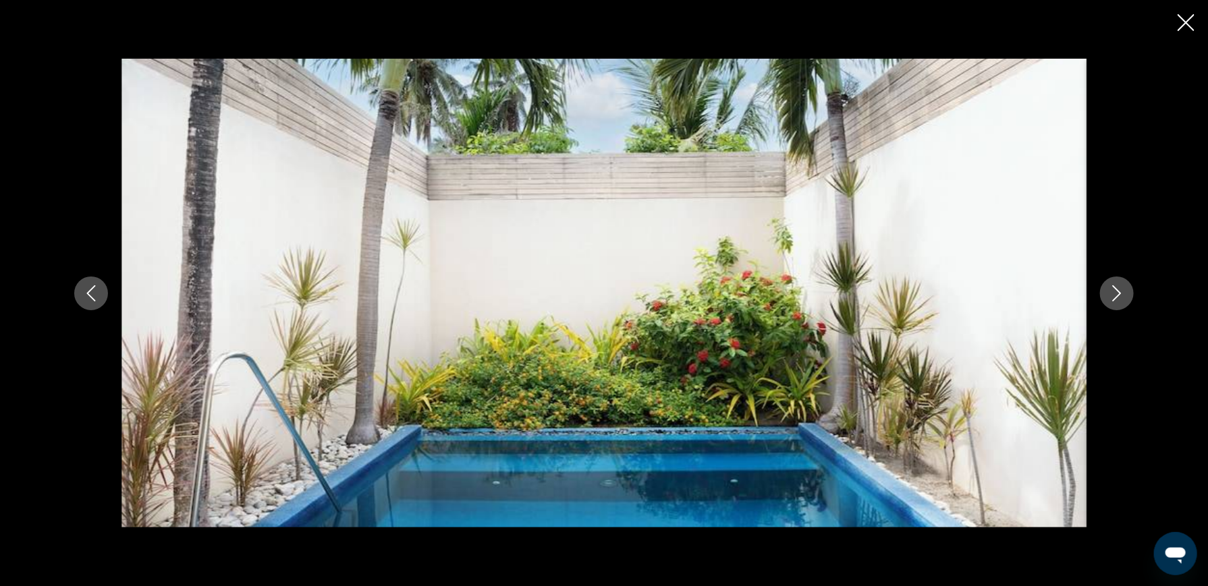
click at [1114, 291] on icon "Nächstes Bild" at bounding box center [1117, 293] width 16 height 16
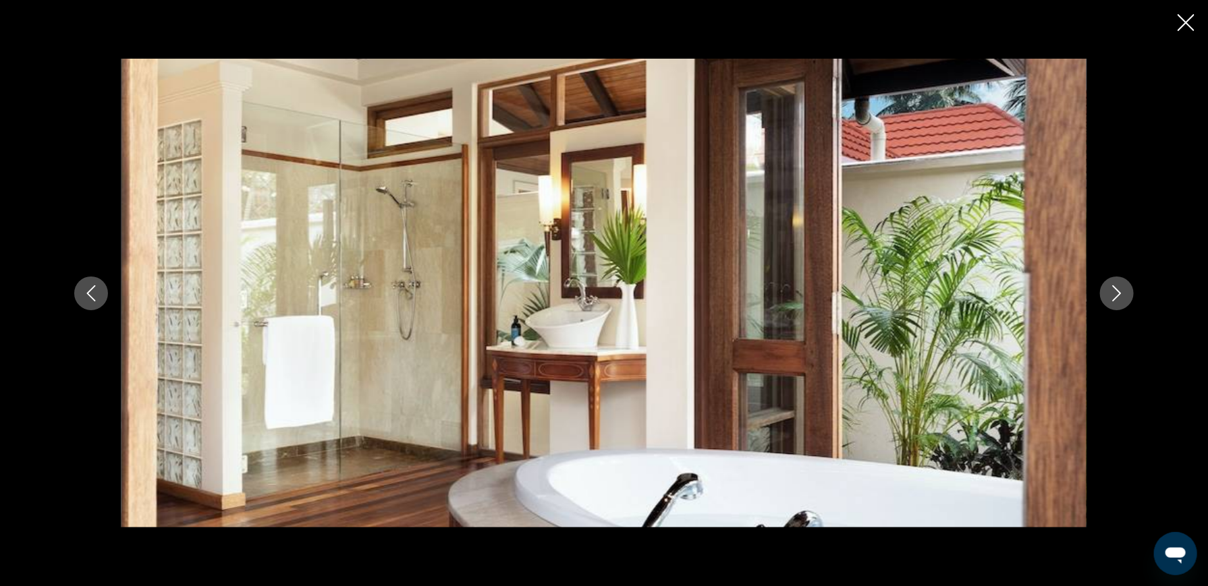
click at [1114, 291] on icon "Nächstes Bild" at bounding box center [1117, 293] width 16 height 16
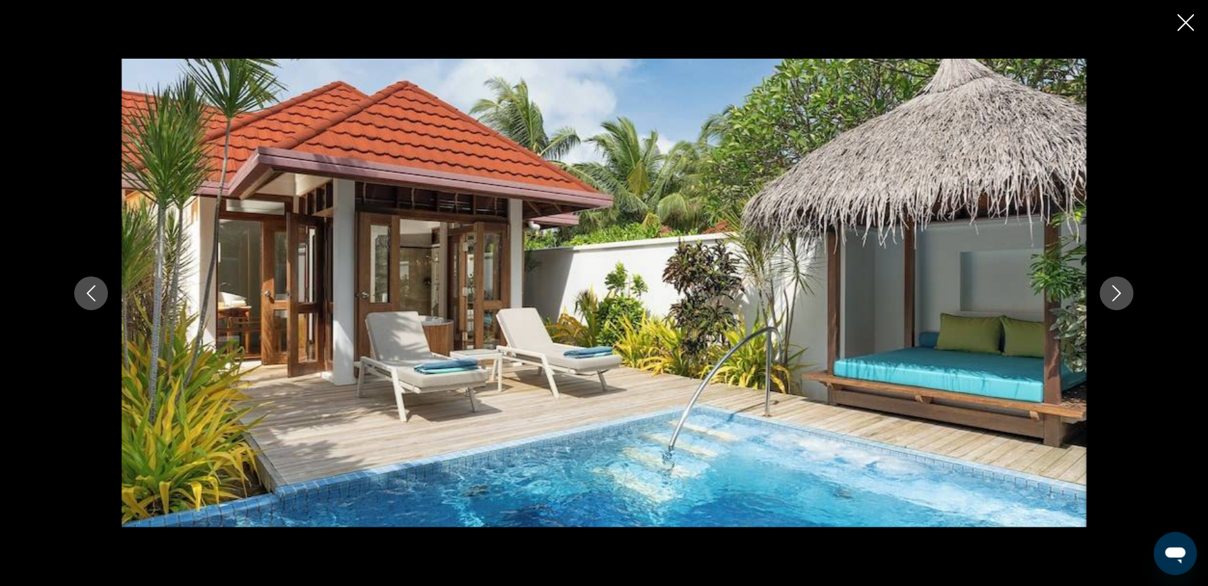
click at [1114, 291] on icon "Nächstes Bild" at bounding box center [1117, 293] width 16 height 16
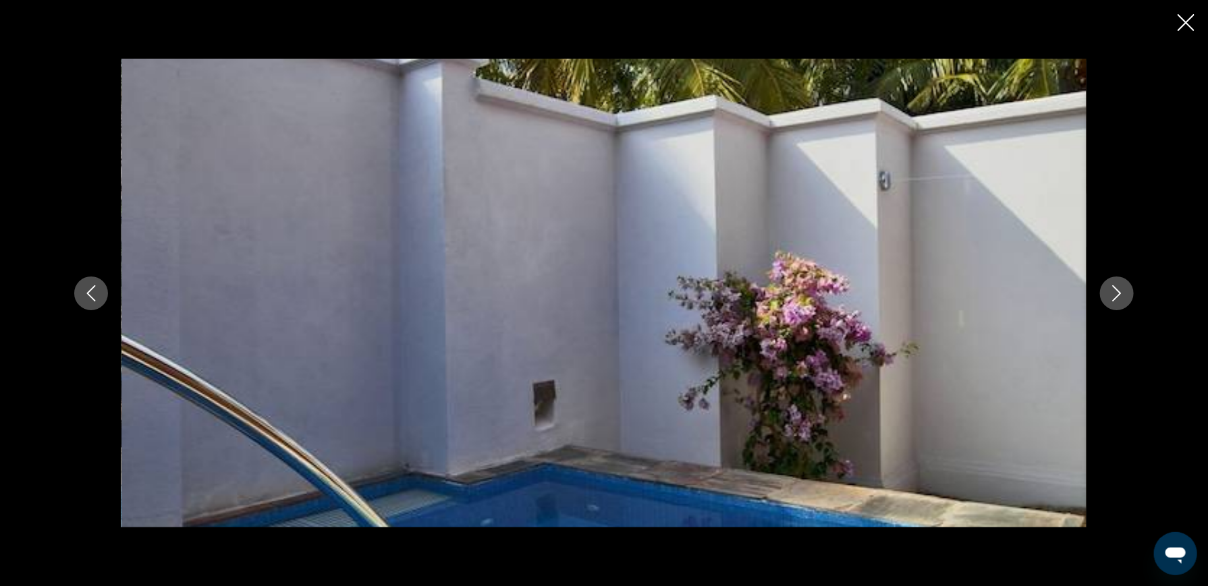
click at [1114, 291] on icon "Nächstes Bild" at bounding box center [1117, 293] width 16 height 16
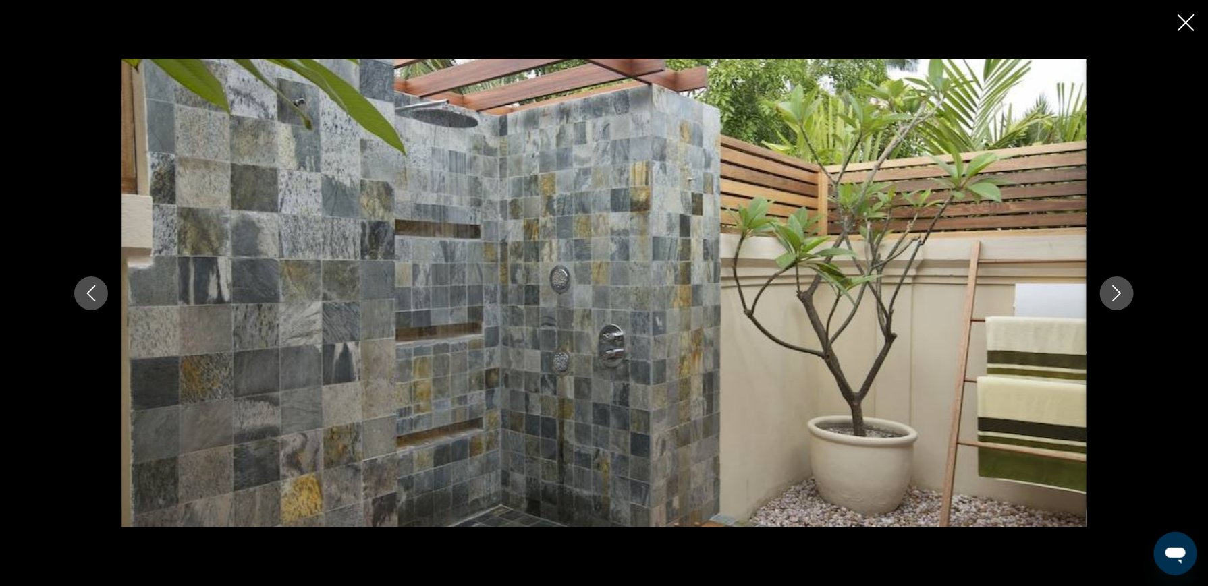
click at [1114, 291] on icon "Nächstes Bild" at bounding box center [1117, 293] width 16 height 16
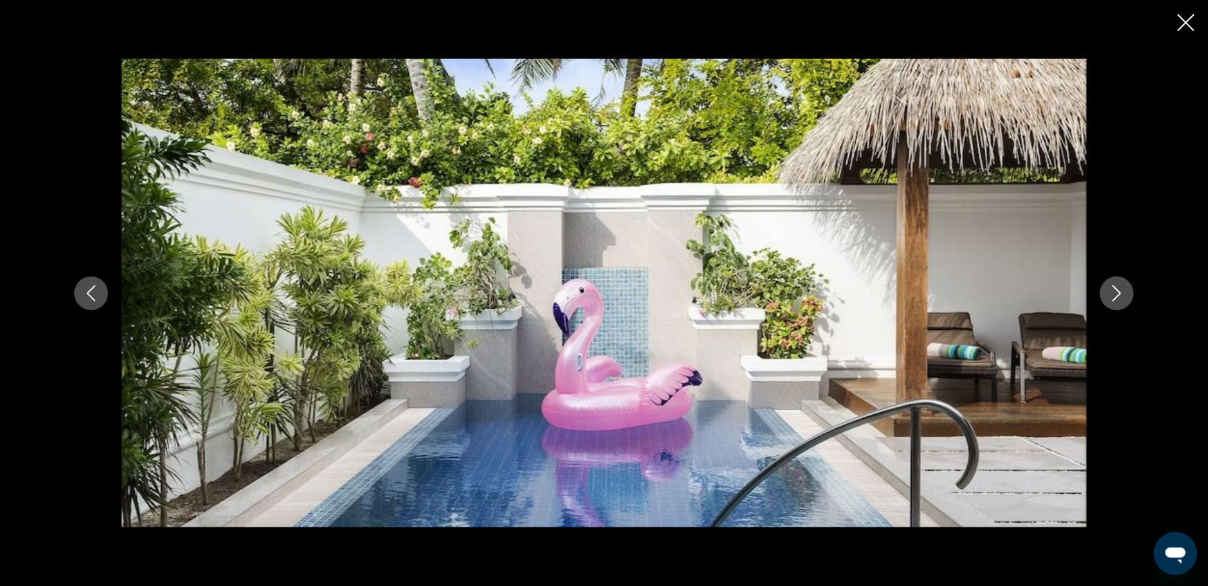
click at [1114, 291] on icon "Nächstes Bild" at bounding box center [1117, 293] width 16 height 16
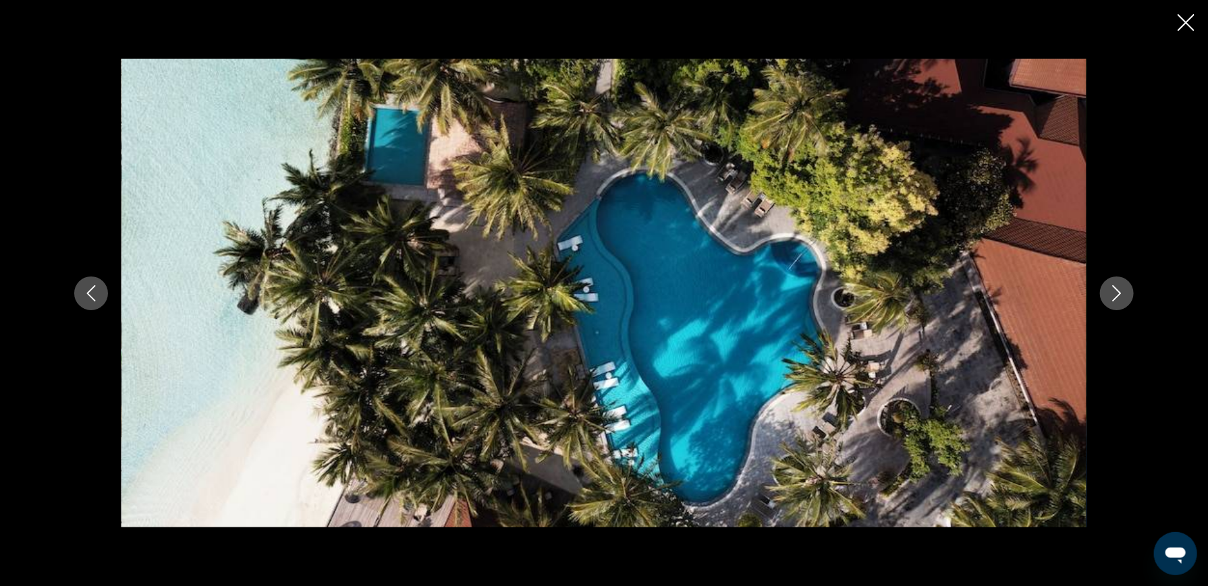
click at [1114, 291] on icon "Nächstes Bild" at bounding box center [1117, 293] width 16 height 16
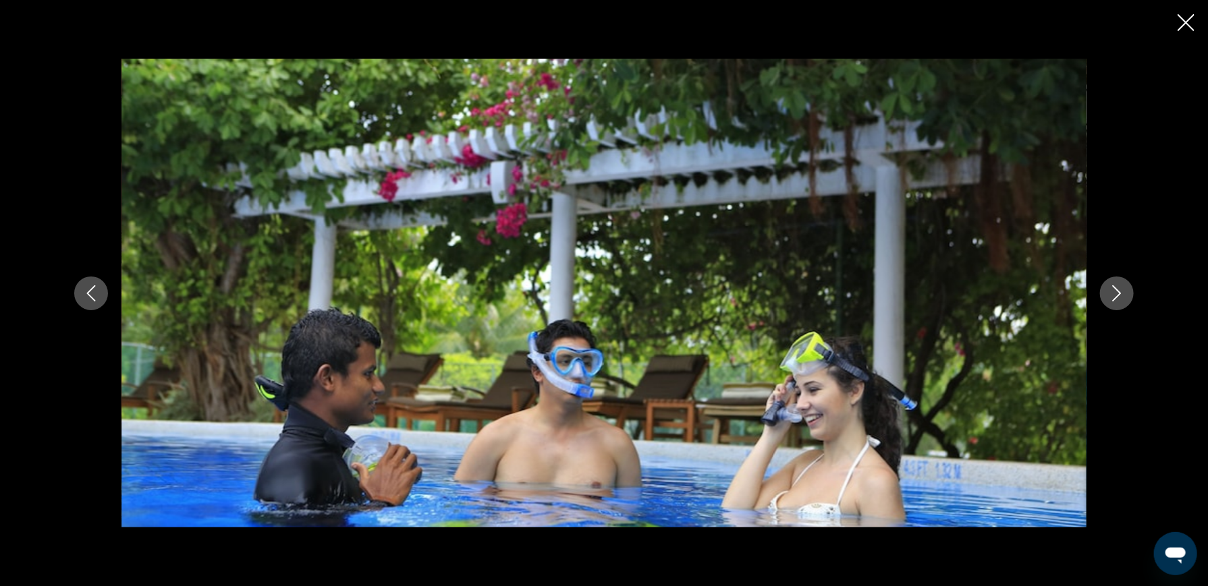
click at [1114, 291] on icon "Nächstes Bild" at bounding box center [1117, 293] width 16 height 16
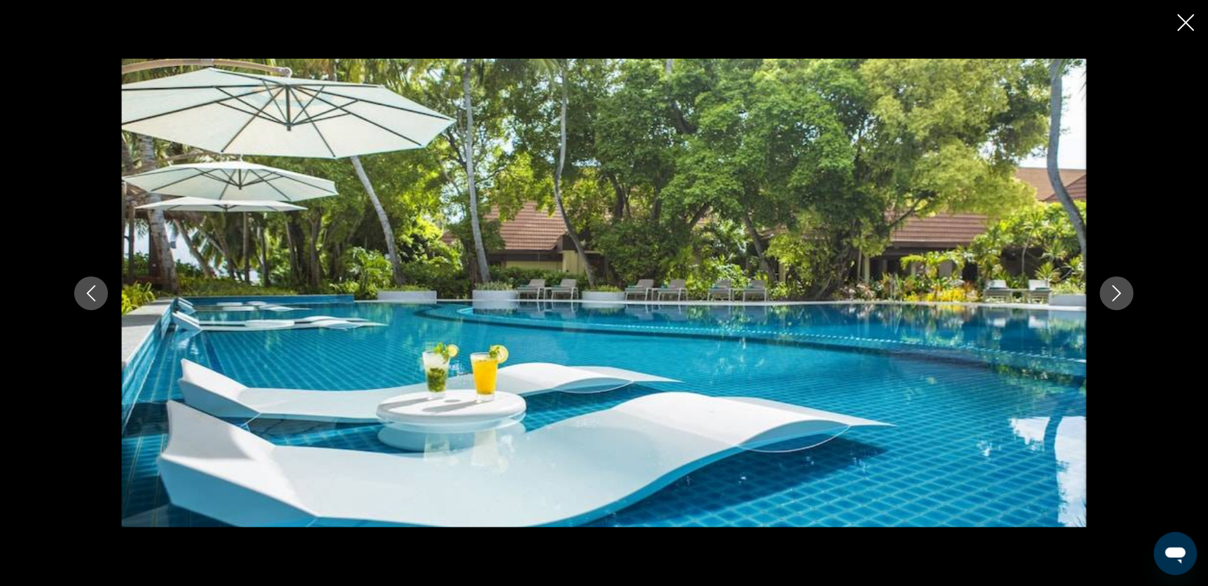
click at [1114, 291] on icon "Nächstes Bild" at bounding box center [1117, 293] width 16 height 16
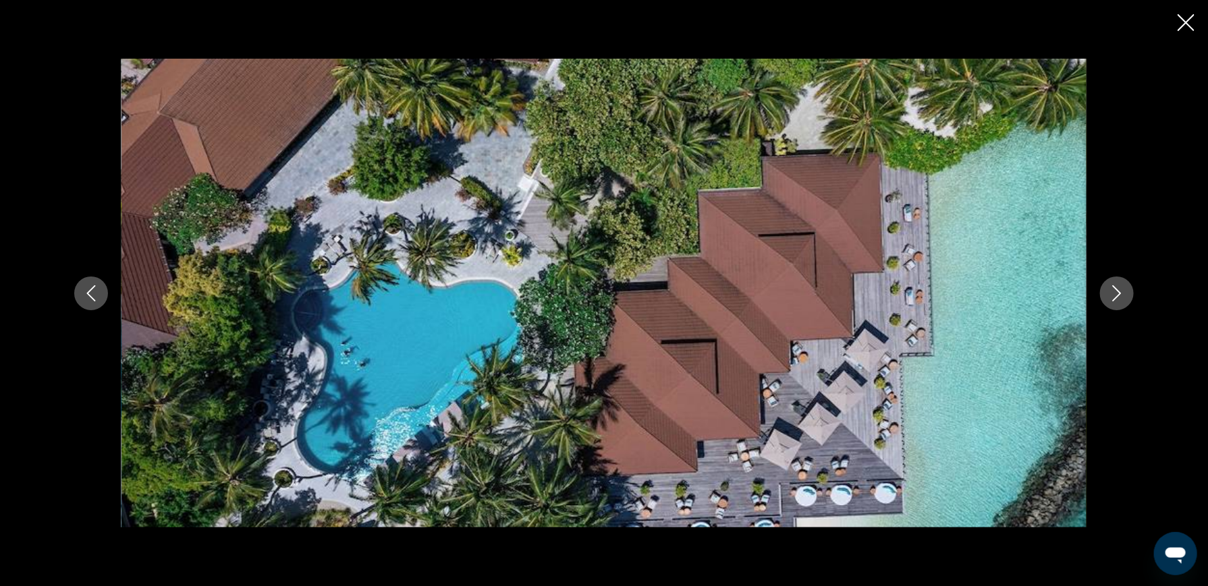
click at [1114, 291] on icon "Nächstes Bild" at bounding box center [1117, 293] width 16 height 16
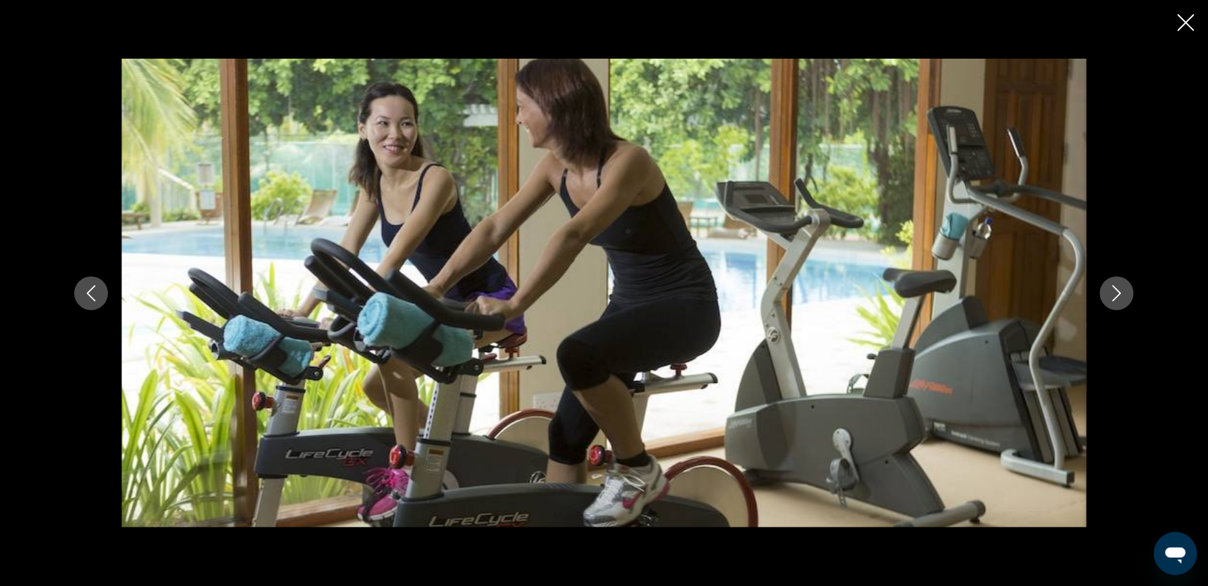
click at [1114, 291] on icon "Nächstes Bild" at bounding box center [1117, 293] width 16 height 16
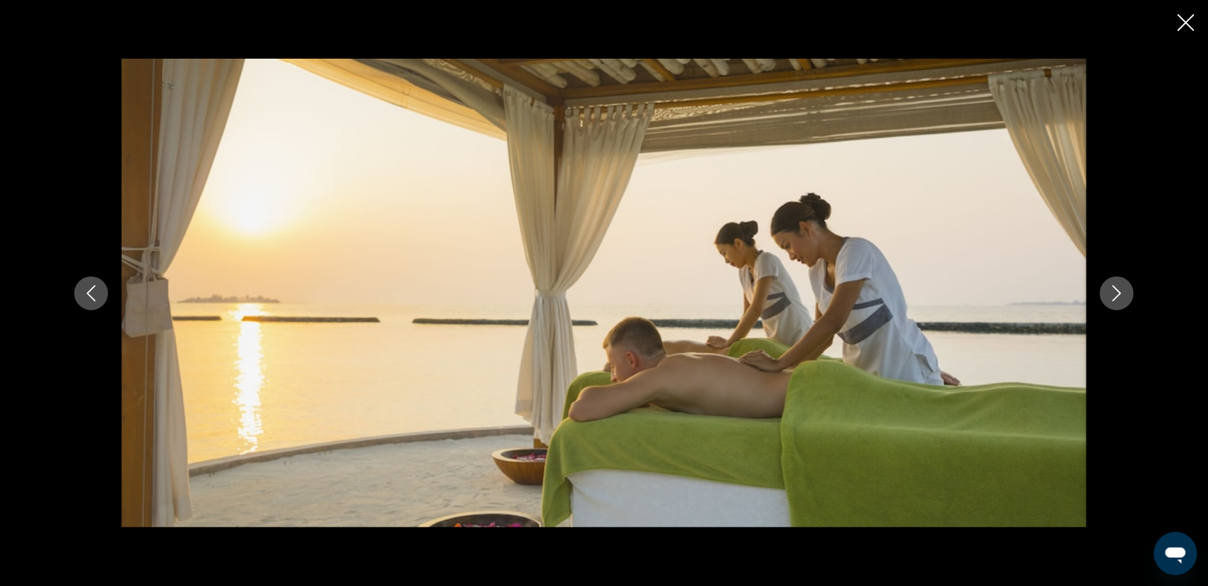
click at [1114, 291] on icon "Nächstes Bild" at bounding box center [1117, 293] width 16 height 16
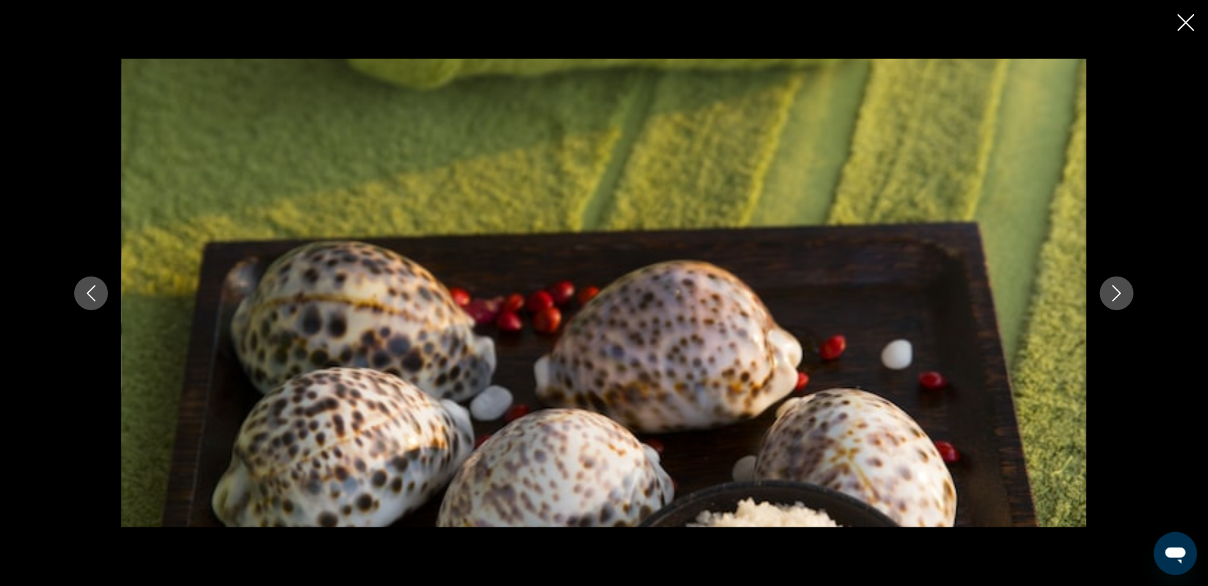
click at [1114, 291] on icon "Nächstes Bild" at bounding box center [1117, 293] width 16 height 16
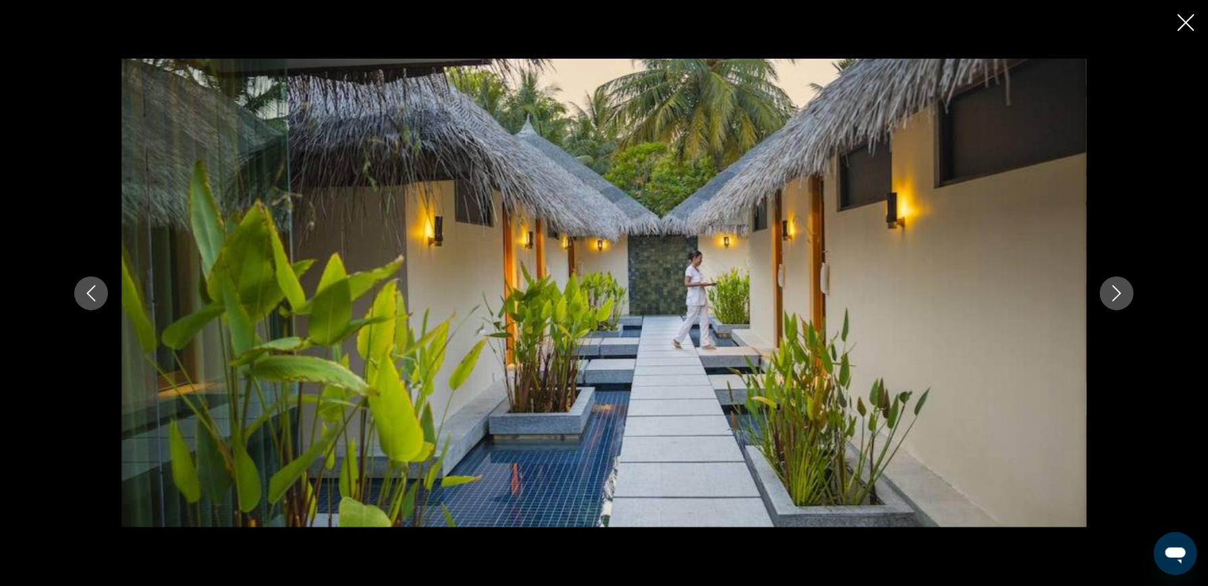
click at [1114, 291] on icon "Nächstes Bild" at bounding box center [1117, 293] width 16 height 16
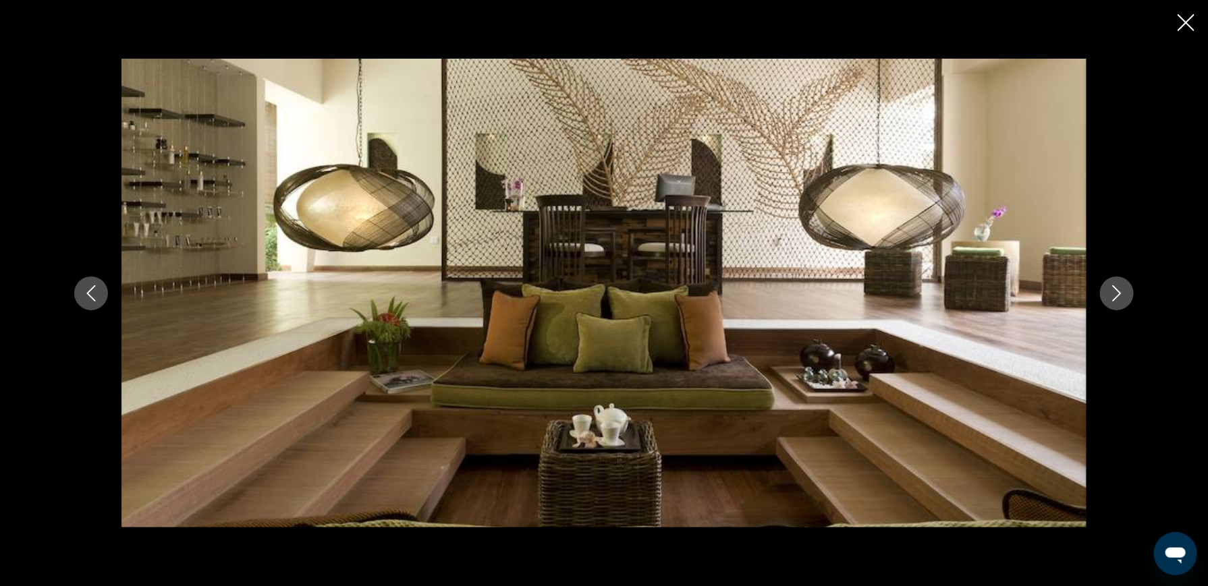
click at [1114, 291] on icon "Nächstes Bild" at bounding box center [1117, 293] width 16 height 16
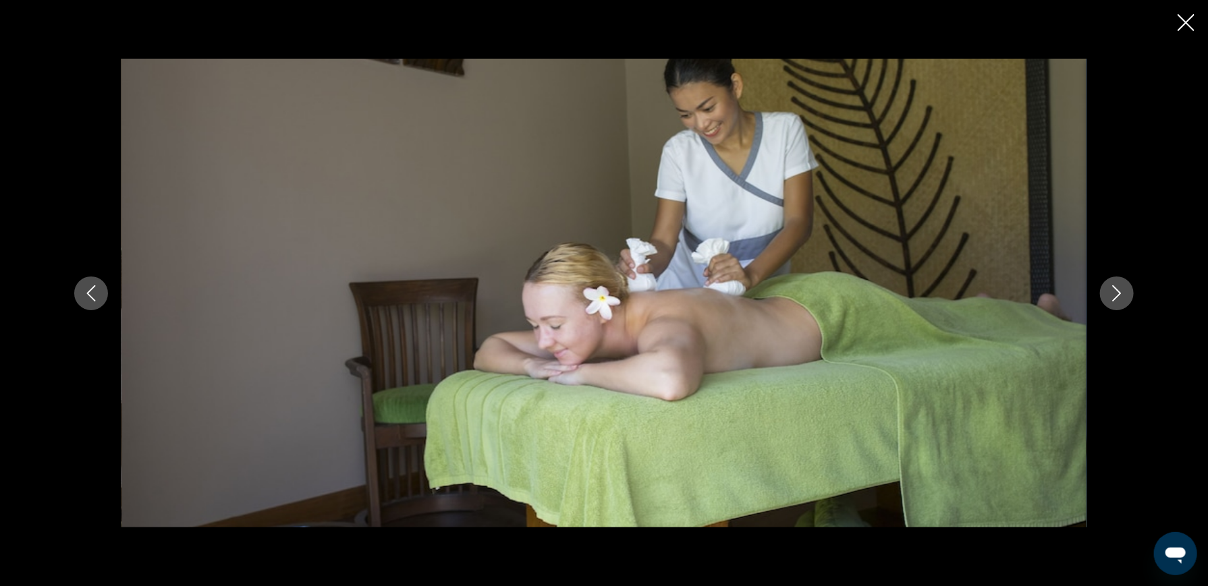
click at [1114, 291] on icon "Nächstes Bild" at bounding box center [1117, 293] width 16 height 16
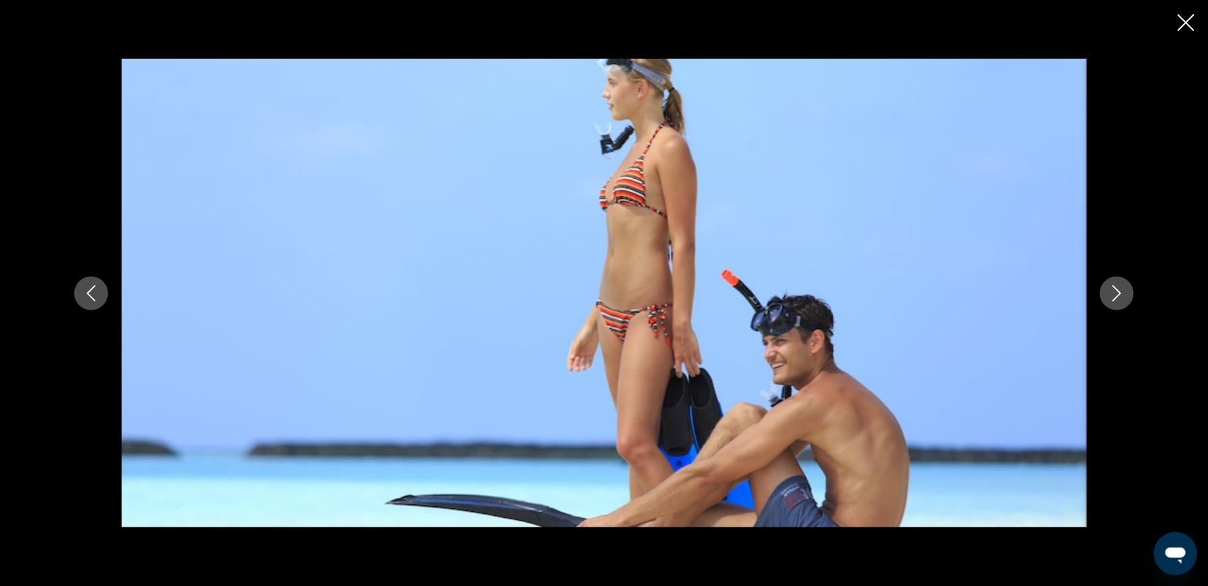
click at [1114, 291] on icon "Nächstes Bild" at bounding box center [1117, 293] width 16 height 16
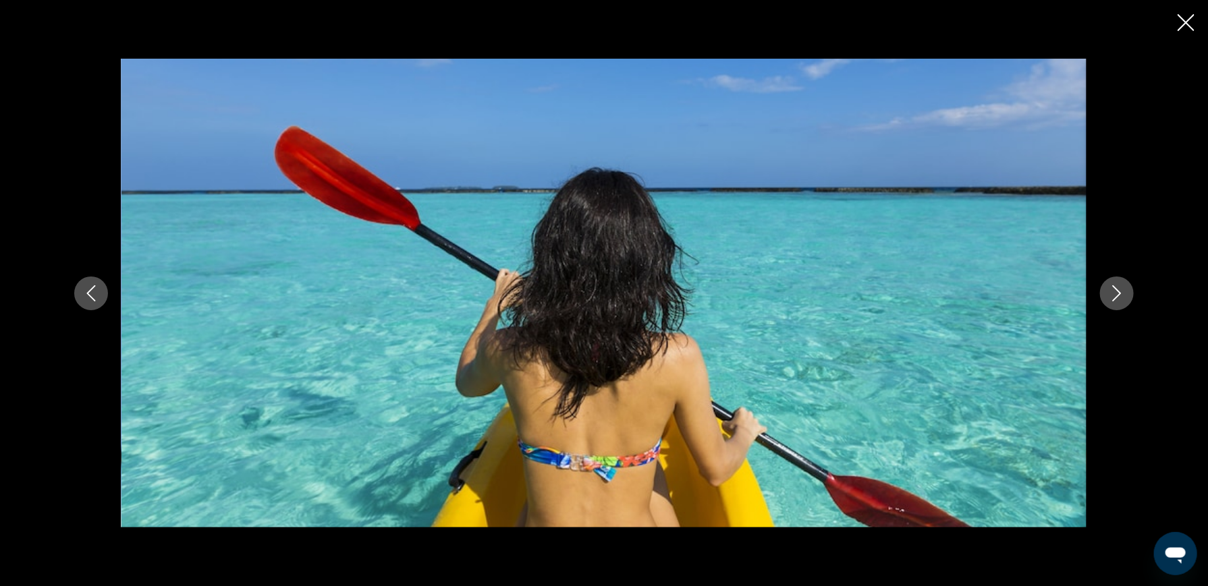
click at [1114, 291] on icon "Nächstes Bild" at bounding box center [1117, 293] width 16 height 16
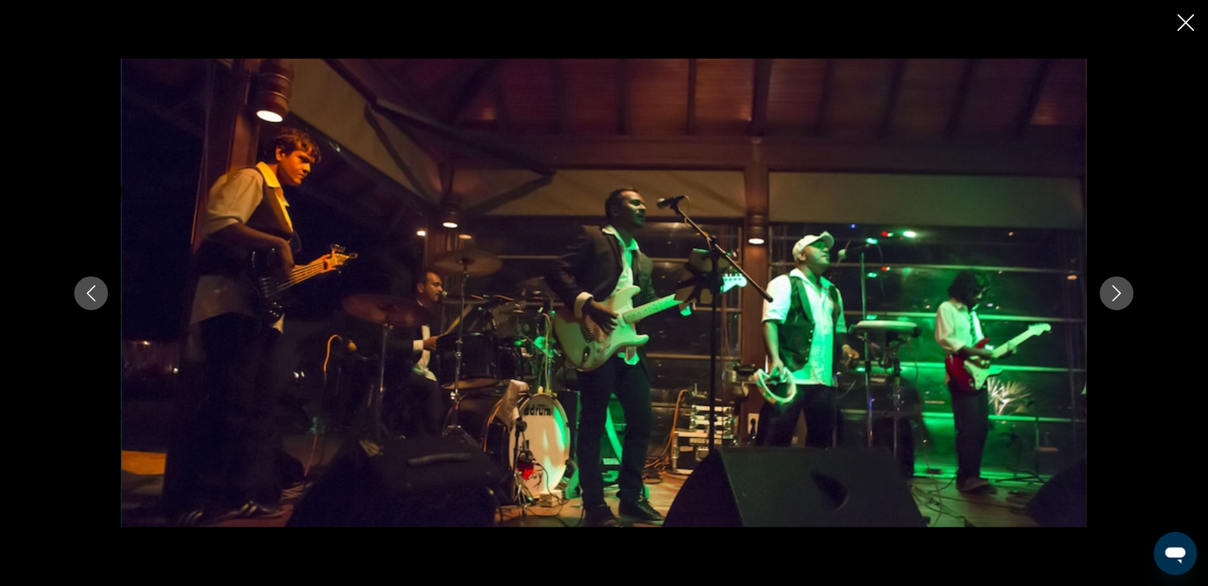
click at [1114, 291] on icon "Nächstes Bild" at bounding box center [1117, 293] width 16 height 16
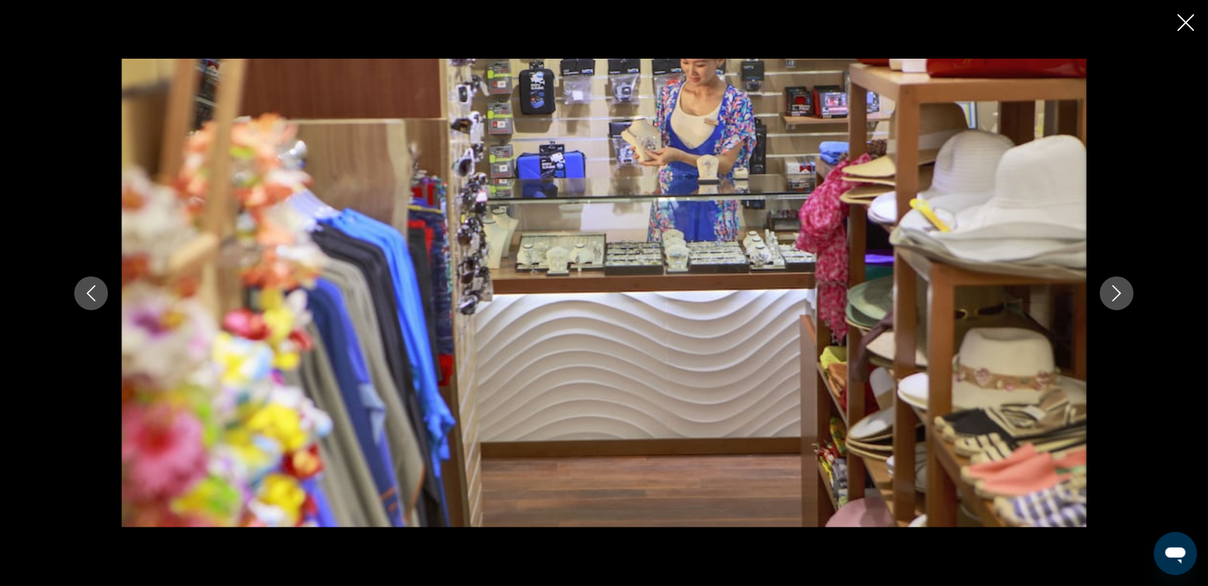
click at [1114, 291] on icon "Nächstes Bild" at bounding box center [1117, 293] width 16 height 16
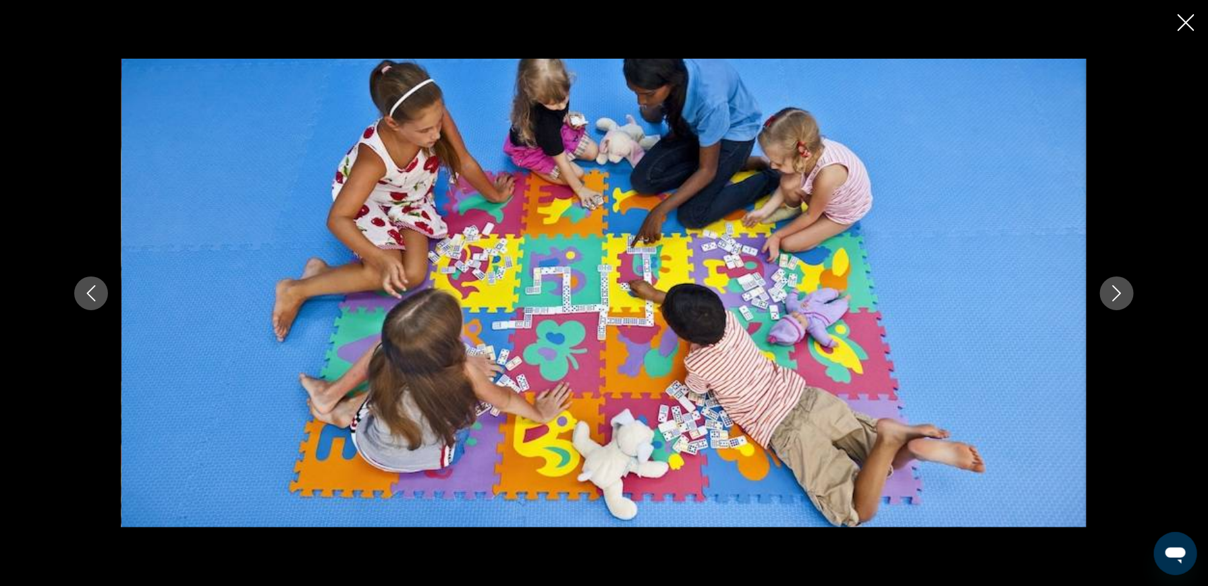
click at [1114, 291] on icon "Nächstes Bild" at bounding box center [1117, 293] width 16 height 16
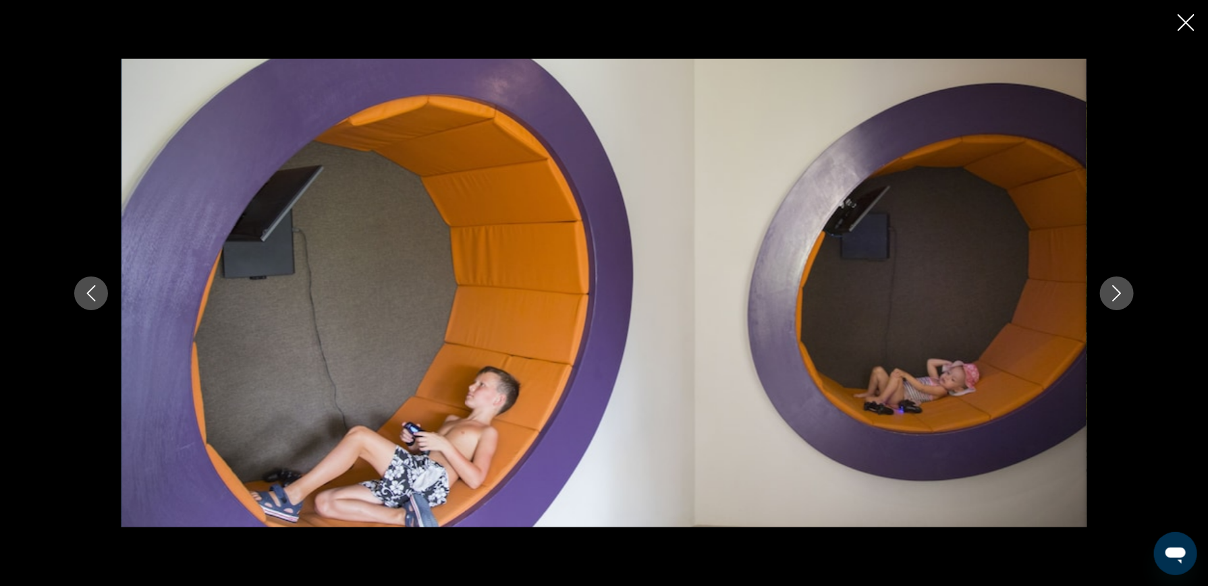
click at [1114, 291] on icon "Nächstes Bild" at bounding box center [1117, 293] width 16 height 16
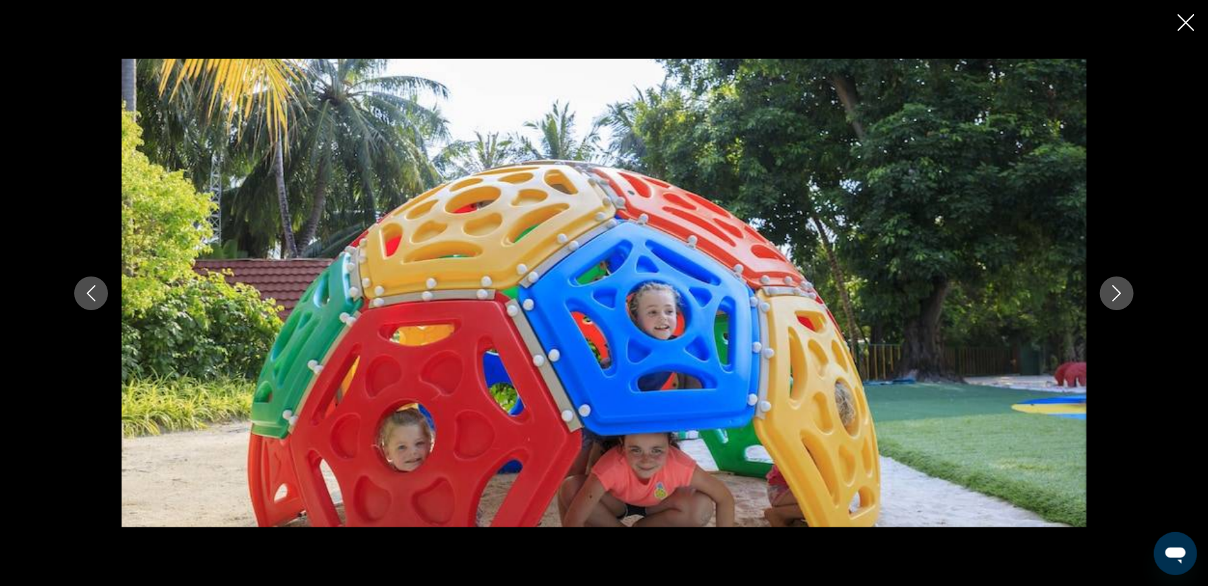
click at [1114, 291] on icon "Nächstes Bild" at bounding box center [1117, 293] width 16 height 16
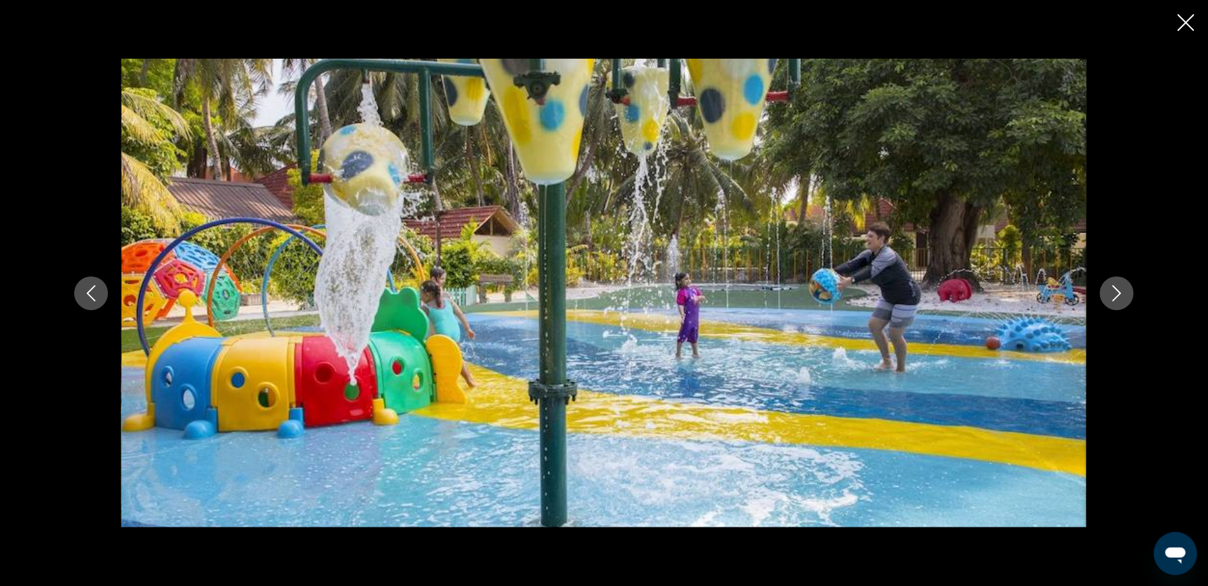
click at [1114, 291] on icon "Nächstes Bild" at bounding box center [1117, 293] width 16 height 16
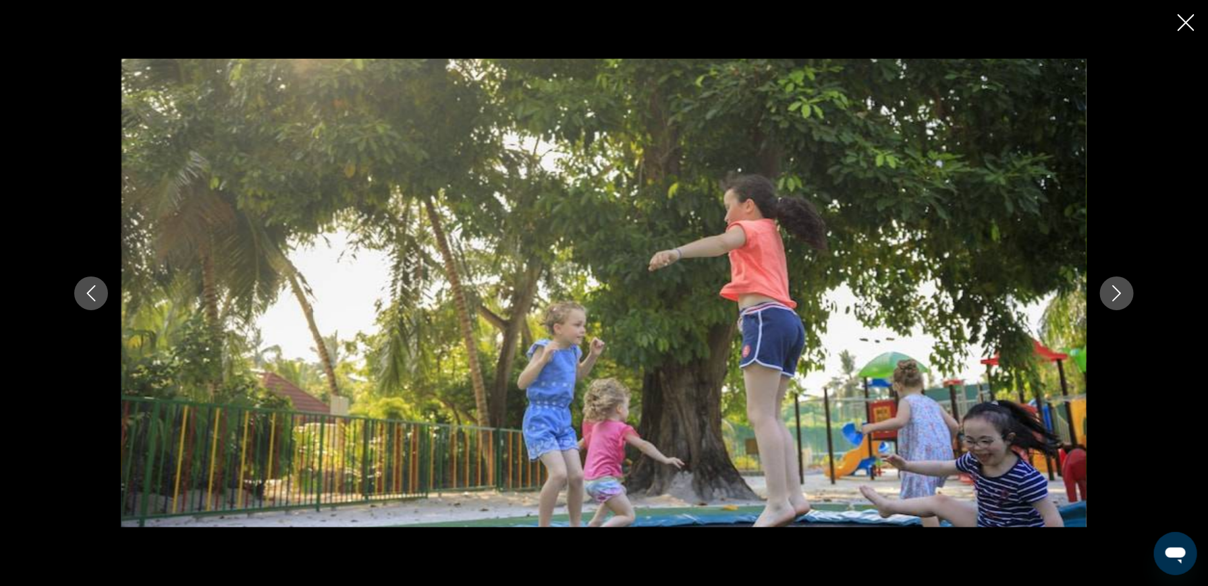
click at [1114, 291] on icon "Nächstes Bild" at bounding box center [1117, 293] width 16 height 16
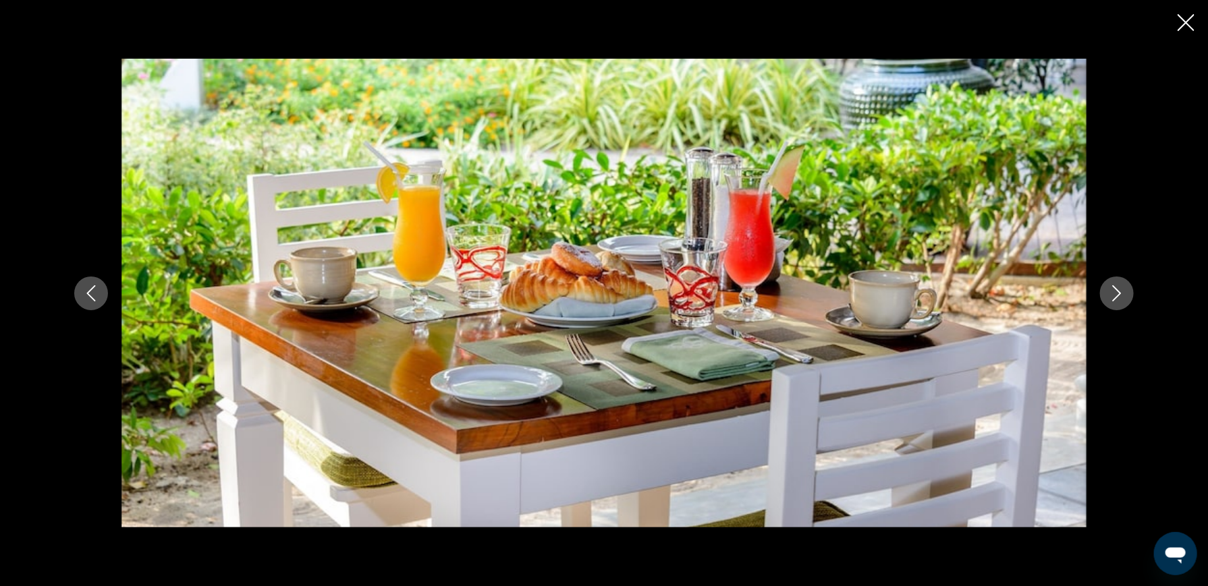
click at [1114, 291] on icon "Nächstes Bild" at bounding box center [1117, 293] width 16 height 16
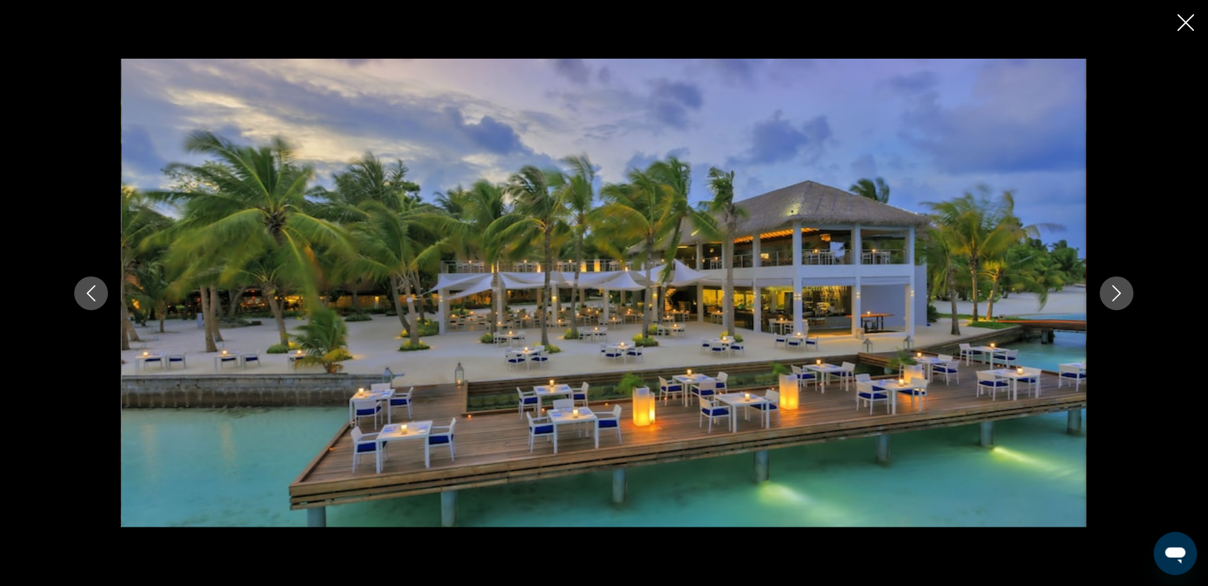
click at [1114, 291] on icon "Nächstes Bild" at bounding box center [1117, 293] width 16 height 16
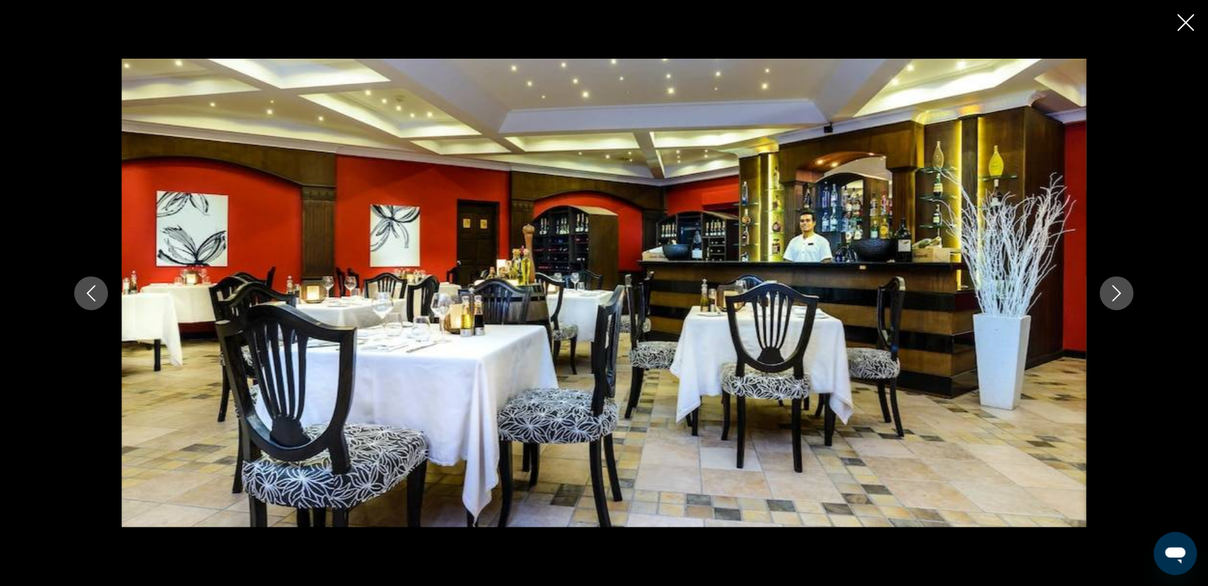
click at [1114, 291] on icon "Nächstes Bild" at bounding box center [1117, 293] width 16 height 16
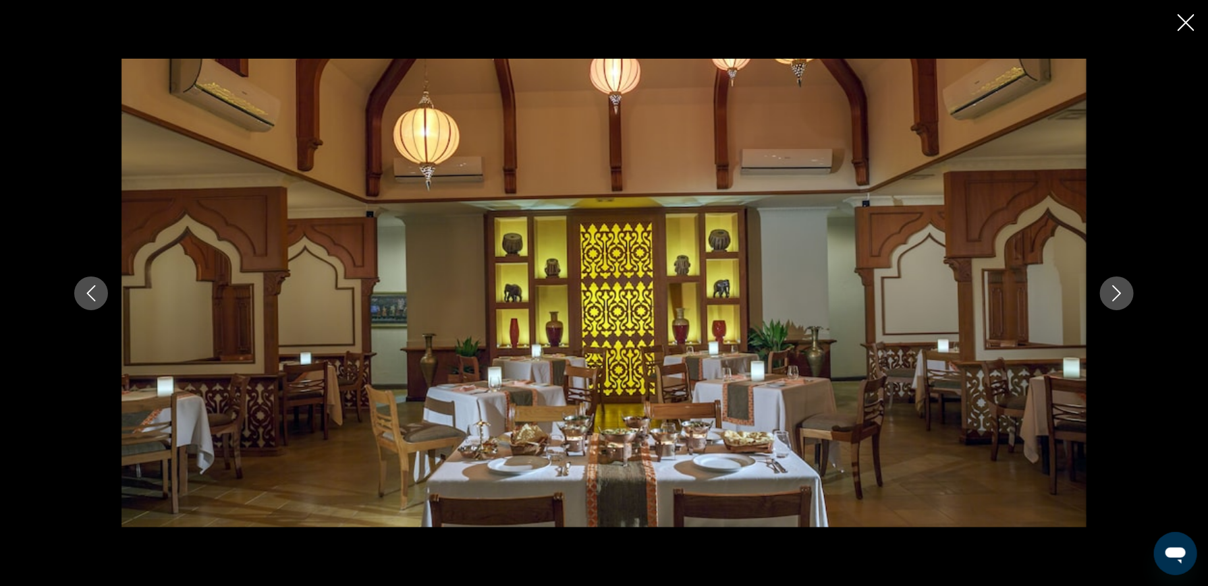
click at [1114, 291] on icon "Nächstes Bild" at bounding box center [1117, 293] width 16 height 16
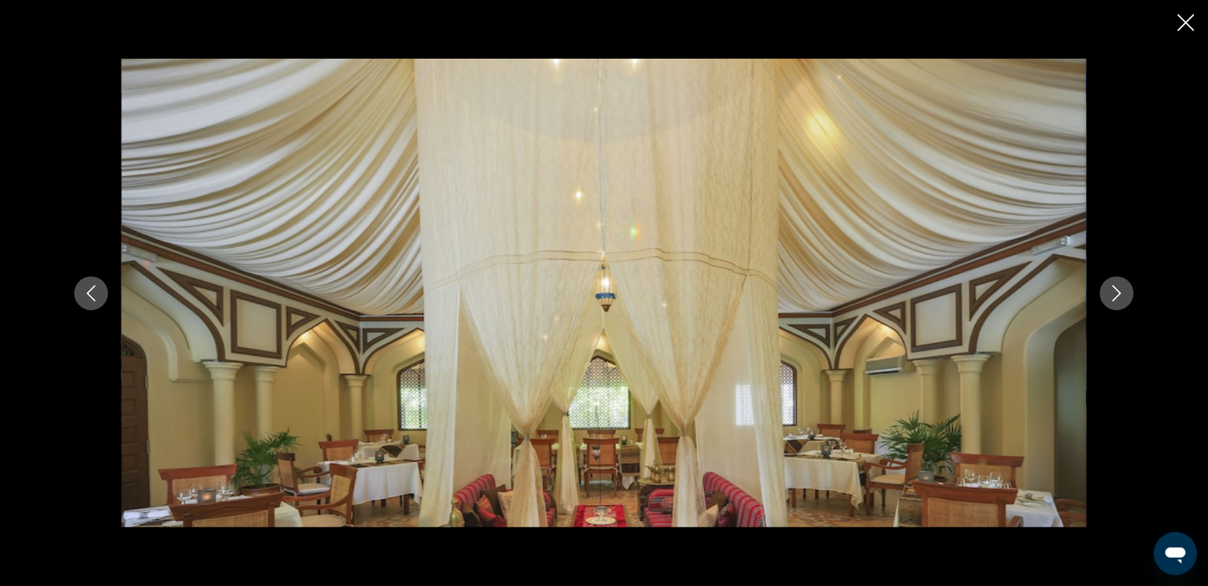
click at [1114, 291] on icon "Nächstes Bild" at bounding box center [1117, 293] width 16 height 16
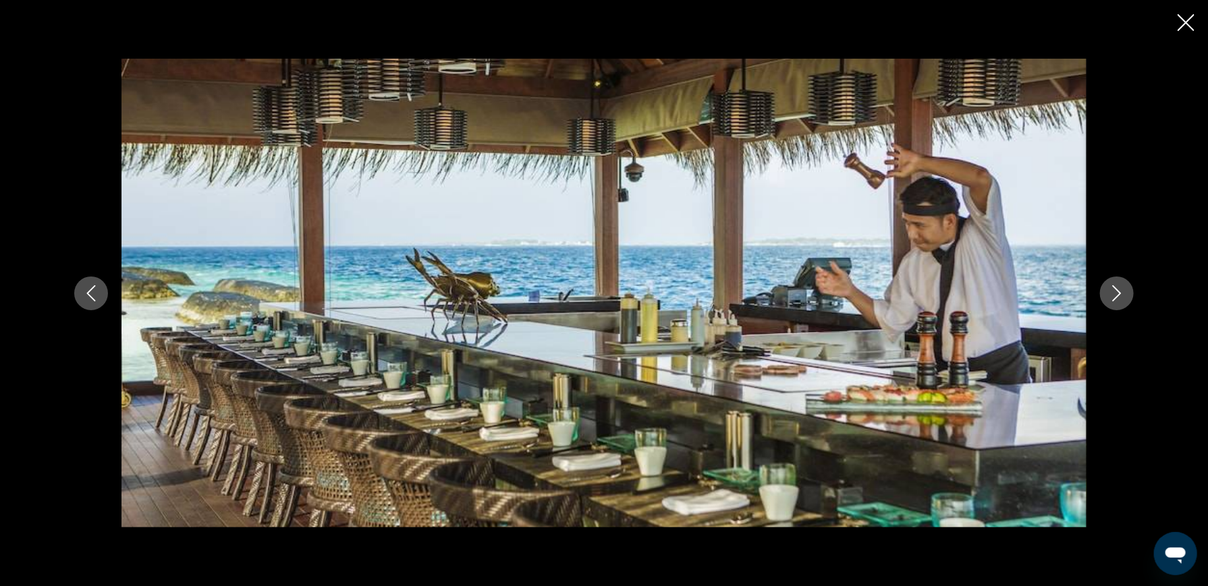
click at [1114, 291] on icon "Nächstes Bild" at bounding box center [1117, 293] width 16 height 16
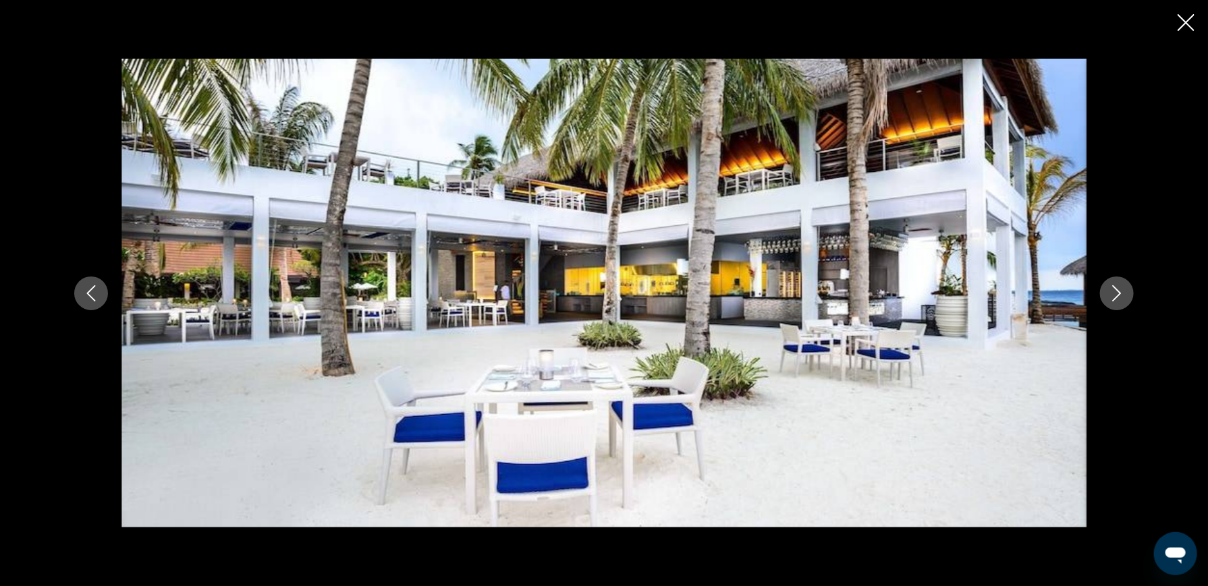
click at [1190, 20] on icon "Diashow schließen" at bounding box center [1185, 22] width 17 height 17
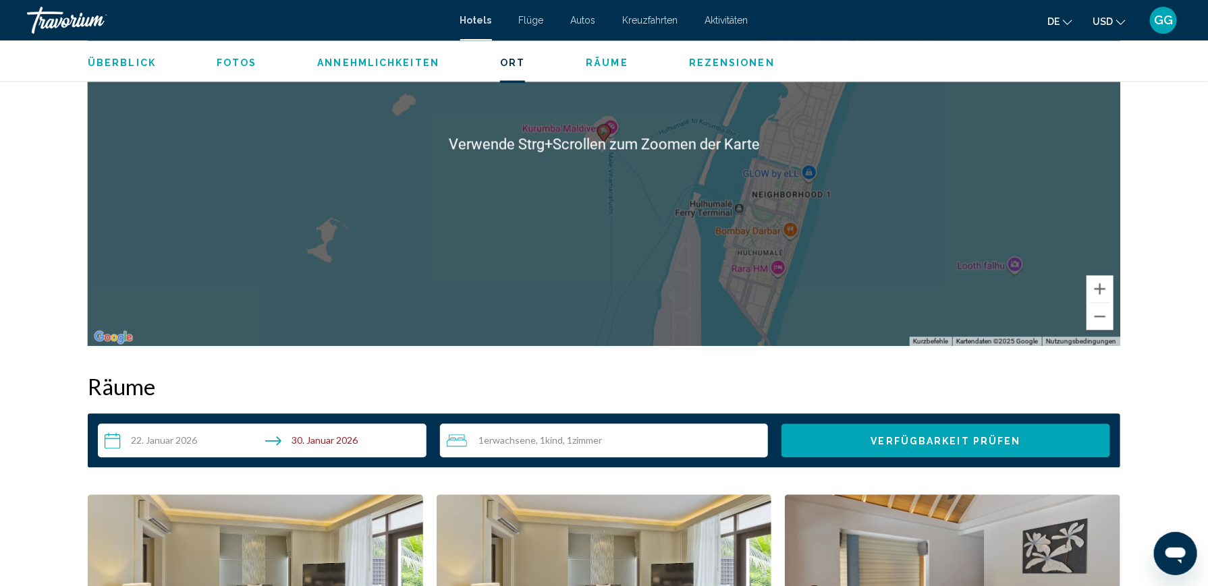
scroll to position [1146, 0]
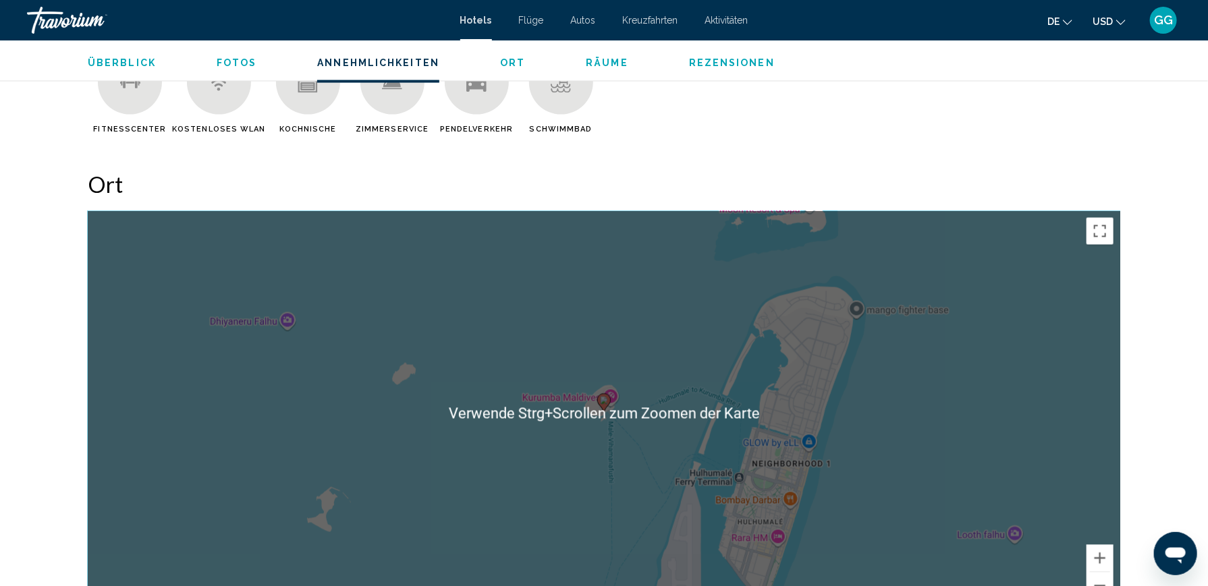
click at [563, 335] on div "Um den Modus zum Ziehen mit der Tastatur zu aktivieren, drückst du Alt + Eingab…" at bounding box center [604, 413] width 1032 height 405
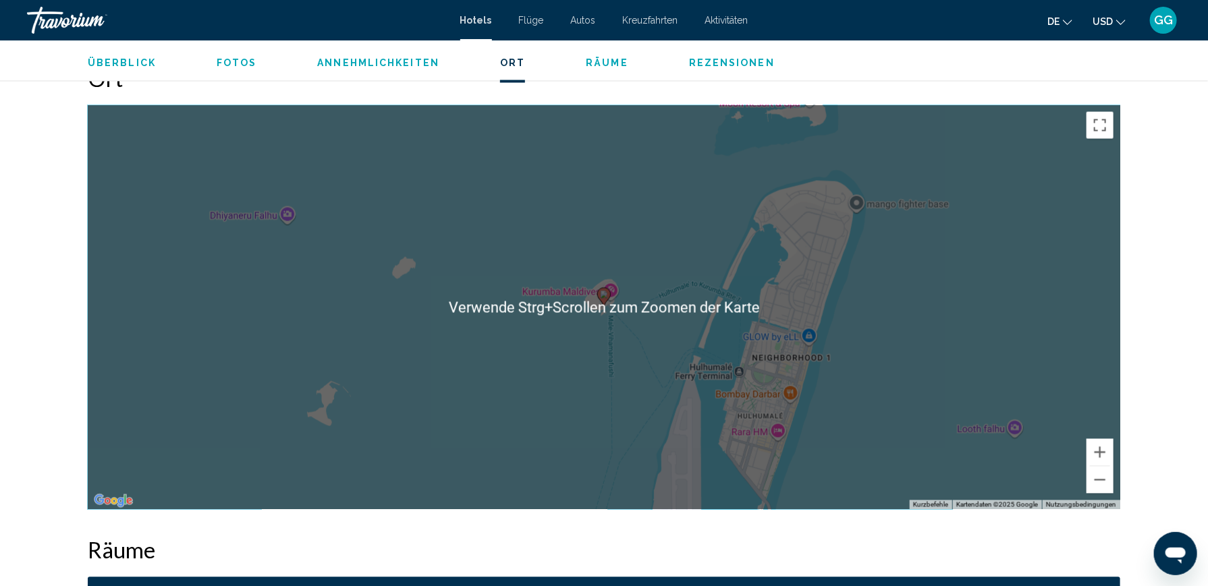
scroll to position [1282, 0]
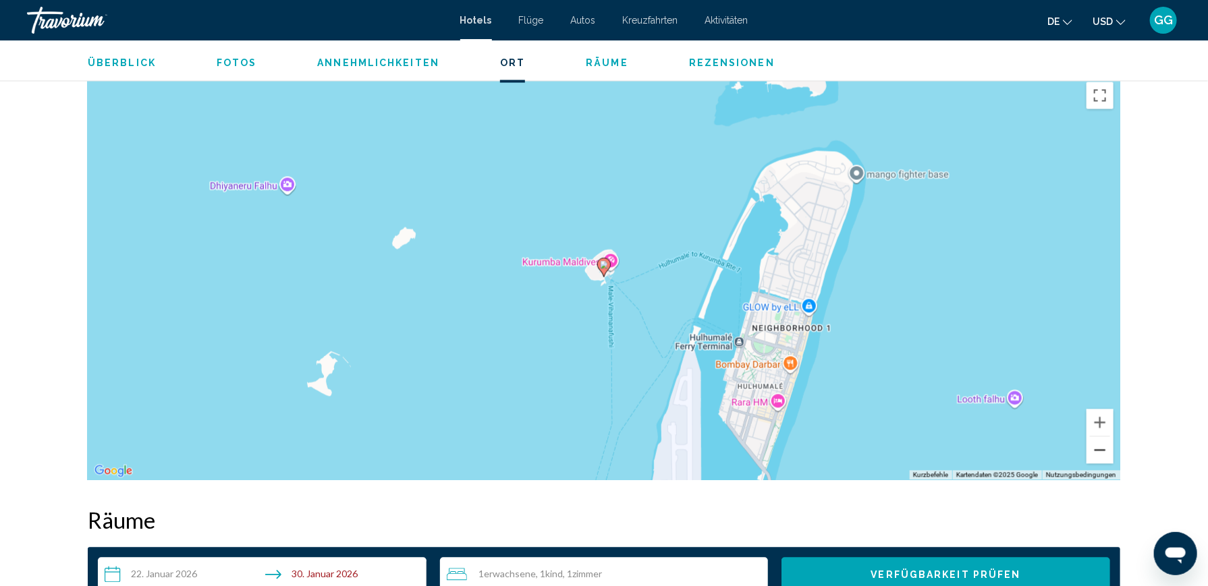
click at [1107, 447] on button "Verkleinern" at bounding box center [1099, 450] width 27 height 27
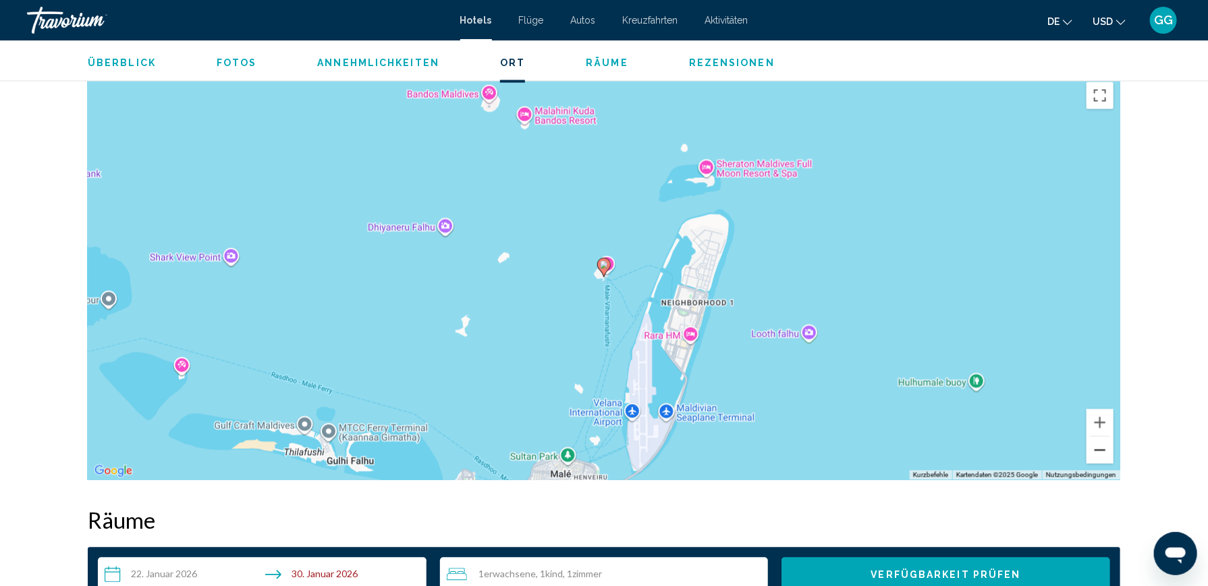
click at [1106, 447] on button "Verkleinern" at bounding box center [1099, 450] width 27 height 27
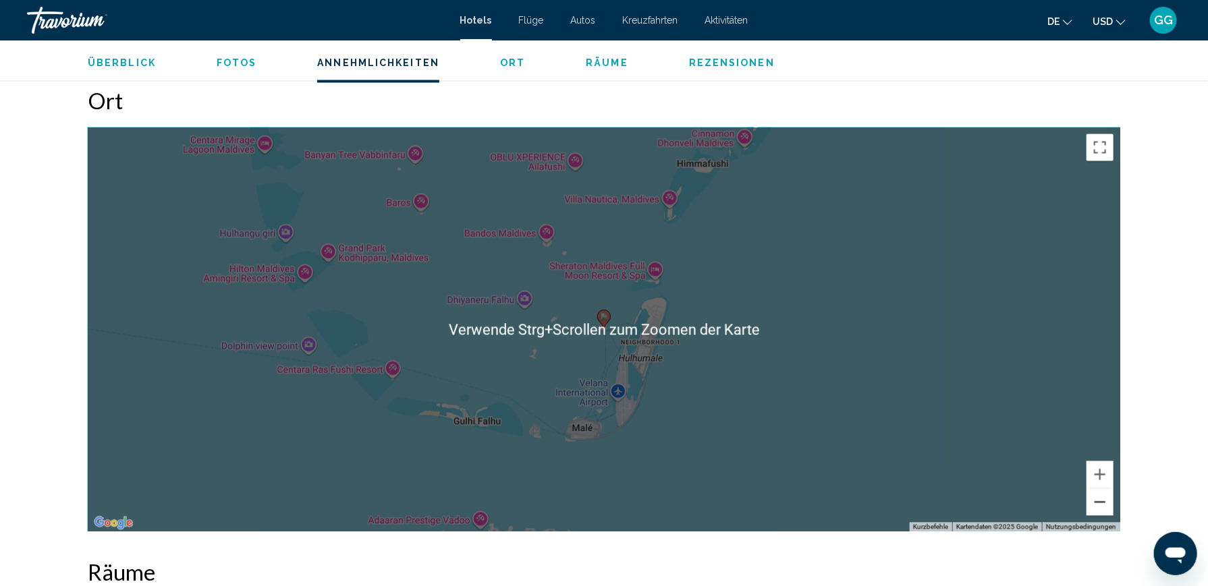
scroll to position [1214, 0]
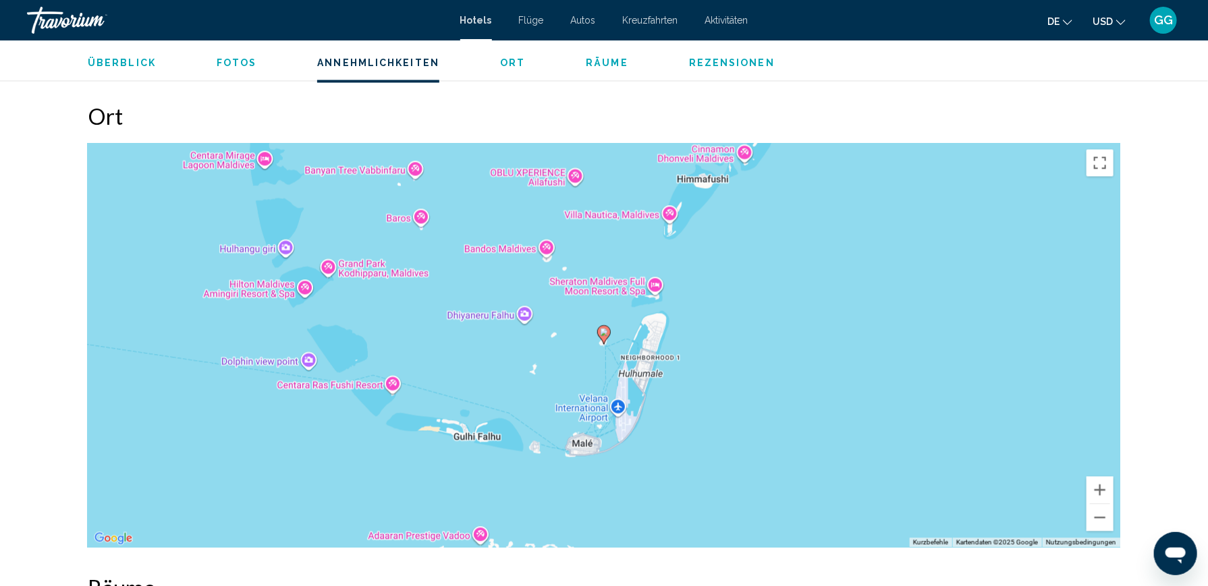
click at [605, 335] on image "Hauptinhalt" at bounding box center [604, 333] width 8 height 8
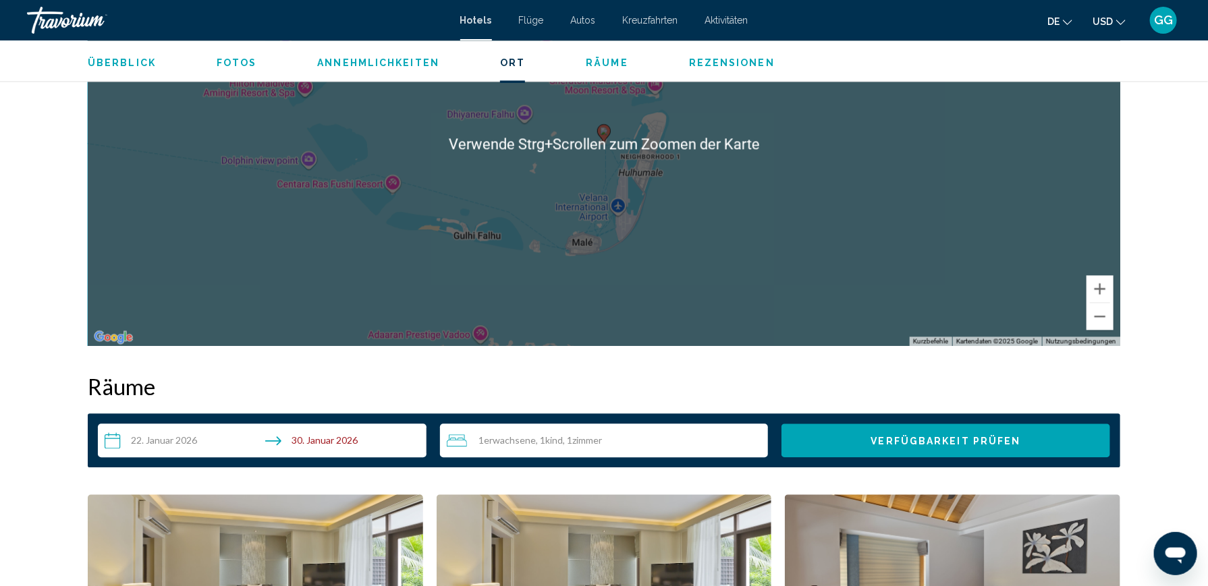
scroll to position [1552, 0]
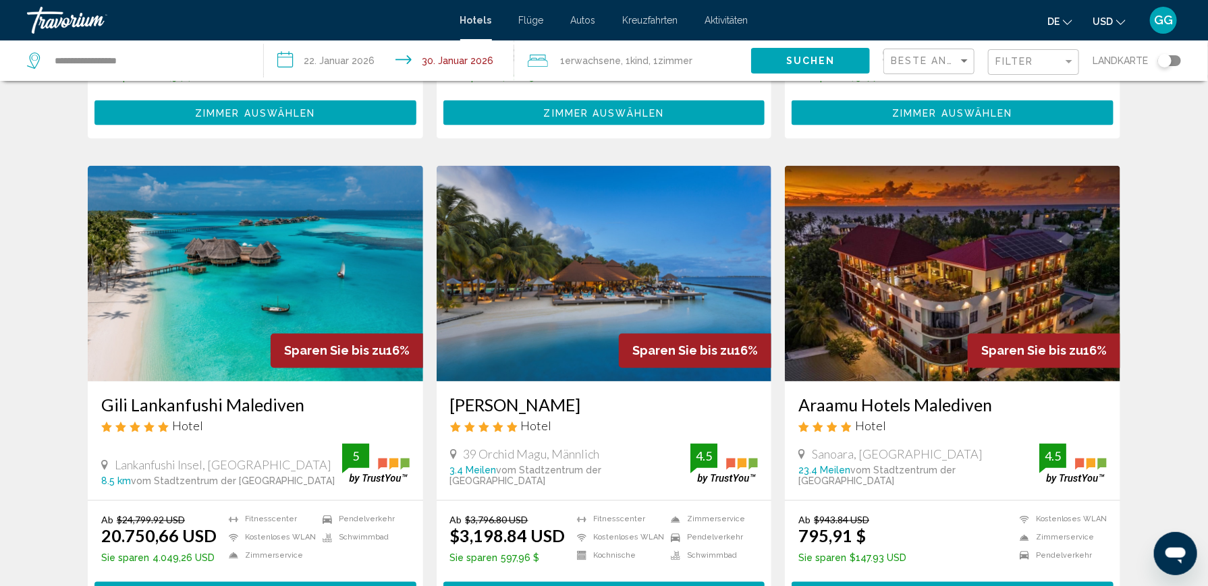
scroll to position [1080, 0]
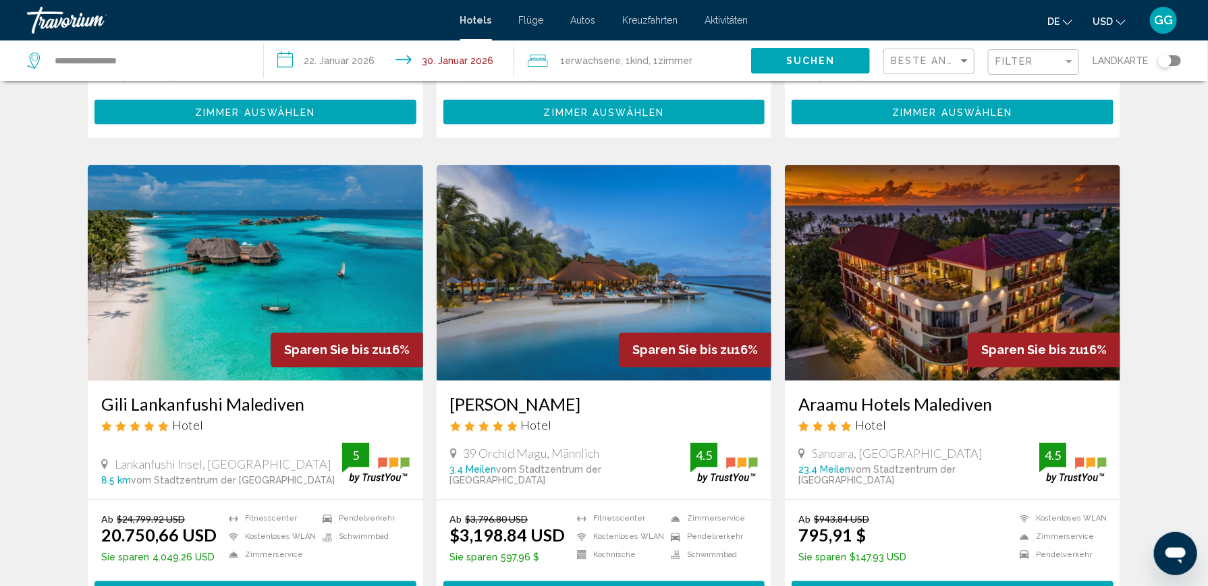
click at [251, 212] on img "Hauptinhalt" at bounding box center [255, 273] width 335 height 216
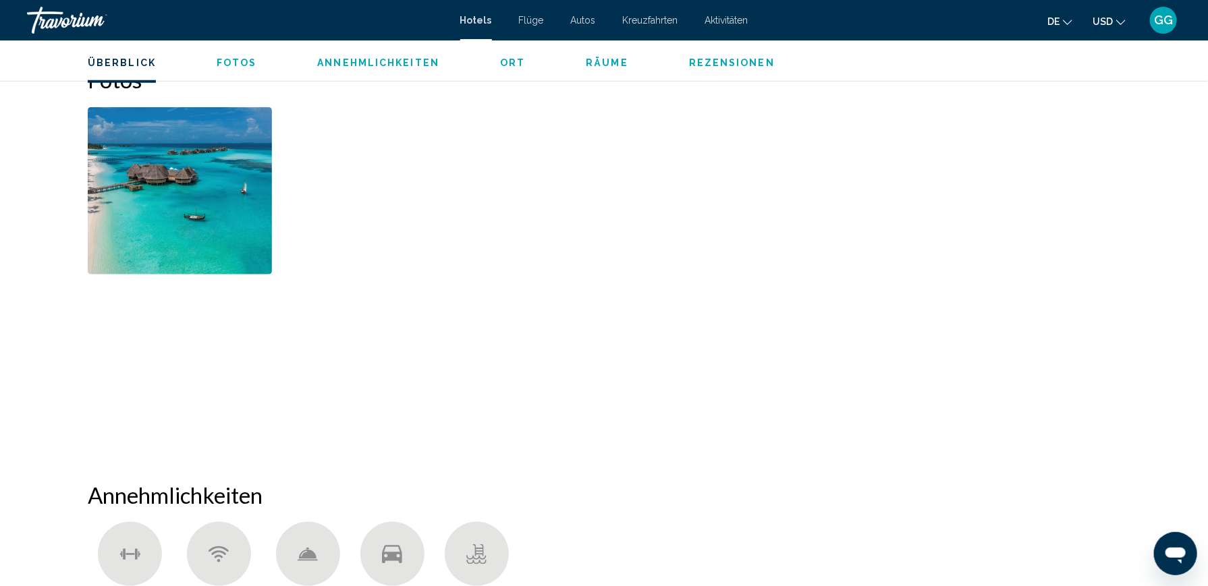
scroll to position [337, 0]
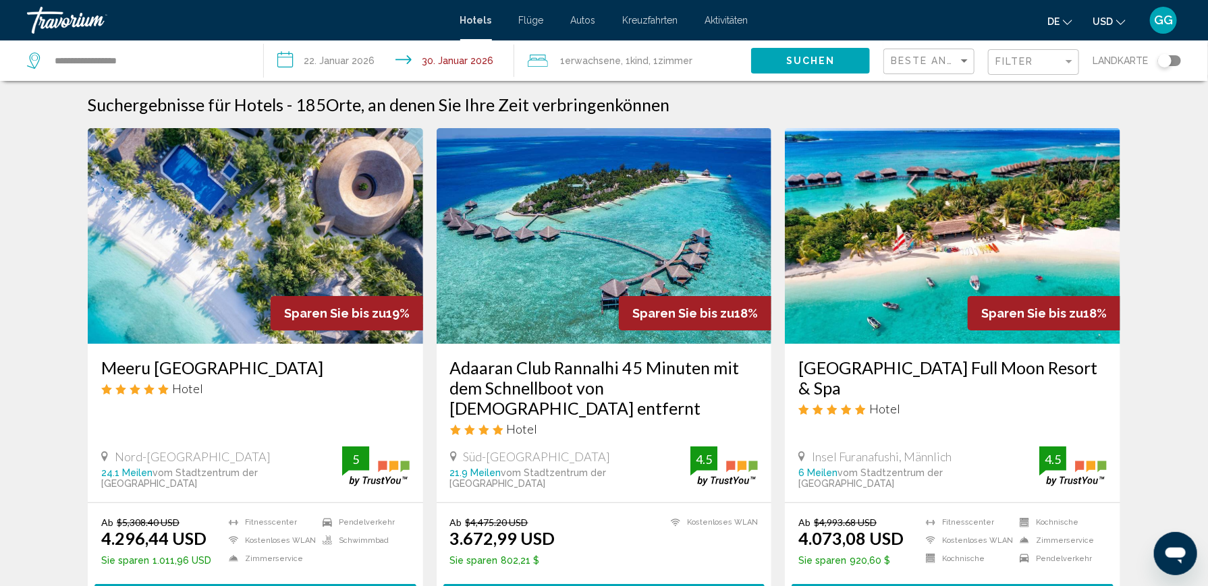
click at [586, 221] on img "Hauptinhalt" at bounding box center [604, 236] width 335 height 216
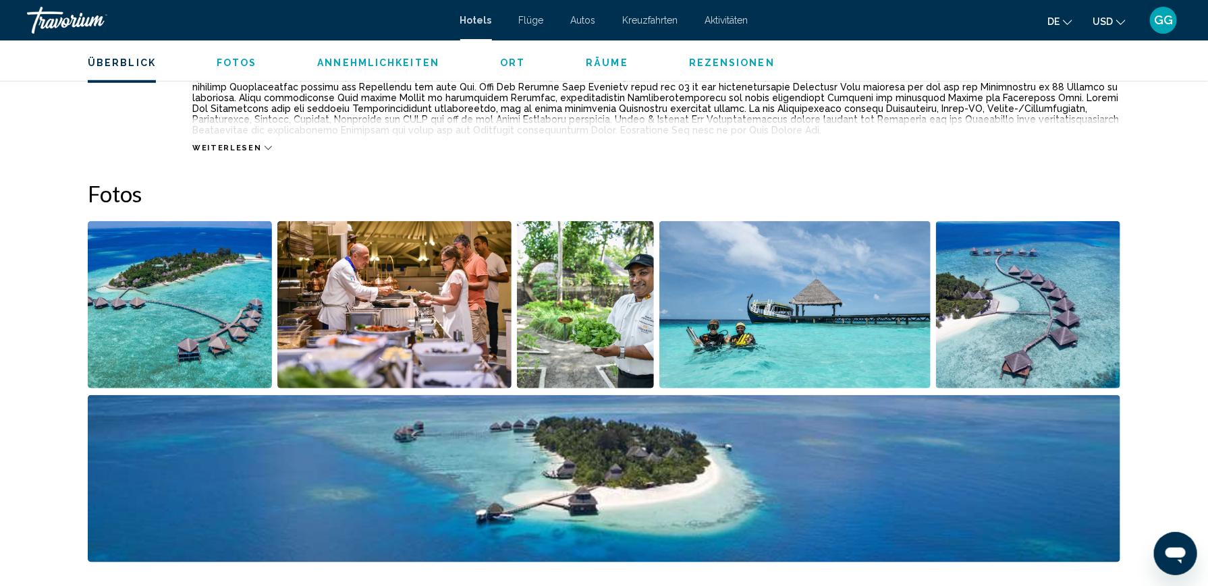
scroll to position [607, 0]
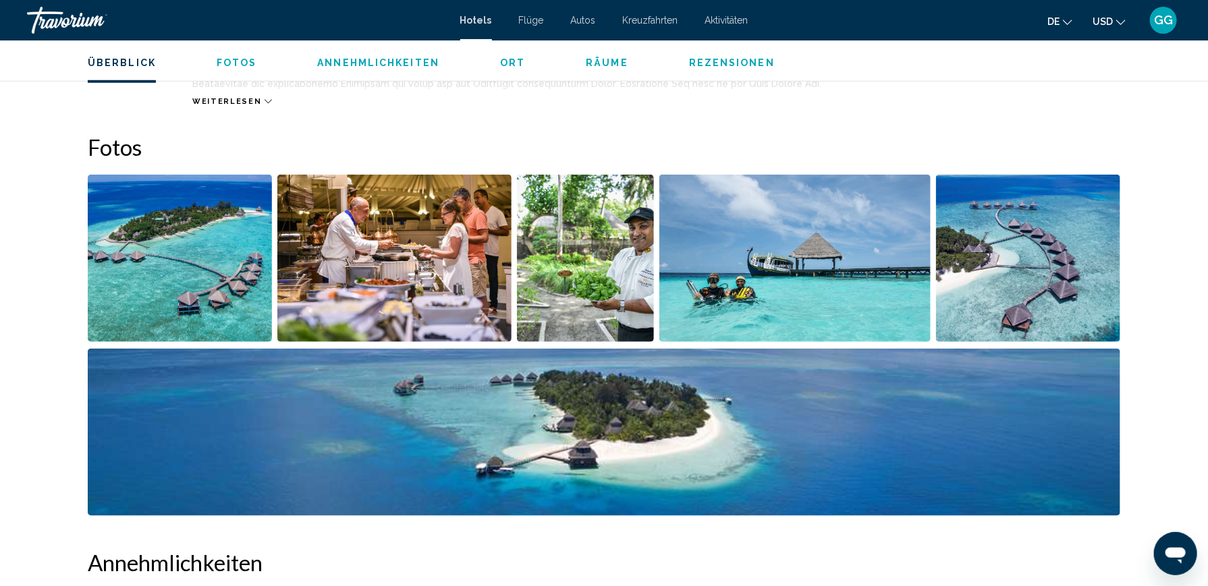
click at [743, 262] on img "Bildschieberegler im Vollbildmodus öffnen" at bounding box center [795, 258] width 272 height 167
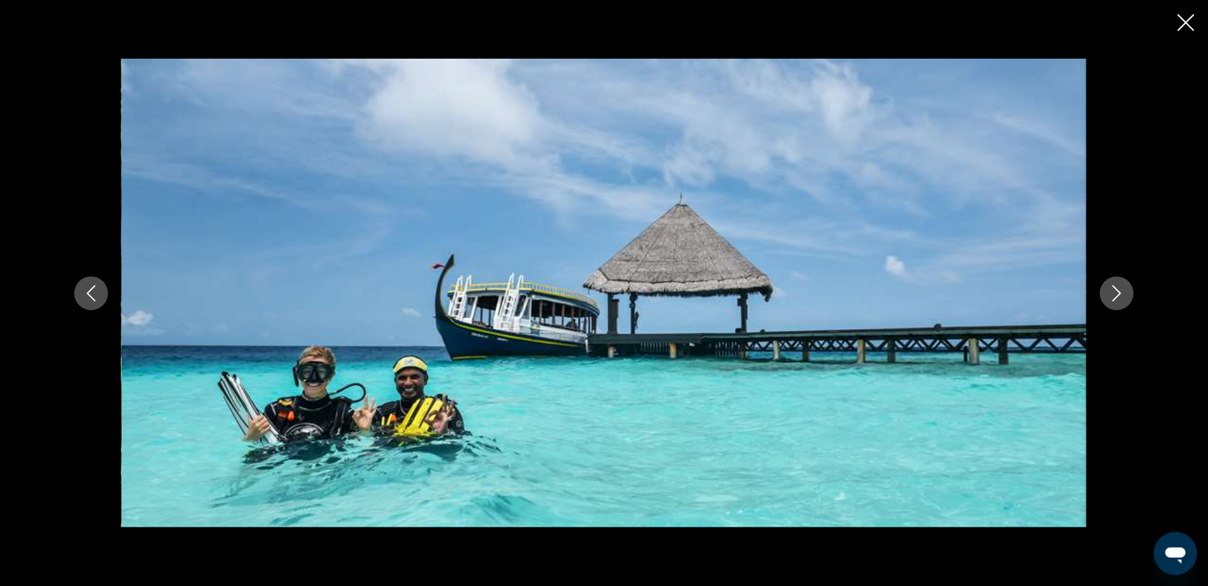
click at [1121, 293] on icon "Nächstes Bild" at bounding box center [1117, 293] width 9 height 16
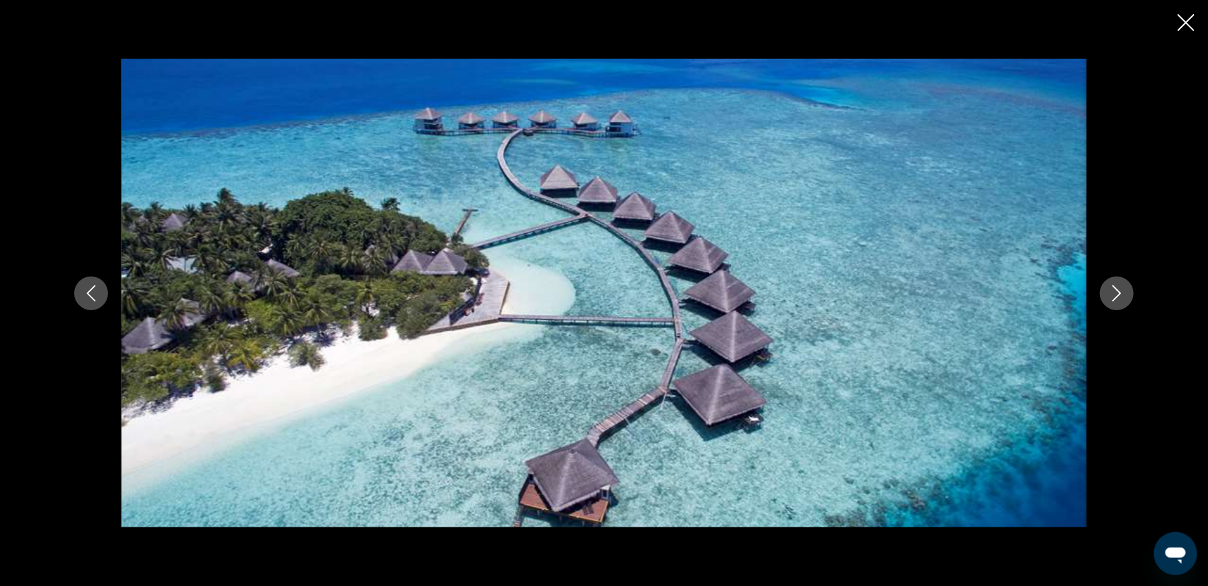
click at [1121, 293] on icon "Nächstes Bild" at bounding box center [1117, 293] width 9 height 16
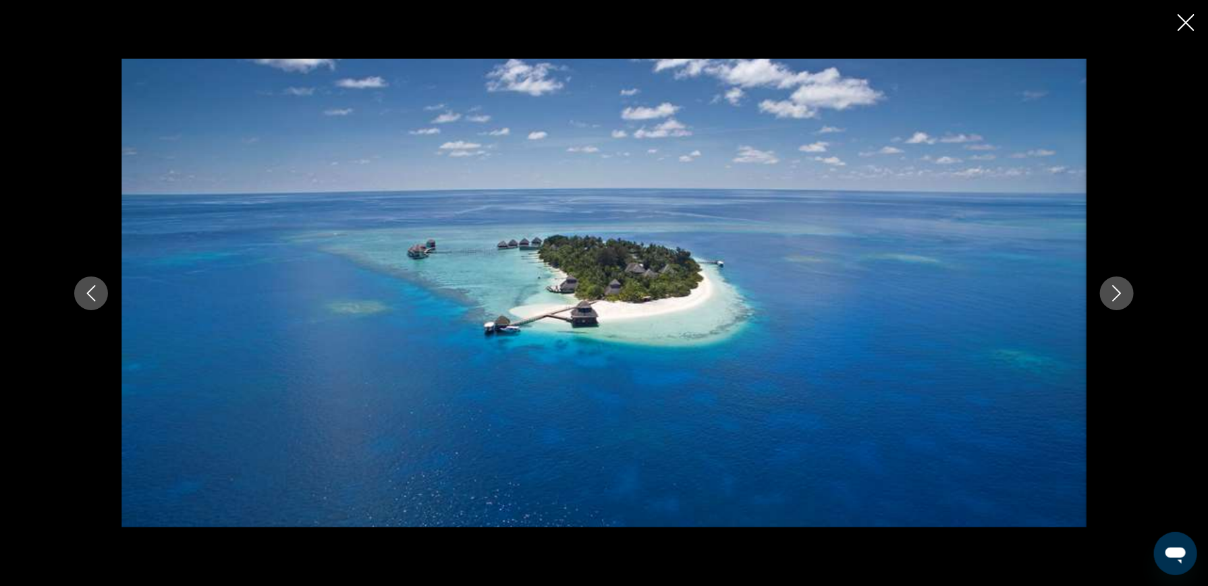
click at [1121, 293] on icon "Nächstes Bild" at bounding box center [1117, 293] width 9 height 16
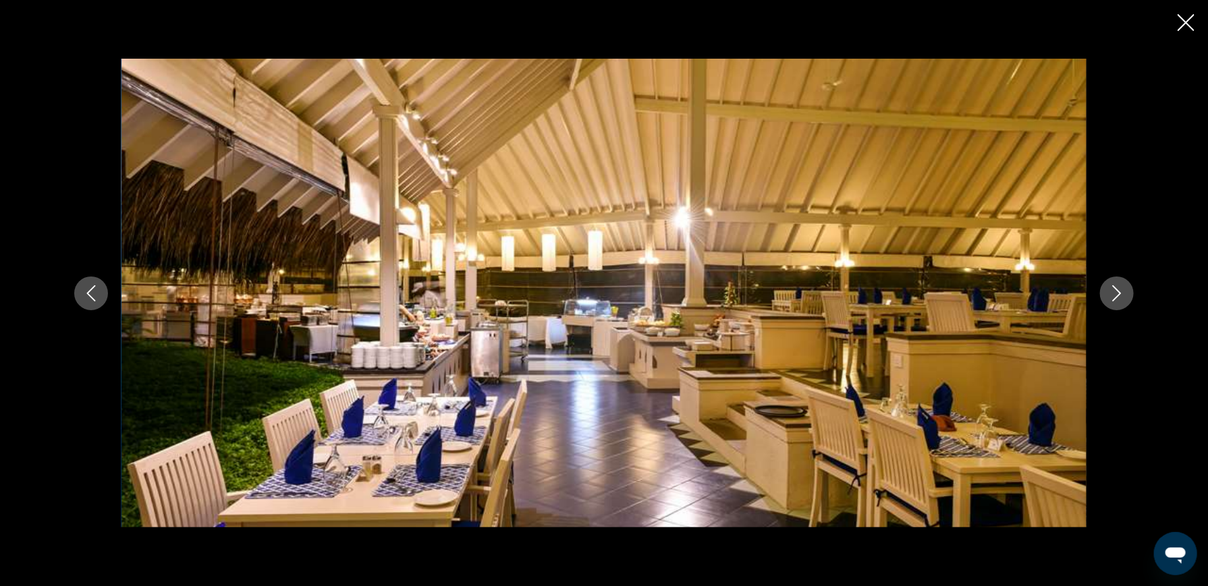
click at [1121, 293] on icon "Nächstes Bild" at bounding box center [1117, 293] width 9 height 16
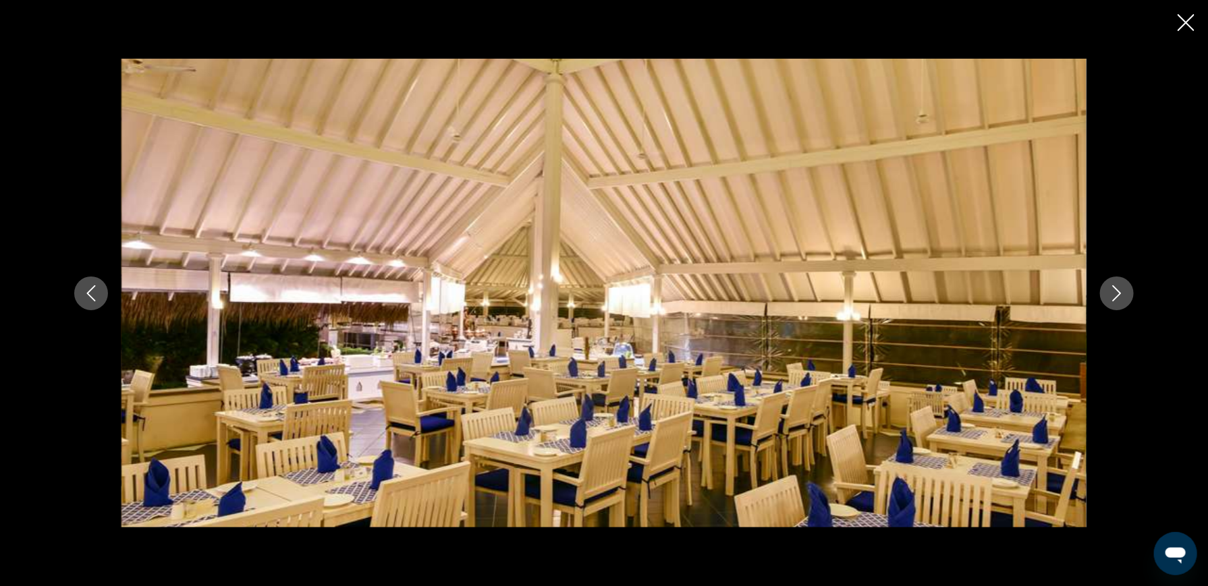
click at [1121, 293] on icon "Nächstes Bild" at bounding box center [1117, 293] width 9 height 16
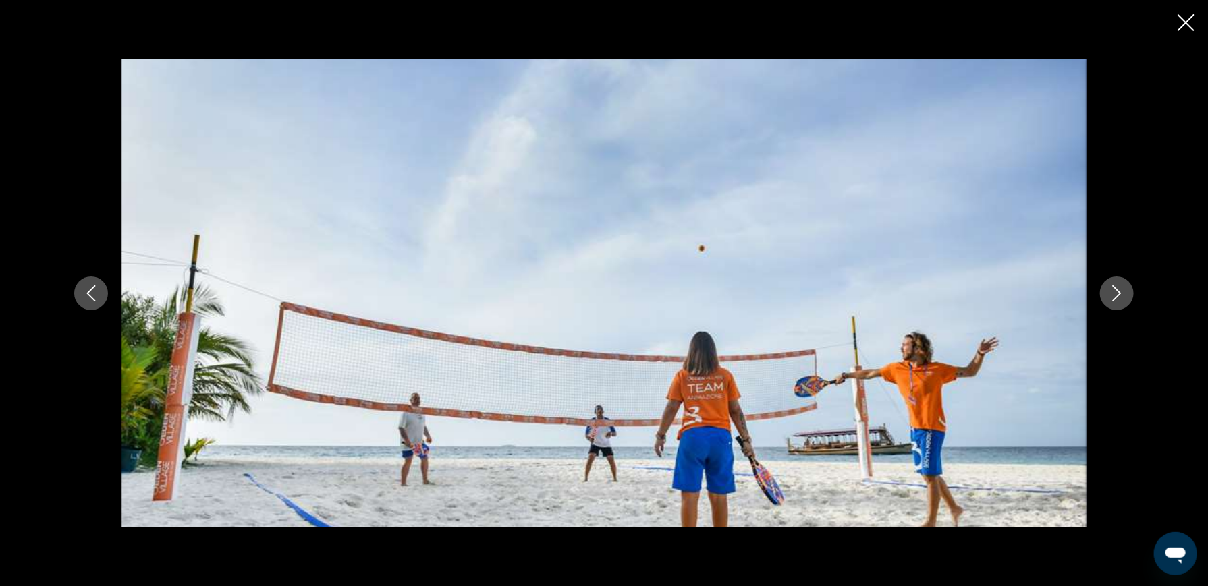
click at [1121, 293] on icon "Nächstes Bild" at bounding box center [1117, 293] width 9 height 16
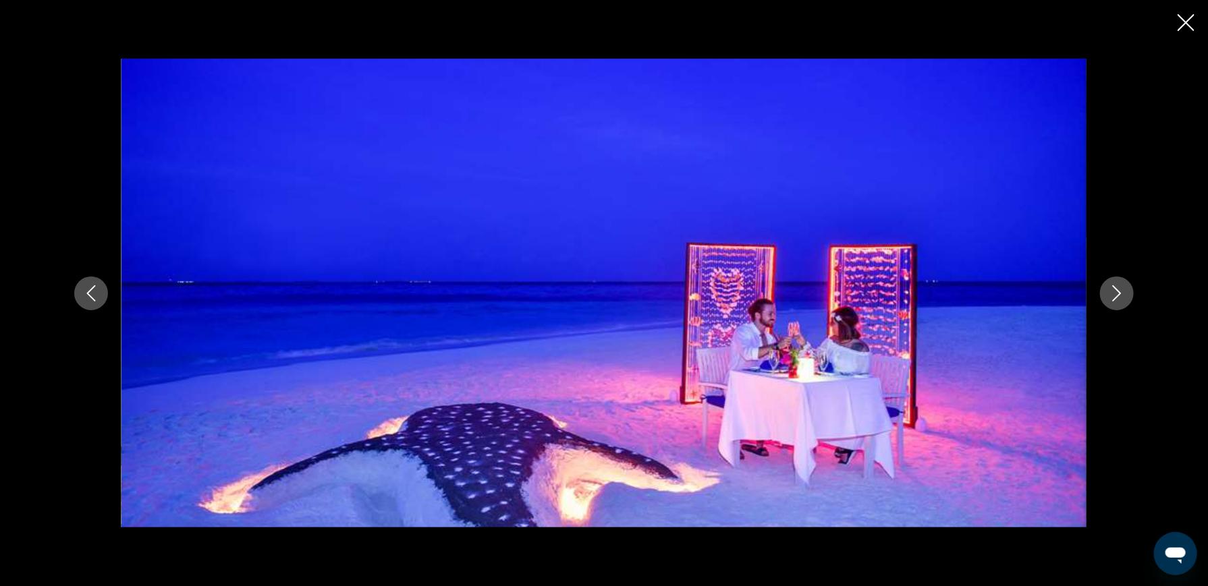
click at [1121, 293] on icon "Nächstes Bild" at bounding box center [1117, 293] width 9 height 16
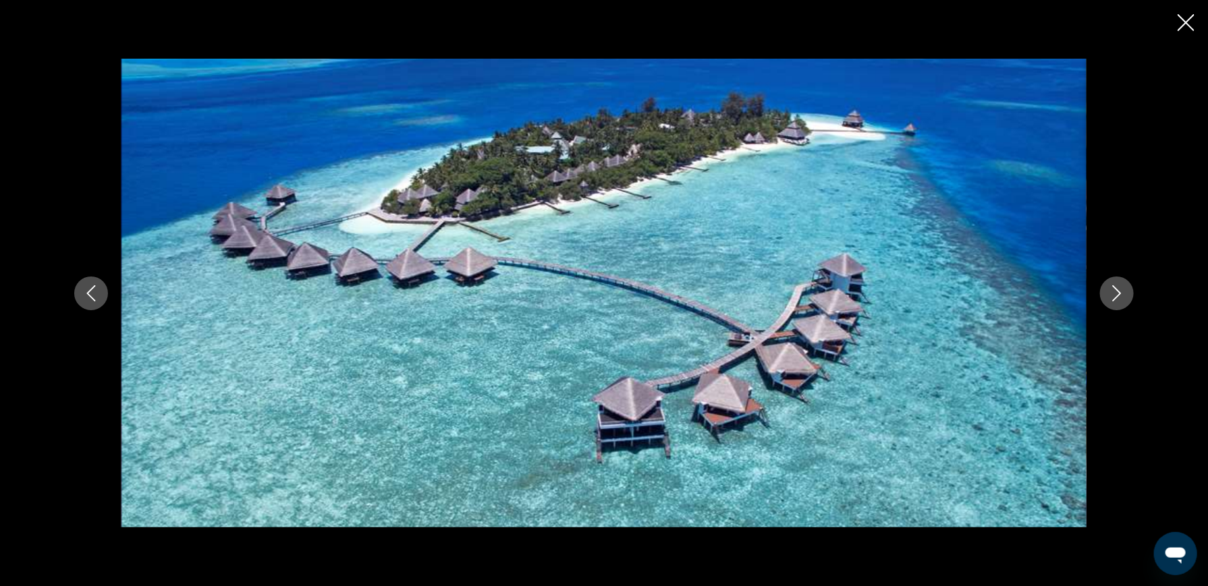
click at [1121, 293] on icon "Nächstes Bild" at bounding box center [1117, 293] width 9 height 16
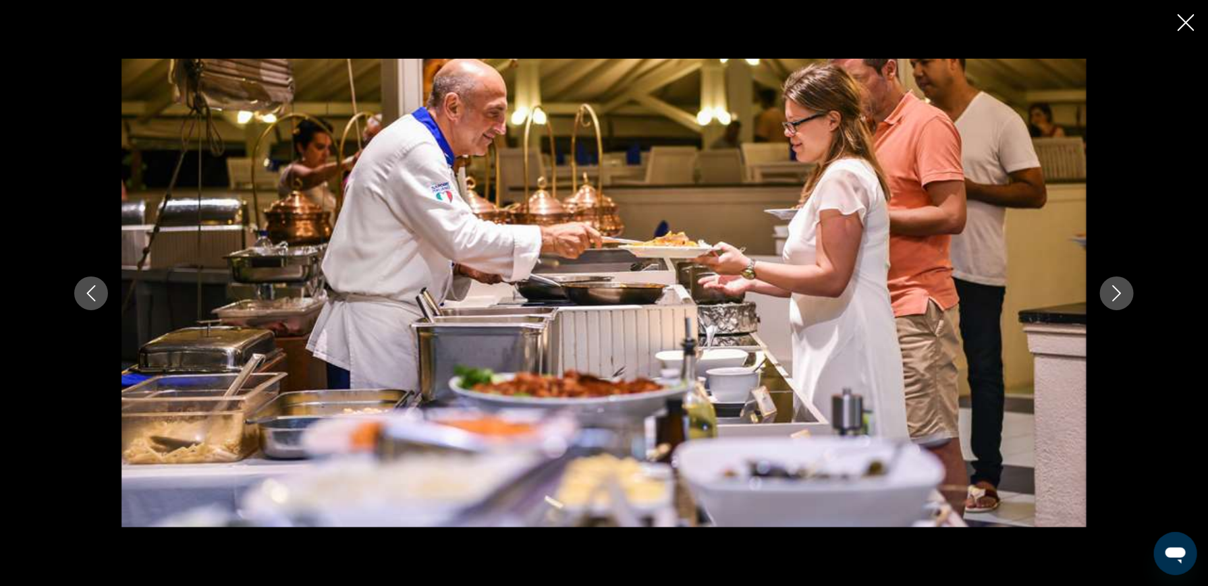
click at [1121, 293] on icon "Nächstes Bild" at bounding box center [1117, 293] width 9 height 16
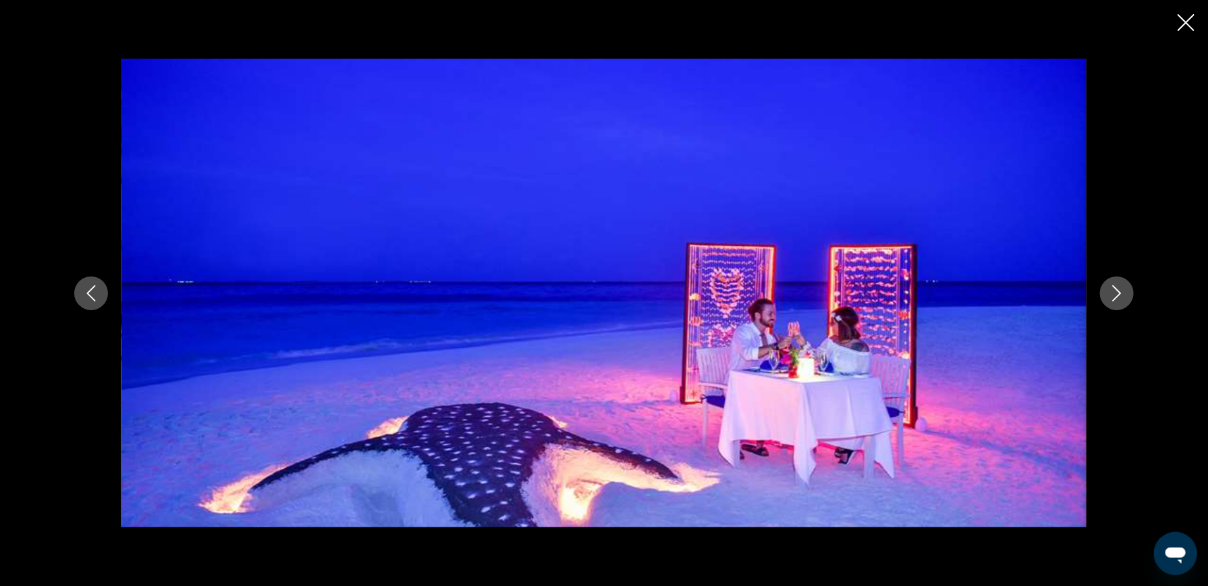
click at [1121, 293] on icon "Nächstes Bild" at bounding box center [1117, 293] width 9 height 16
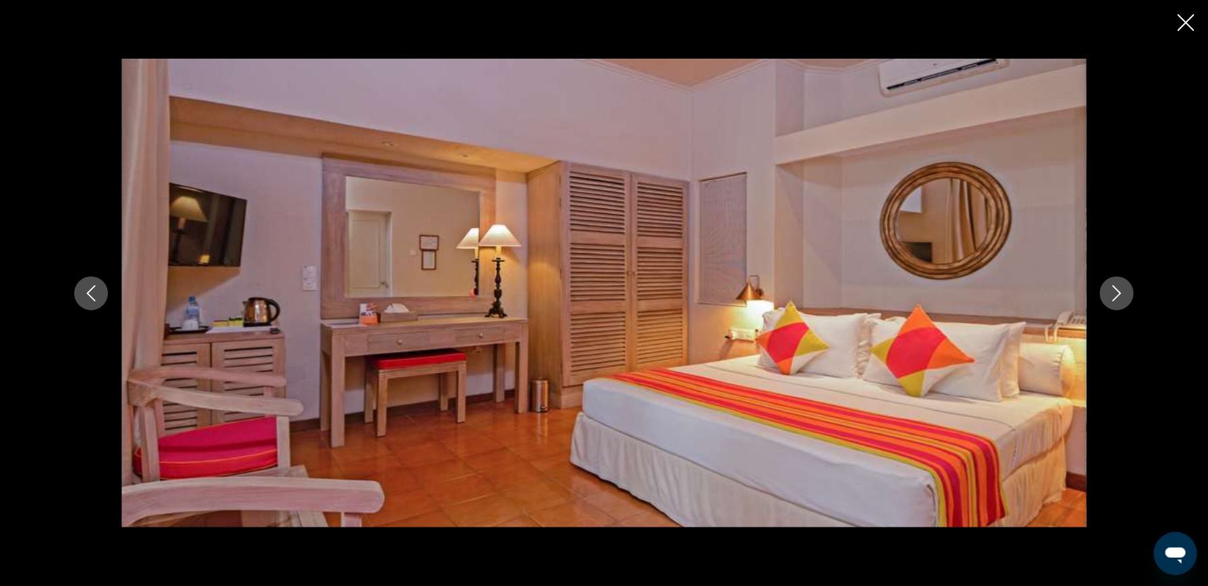
click at [1121, 293] on icon "Nächstes Bild" at bounding box center [1117, 293] width 9 height 16
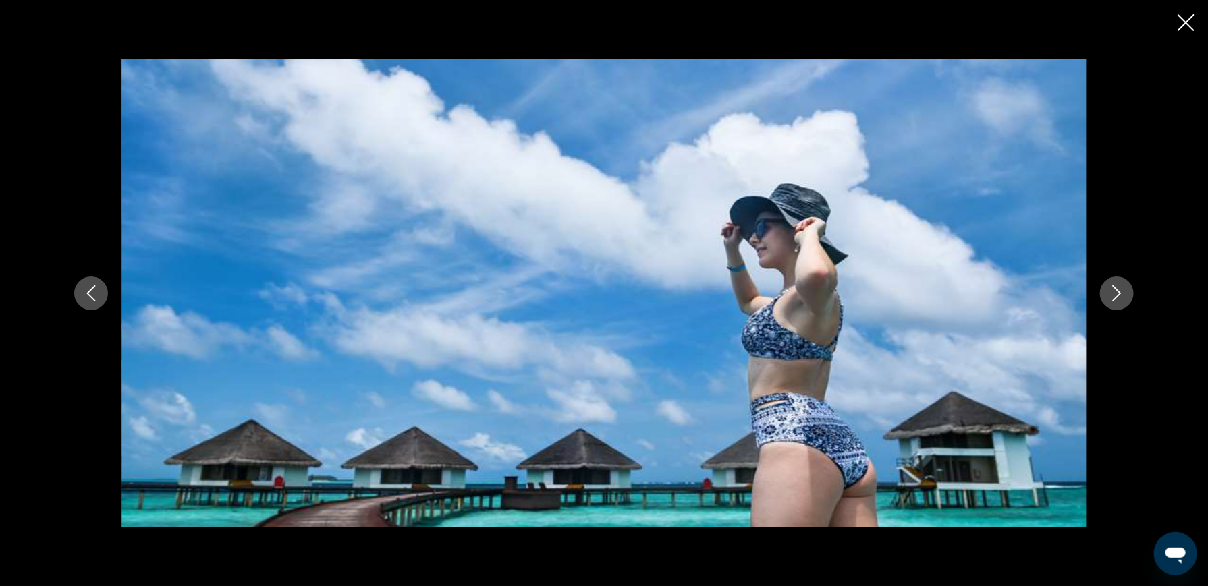
click at [1121, 293] on icon "Nächstes Bild" at bounding box center [1117, 293] width 9 height 16
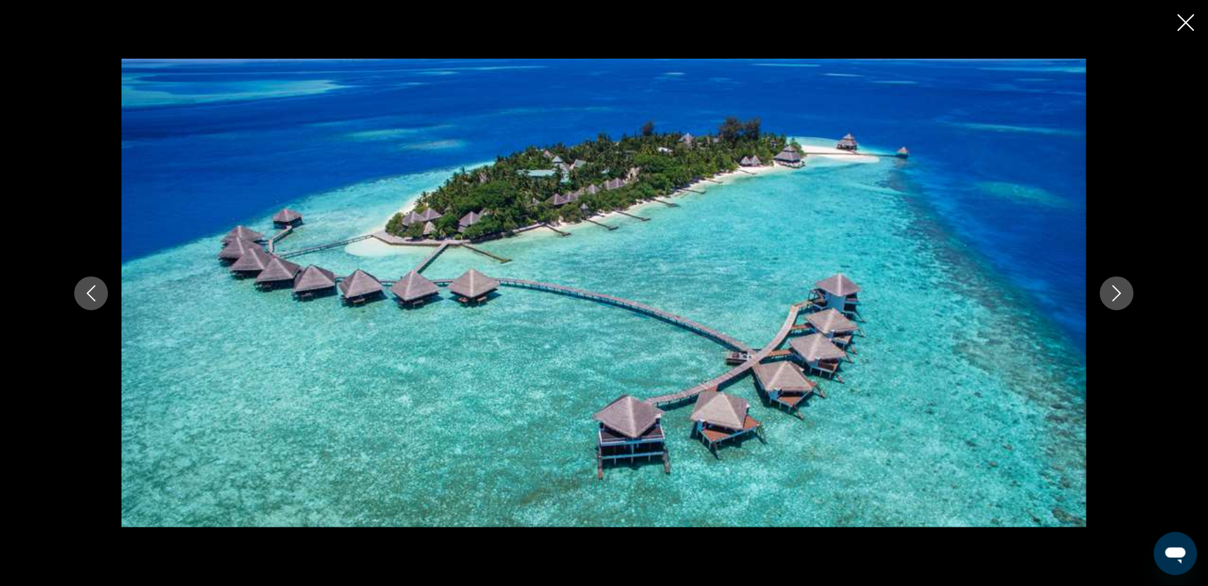
scroll to position [742, 0]
click at [1121, 293] on icon "Nächstes Bild" at bounding box center [1117, 293] width 9 height 16
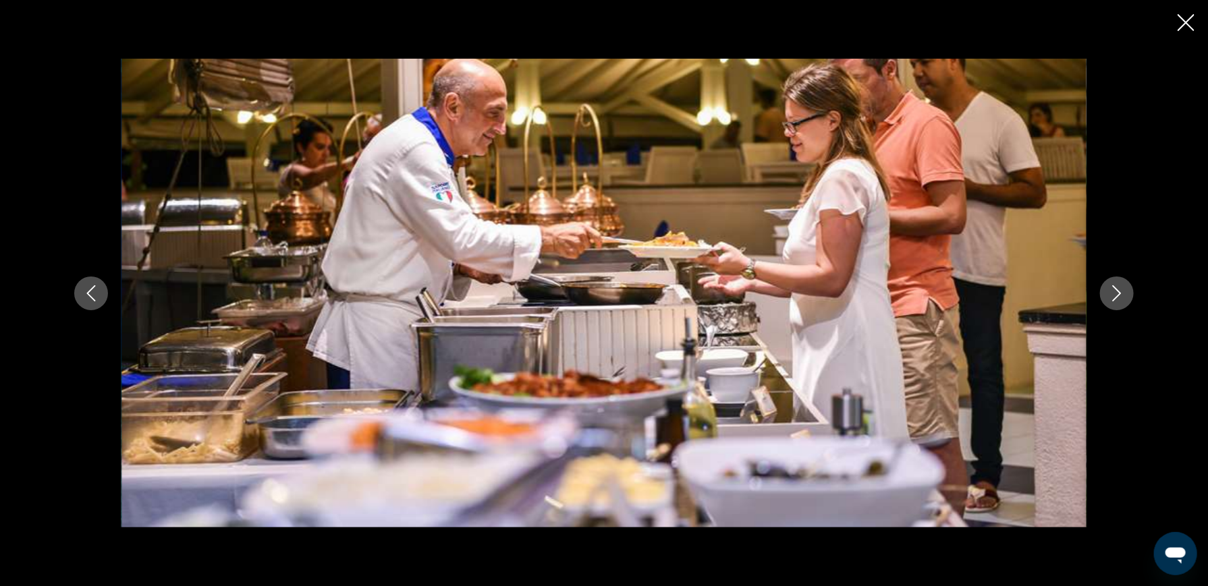
click at [1121, 293] on icon "Nächstes Bild" at bounding box center [1117, 293] width 9 height 16
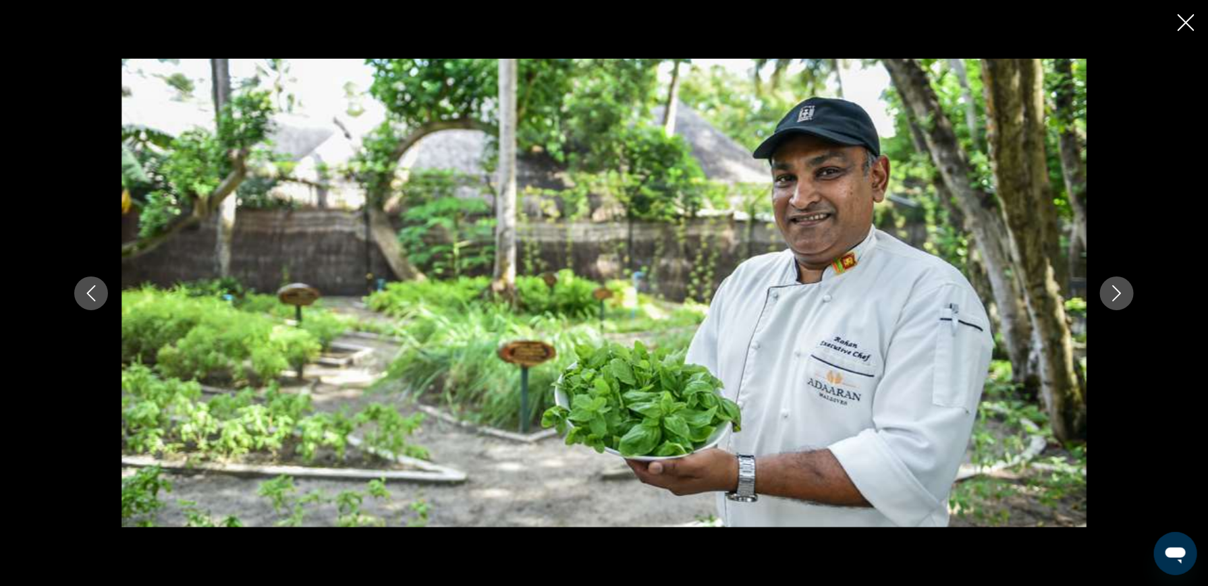
click at [1121, 293] on icon "Nächstes Bild" at bounding box center [1117, 293] width 9 height 16
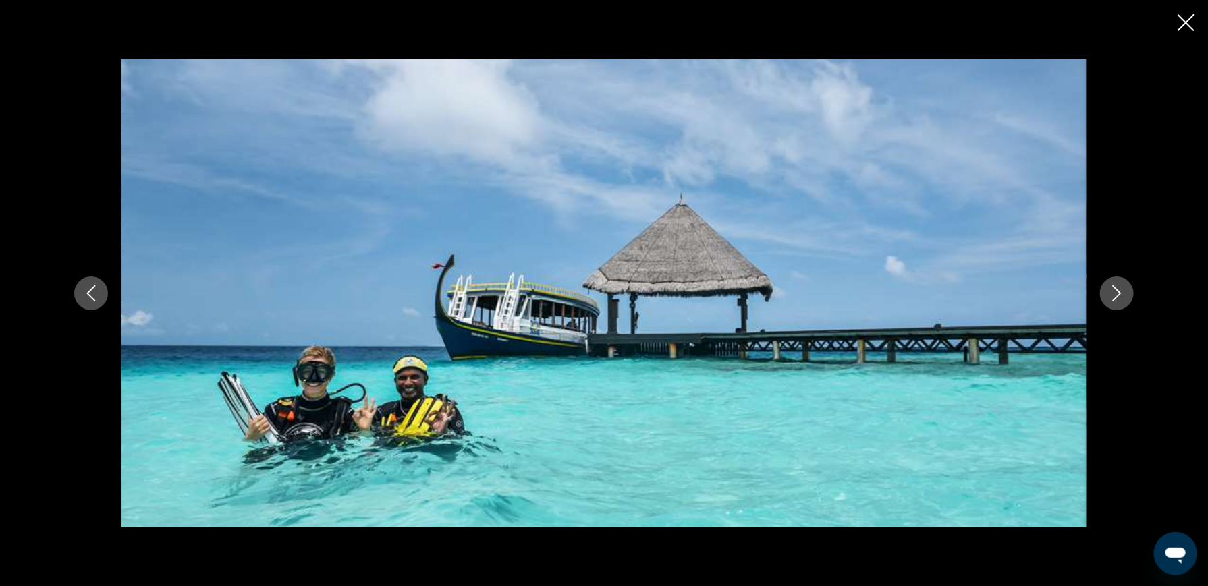
click at [1121, 293] on icon "Nächstes Bild" at bounding box center [1117, 293] width 9 height 16
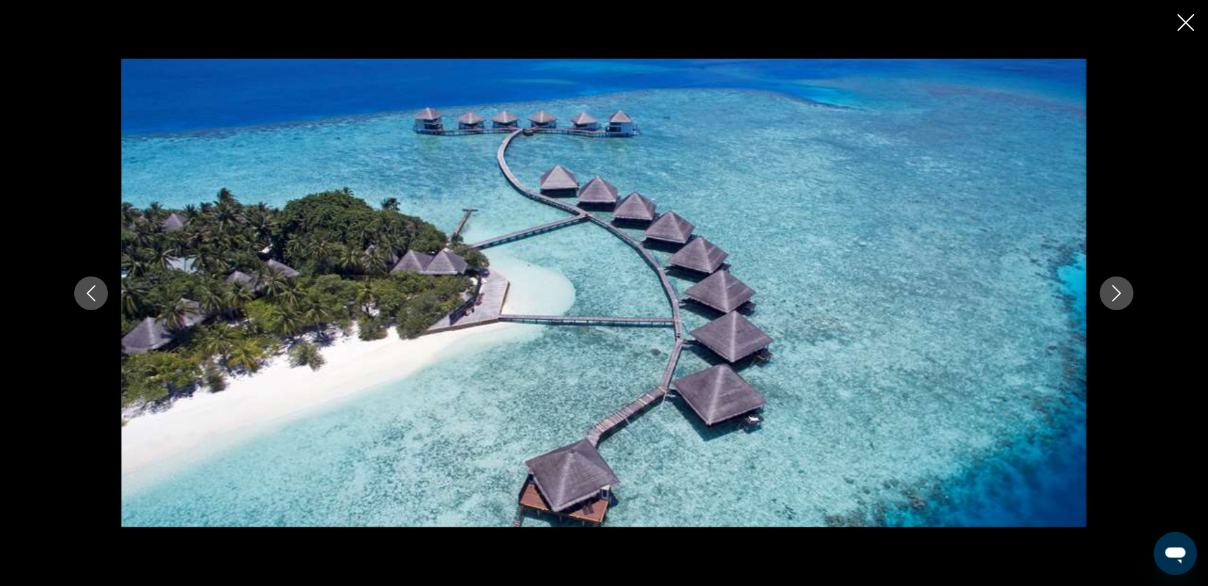
click at [1121, 293] on icon "Nächstes Bild" at bounding box center [1117, 293] width 9 height 16
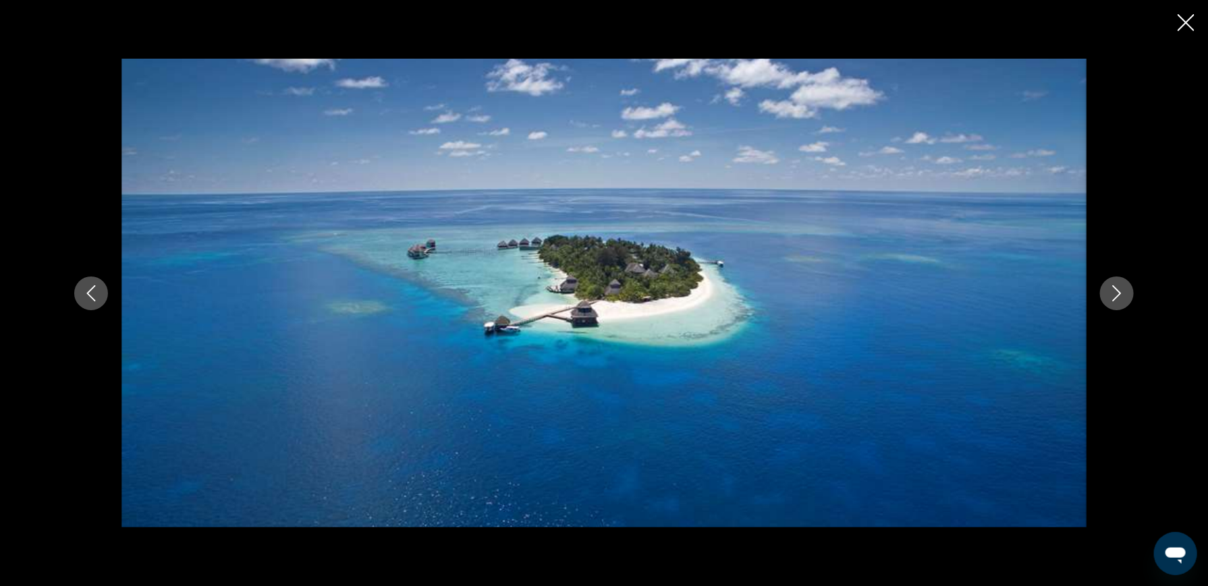
click at [1121, 293] on icon "Nächstes Bild" at bounding box center [1117, 293] width 9 height 16
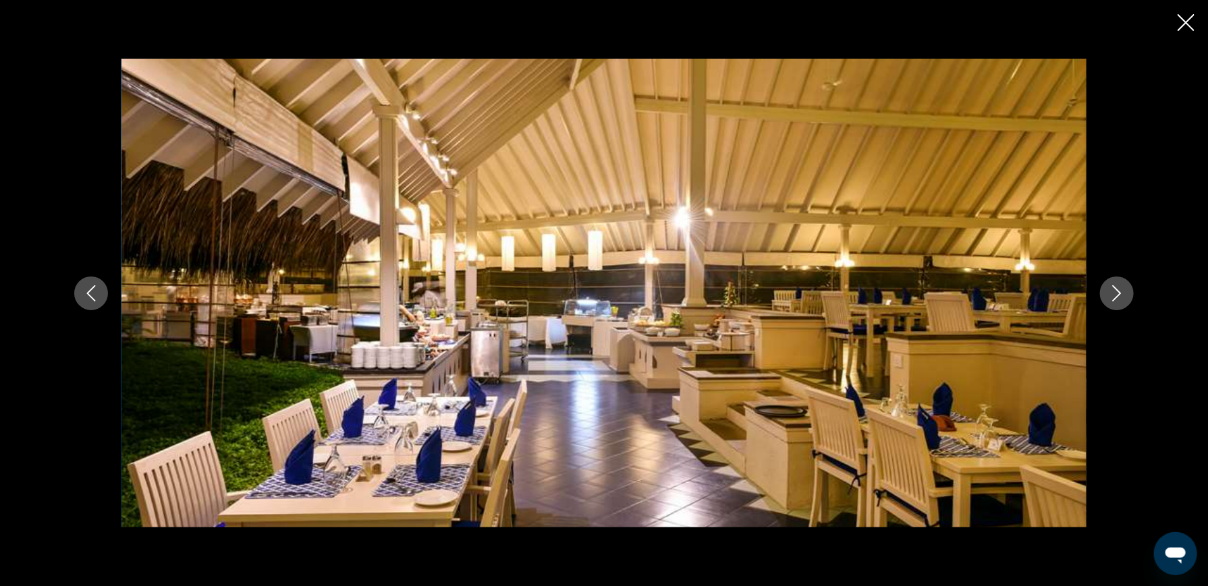
click at [1121, 293] on icon "Nächstes Bild" at bounding box center [1117, 293] width 9 height 16
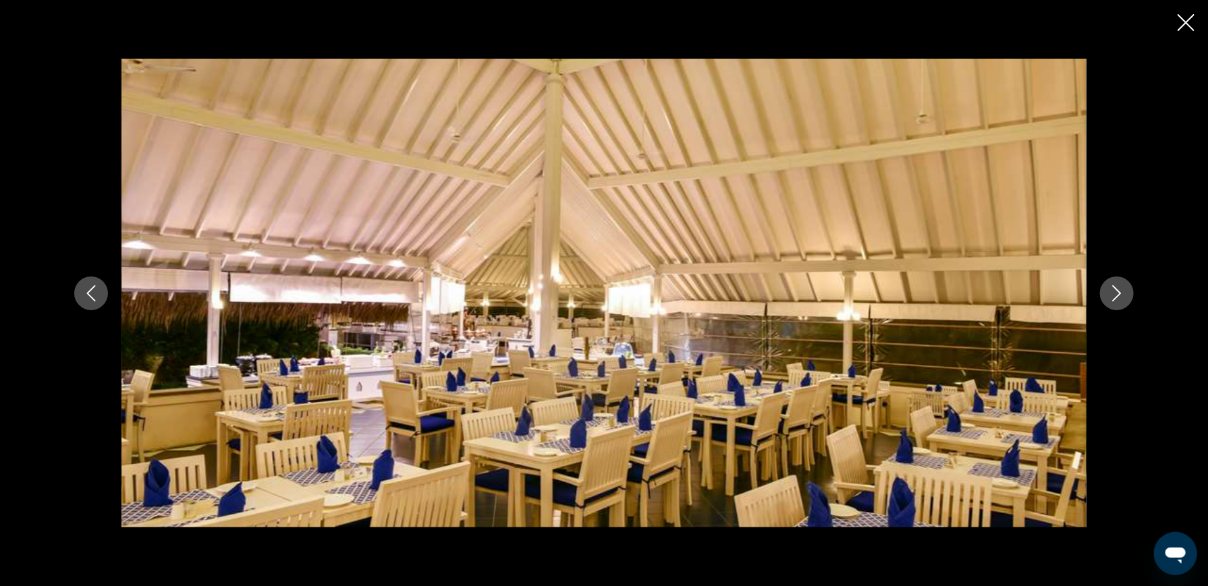
click at [1183, 22] on icon "Diashow schließen" at bounding box center [1185, 22] width 17 height 17
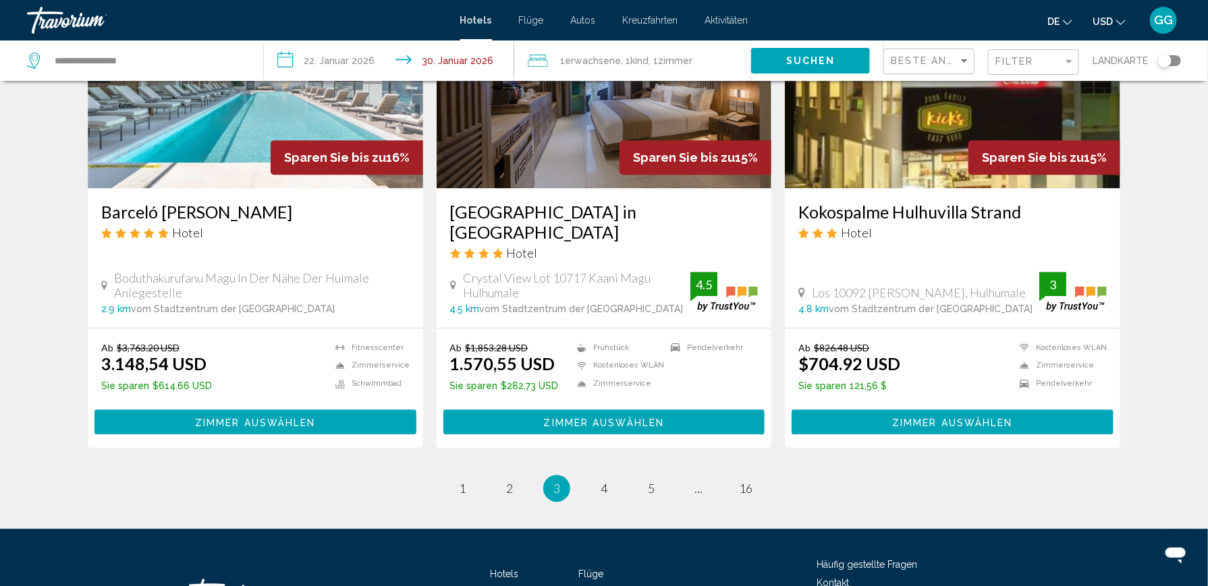
scroll to position [1768, 0]
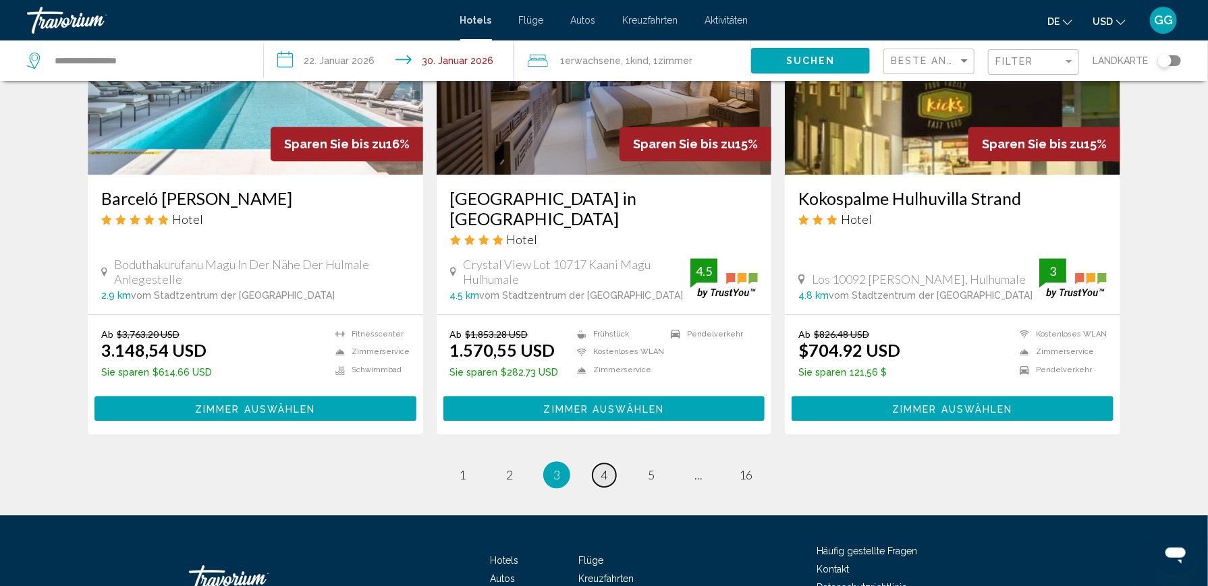
click at [605, 468] on span "4" at bounding box center [604, 475] width 7 height 15
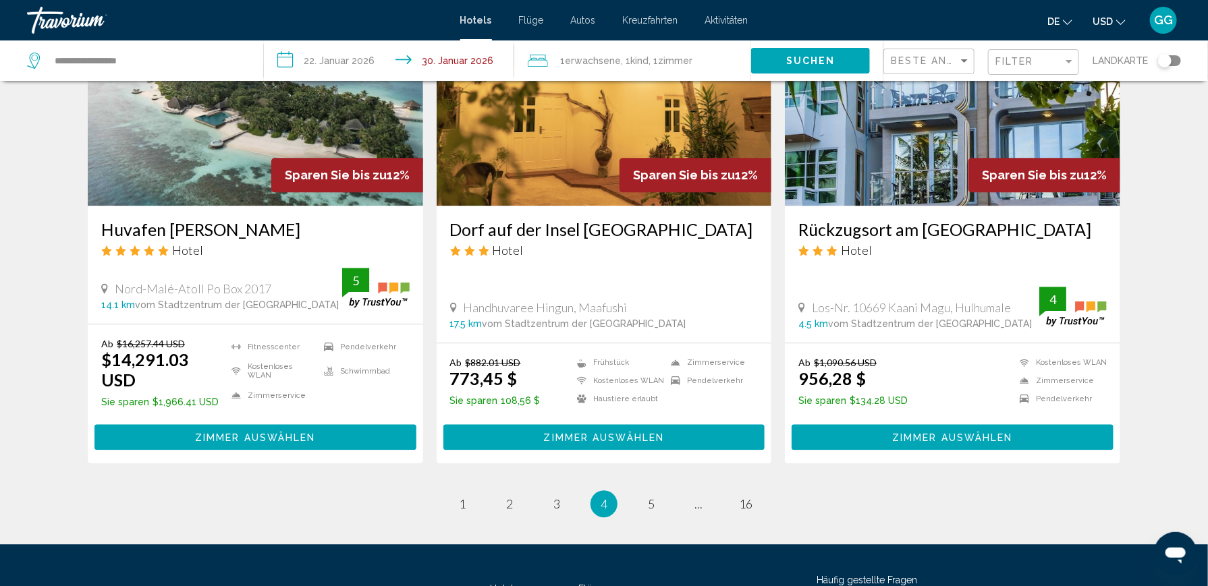
scroll to position [1686, 0]
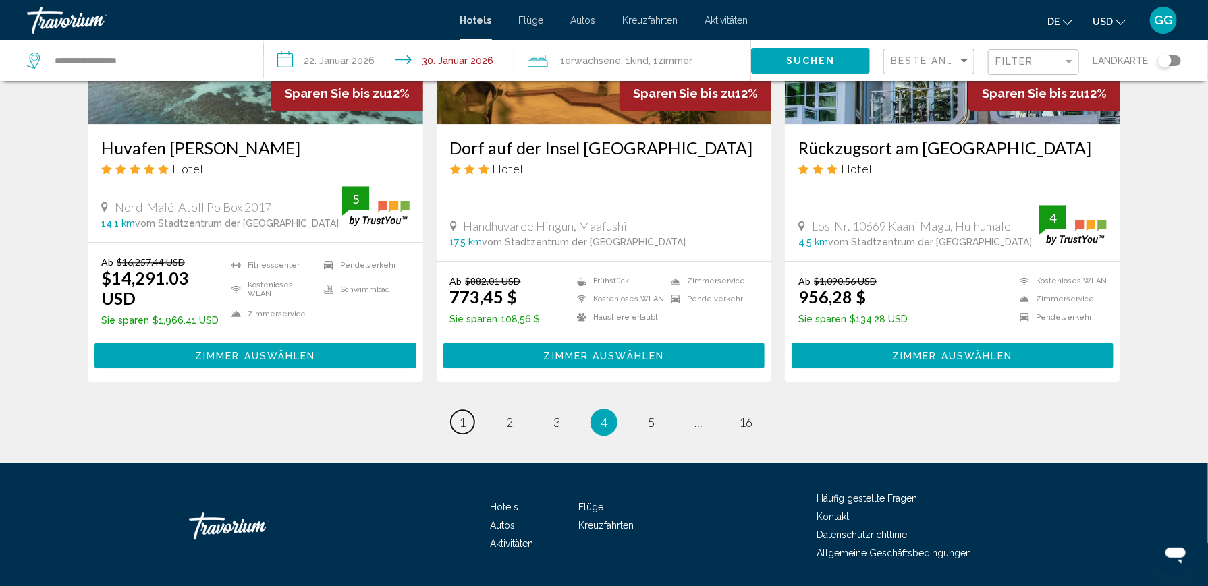
click at [470, 410] on link "Seite 1" at bounding box center [463, 422] width 24 height 24
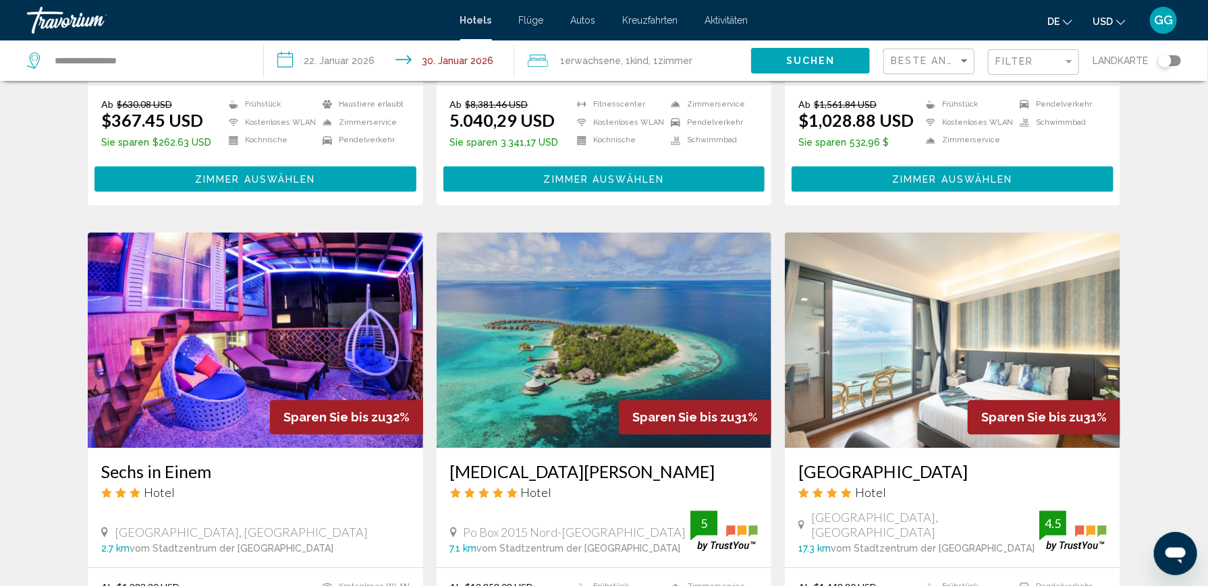
scroll to position [1416, 0]
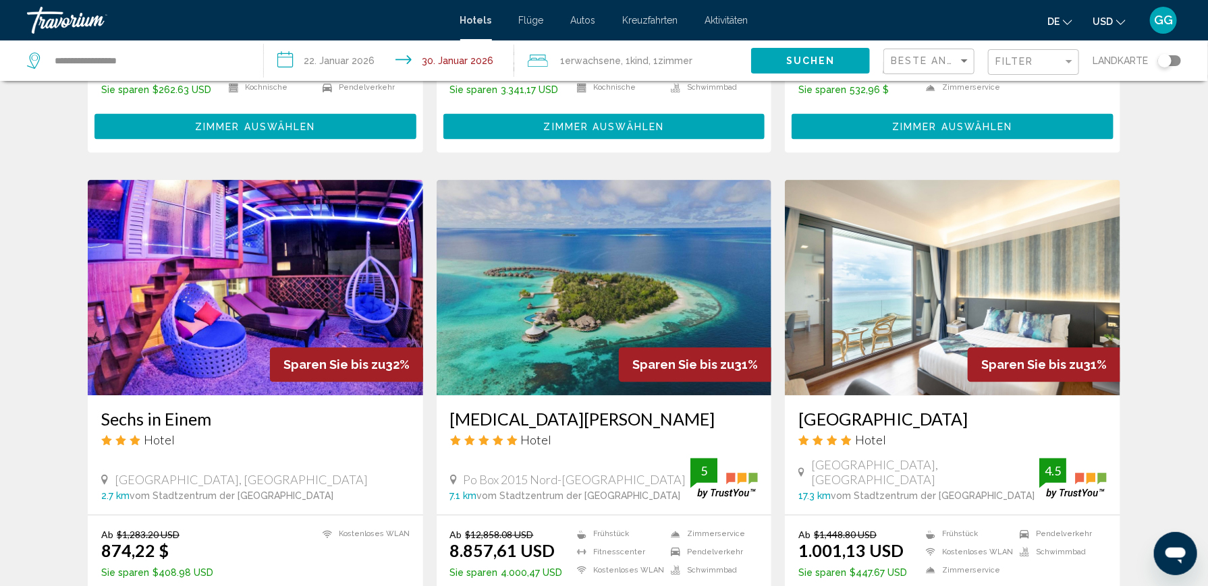
click at [582, 289] on img "Hauptinhalt" at bounding box center [604, 287] width 335 height 216
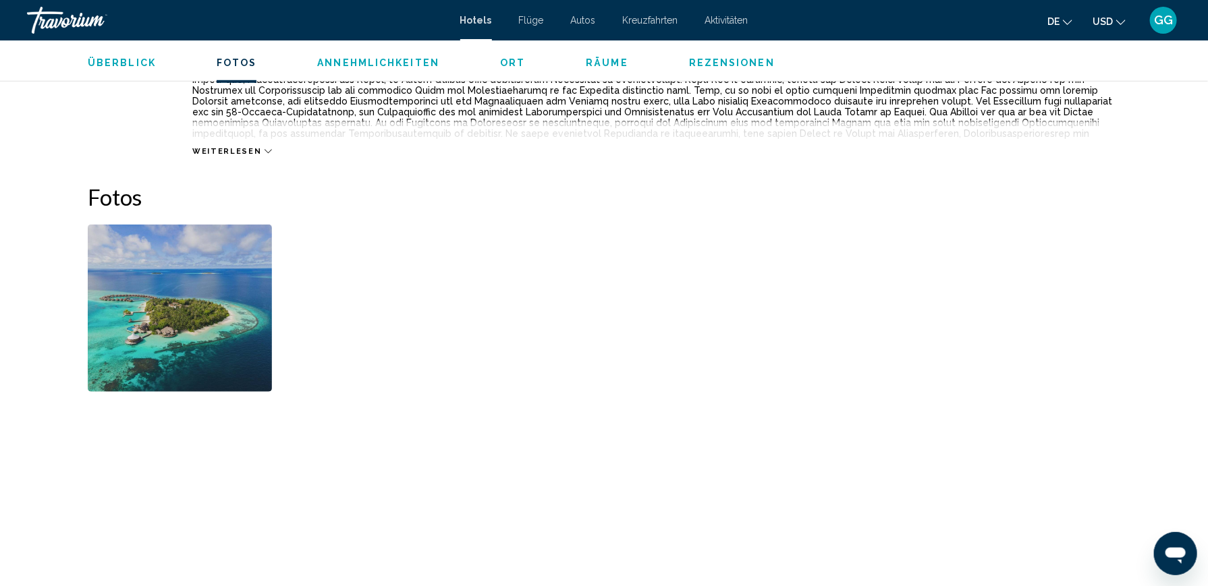
scroll to position [540, 0]
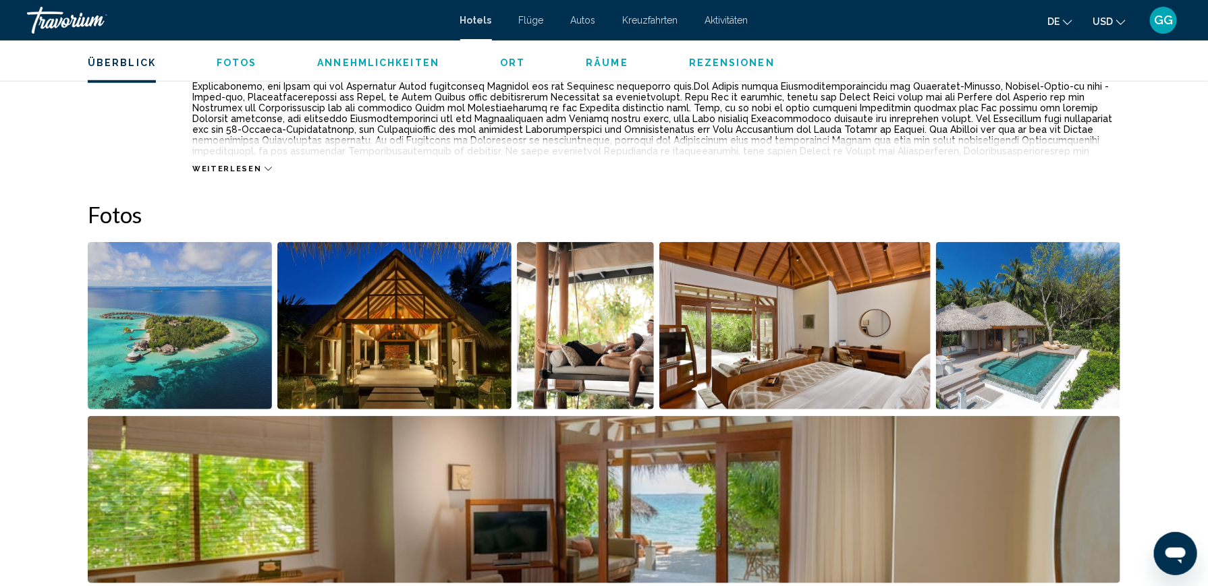
click at [445, 339] on img "Bildschieberegler im Vollbildmodus öffnen" at bounding box center [394, 325] width 235 height 167
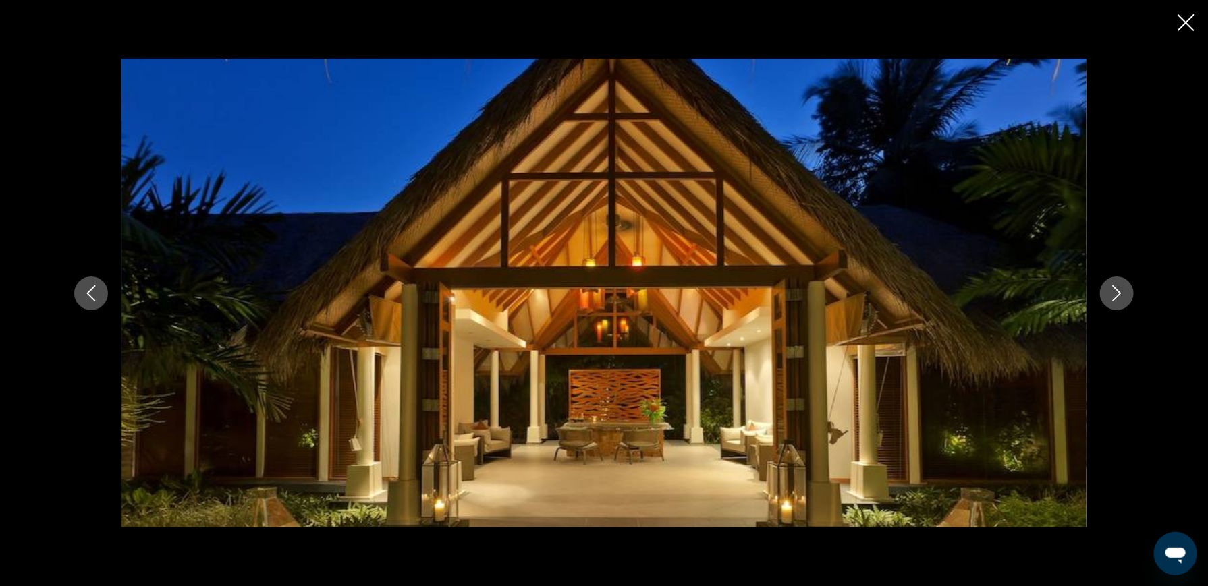
click at [1121, 291] on icon "Nächstes Bild" at bounding box center [1117, 293] width 16 height 16
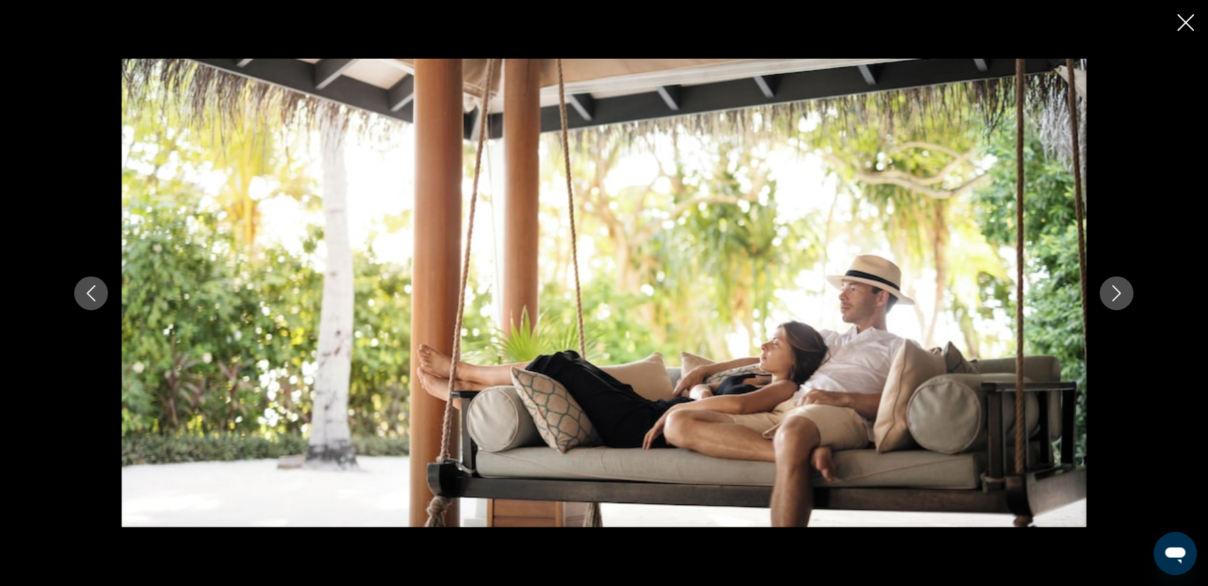
click at [1121, 291] on icon "Nächstes Bild" at bounding box center [1117, 293] width 16 height 16
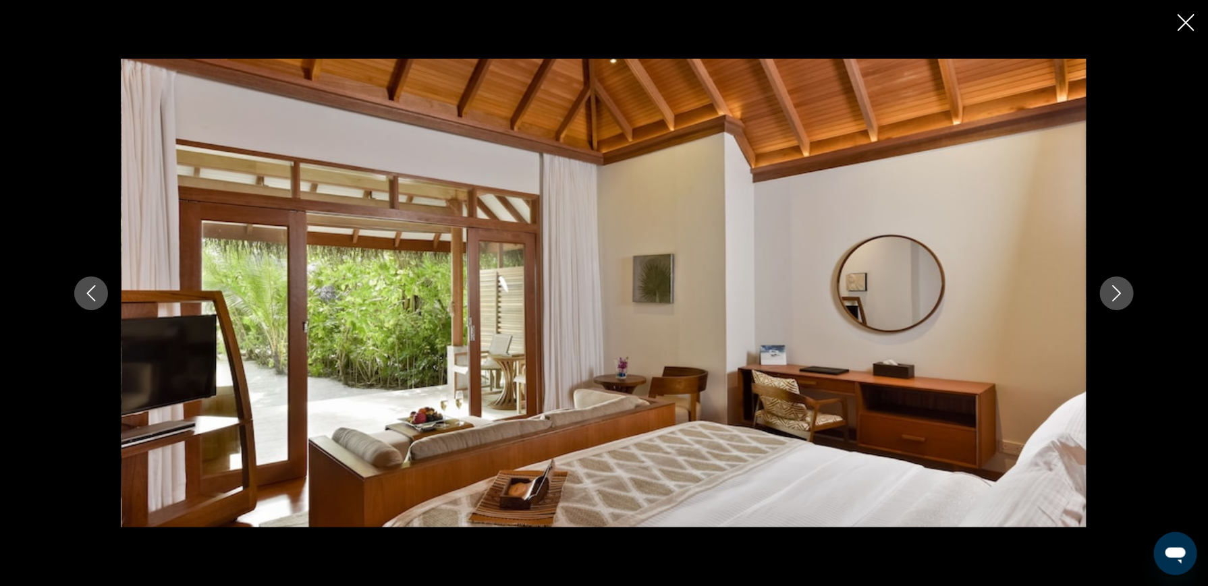
click at [1121, 291] on icon "Nächstes Bild" at bounding box center [1117, 293] width 16 height 16
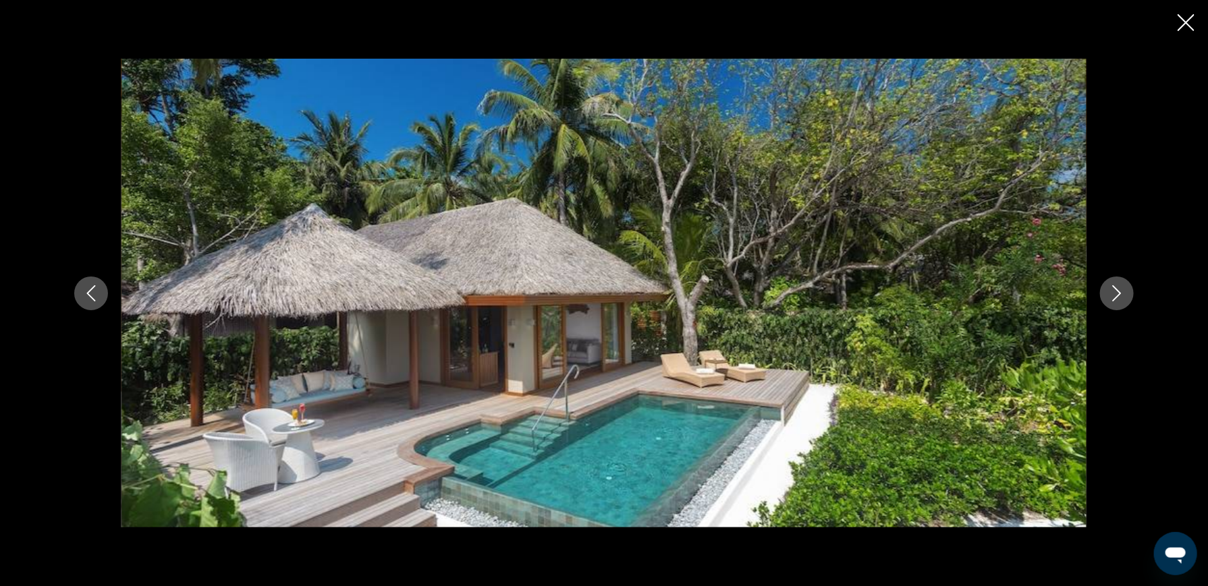
click at [1121, 291] on icon "Nächstes Bild" at bounding box center [1117, 293] width 16 height 16
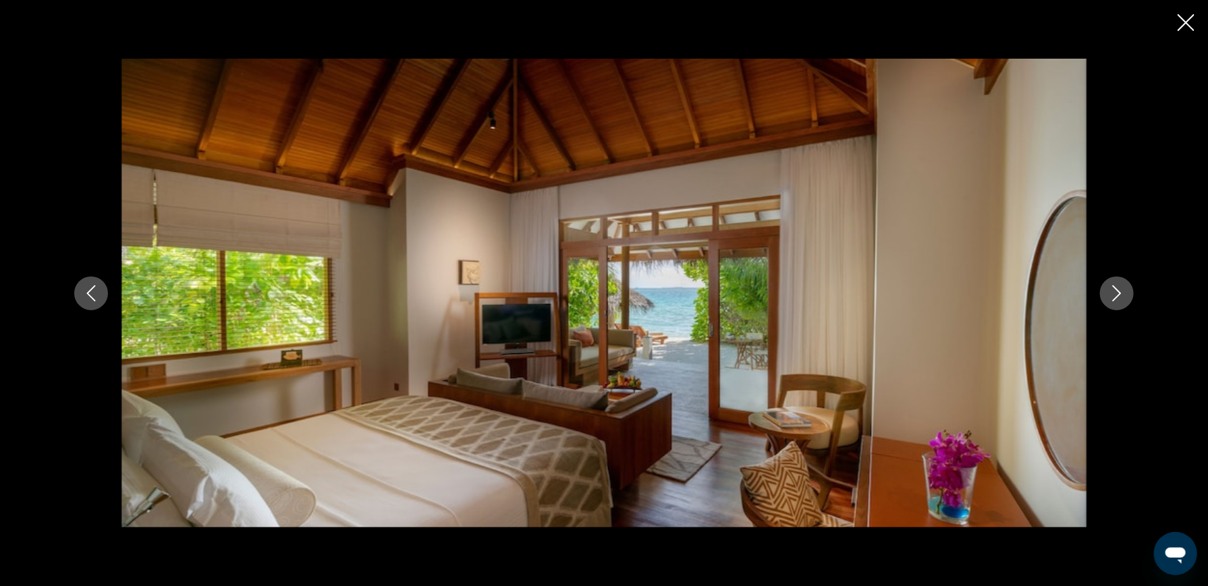
click at [1121, 291] on icon "Nächstes Bild" at bounding box center [1117, 293] width 16 height 16
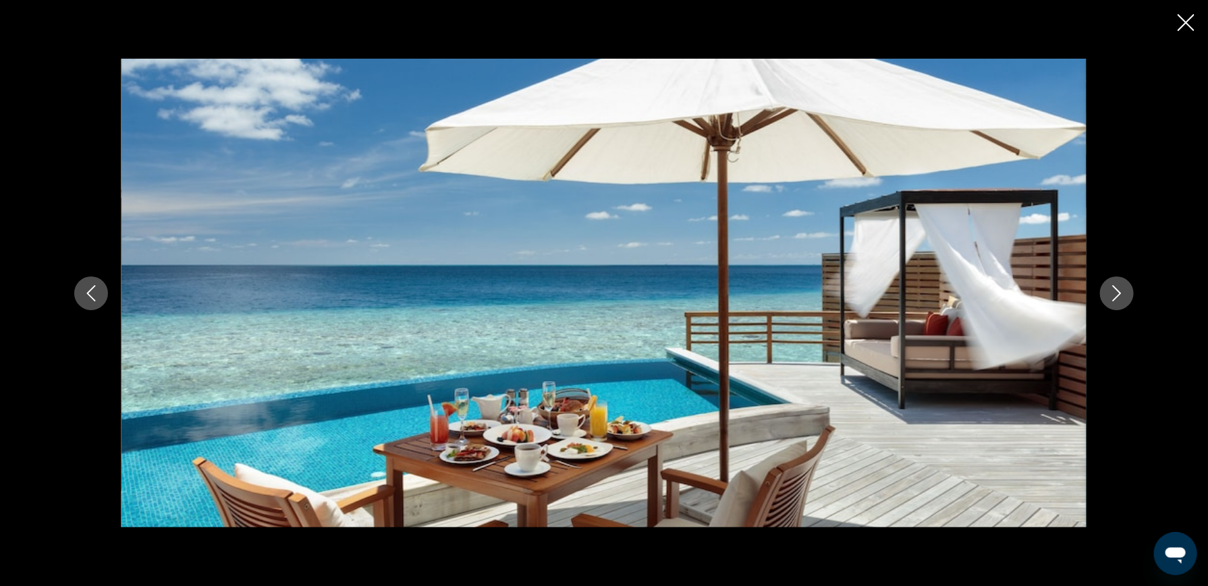
click at [1121, 291] on icon "Nächstes Bild" at bounding box center [1117, 293] width 16 height 16
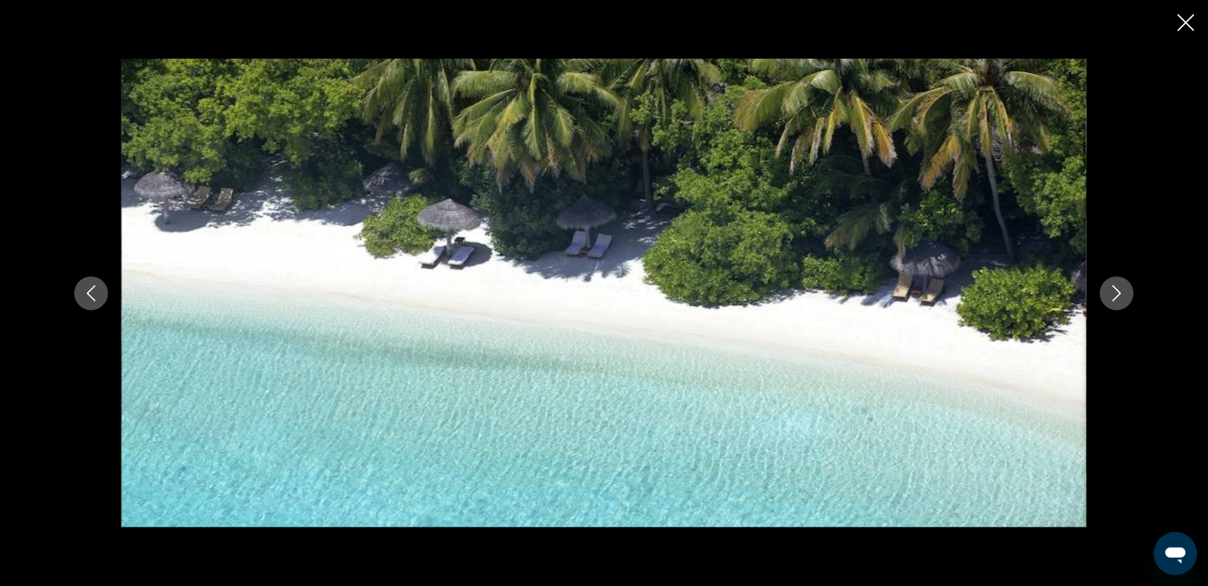
click at [1121, 291] on icon "Nächstes Bild" at bounding box center [1117, 293] width 16 height 16
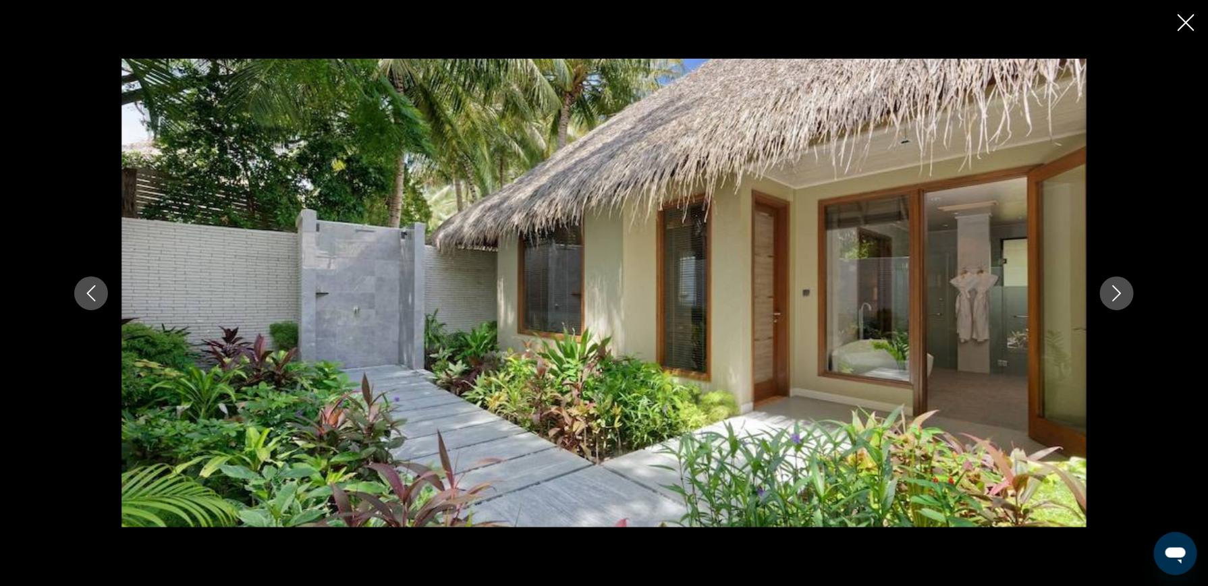
click at [1121, 291] on icon "Nächstes Bild" at bounding box center [1117, 293] width 16 height 16
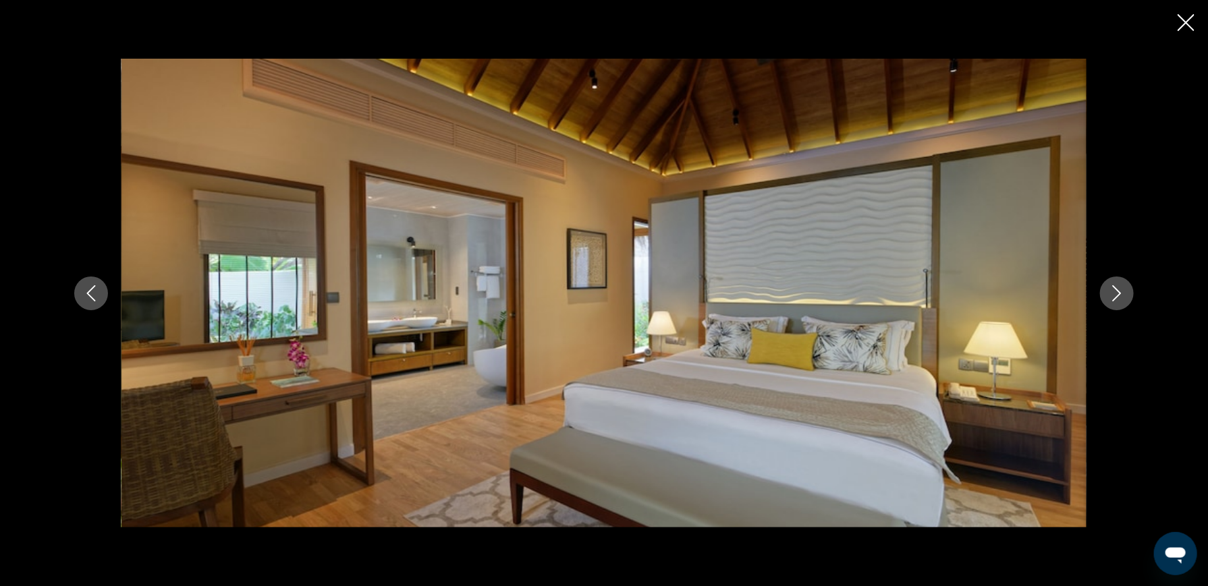
click at [1121, 291] on icon "Nächstes Bild" at bounding box center [1117, 293] width 16 height 16
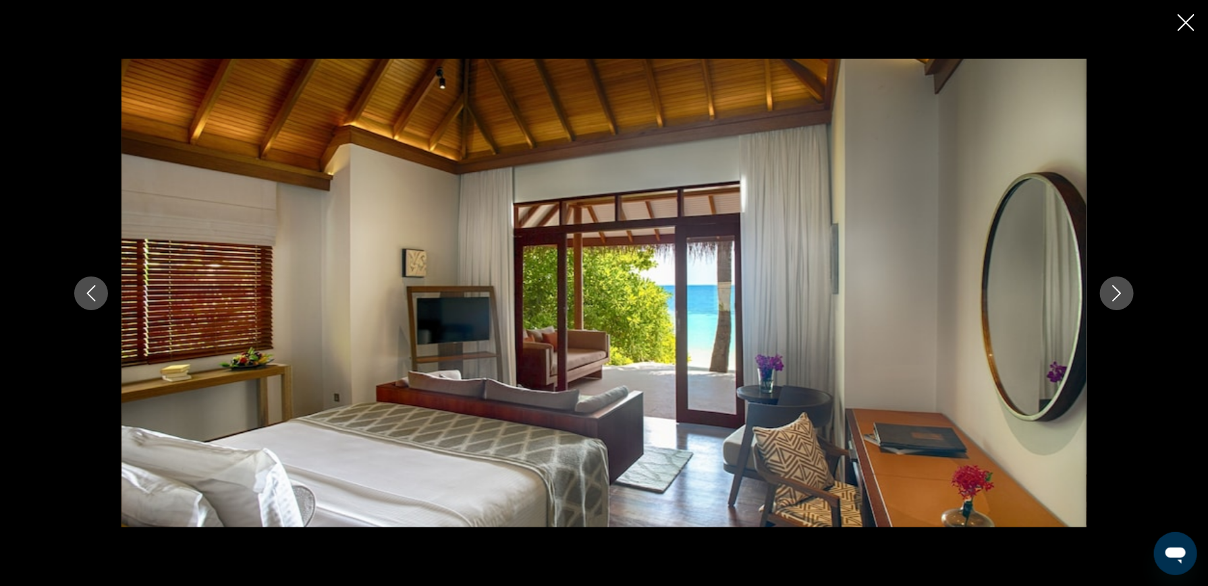
click at [1121, 291] on icon "Nächstes Bild" at bounding box center [1117, 293] width 16 height 16
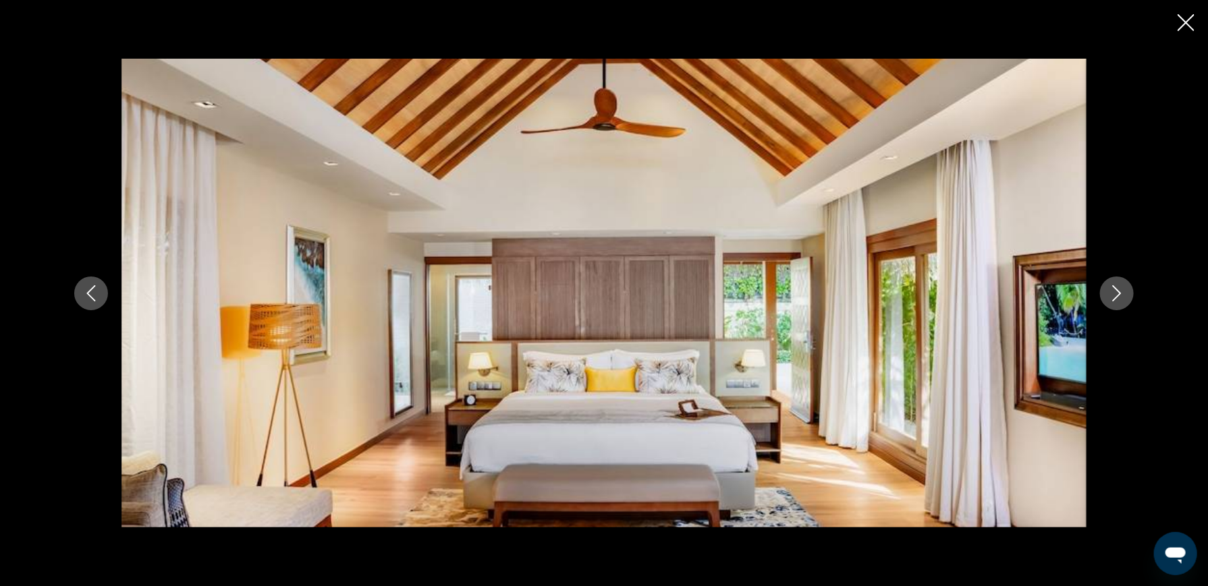
click at [1121, 291] on icon "Nächstes Bild" at bounding box center [1117, 293] width 16 height 16
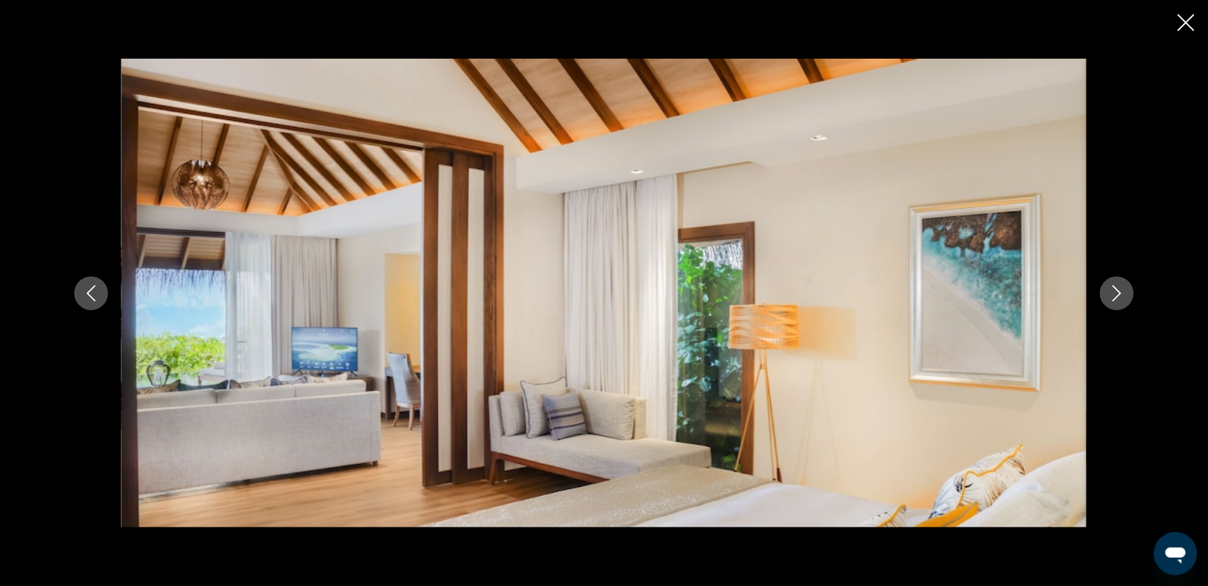
click at [1121, 291] on icon "Nächstes Bild" at bounding box center [1117, 293] width 16 height 16
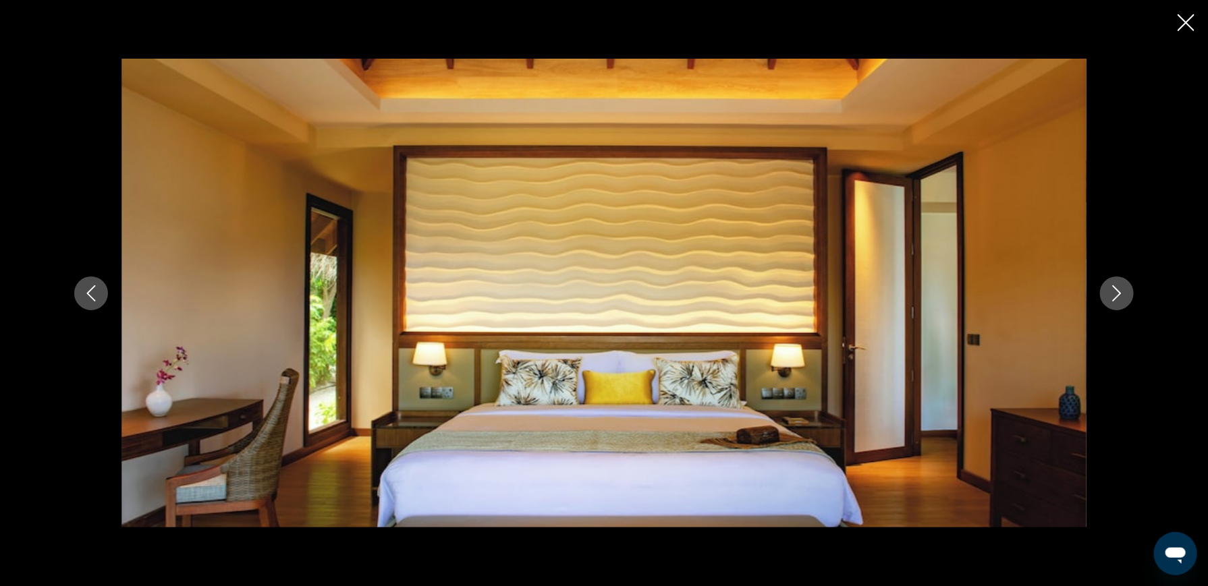
click at [1121, 291] on icon "Nächstes Bild" at bounding box center [1117, 293] width 16 height 16
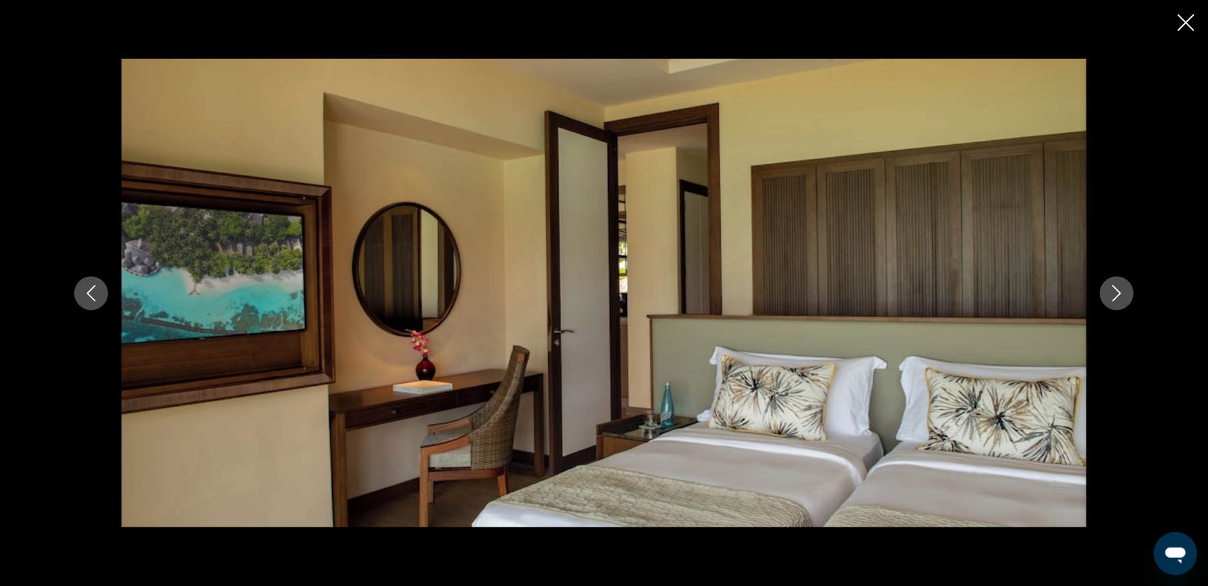
click at [1121, 291] on icon "Nächstes Bild" at bounding box center [1117, 293] width 16 height 16
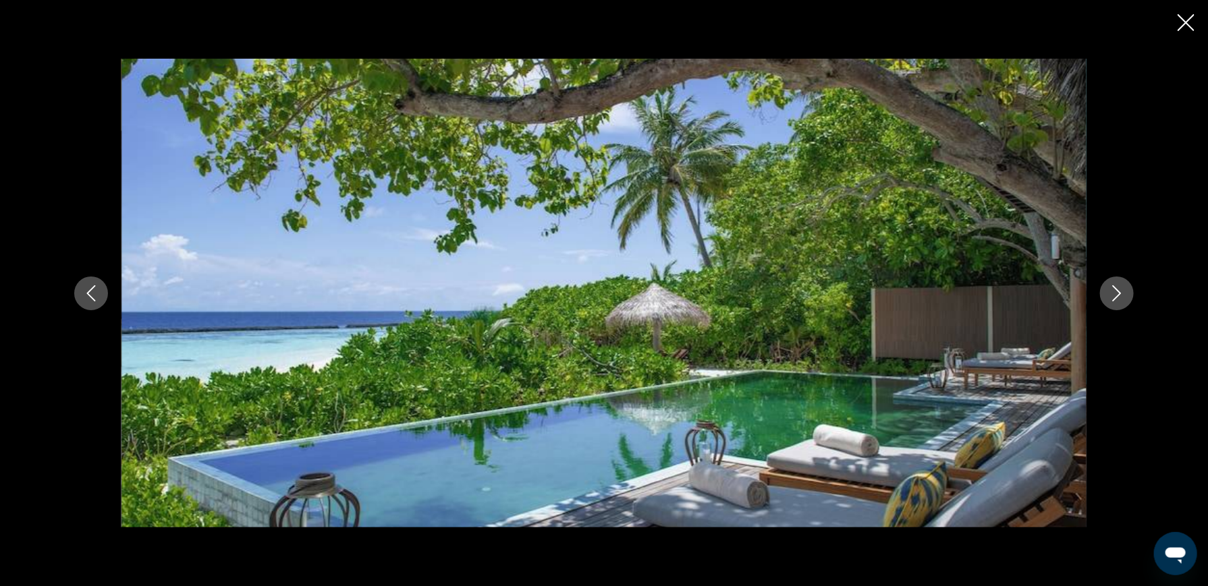
click at [1121, 291] on icon "Nächstes Bild" at bounding box center [1117, 293] width 16 height 16
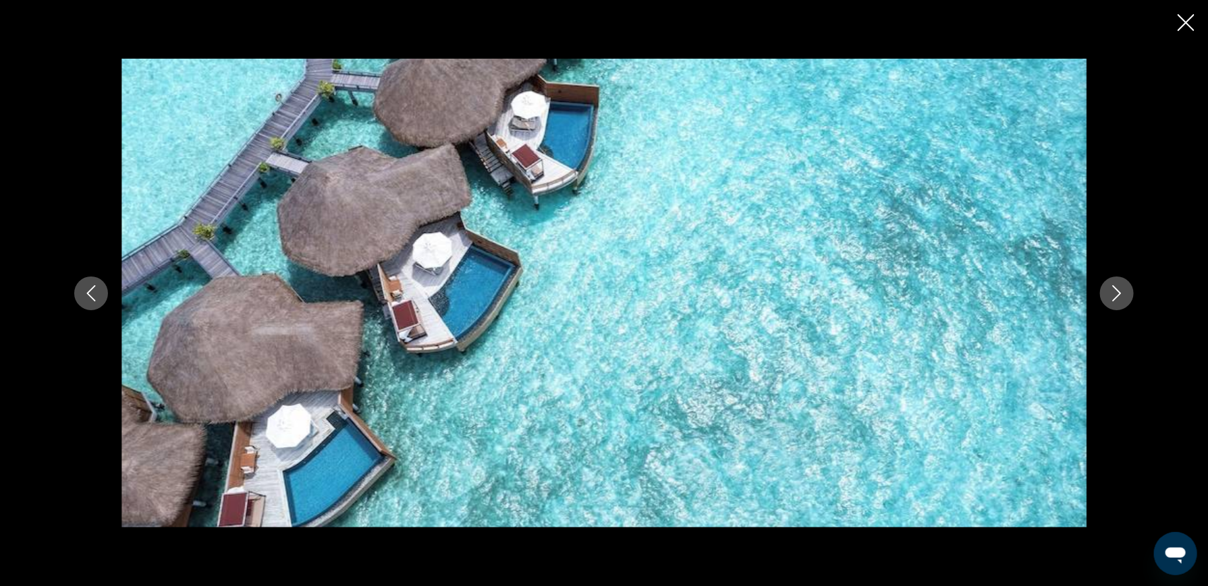
click at [1121, 291] on icon "Nächstes Bild" at bounding box center [1117, 293] width 16 height 16
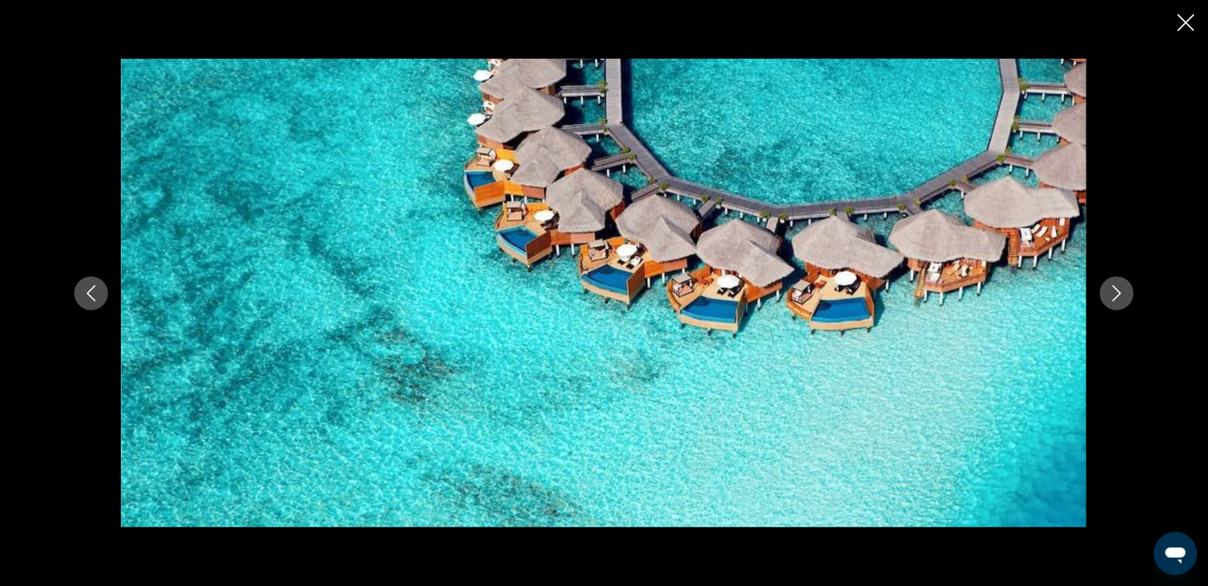
click at [1121, 291] on icon "Nächstes Bild" at bounding box center [1117, 293] width 16 height 16
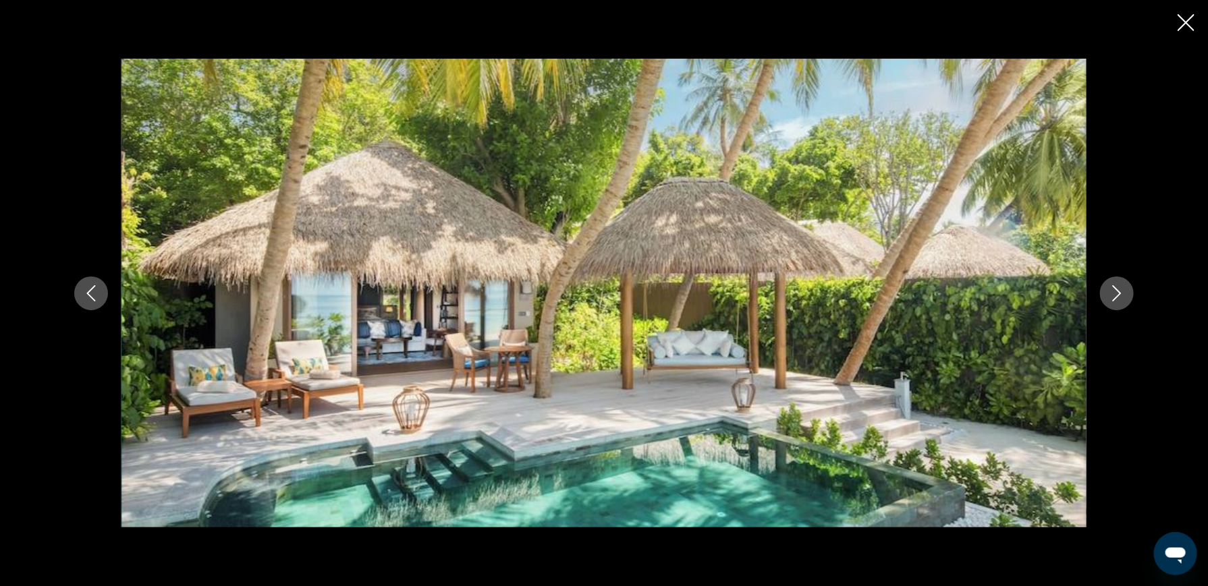
click at [1121, 291] on icon "Nächstes Bild" at bounding box center [1117, 293] width 16 height 16
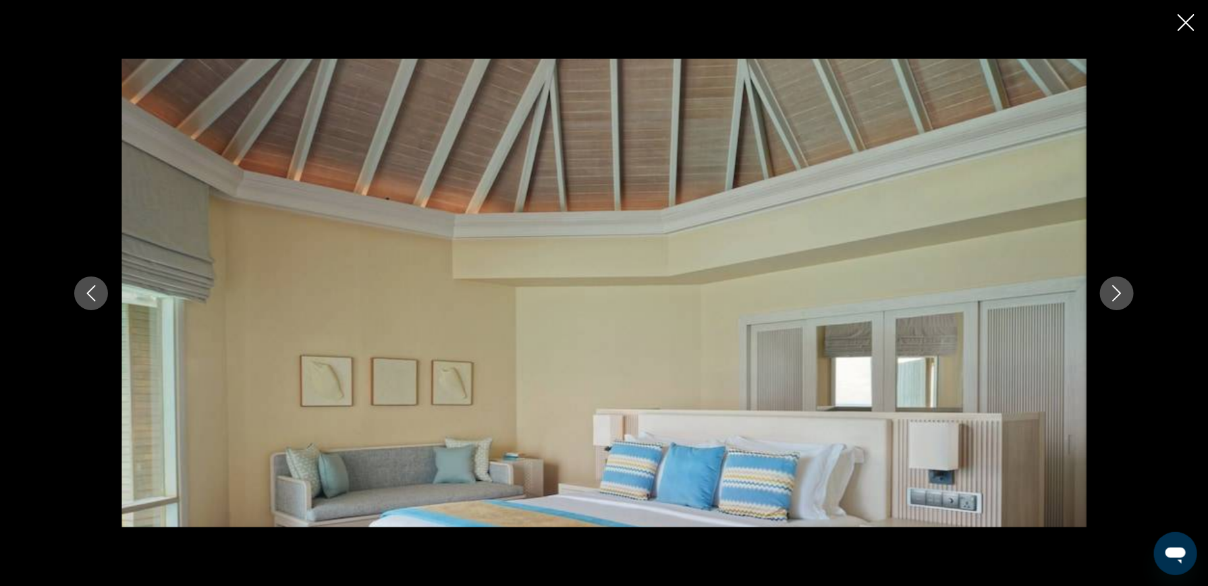
click at [1121, 291] on icon "Nächstes Bild" at bounding box center [1117, 293] width 16 height 16
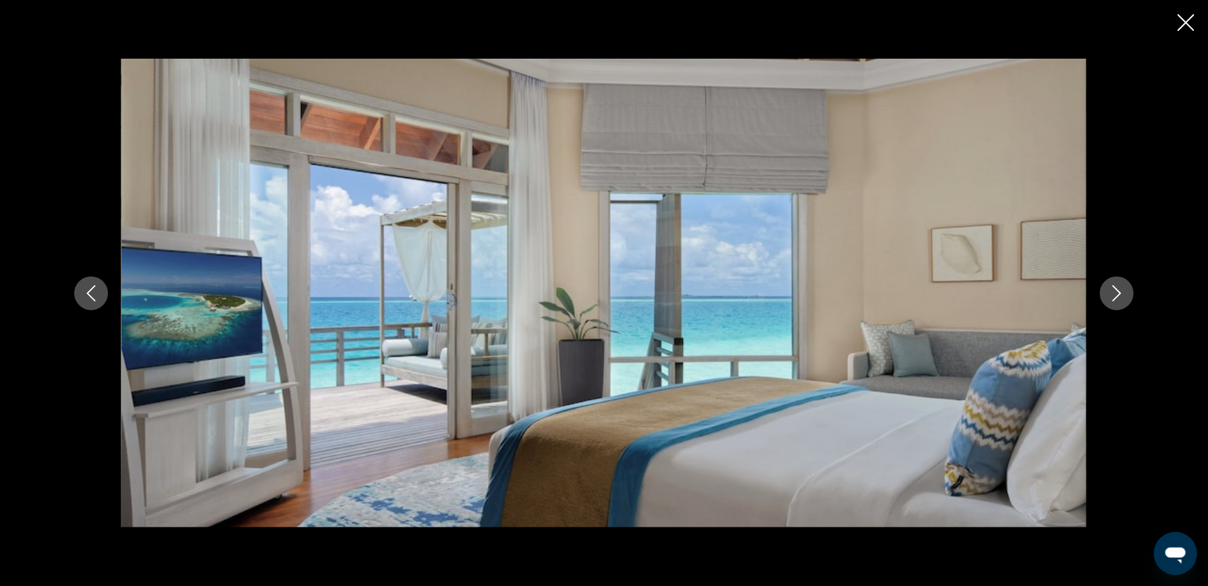
click at [1121, 291] on icon "Nächstes Bild" at bounding box center [1117, 293] width 16 height 16
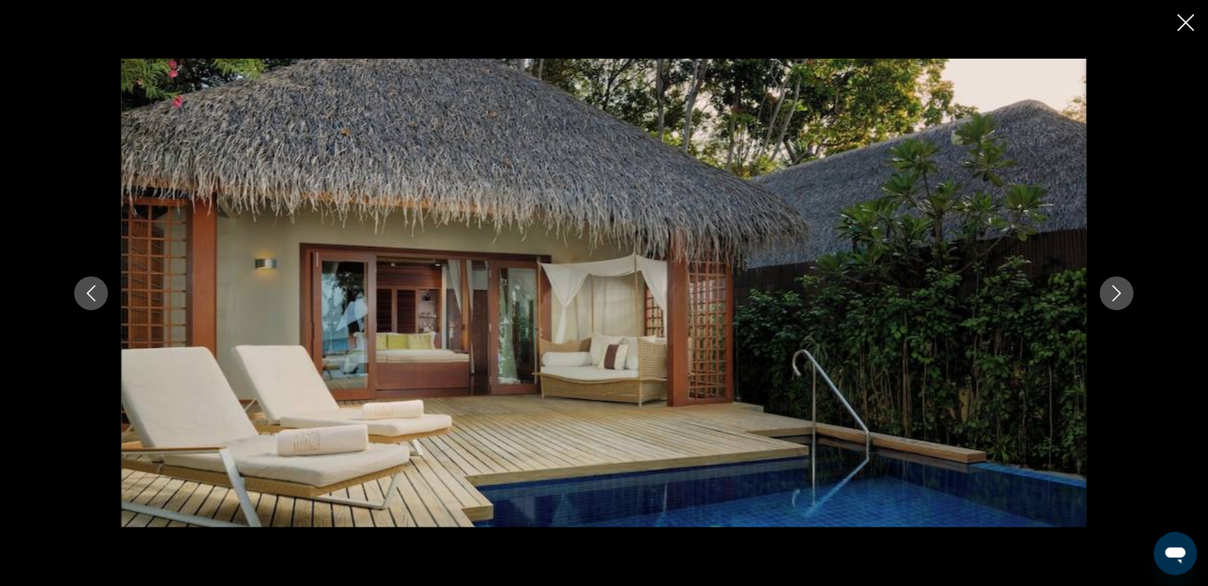
click at [1121, 291] on icon "Nächstes Bild" at bounding box center [1117, 293] width 16 height 16
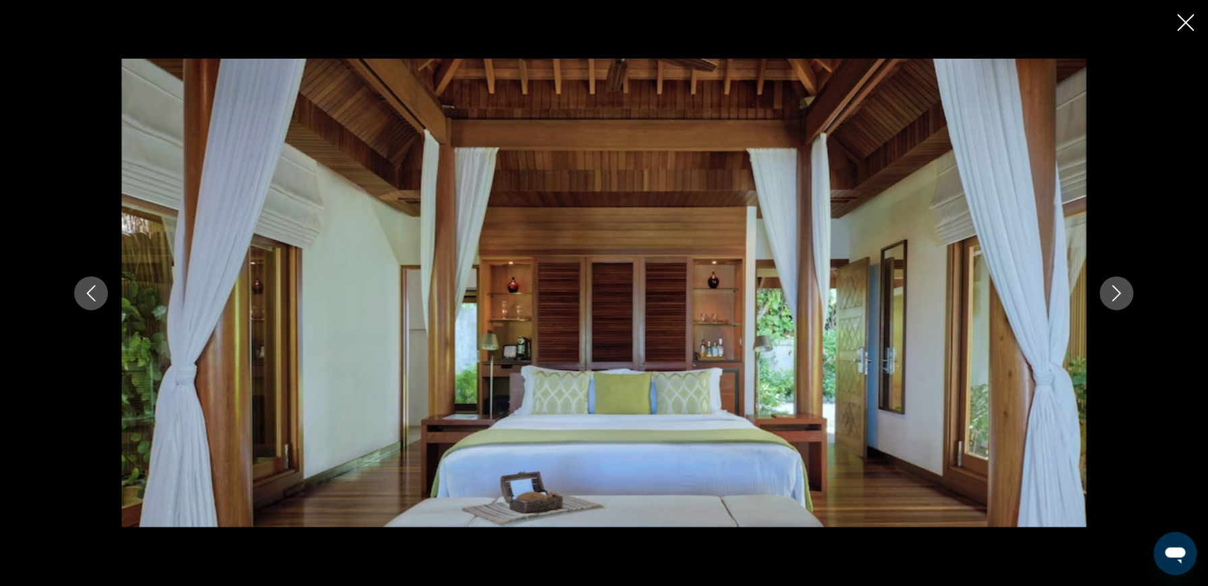
click at [1121, 291] on icon "Nächstes Bild" at bounding box center [1117, 293] width 16 height 16
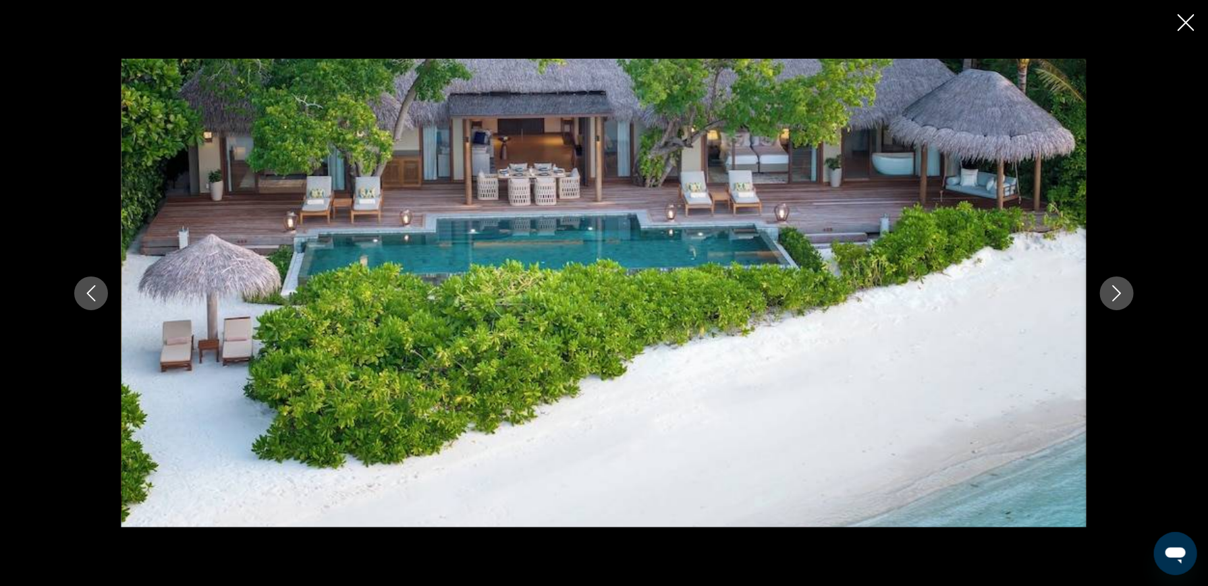
click at [1121, 291] on icon "Nächstes Bild" at bounding box center [1117, 293] width 16 height 16
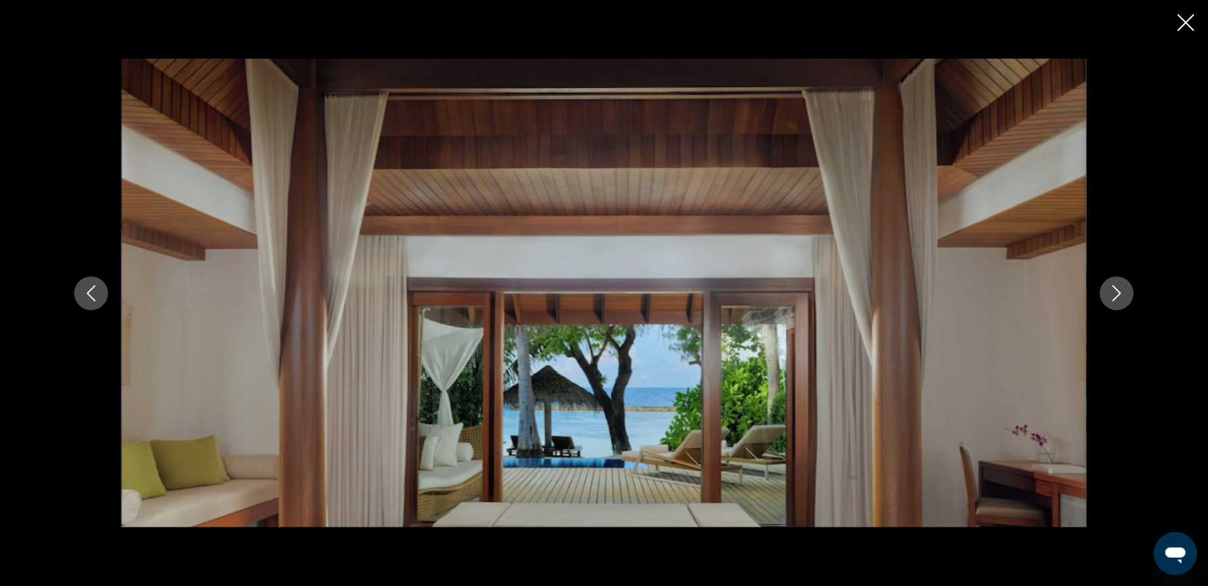
click at [1121, 291] on icon "Nächstes Bild" at bounding box center [1117, 293] width 16 height 16
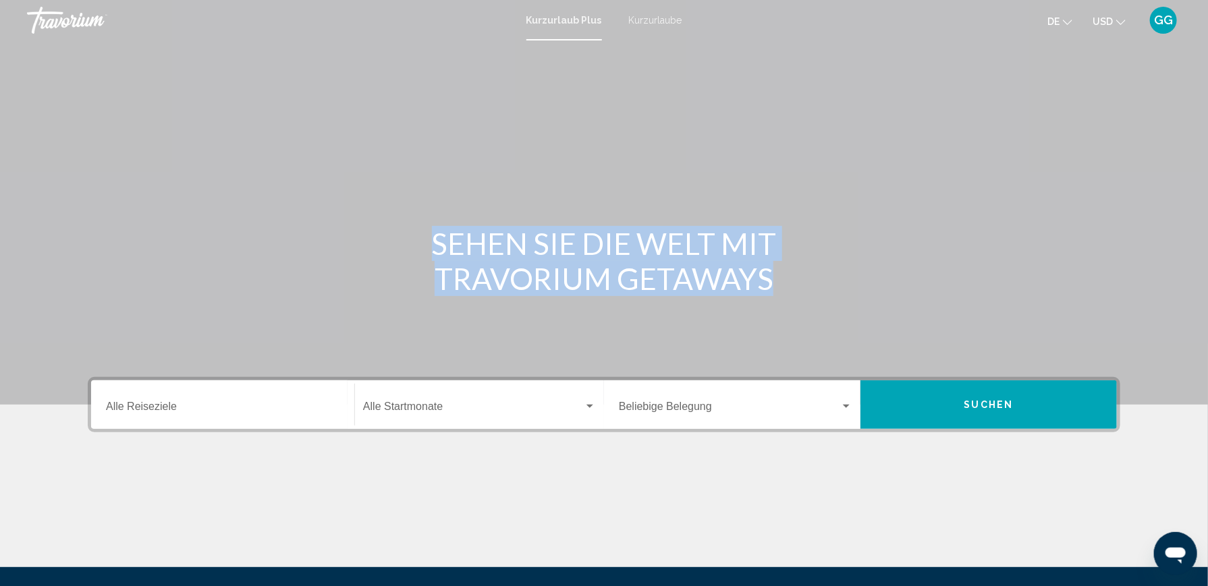
drag, startPoint x: 139, startPoint y: 375, endPoint x: 139, endPoint y: 383, distance: 7.4
click at [139, 383] on section "SEHEN SIE DIE WELT MIT TRAVORIUM GETAWAYS Destination Alle Reiseziele Start Mon…" at bounding box center [604, 283] width 1208 height 567
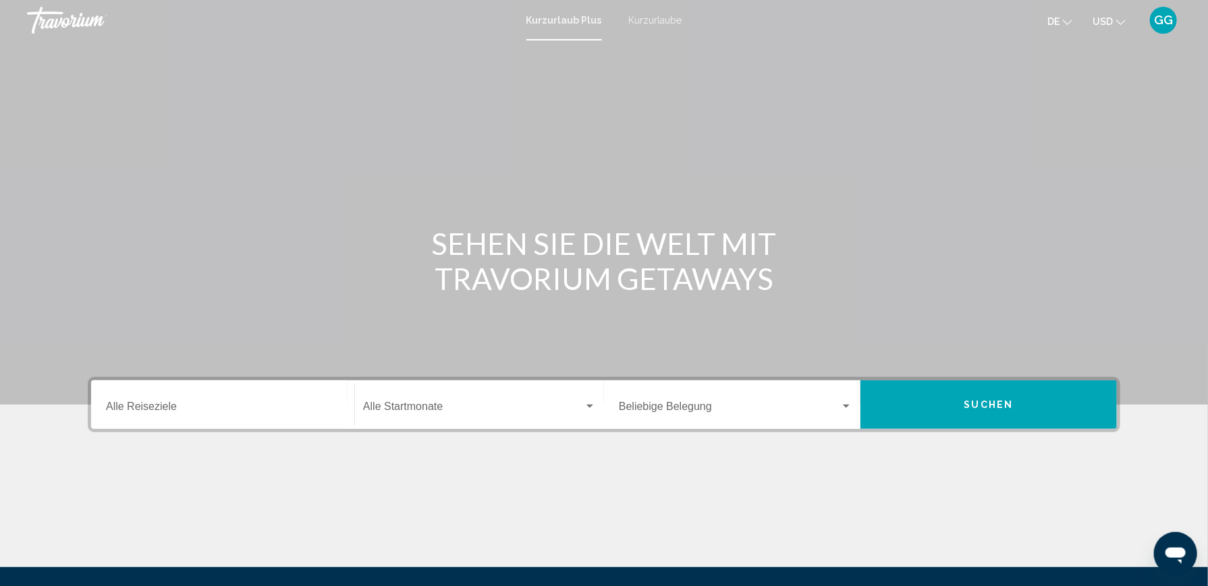
drag, startPoint x: 139, startPoint y: 383, endPoint x: 138, endPoint y: 395, distance: 12.2
click at [138, 395] on div "Destination Alle Reiseziele" at bounding box center [222, 405] width 233 height 43
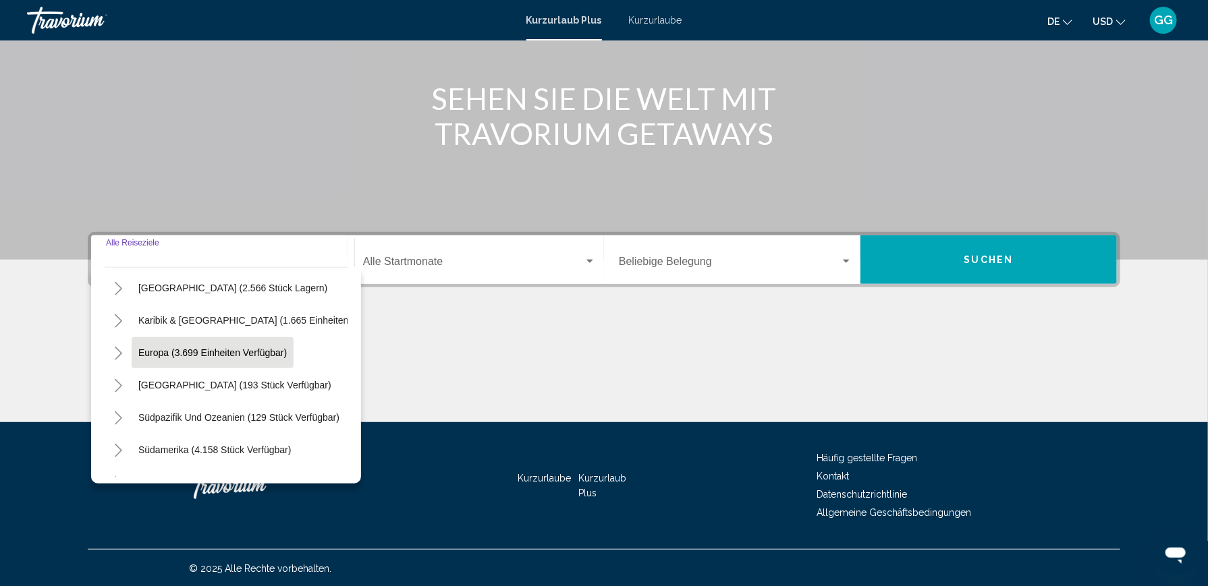
scroll to position [93, 0]
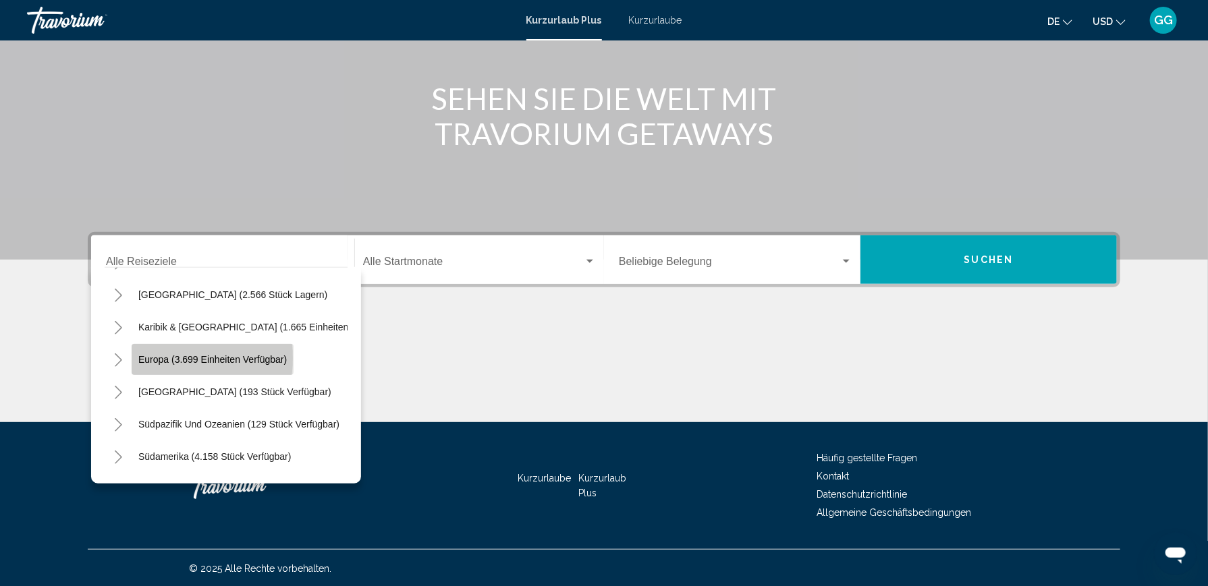
click at [147, 357] on span "Europa (3.699 Einheiten verfügbar)" at bounding box center [212, 359] width 148 height 11
type input "**********"
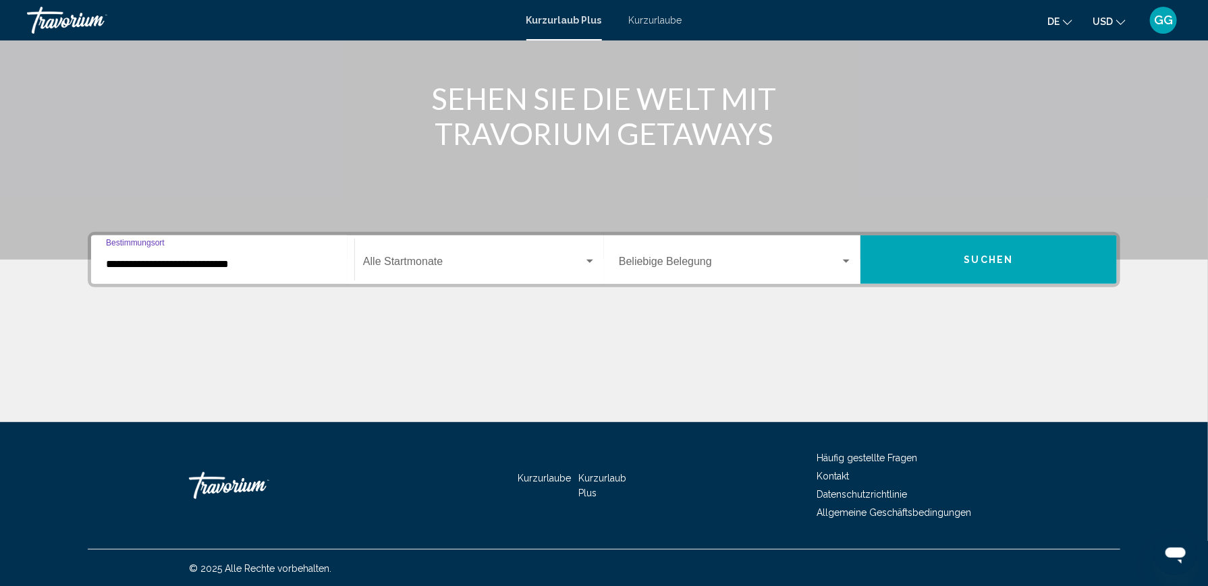
click at [586, 256] on div "Such-Widget" at bounding box center [590, 261] width 12 height 11
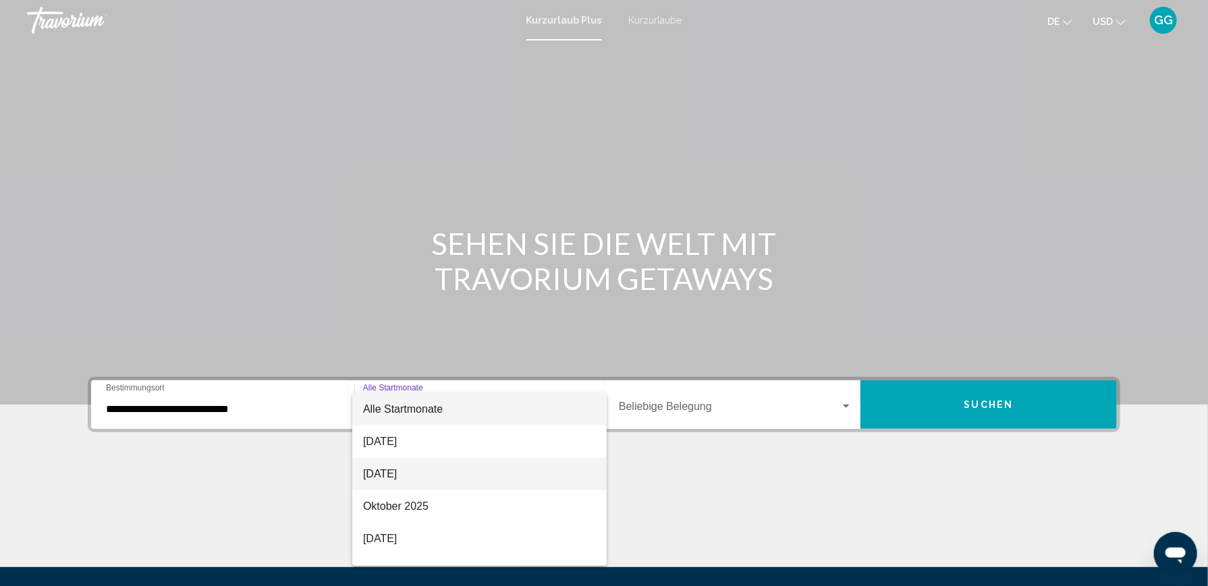
scroll to position [67, 0]
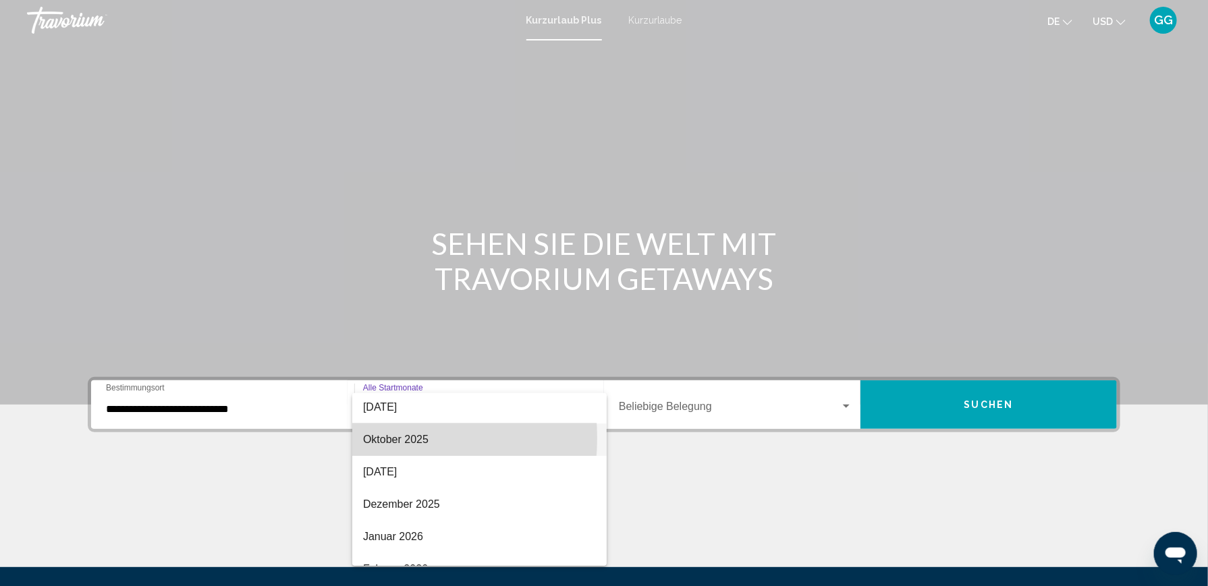
click at [378, 438] on font "Oktober 2025" at bounding box center [395, 439] width 65 height 11
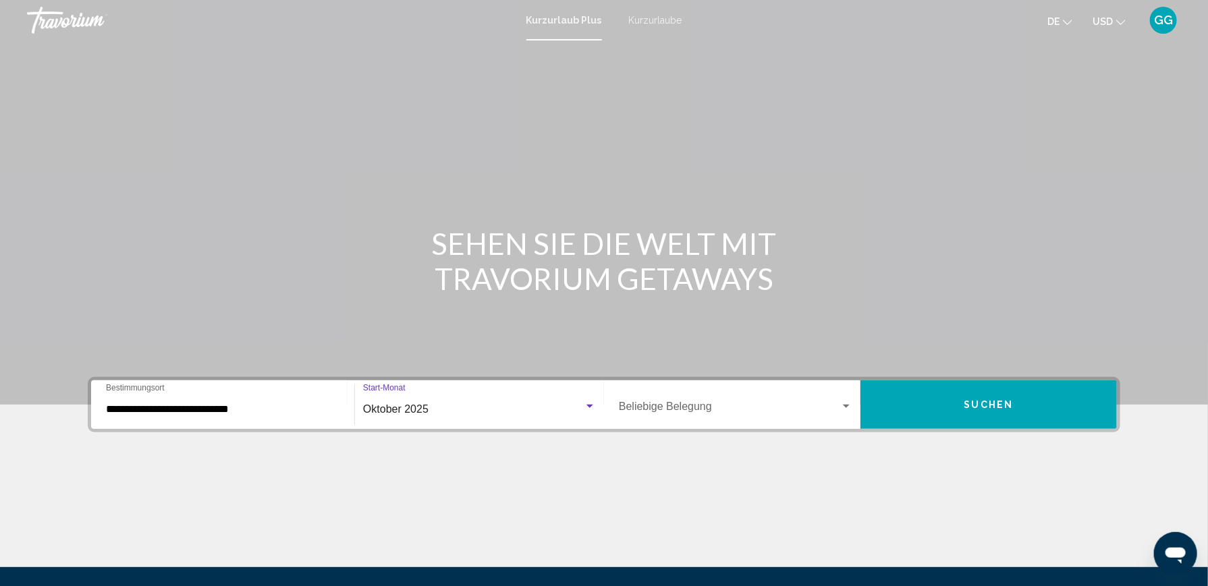
click at [849, 403] on div "Such-Widget" at bounding box center [846, 406] width 12 height 11
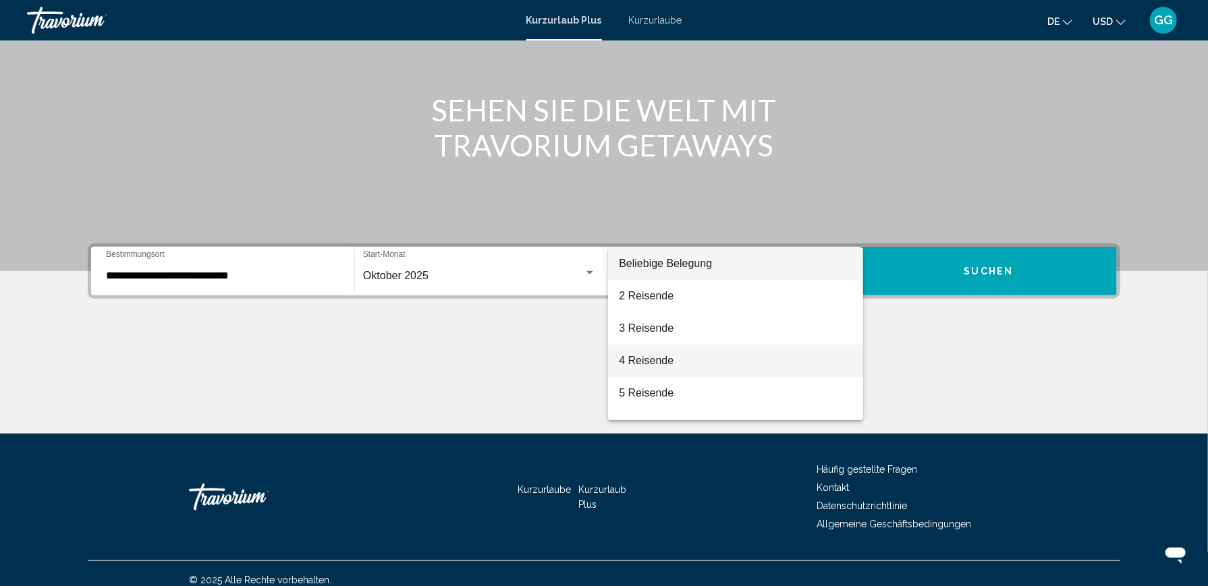
scroll to position [145, 0]
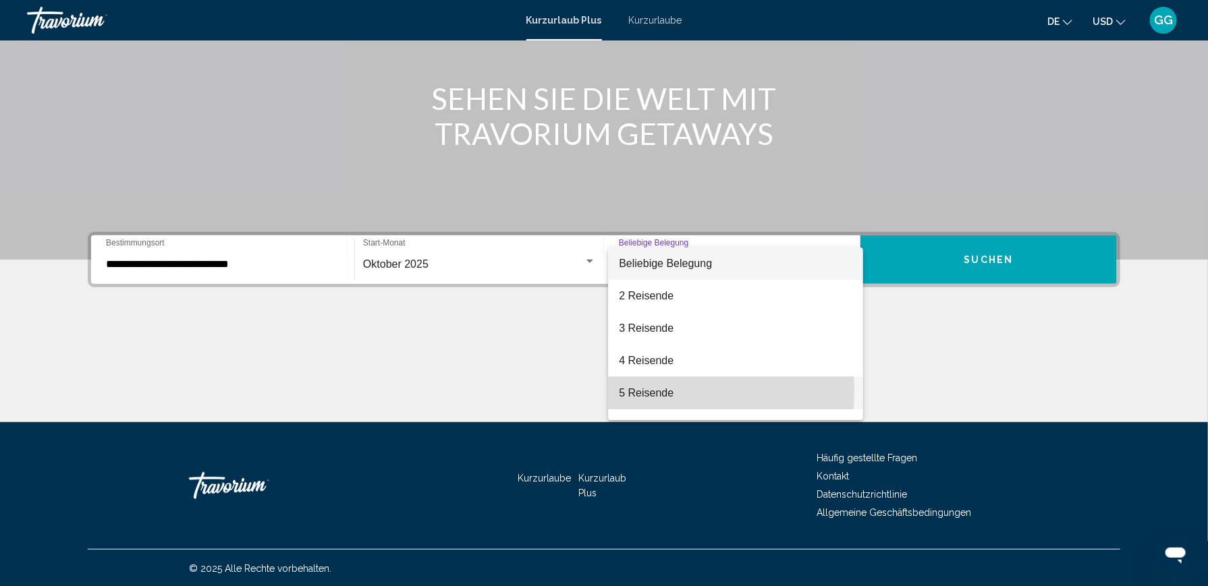
click at [640, 389] on font "5 Reisende" at bounding box center [646, 392] width 55 height 11
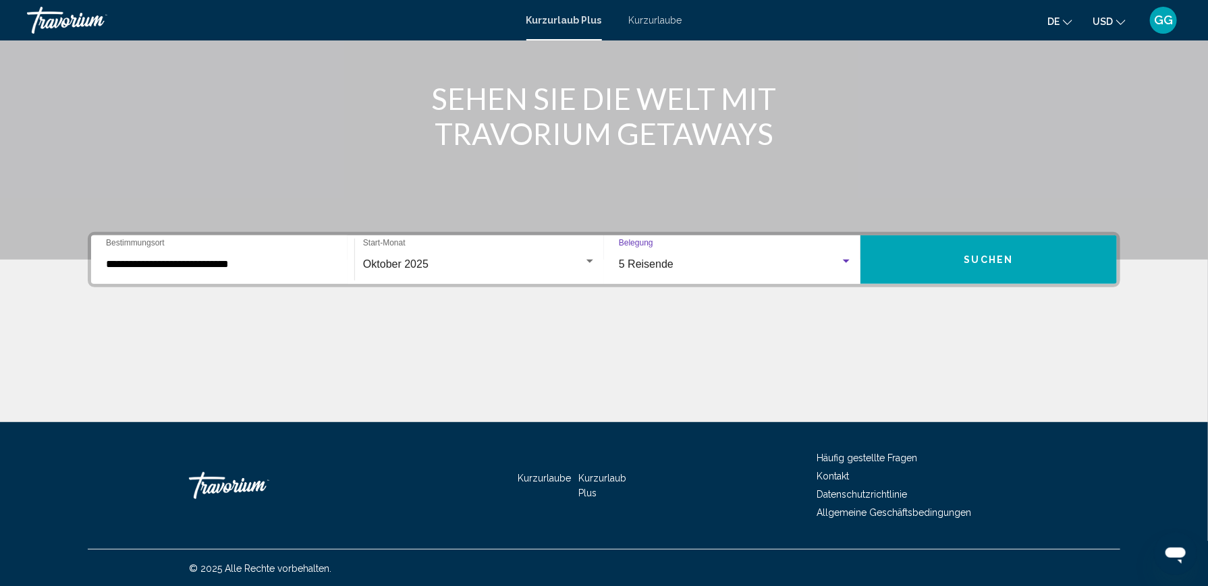
click at [954, 268] on button "Suchen" at bounding box center [988, 259] width 256 height 49
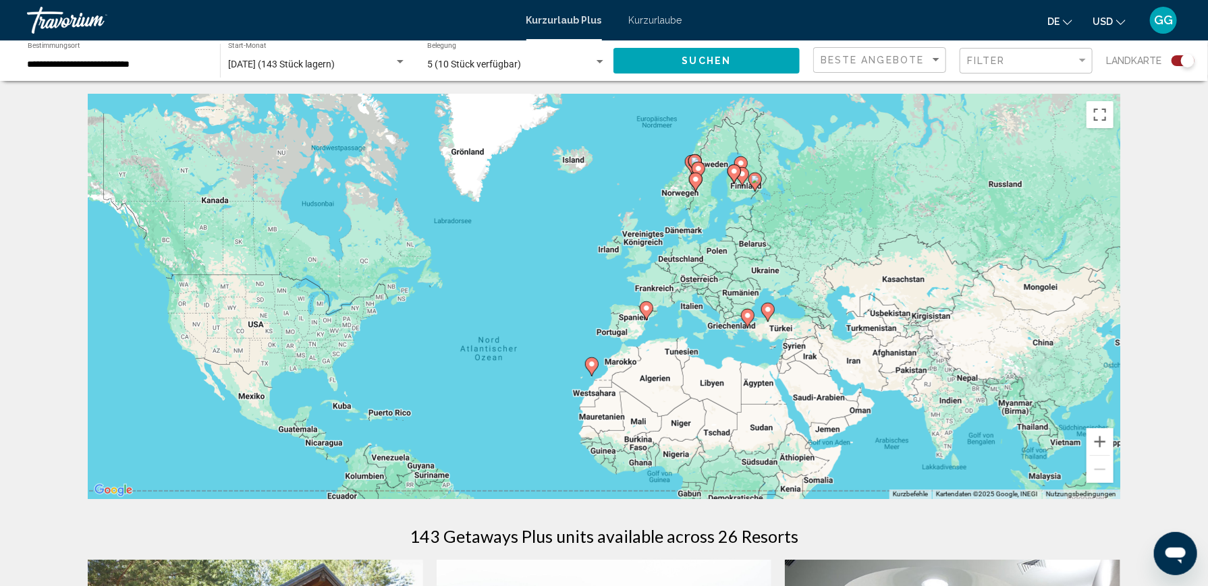
drag, startPoint x: 711, startPoint y: 176, endPoint x: 637, endPoint y: 252, distance: 105.9
click at [637, 252] on div "Um den Modus zum Ziehen mit der Tastatur zu aktivieren, drückst du Alt + Eingab…" at bounding box center [604, 296] width 1032 height 405
click at [592, 368] on image "Hauptinhalt" at bounding box center [592, 364] width 8 height 8
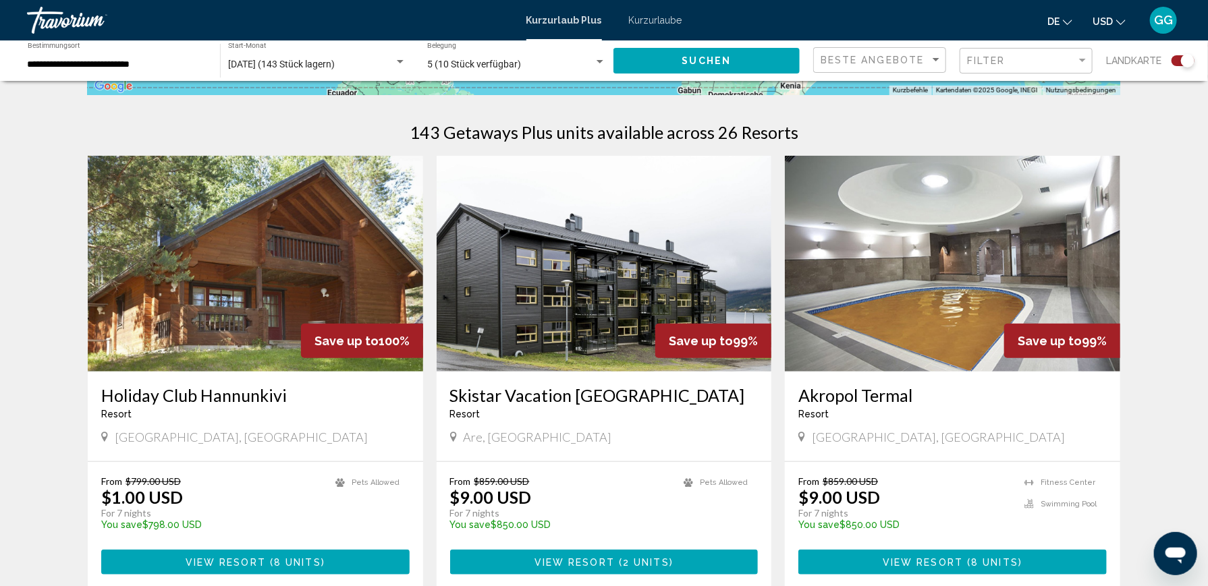
scroll to position [405, 0]
click at [1034, 57] on div "Filter" at bounding box center [1021, 60] width 109 height 11
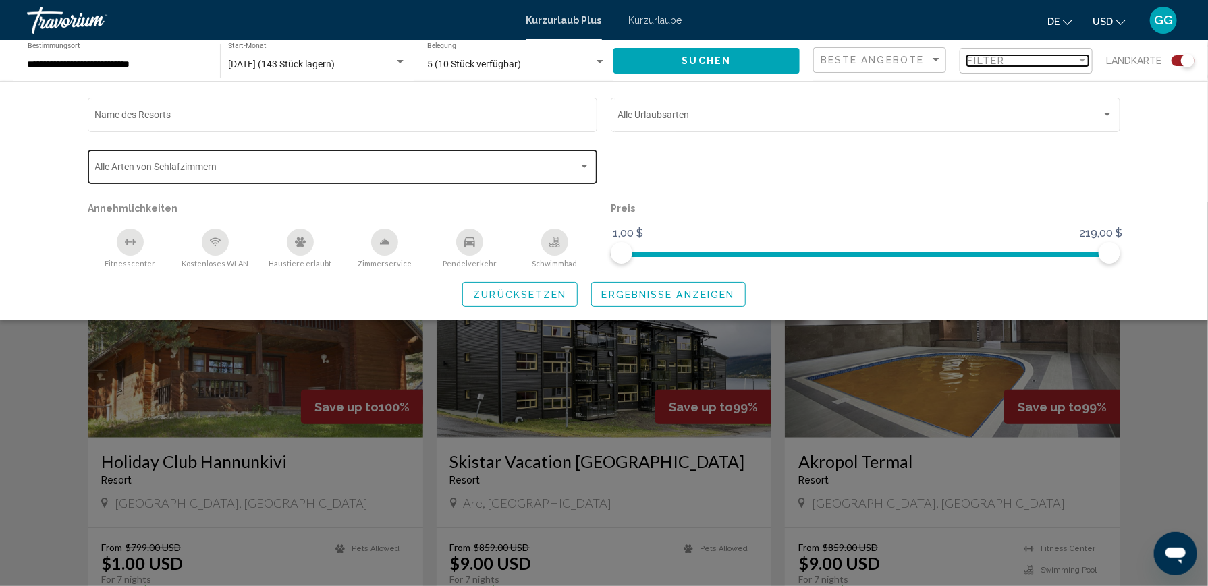
scroll to position [270, 0]
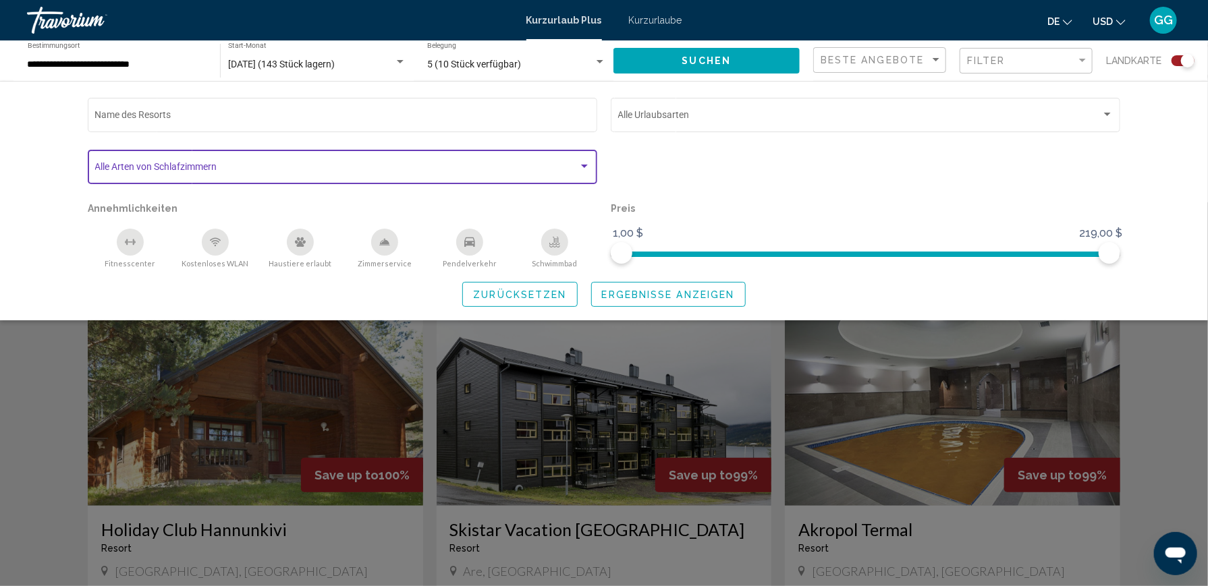
click at [577, 165] on span "Such-Widget" at bounding box center [336, 169] width 483 height 11
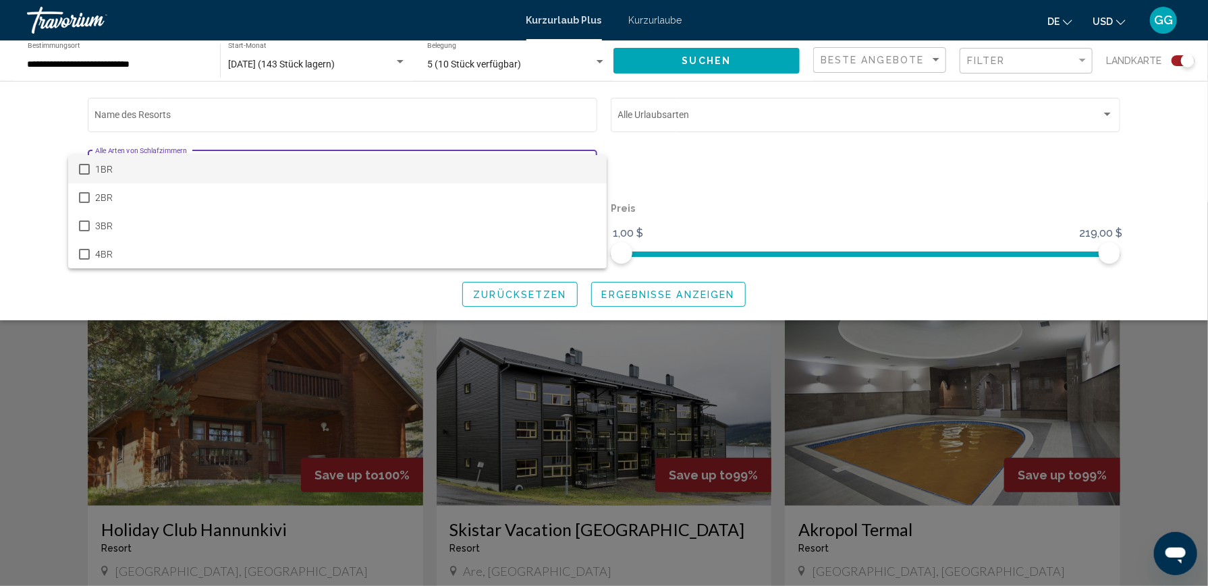
click at [40, 136] on div at bounding box center [604, 293] width 1208 height 586
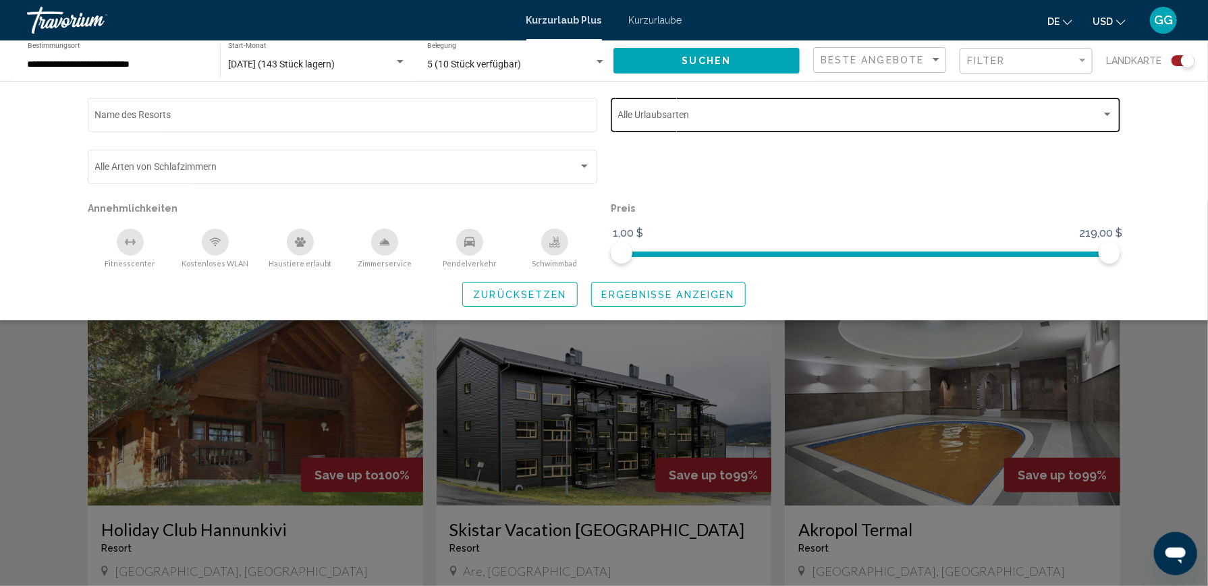
click at [1106, 114] on div "Such-Widget" at bounding box center [1107, 114] width 7 height 3
click at [837, 206] on div at bounding box center [604, 293] width 1208 height 586
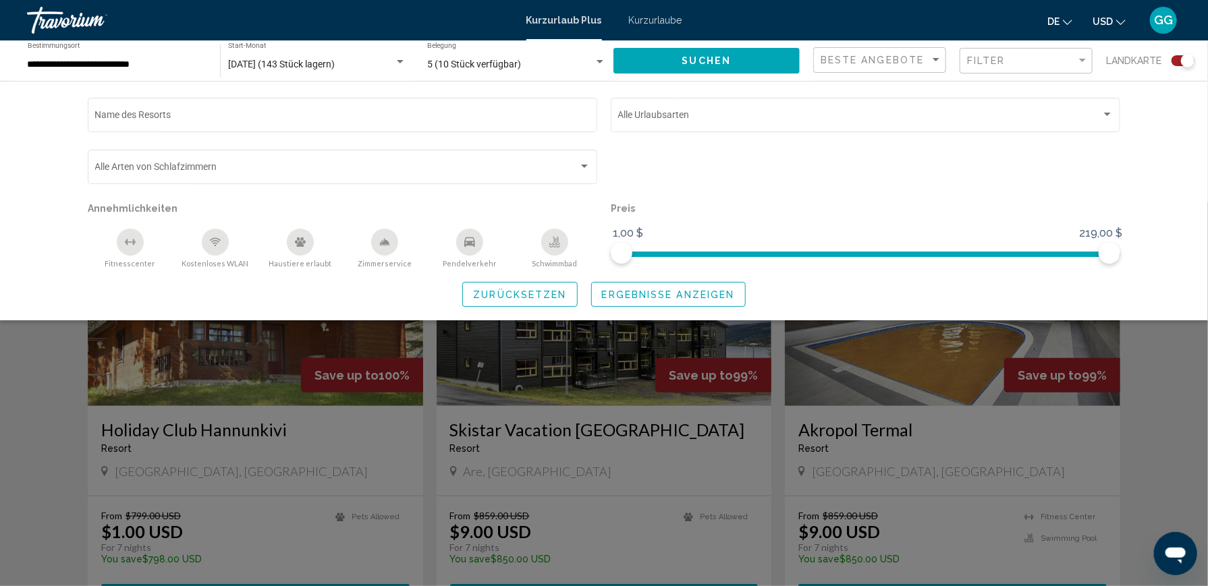
scroll to position [472, 0]
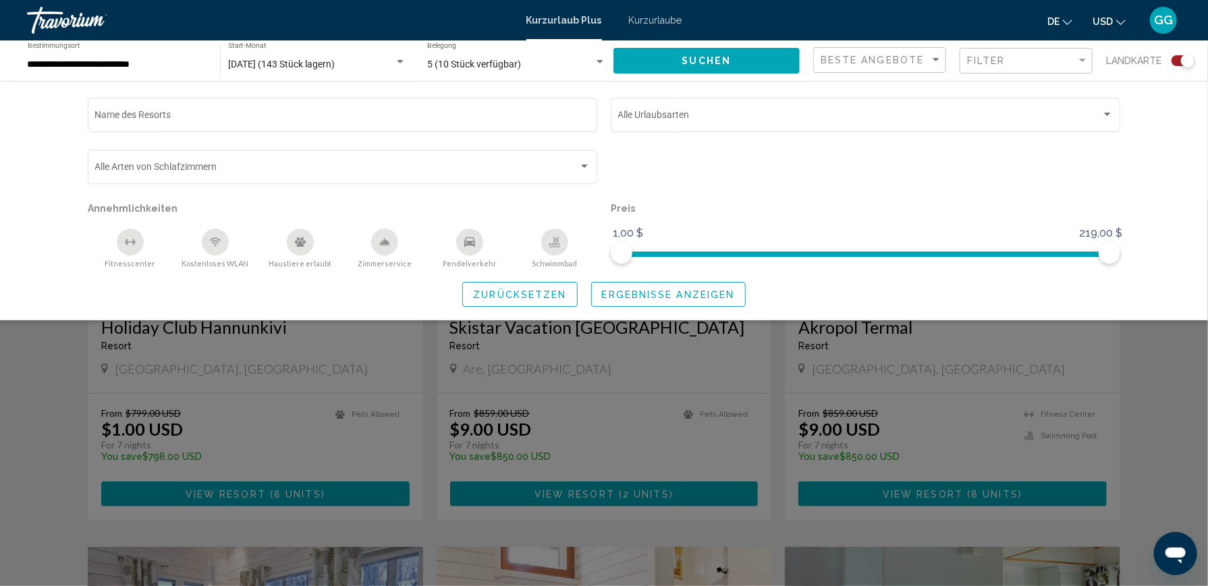
click at [59, 351] on div "Such-Widget" at bounding box center [604, 394] width 1208 height 384
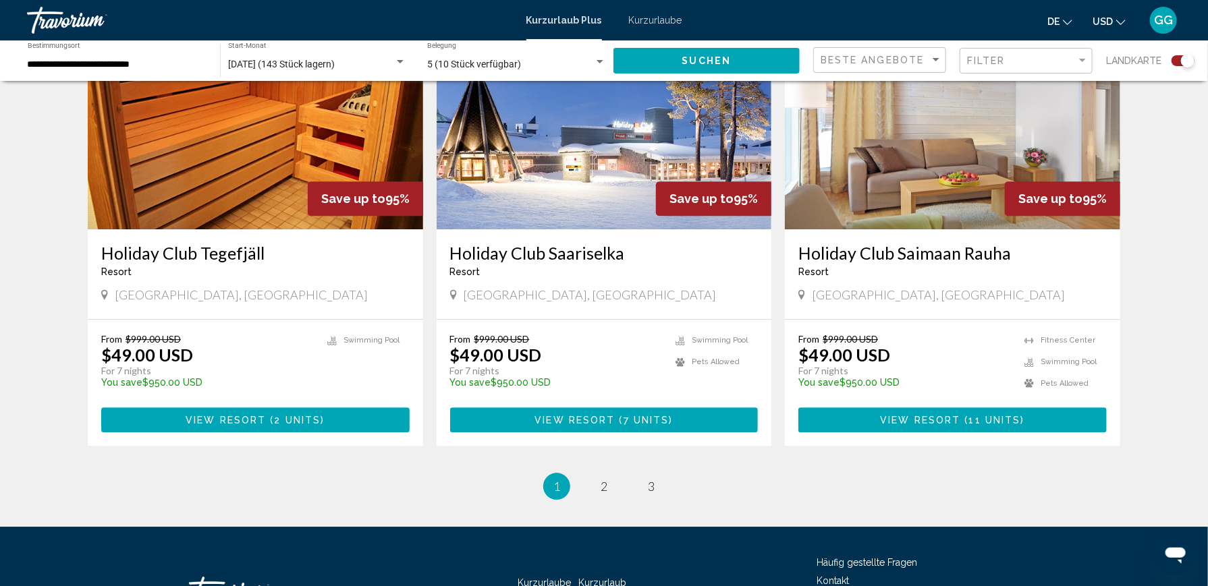
scroll to position [2030, 0]
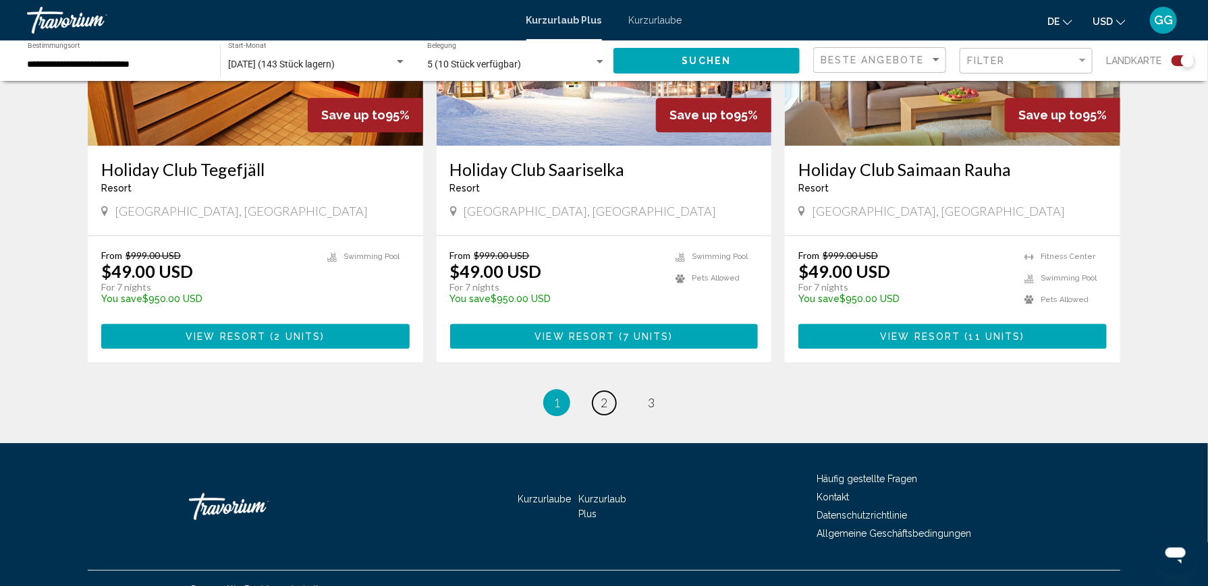
click at [601, 391] on link "page 2" at bounding box center [604, 403] width 24 height 24
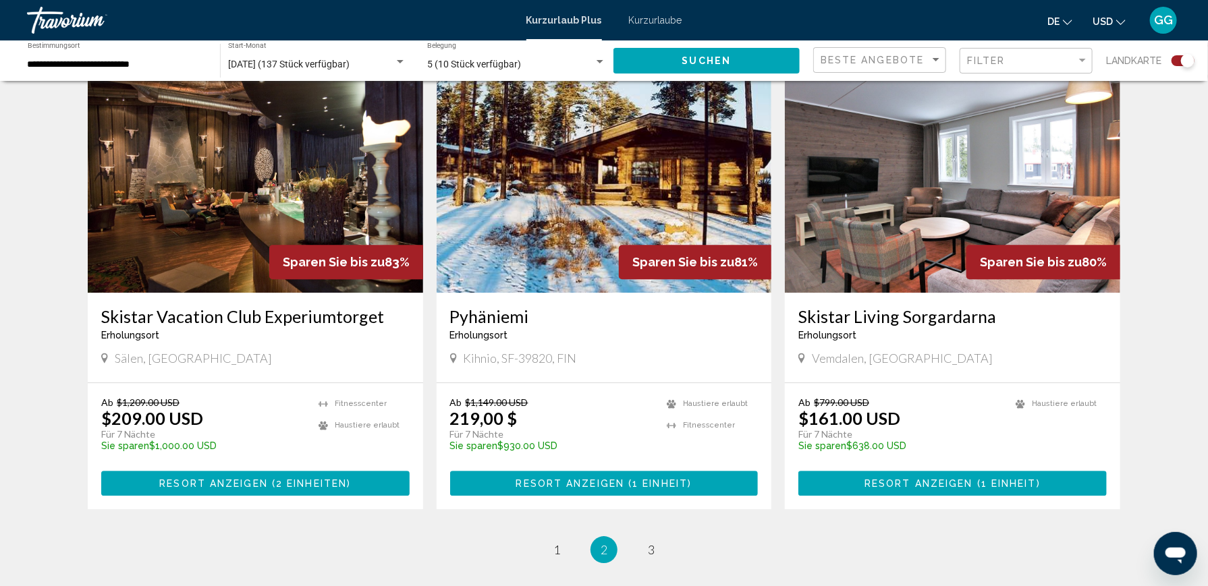
scroll to position [1889, 0]
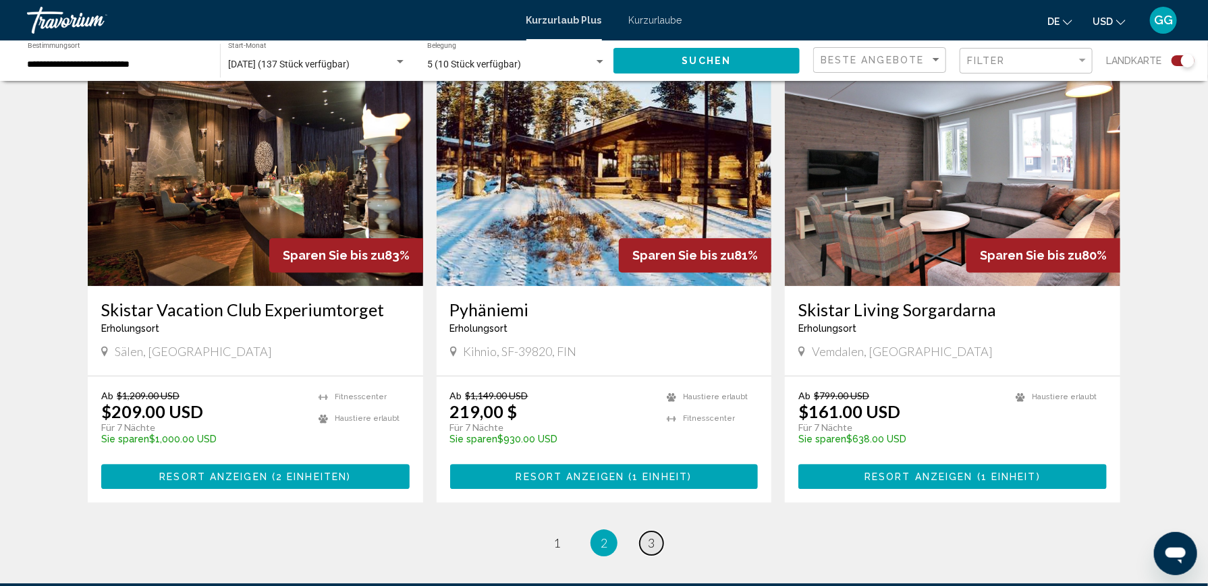
click at [652, 536] on span "3" at bounding box center [651, 543] width 7 height 15
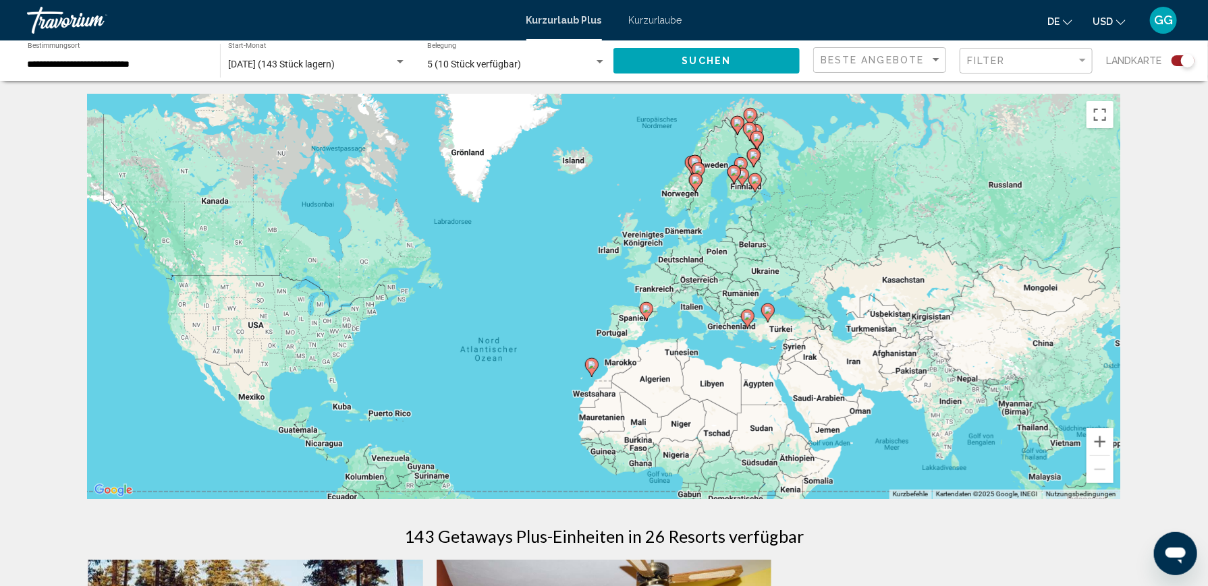
click at [644, 312] on image "Hauptinhalt" at bounding box center [646, 309] width 8 height 8
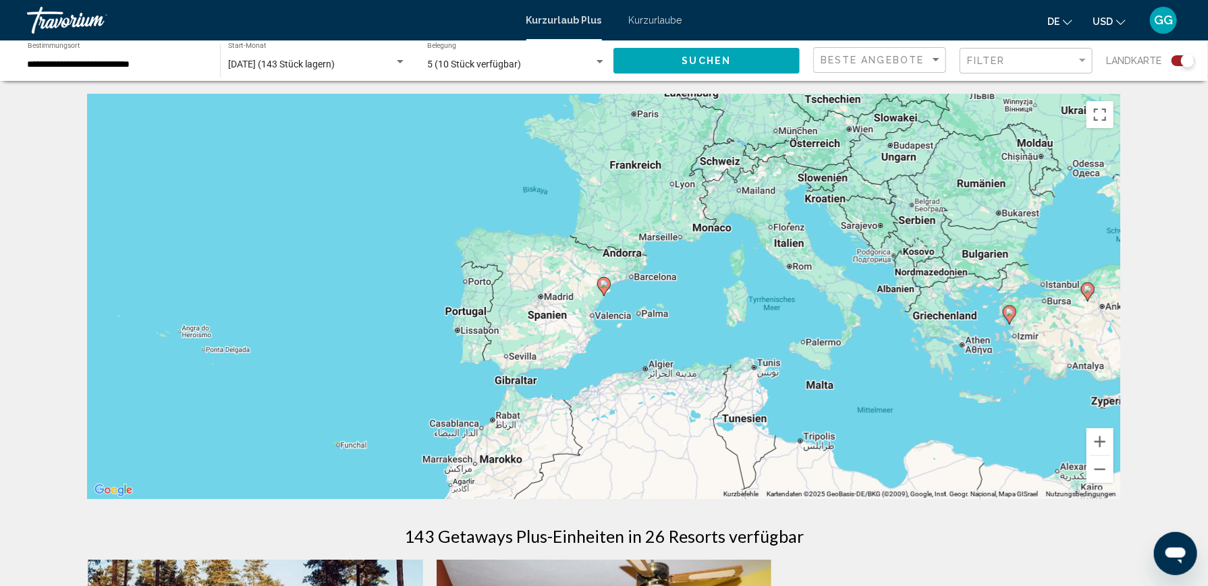
click at [603, 284] on image "Hauptinhalt" at bounding box center [604, 284] width 8 height 8
type input "**********"
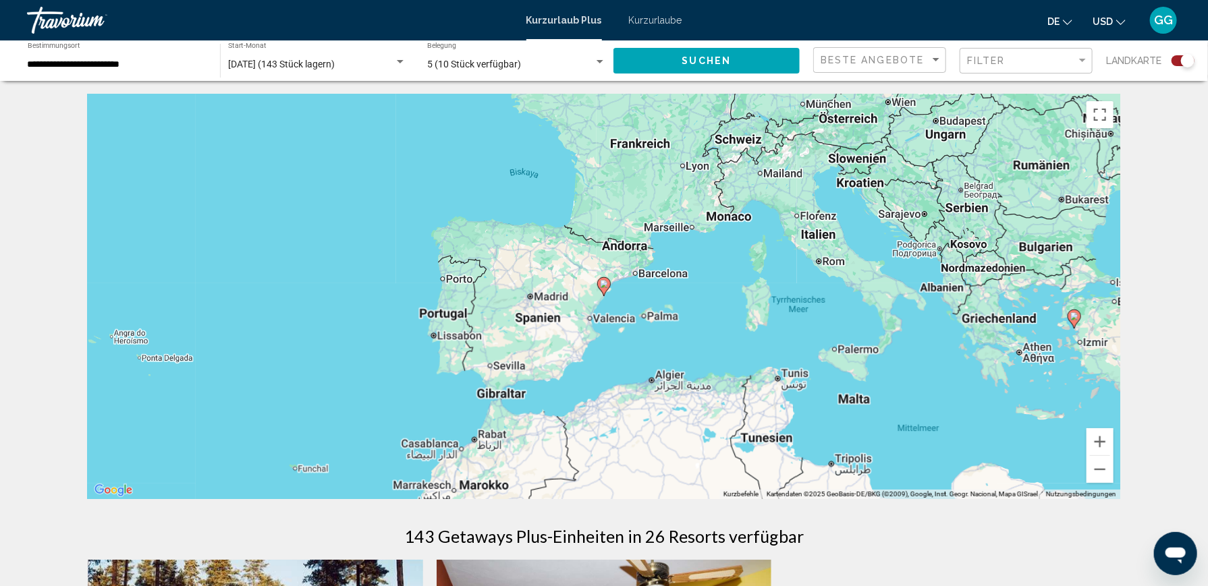
click at [603, 284] on image "Hauptinhalt" at bounding box center [604, 284] width 8 height 8
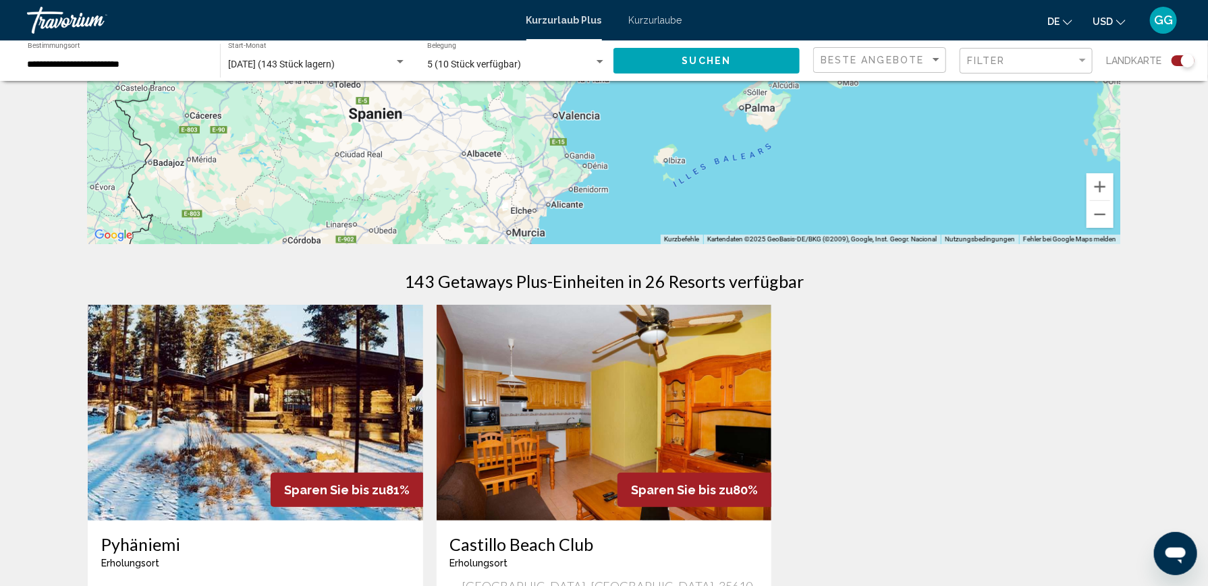
scroll to position [337, 0]
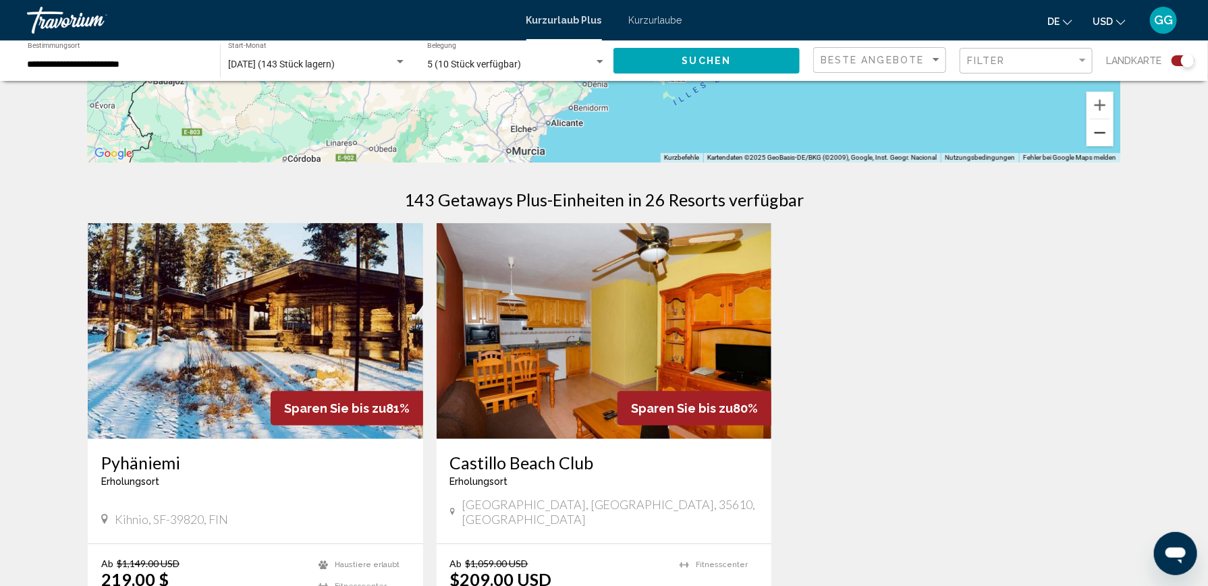
click at [1096, 128] on button "Verkleinern" at bounding box center [1099, 132] width 27 height 27
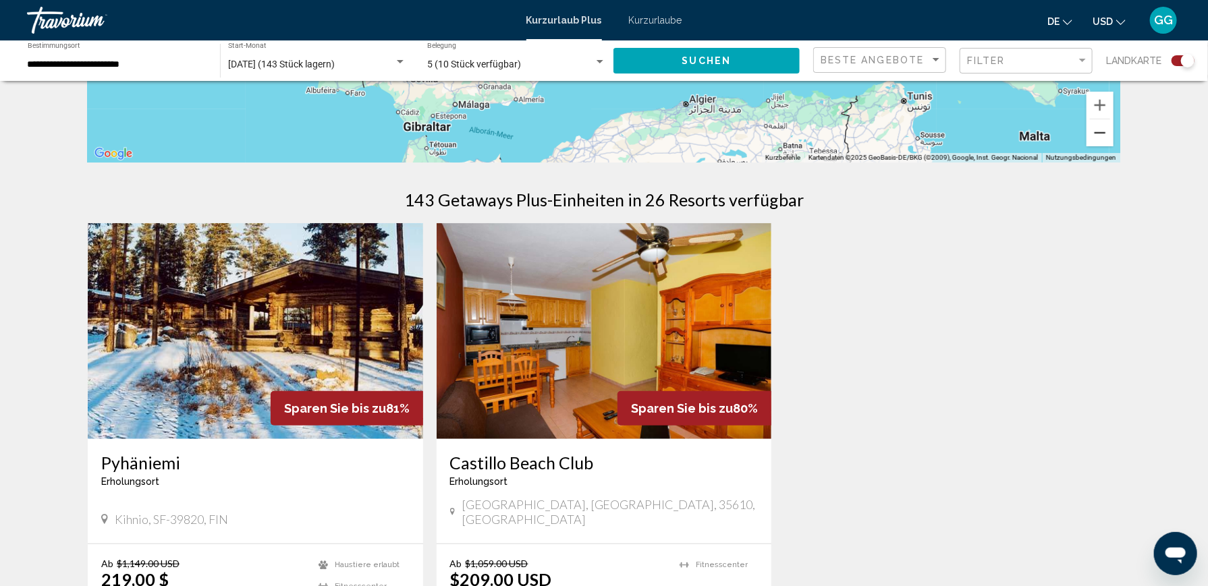
click at [1096, 129] on button "Verkleinern" at bounding box center [1099, 132] width 27 height 27
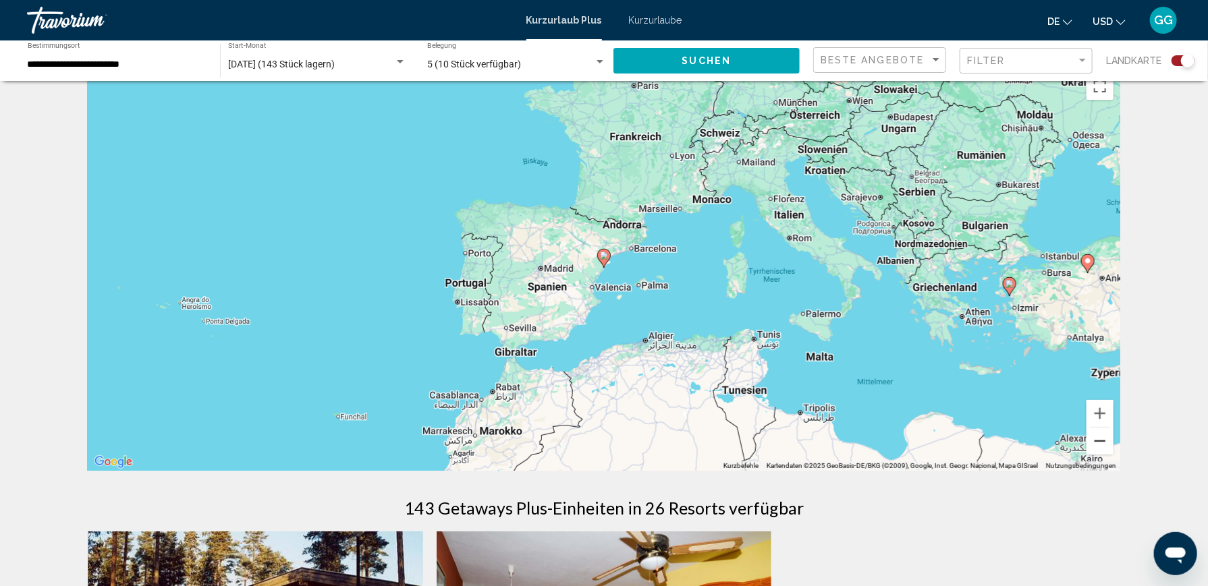
scroll to position [0, 0]
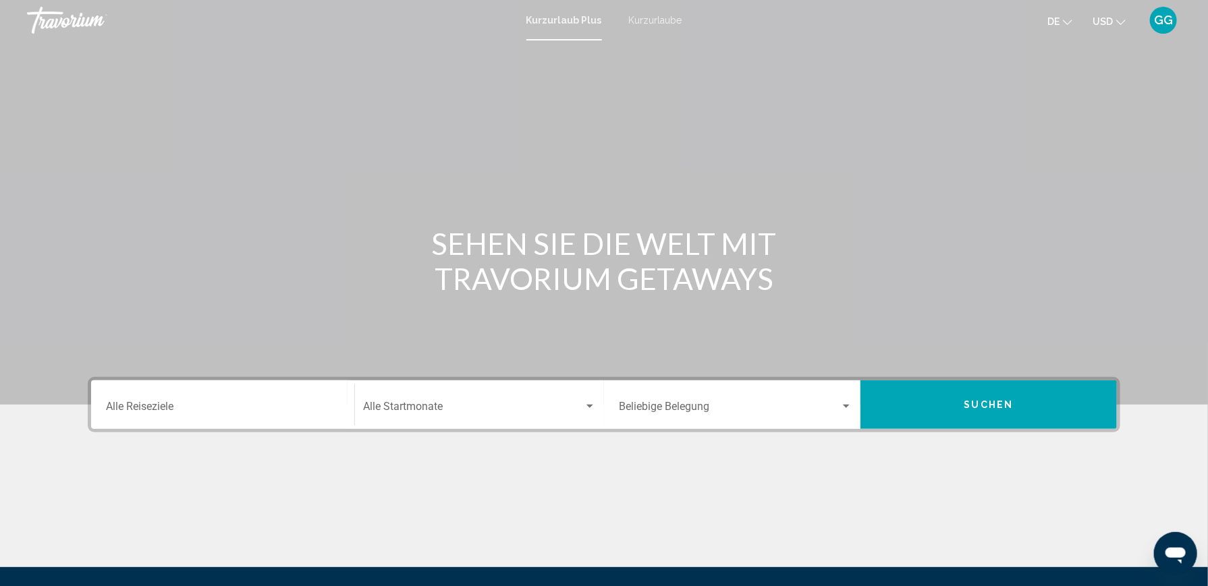
click at [123, 410] on input "Destination Alle Reiseziele" at bounding box center [222, 409] width 233 height 12
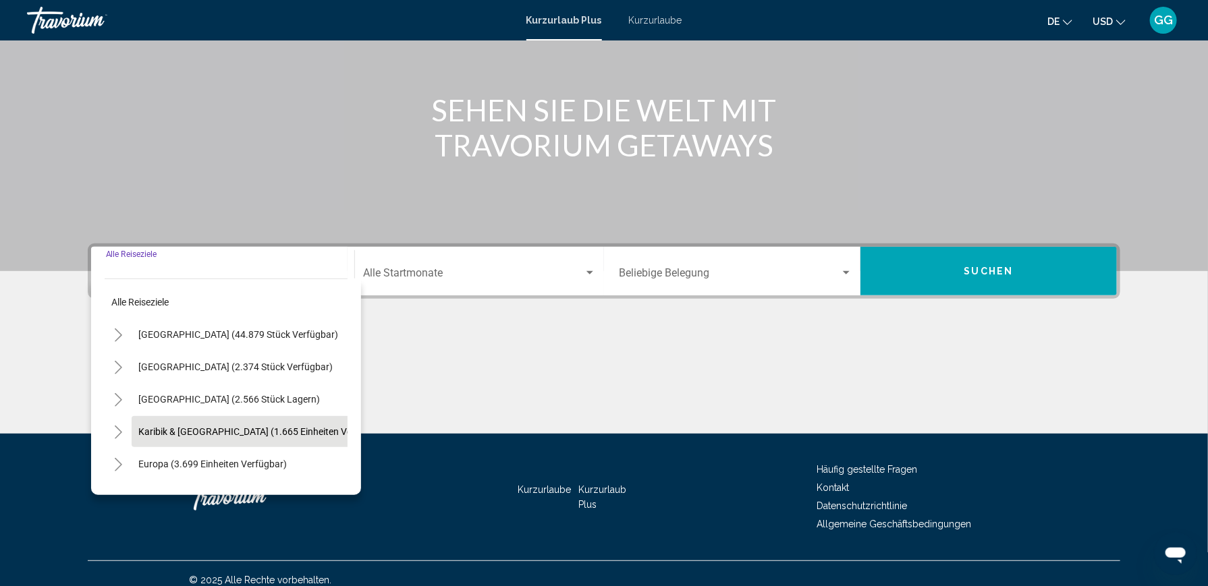
scroll to position [145, 0]
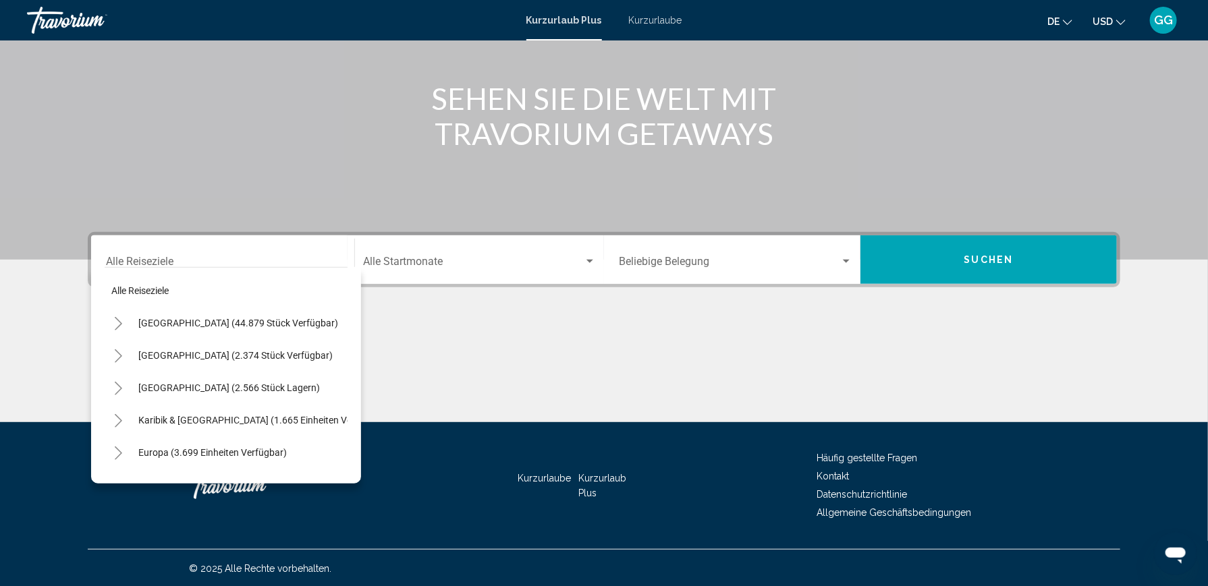
click at [140, 245] on div "Destination Alle Reiseziele" at bounding box center [222, 260] width 233 height 43
click at [188, 323] on span "Vereinigte Staaten (44.879 Stück verfügbar)" at bounding box center [238, 323] width 200 height 11
type input "**********"
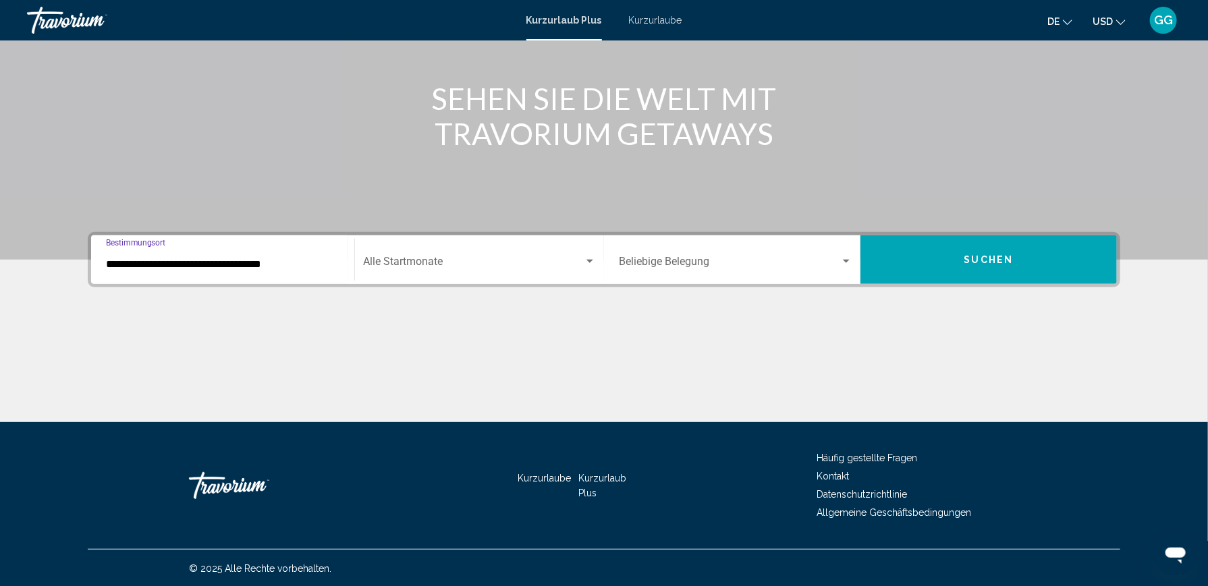
click at [461, 258] on span "Such-Widget" at bounding box center [473, 264] width 221 height 12
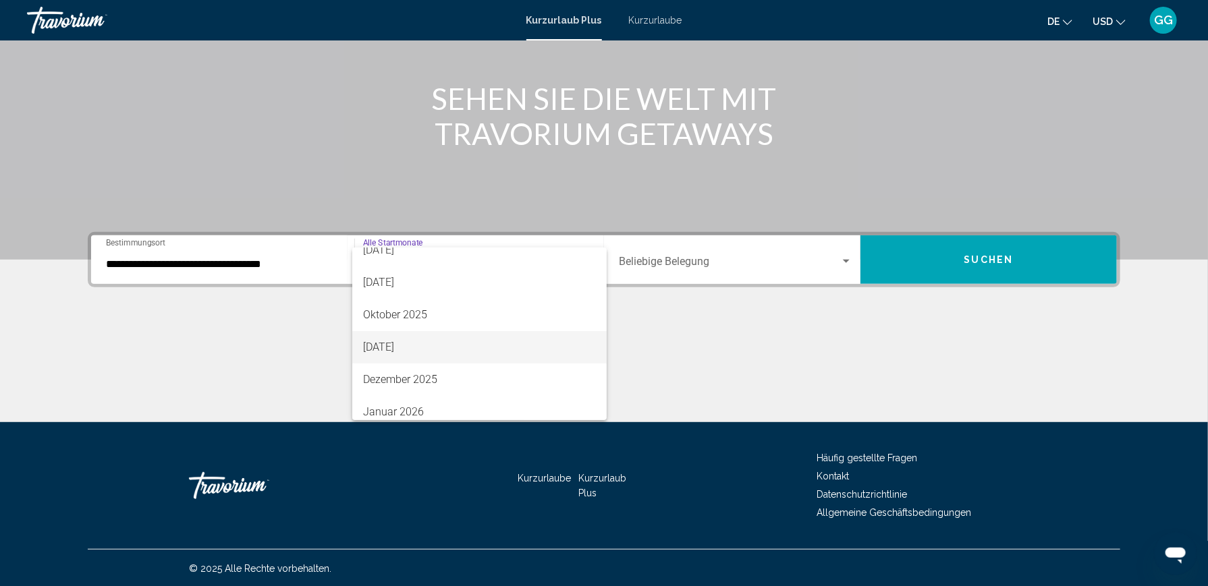
scroll to position [67, 0]
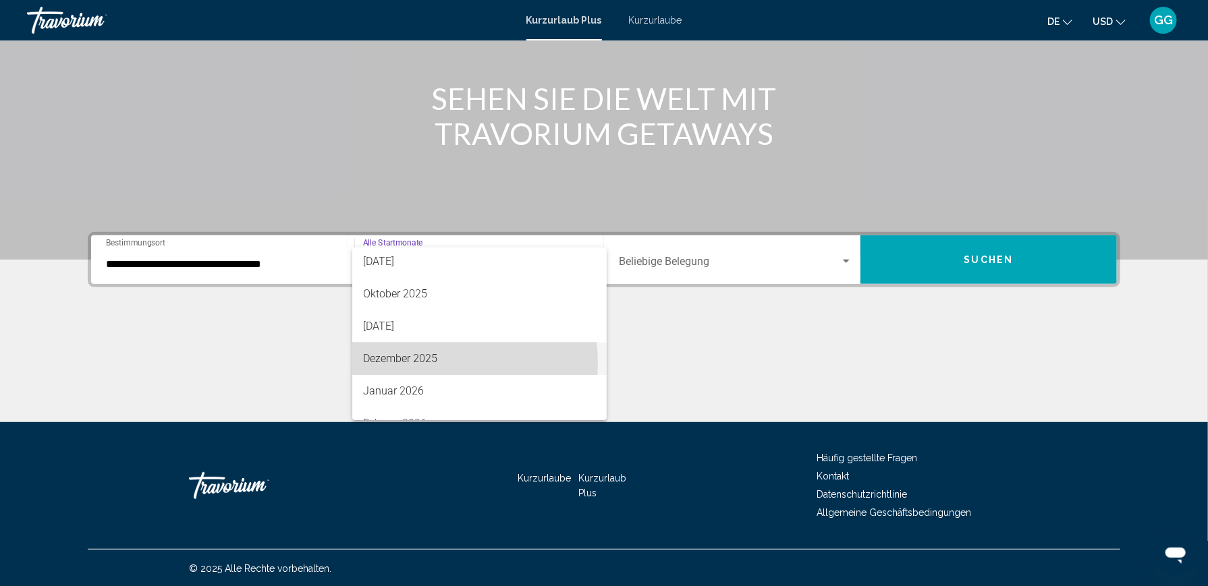
click at [403, 362] on font "Dezember 2025" at bounding box center [400, 358] width 74 height 13
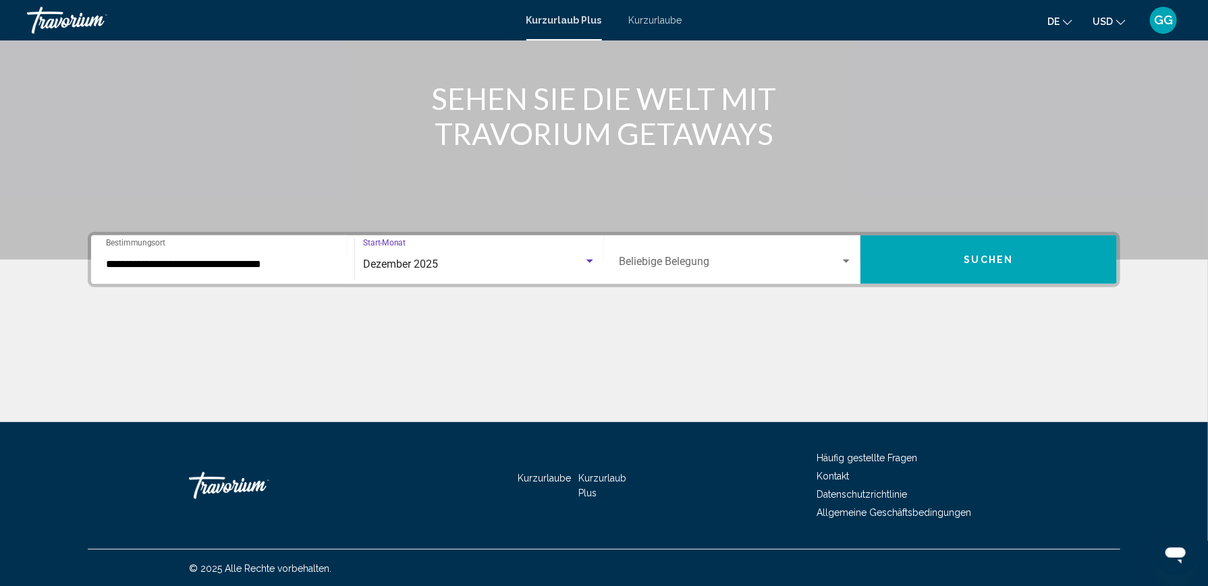
click at [775, 251] on div "Occupancy Beliebige Belegung" at bounding box center [735, 260] width 233 height 43
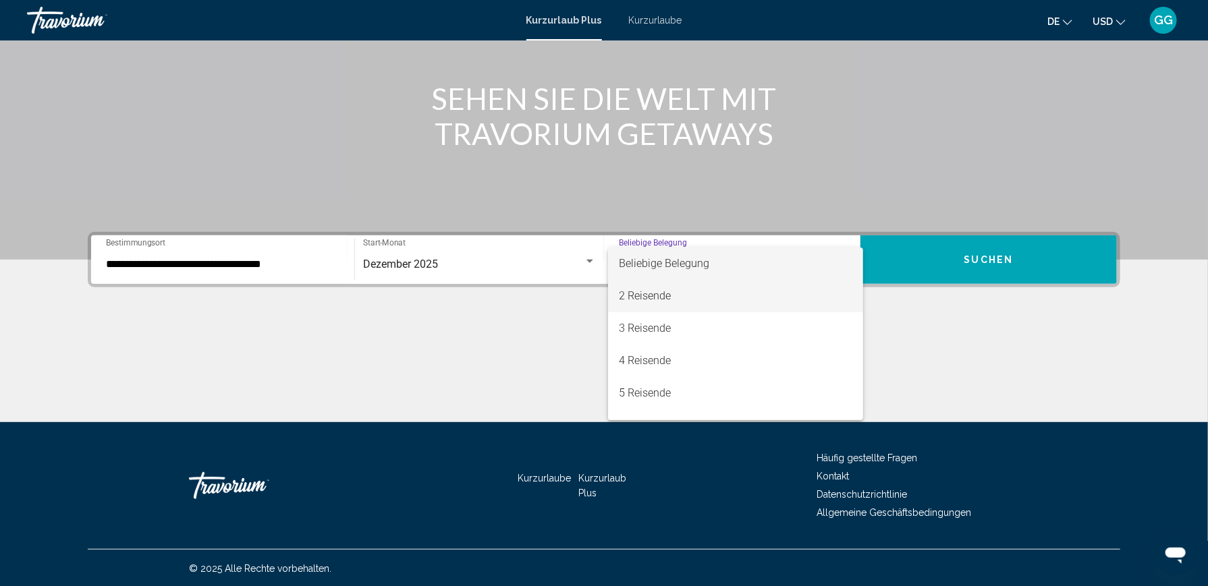
click at [646, 295] on font "2 Reisende" at bounding box center [645, 295] width 52 height 13
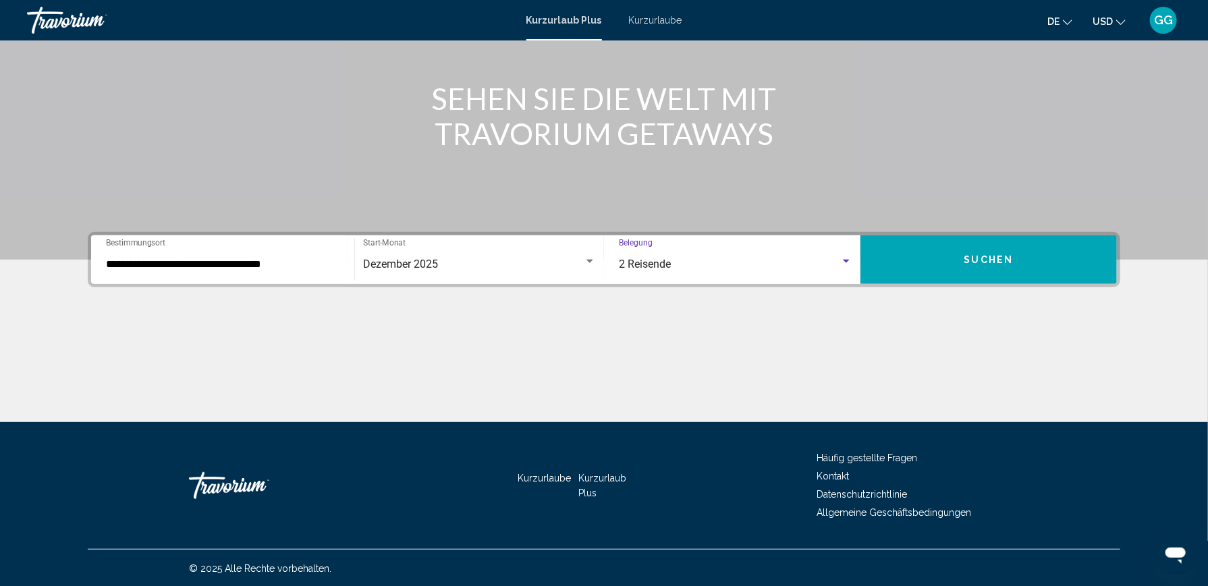
click at [949, 278] on button "Suchen" at bounding box center [988, 259] width 256 height 49
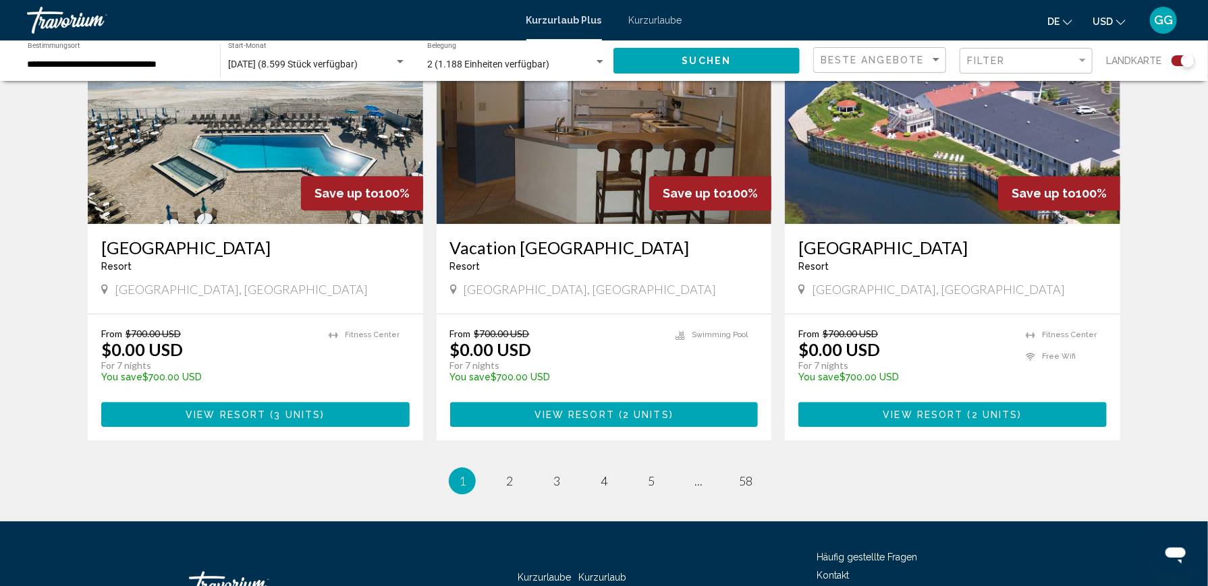
scroll to position [2024, 0]
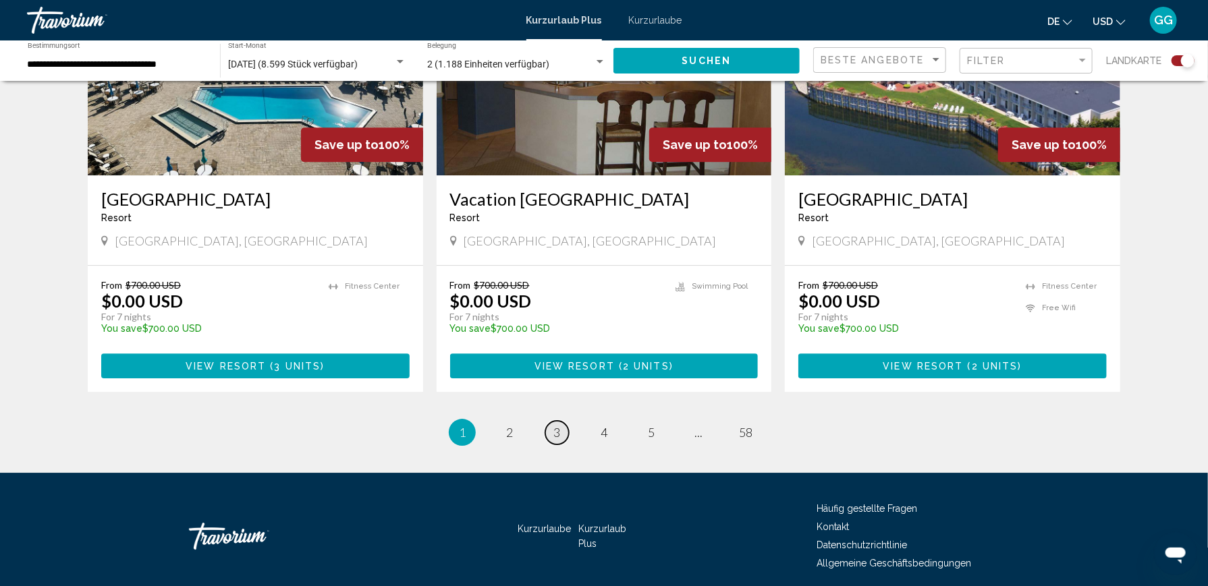
click at [557, 425] on span "3" at bounding box center [556, 432] width 7 height 15
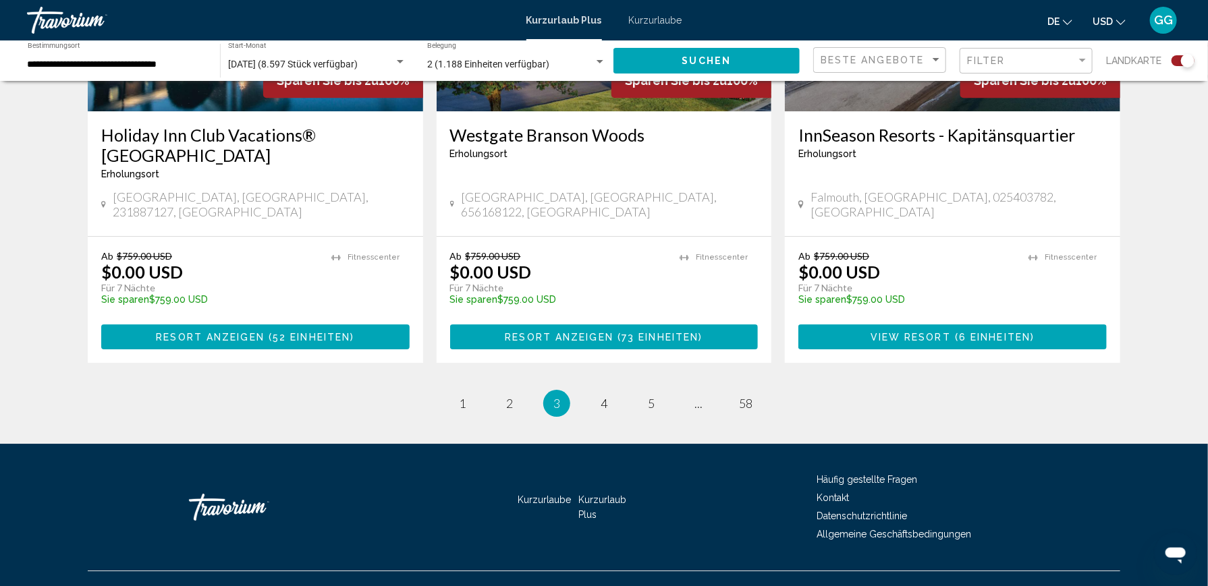
scroll to position [2135, 0]
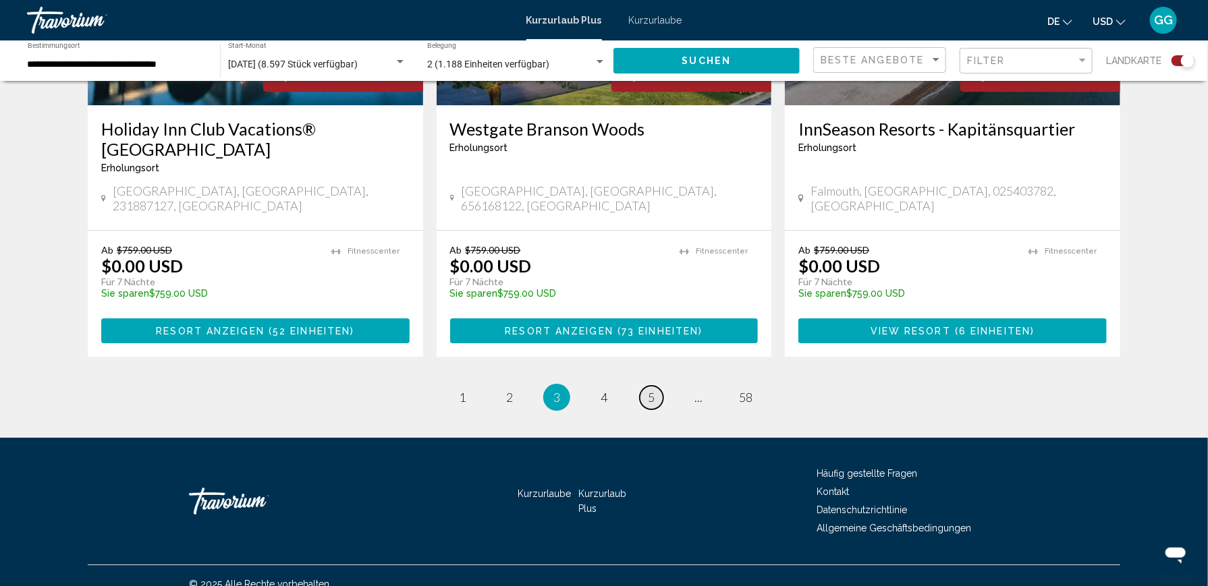
click at [656, 386] on link "Seite 5" at bounding box center [652, 398] width 24 height 24
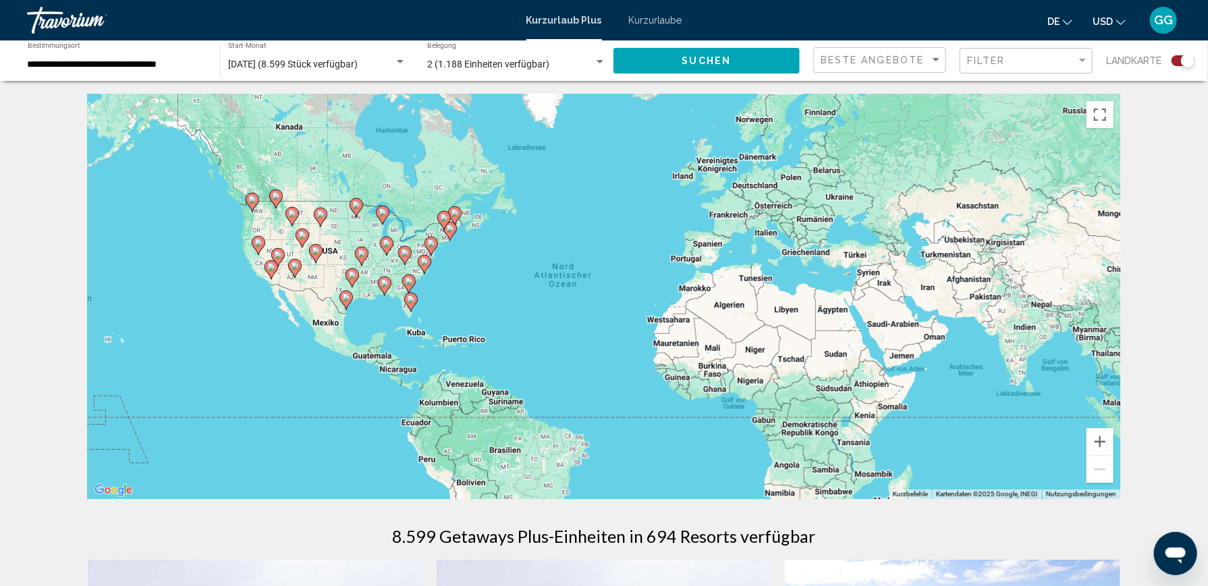
click at [432, 233] on div "Um den Modus zum Ziehen mit der Tastatur zu aktivieren, drückst du Alt + Eingab…" at bounding box center [604, 296] width 1032 height 405
click at [930, 59] on div "Sortieren nach" at bounding box center [936, 60] width 12 height 11
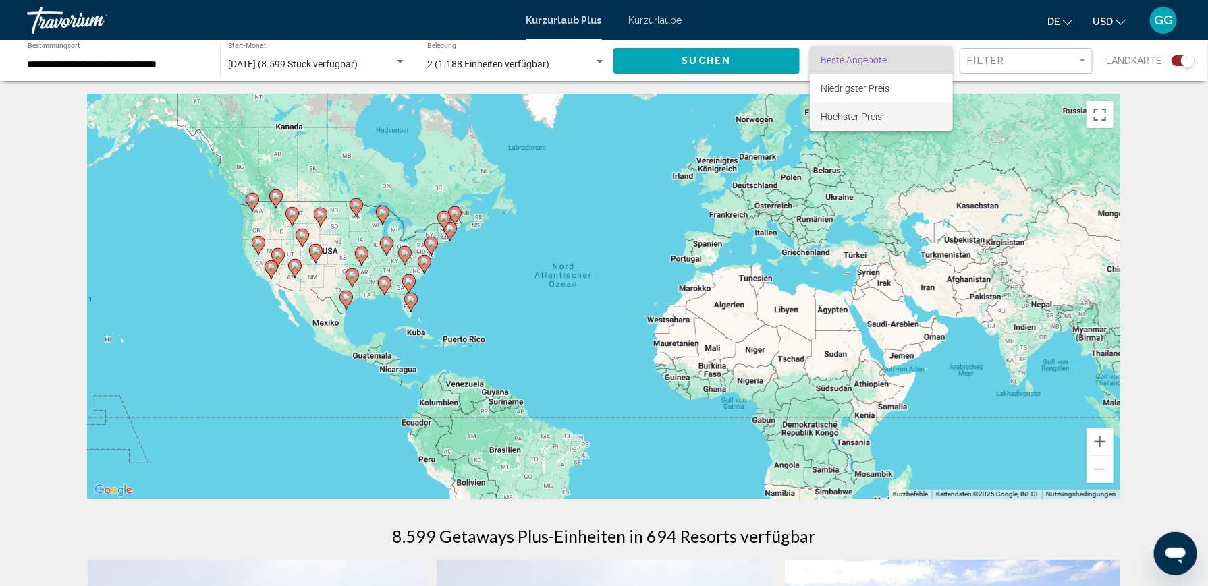
click at [847, 116] on span "Höchster Preis" at bounding box center [850, 116] width 61 height 11
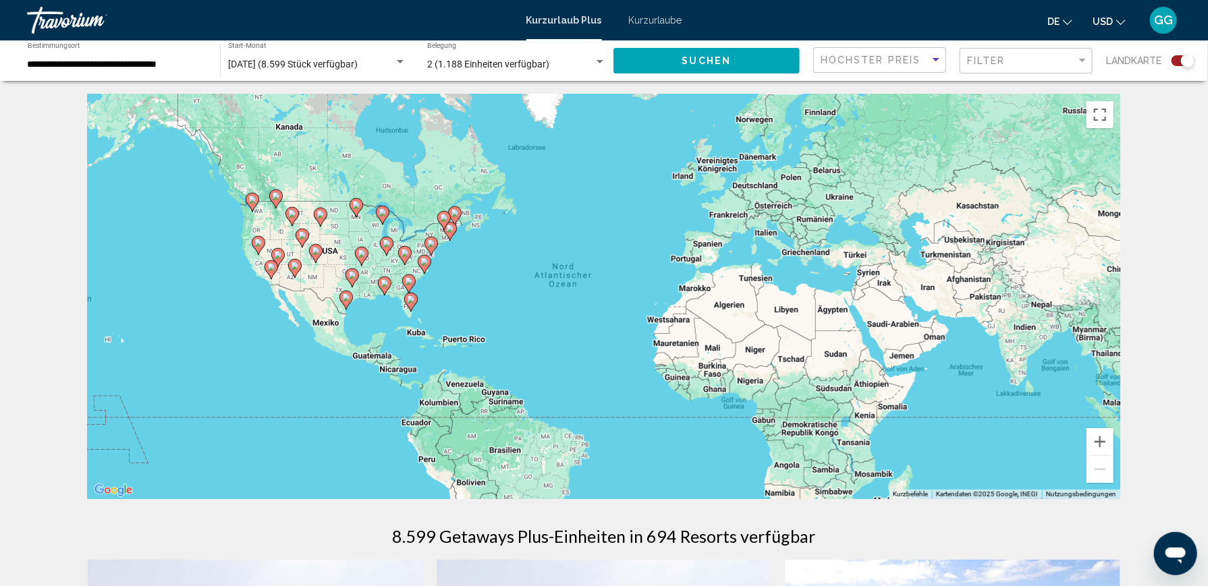
click at [771, 67] on button "Suchen" at bounding box center [706, 60] width 186 height 25
